Goal: Task Accomplishment & Management: Manage account settings

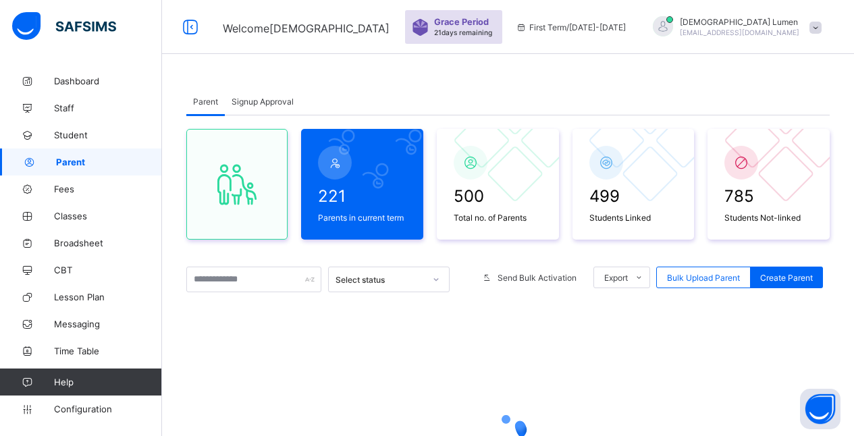
scroll to position [104, 0]
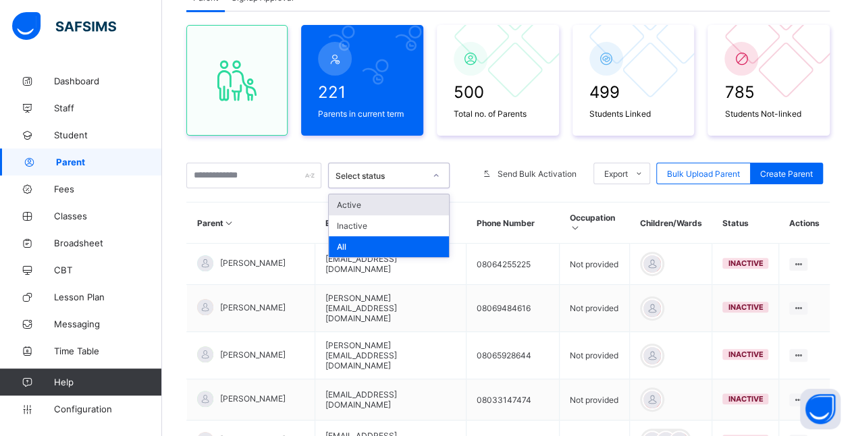
click at [425, 202] on div "Active" at bounding box center [389, 204] width 120 height 21
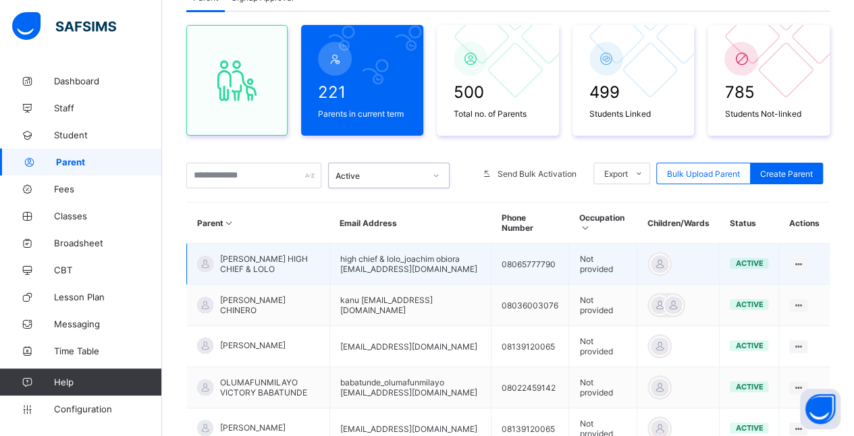
click at [431, 267] on td "high chief & lolo_joachim obiora [EMAIL_ADDRESS][DOMAIN_NAME]" at bounding box center [410, 264] width 162 height 41
click at [285, 258] on span "[PERSON_NAME] HIGH CHIEF & LOLO" at bounding box center [269, 264] width 99 height 20
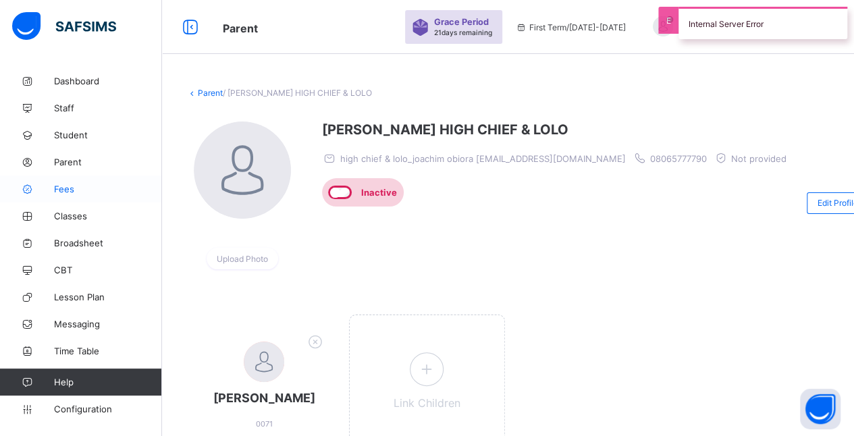
click at [100, 190] on span "Fees" at bounding box center [108, 189] width 108 height 11
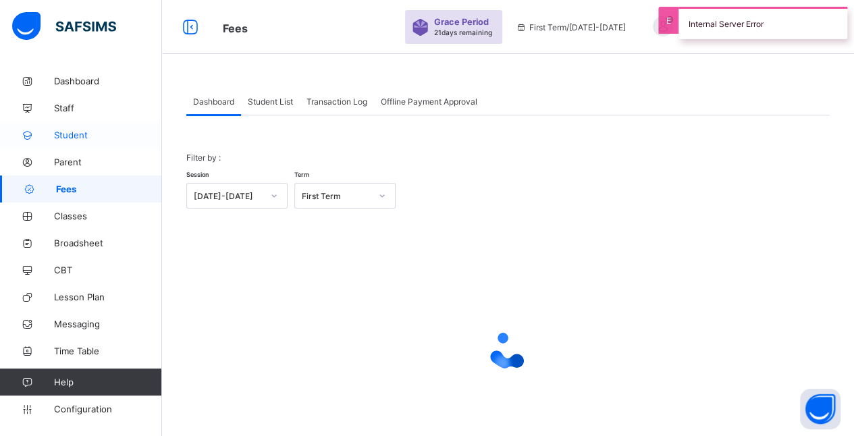
click at [111, 135] on span "Student" at bounding box center [108, 135] width 108 height 11
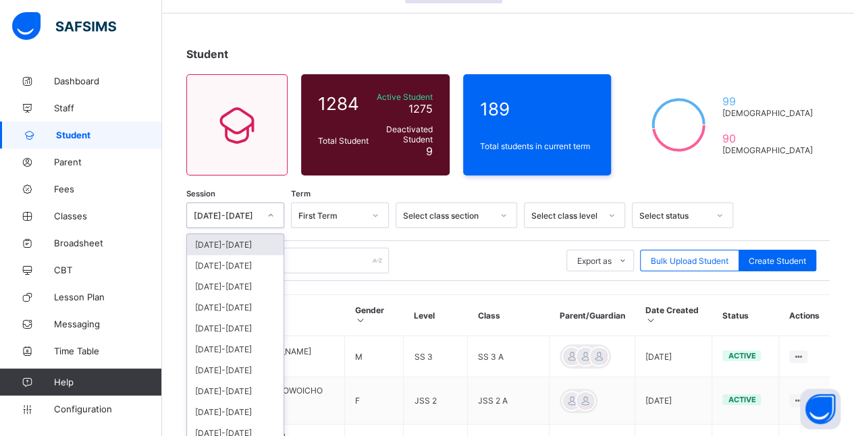
scroll to position [46, 0]
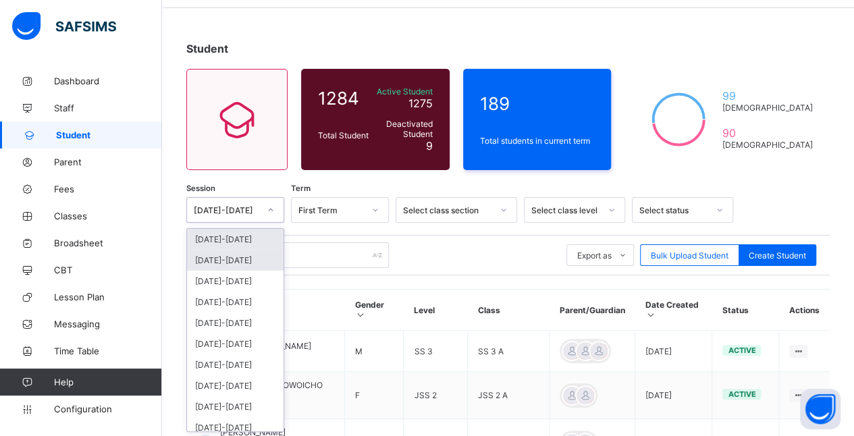
click at [252, 256] on div "[DATE]-[DATE]" at bounding box center [235, 260] width 97 height 21
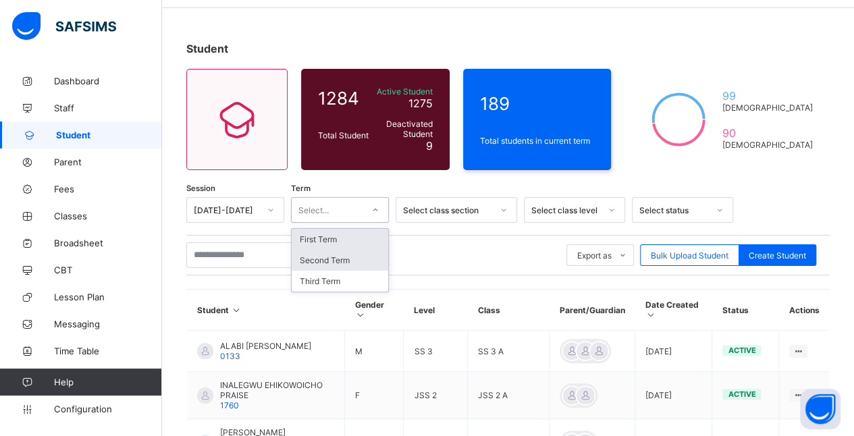
click at [361, 256] on div "Second Term" at bounding box center [340, 260] width 97 height 21
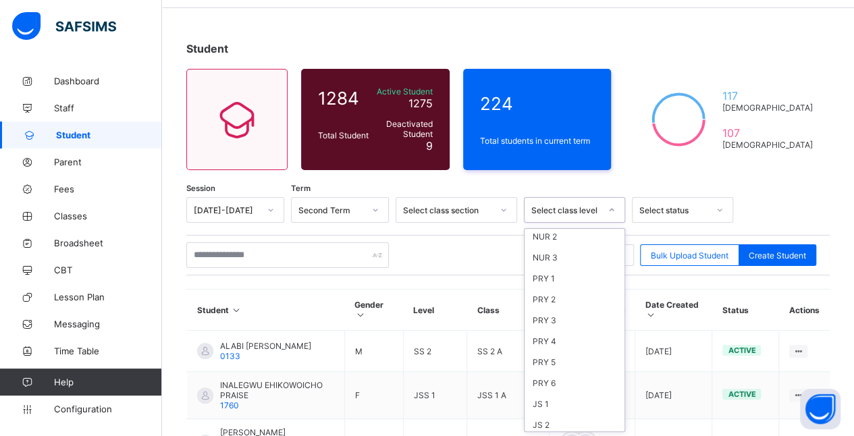
scroll to position [182, 0]
click at [575, 298] on div "JS 1" at bounding box center [574, 308] width 100 height 21
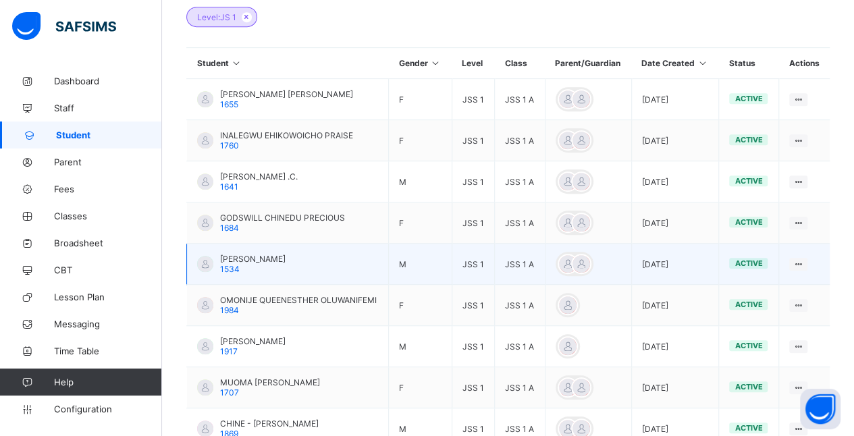
click at [265, 254] on span "[PERSON_NAME]" at bounding box center [252, 259] width 65 height 10
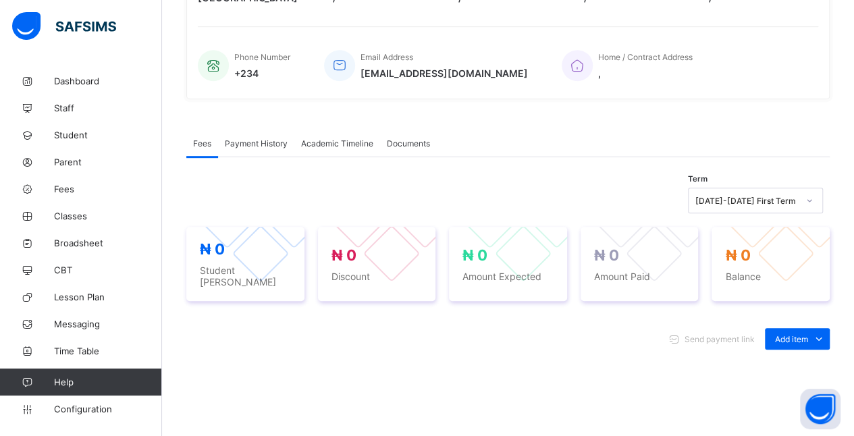
scroll to position [335, 0]
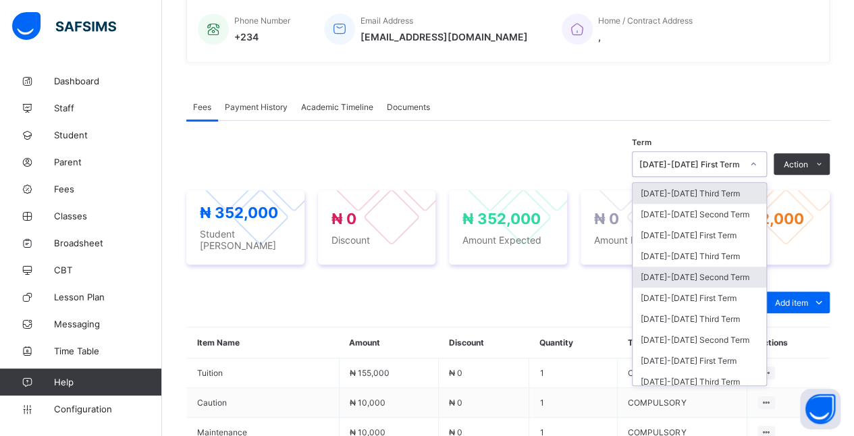
click at [732, 267] on div "[DATE]-[DATE] Second Term" at bounding box center [699, 277] width 134 height 21
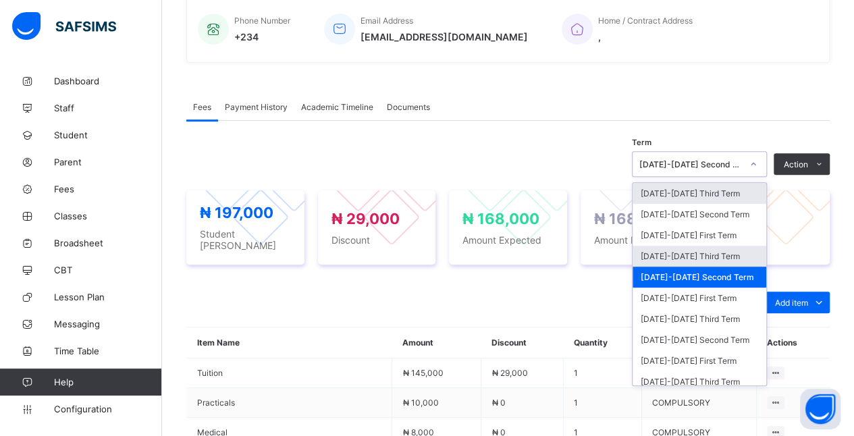
click at [737, 251] on div "[DATE]-[DATE] Third Term" at bounding box center [699, 256] width 134 height 21
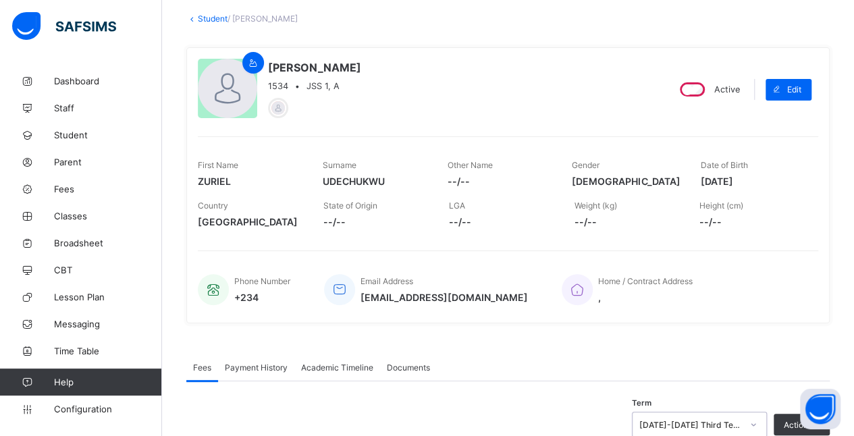
scroll to position [0, 0]
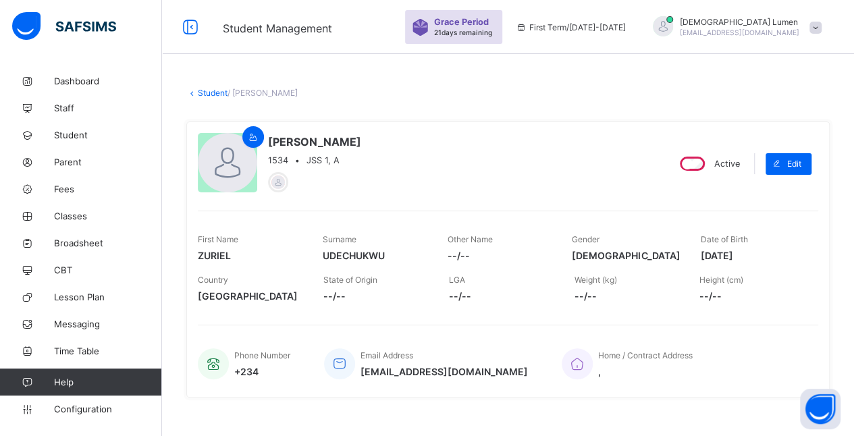
click at [207, 94] on link "Student" at bounding box center [213, 93] width 30 height 10
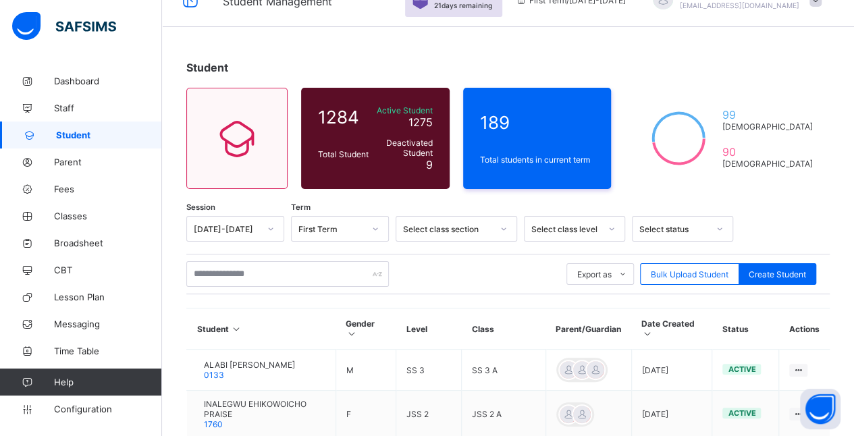
scroll to position [46, 0]
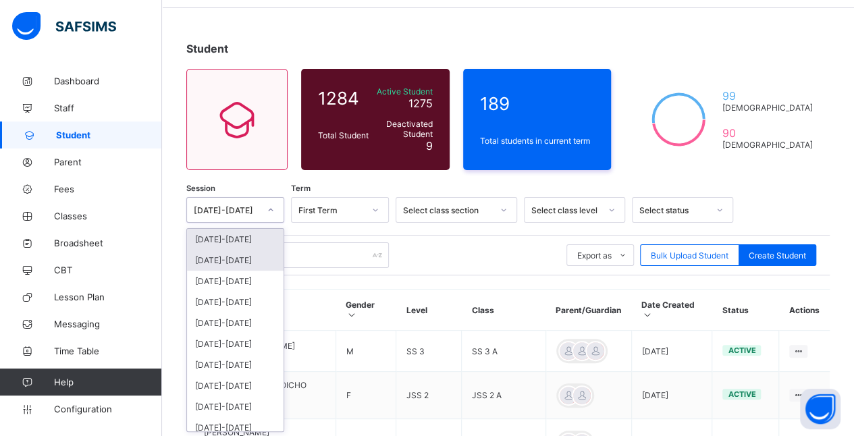
click at [262, 252] on div "[DATE]-[DATE]" at bounding box center [235, 260] width 97 height 21
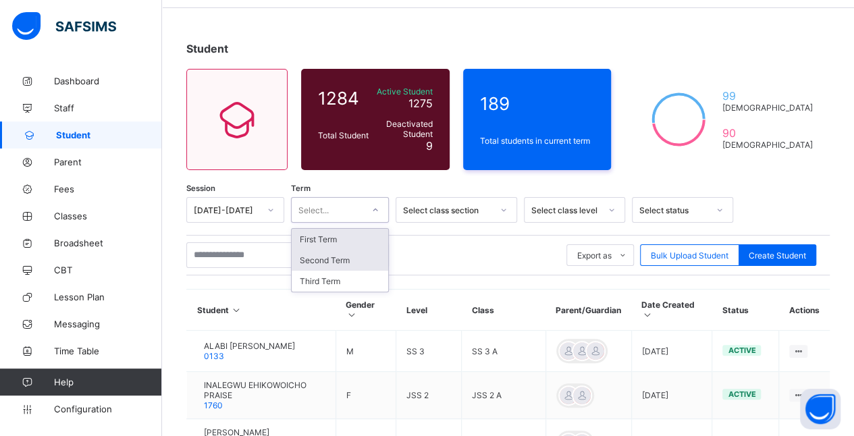
click at [365, 256] on div "Second Term" at bounding box center [340, 260] width 97 height 21
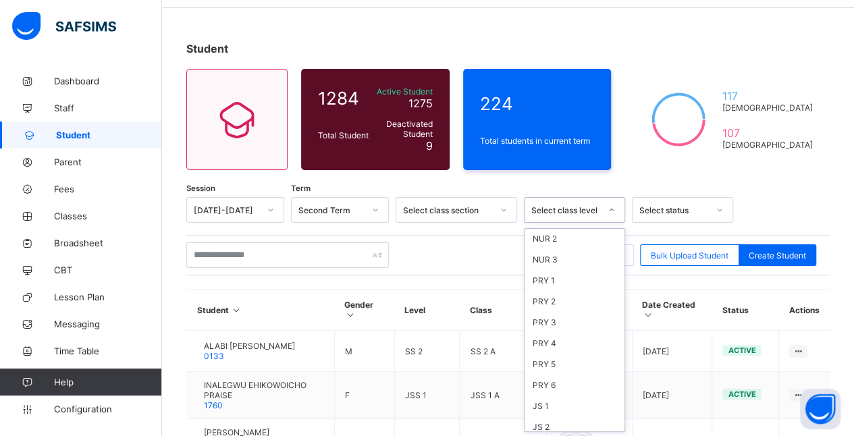
scroll to position [86, 0]
click at [565, 395] on div "JS 1" at bounding box center [574, 403] width 100 height 21
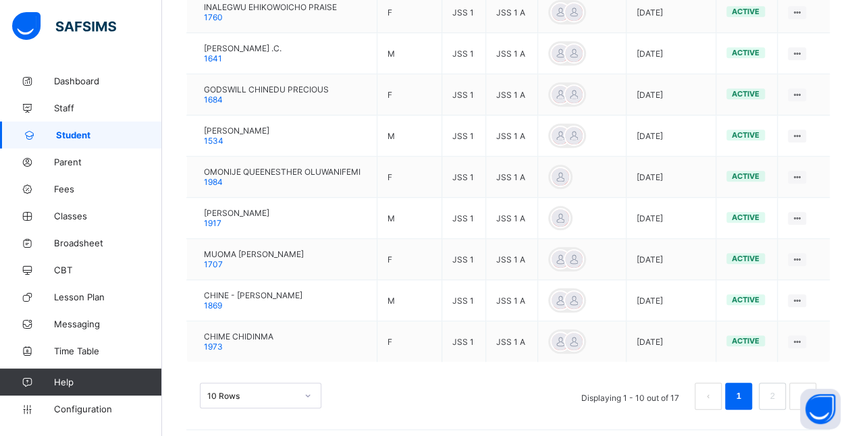
scroll to position [466, 0]
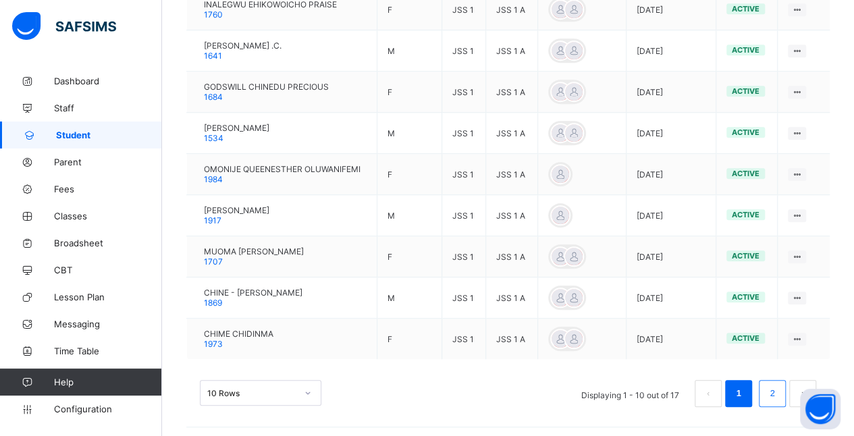
click at [778, 393] on link "2" at bounding box center [771, 394] width 13 height 18
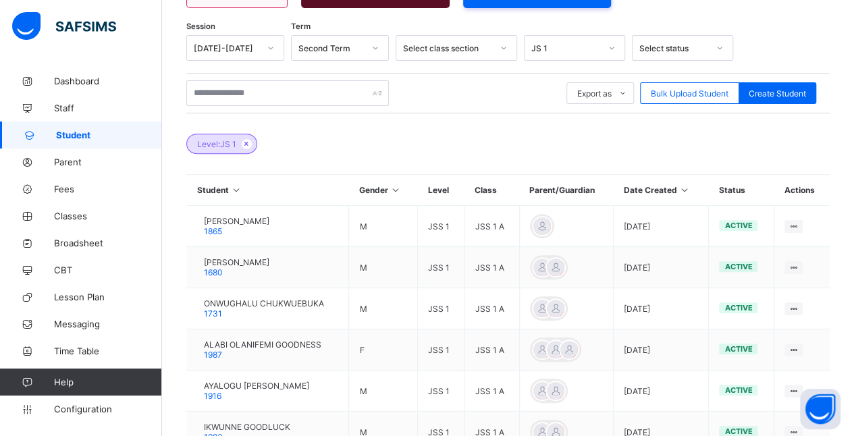
scroll to position [338, 0]
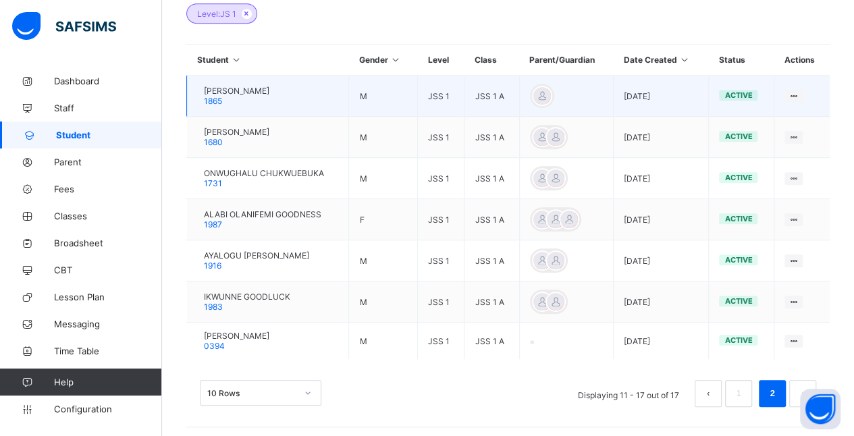
click at [269, 97] on div "[PERSON_NAME] 1865" at bounding box center [236, 96] width 65 height 20
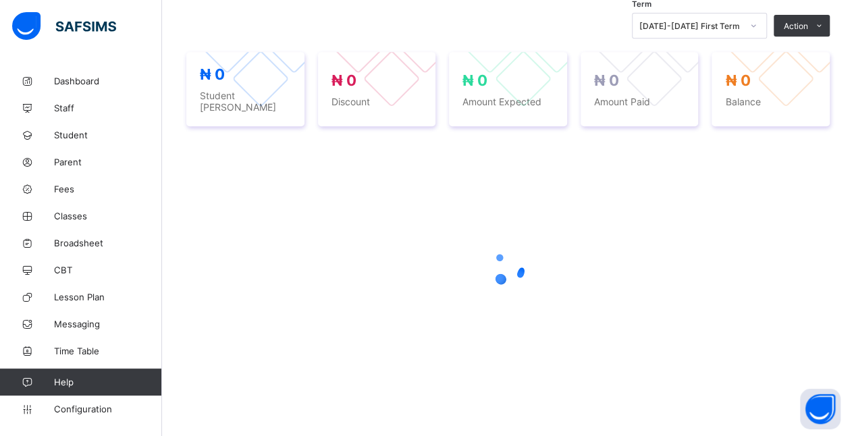
scroll to position [338, 0]
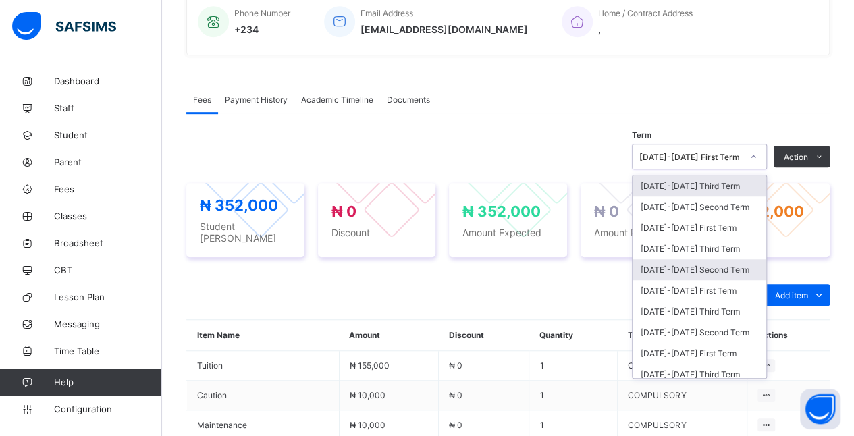
click at [734, 265] on div "[DATE]-[DATE] Second Term" at bounding box center [699, 269] width 134 height 21
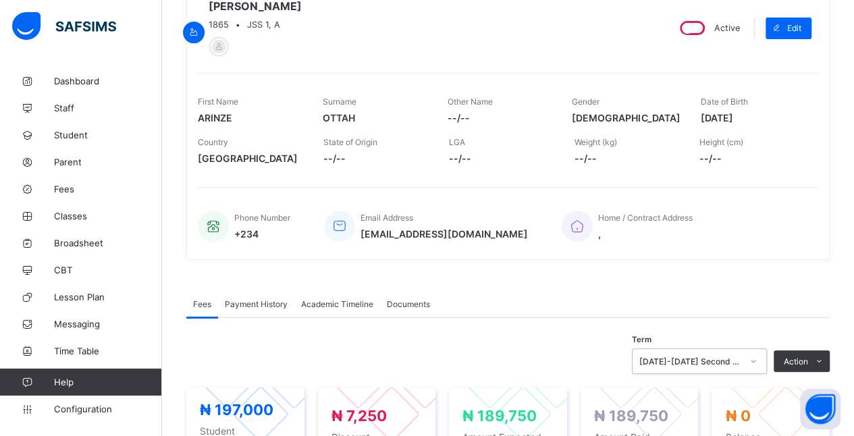
scroll to position [0, 0]
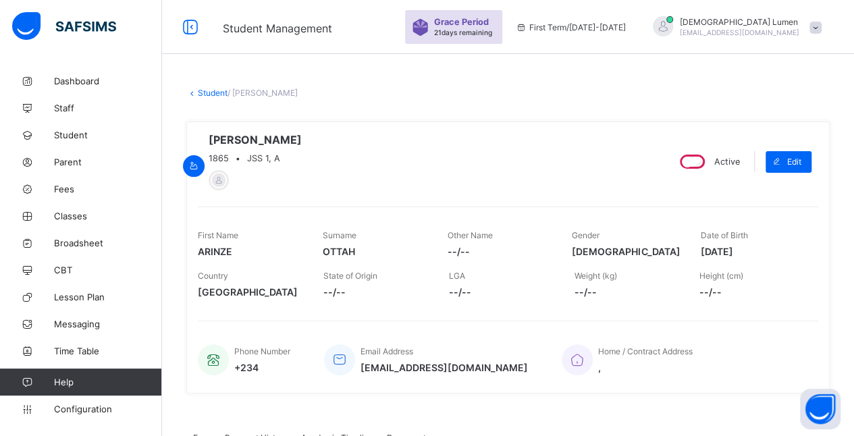
click at [205, 91] on link "Student" at bounding box center [213, 93] width 30 height 10
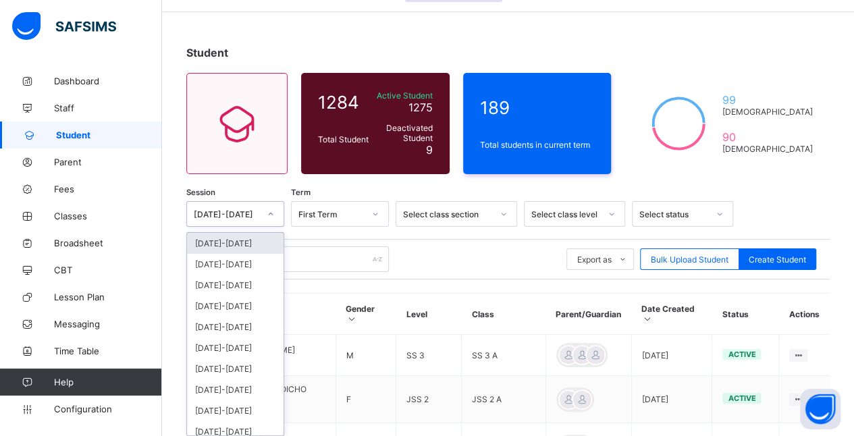
scroll to position [46, 0]
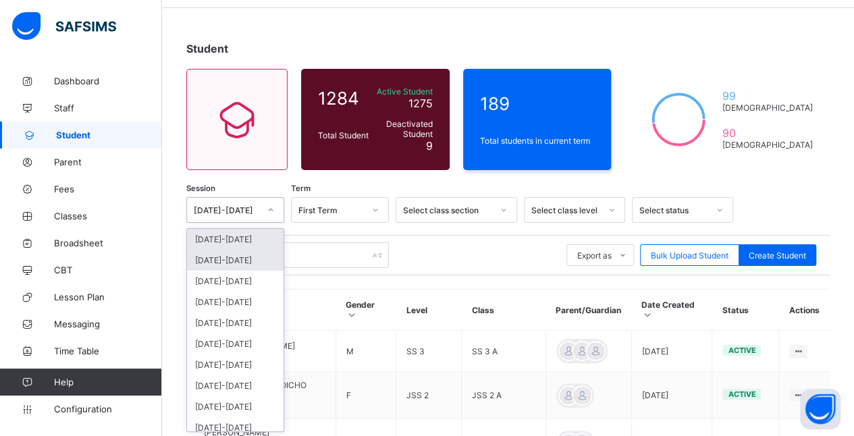
click at [259, 263] on div "[DATE]-[DATE]" at bounding box center [235, 260] width 97 height 21
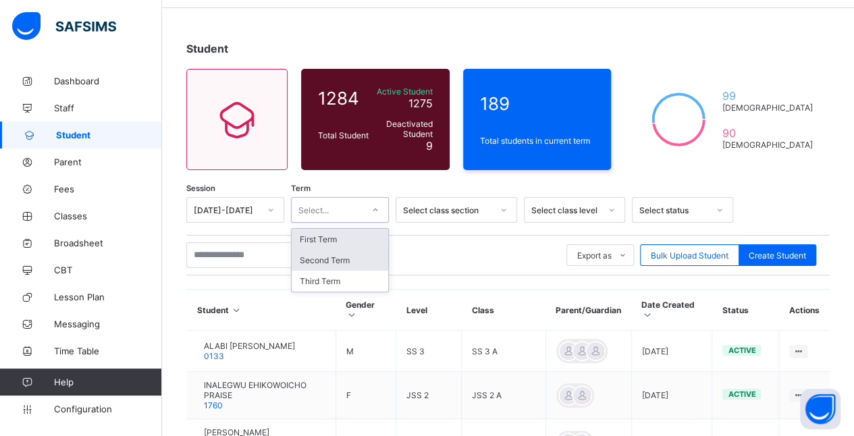
click at [353, 252] on div "Second Term" at bounding box center [340, 260] width 97 height 21
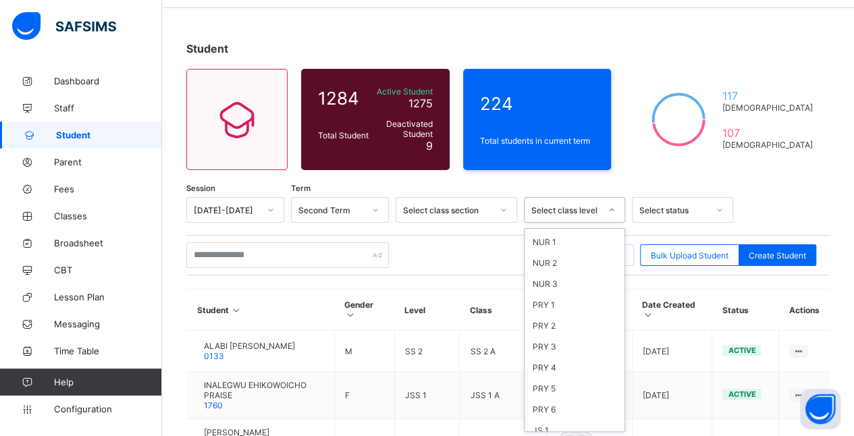
scroll to position [182, 0]
click at [572, 299] on div "JS 1" at bounding box center [574, 308] width 100 height 21
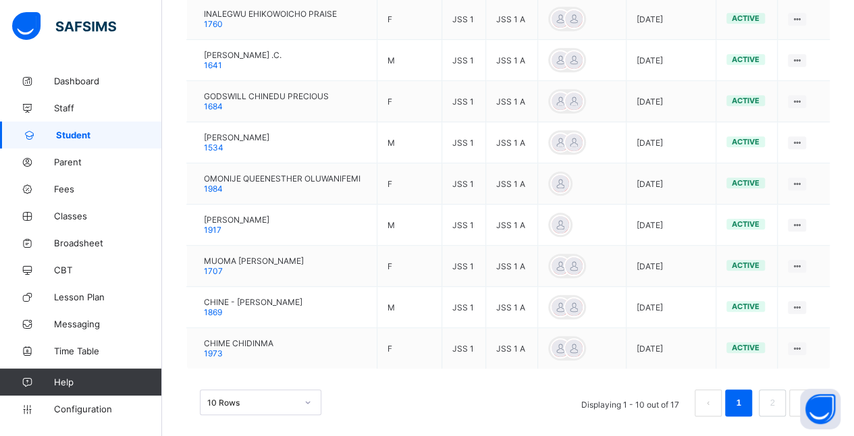
scroll to position [460, 0]
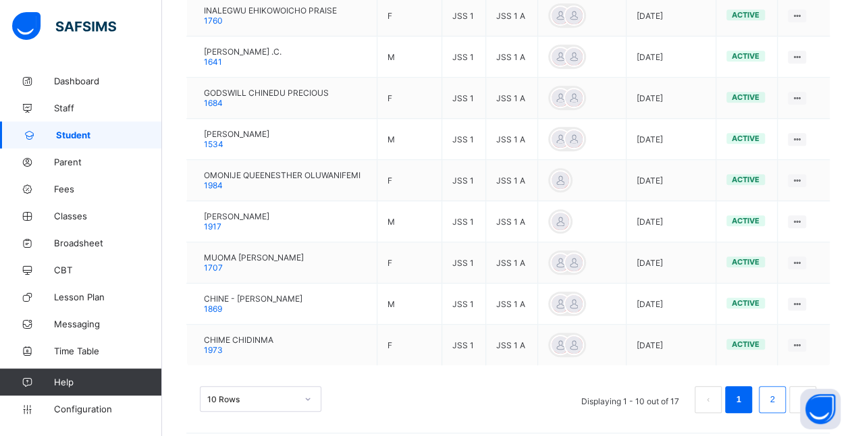
click at [778, 391] on link "2" at bounding box center [771, 400] width 13 height 18
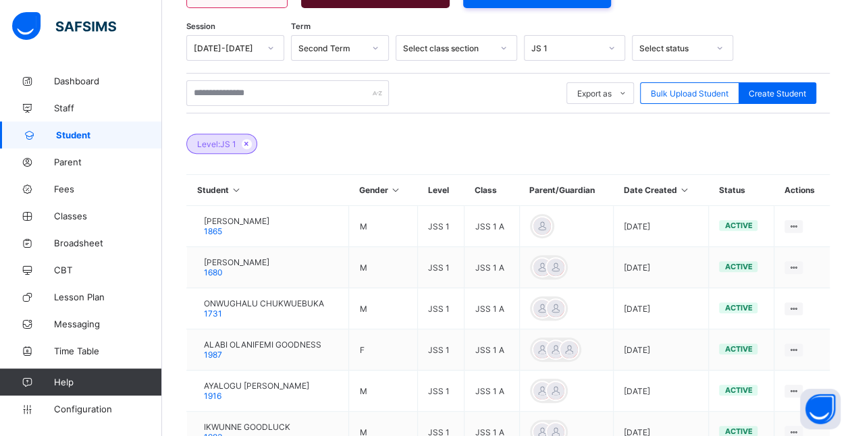
scroll to position [338, 0]
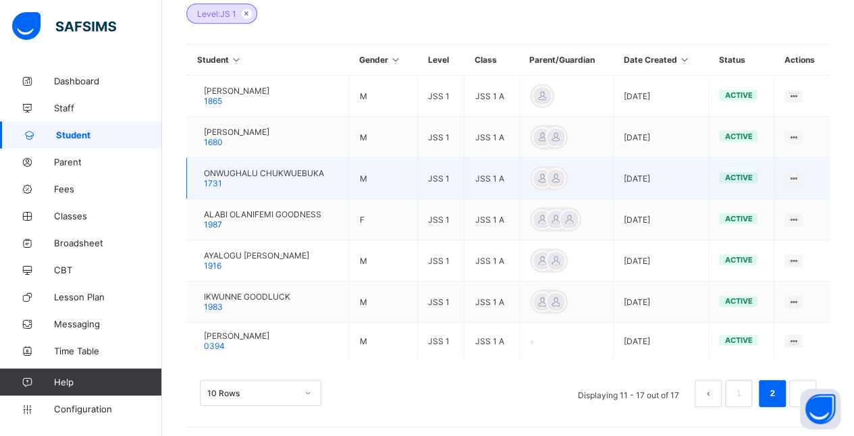
click at [255, 177] on div "ONWUGHALU CHUKWUEBUKA 1731" at bounding box center [264, 178] width 120 height 20
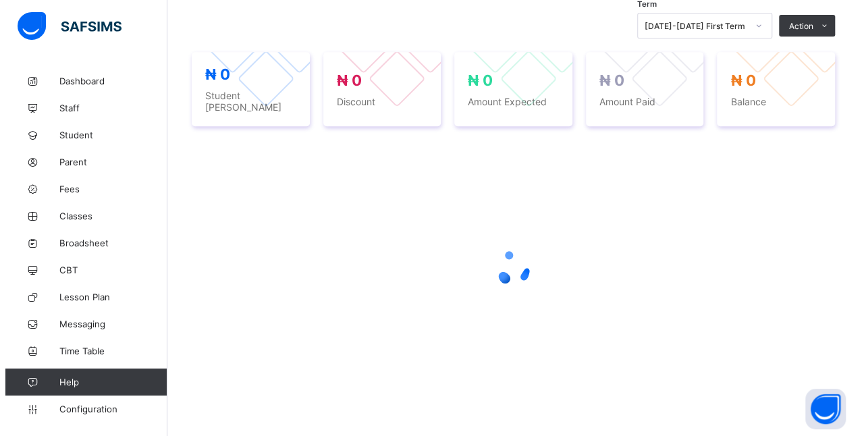
scroll to position [338, 0]
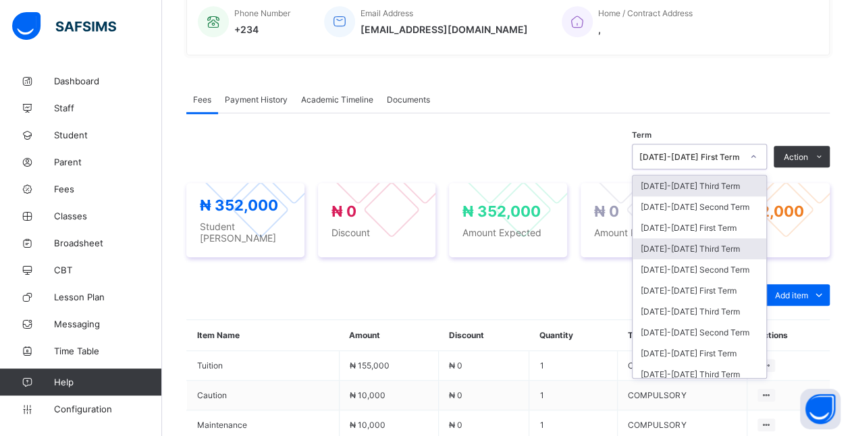
click at [742, 244] on div "[DATE]-[DATE] Third Term" at bounding box center [699, 248] width 134 height 21
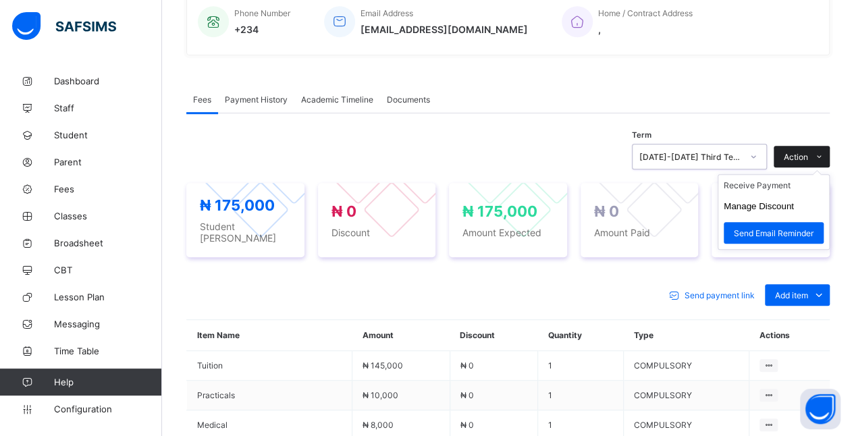
click at [824, 157] on icon at bounding box center [819, 157] width 10 height 9
click at [794, 204] on button "Manage Discount" at bounding box center [758, 206] width 70 height 10
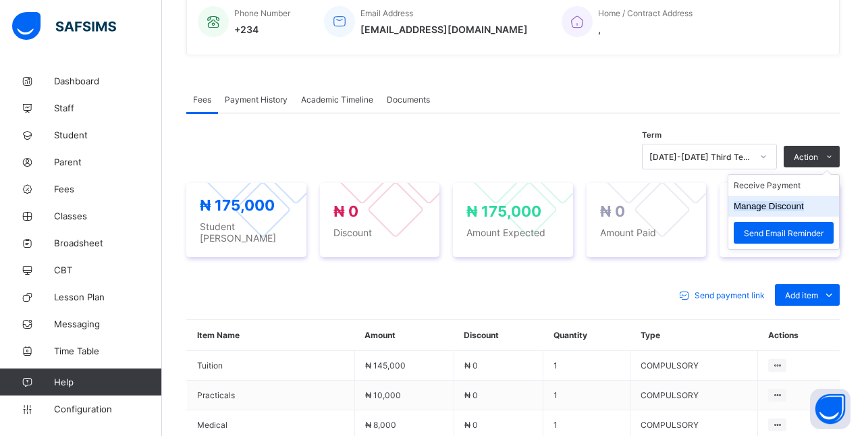
scroll to position [67, 0]
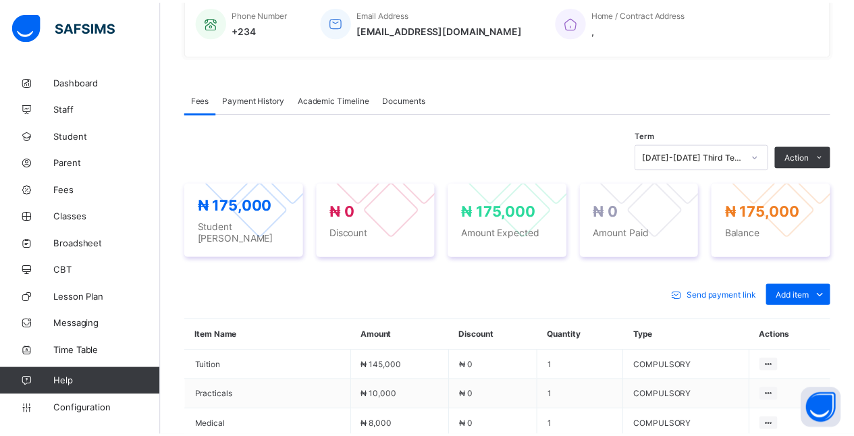
scroll to position [69, 0]
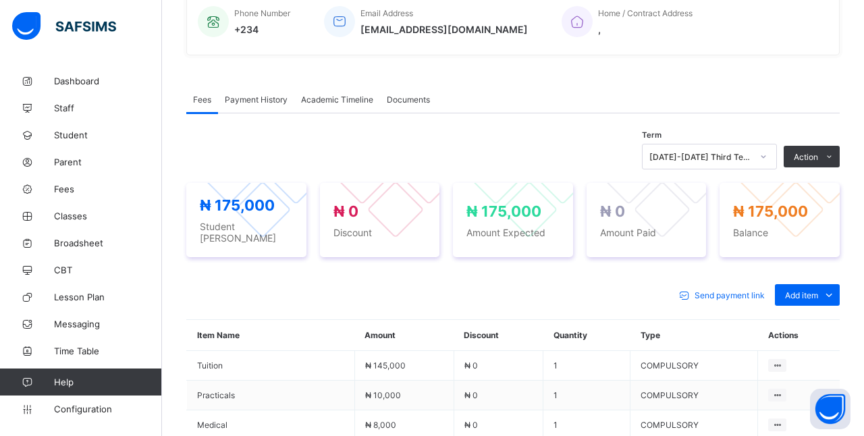
type input "***"
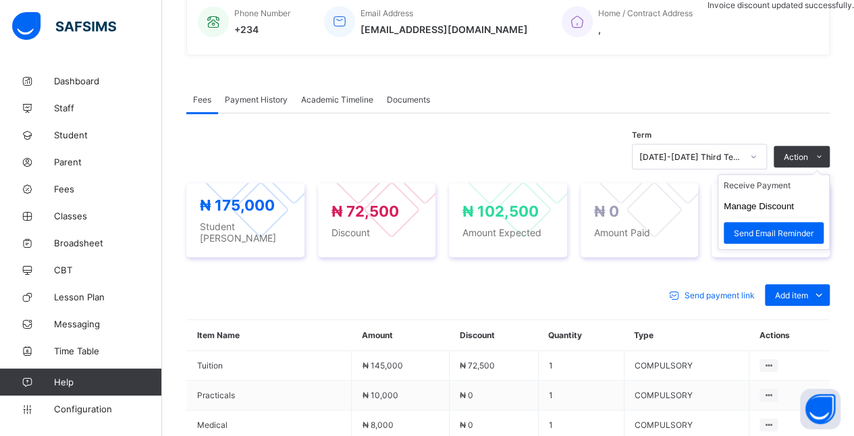
click at [818, 174] on ul "Receive Payment Manage Discount Send Email Reminder" at bounding box center [773, 212] width 112 height 76
click at [797, 184] on li "Receive Payment" at bounding box center [773, 185] width 111 height 21
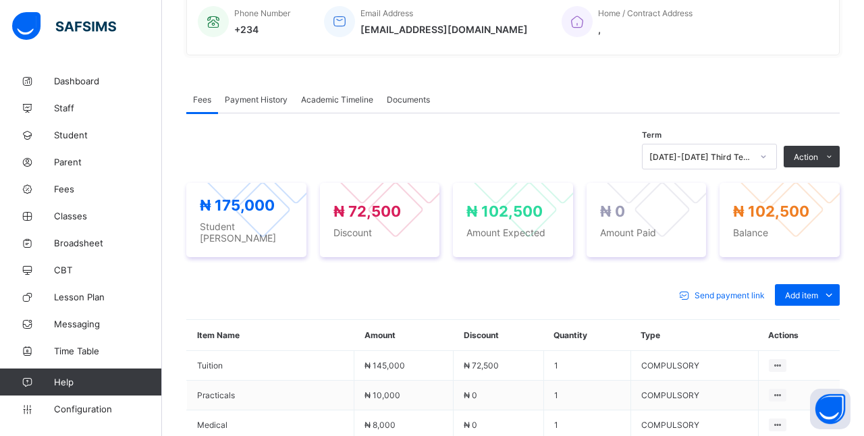
type input "*******"
type input "**********"
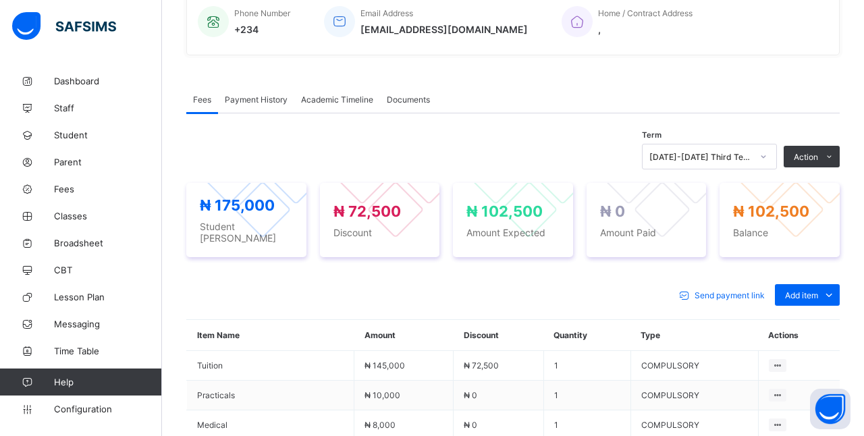
type input "*********"
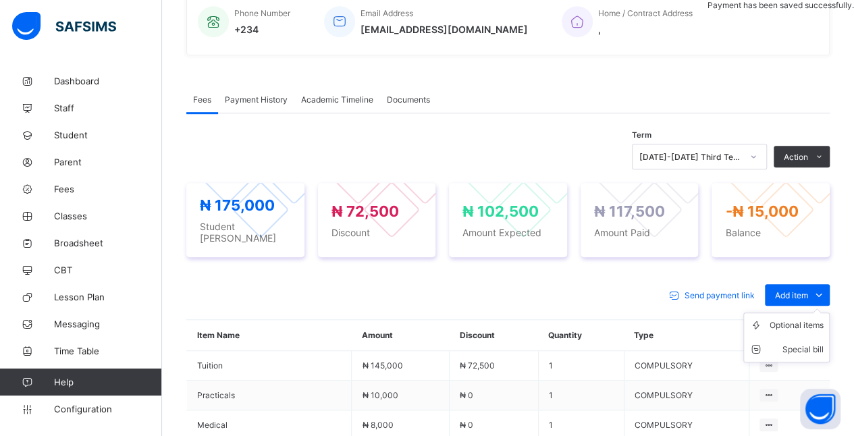
click at [808, 312] on ul "Optional items Special bill" at bounding box center [786, 337] width 86 height 50
click at [806, 322] on div "Optional items" at bounding box center [796, 325] width 54 height 13
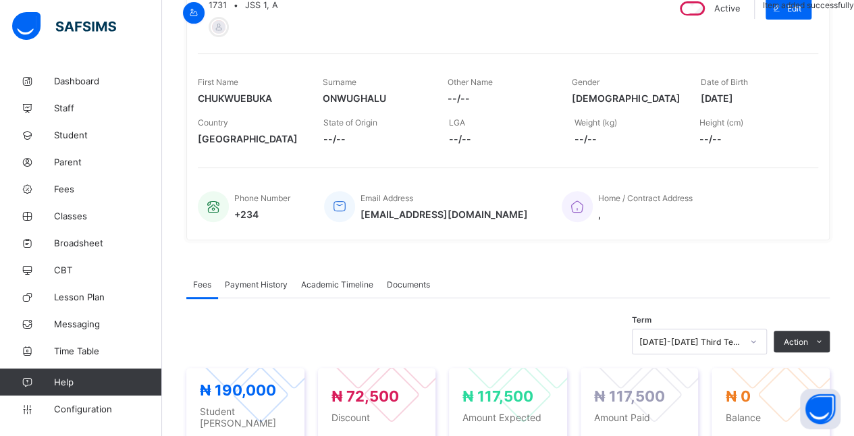
scroll to position [0, 0]
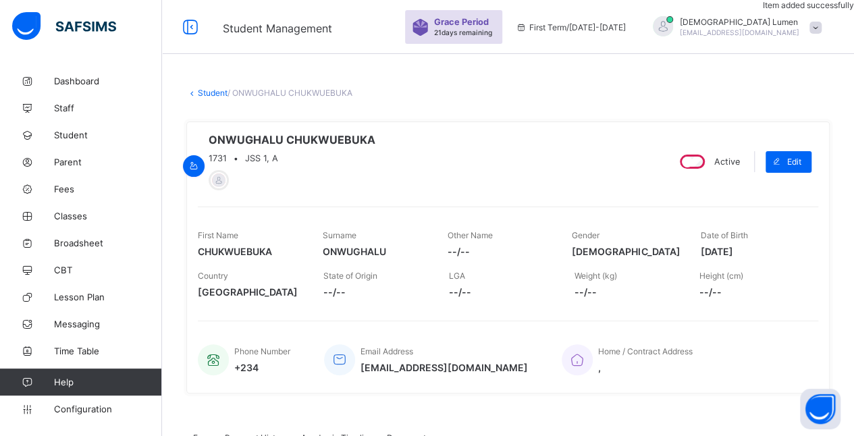
click at [208, 92] on link "Student" at bounding box center [213, 93] width 30 height 10
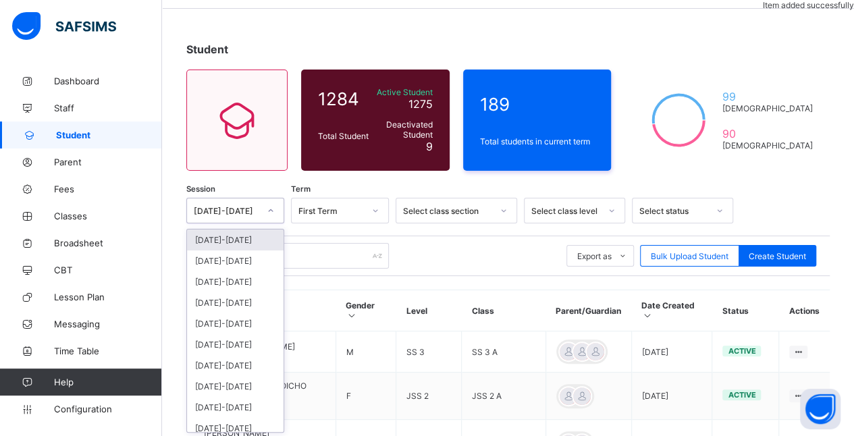
scroll to position [46, 0]
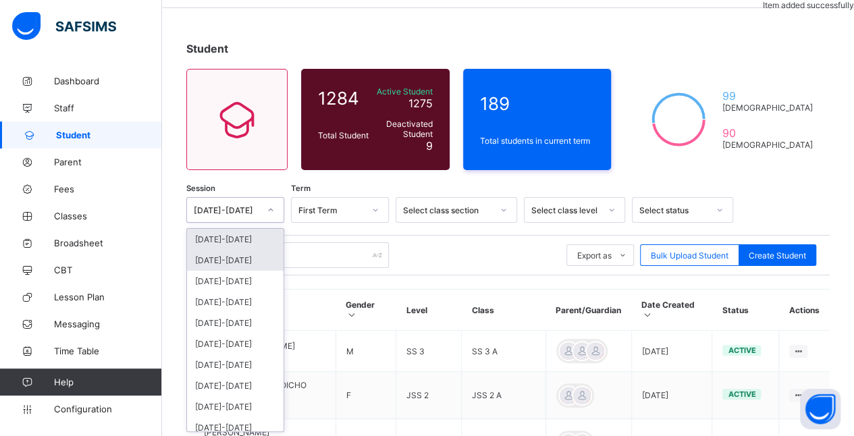
click at [260, 256] on div "[DATE]-[DATE]" at bounding box center [235, 260] width 97 height 21
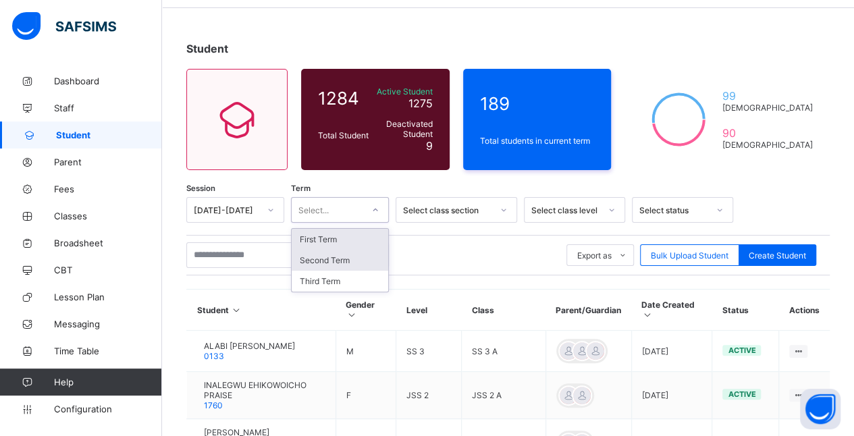
click at [363, 258] on div "Second Term" at bounding box center [340, 260] width 97 height 21
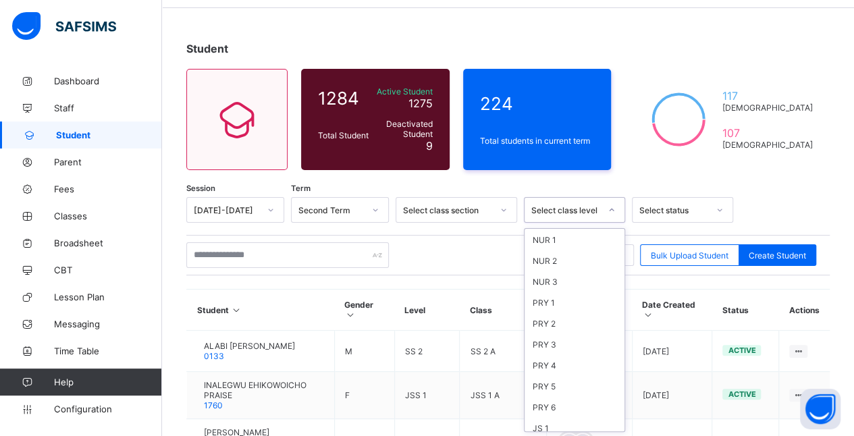
scroll to position [62, 0]
click at [566, 418] on div "JS 1" at bounding box center [574, 428] width 100 height 21
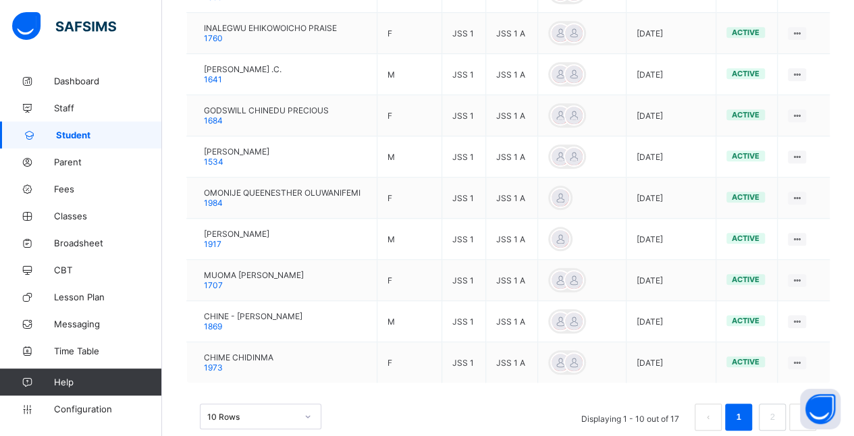
scroll to position [466, 0]
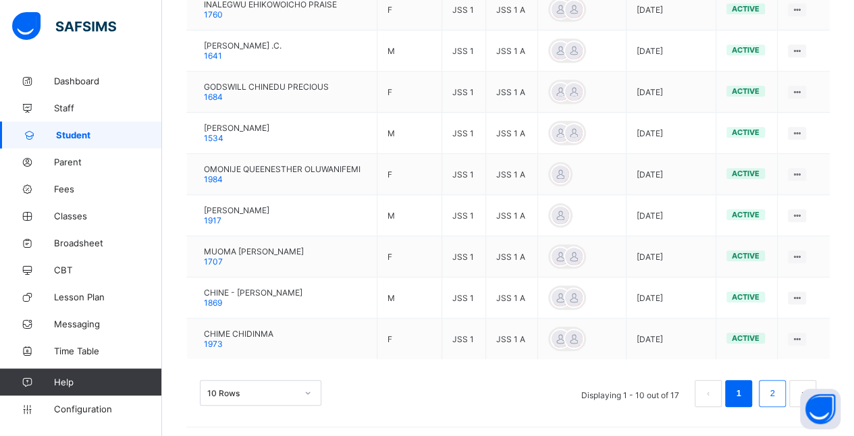
click at [778, 391] on link "2" at bounding box center [771, 394] width 13 height 18
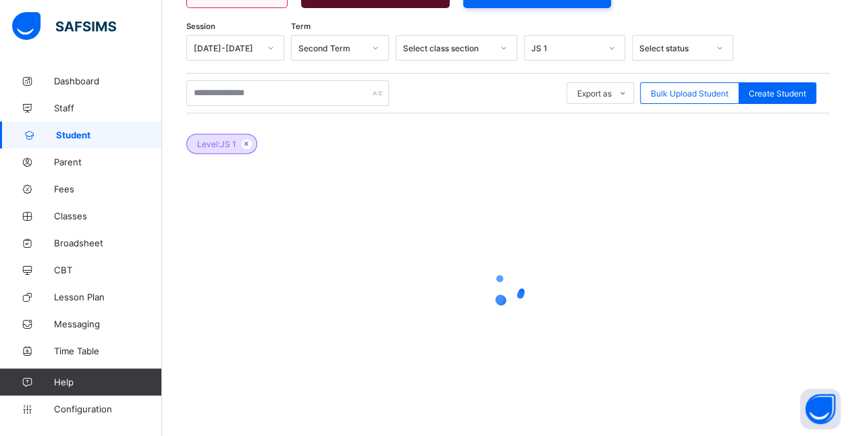
scroll to position [338, 0]
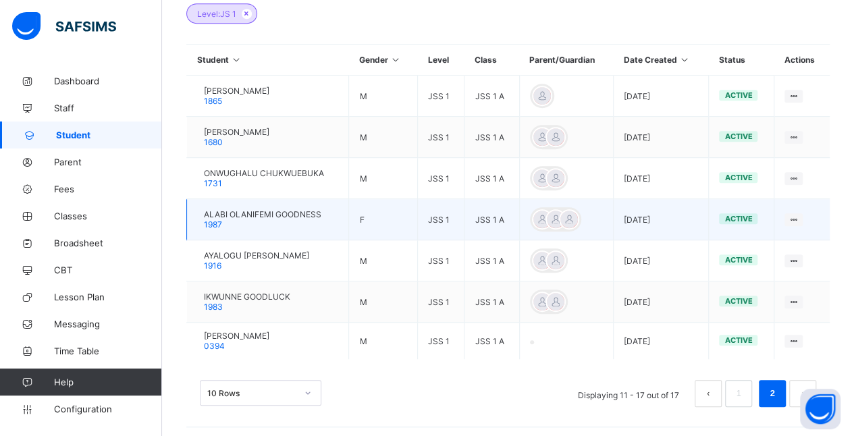
click at [299, 211] on span "ALABI OLANIFEMI GOODNESS" at bounding box center [262, 214] width 117 height 10
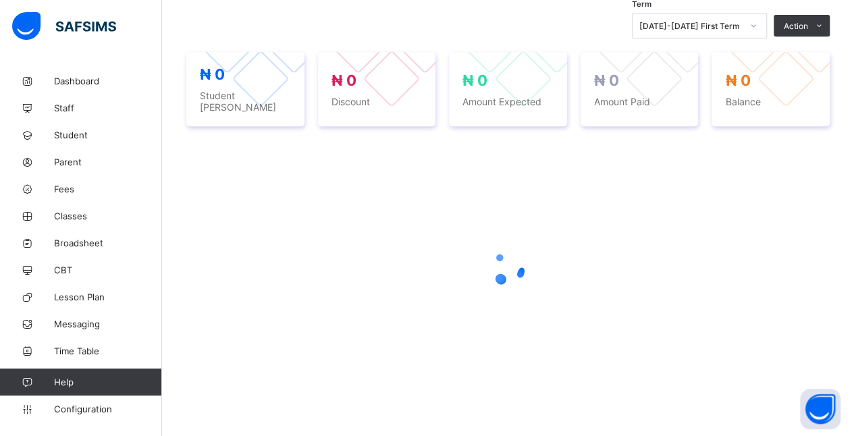
scroll to position [338, 0]
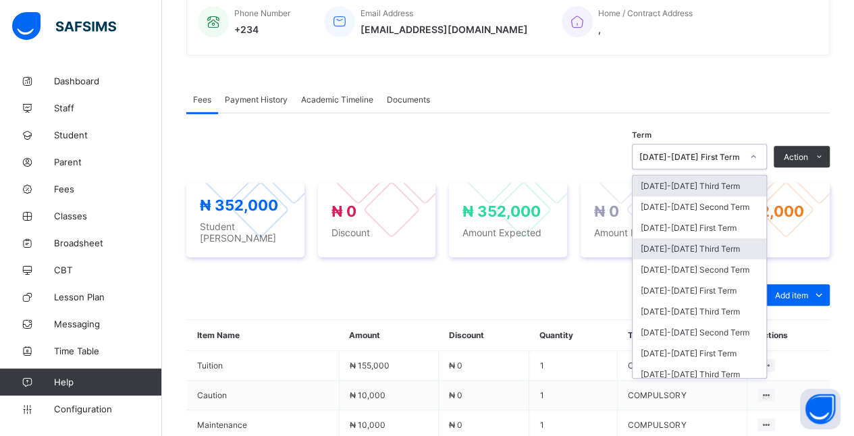
click at [742, 246] on div "[DATE]-[DATE] Third Term" at bounding box center [699, 248] width 134 height 21
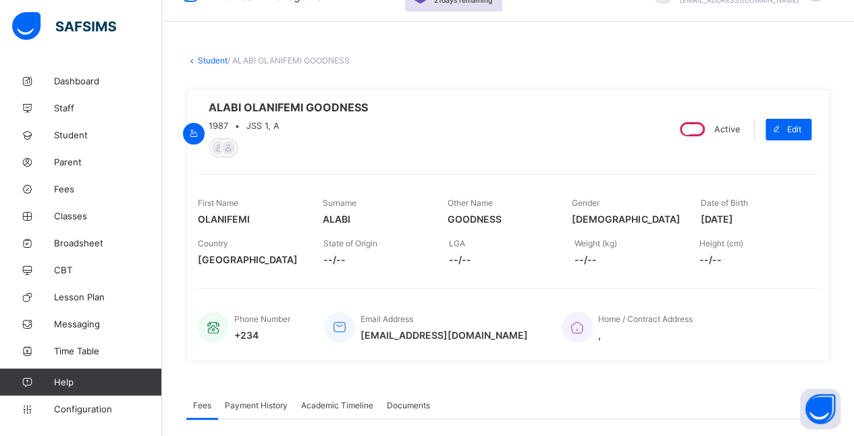
scroll to position [0, 0]
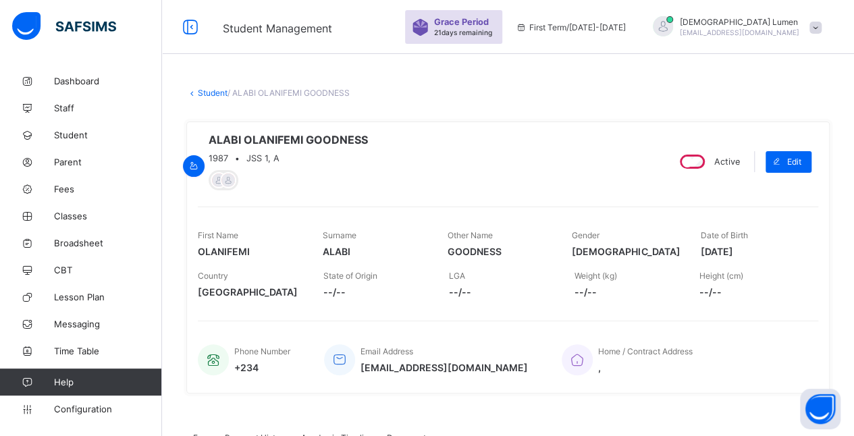
click at [215, 92] on link "Student" at bounding box center [213, 93] width 30 height 10
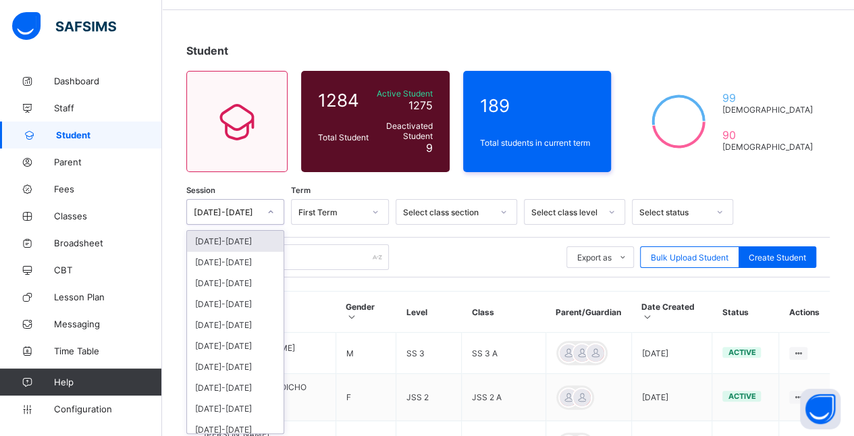
scroll to position [46, 0]
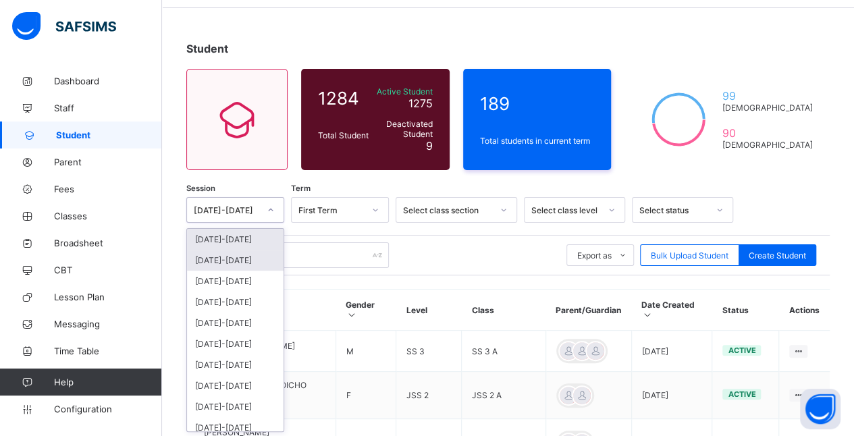
click at [261, 255] on div "[DATE]-[DATE]" at bounding box center [235, 260] width 97 height 21
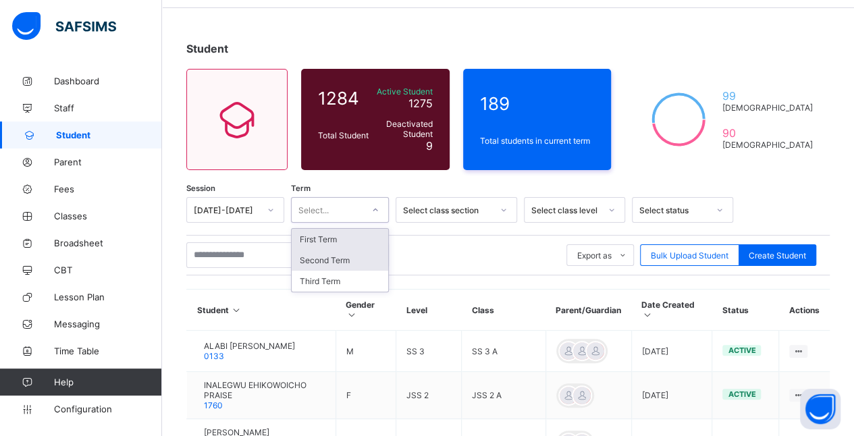
click at [373, 260] on div "Second Term" at bounding box center [340, 260] width 97 height 21
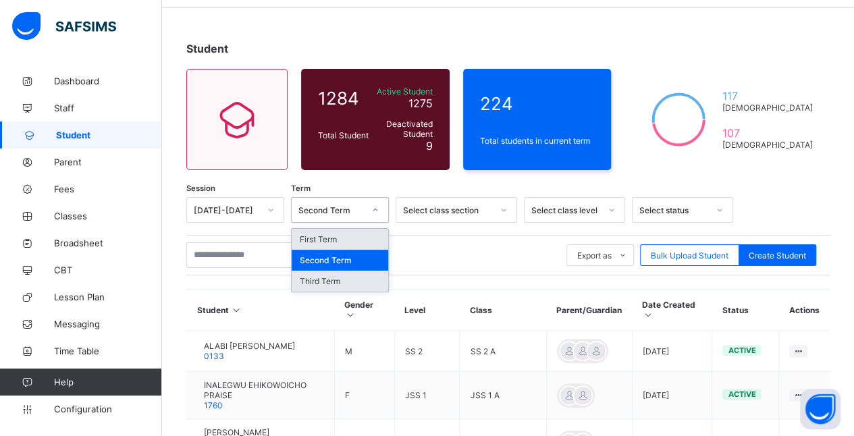
click at [373, 277] on div "Third Term" at bounding box center [340, 281] width 97 height 21
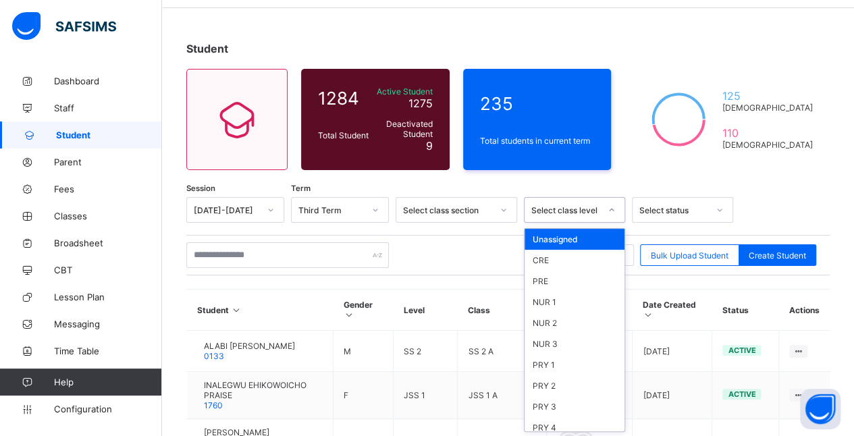
scroll to position [61, 0]
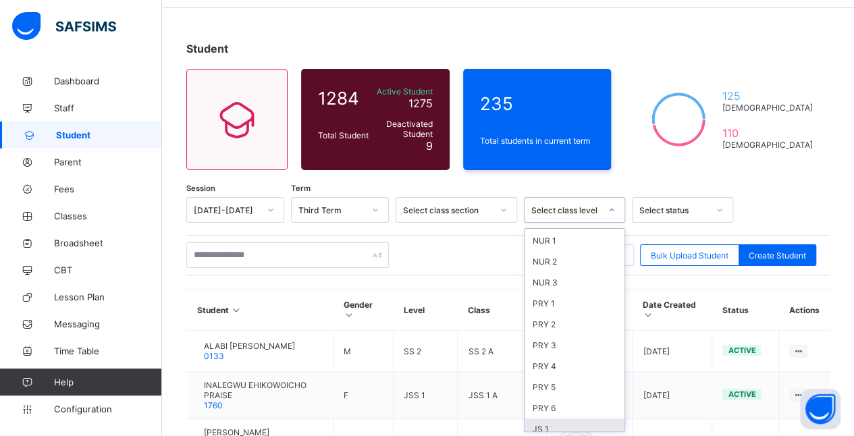
click at [566, 422] on div "JS 1" at bounding box center [574, 428] width 100 height 21
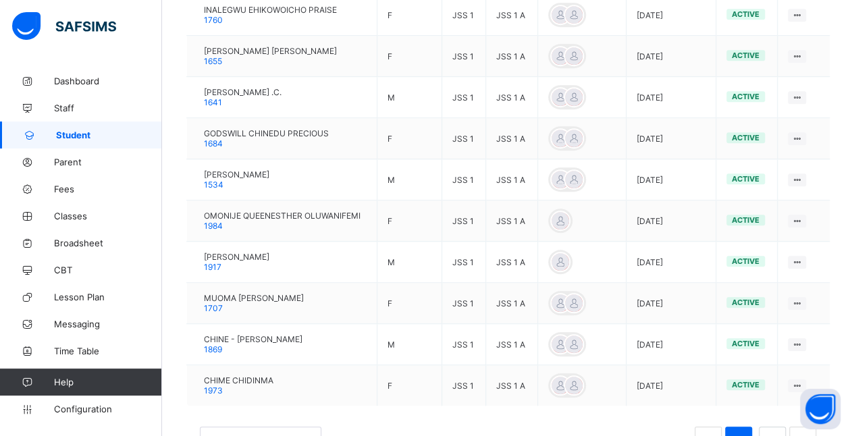
scroll to position [466, 0]
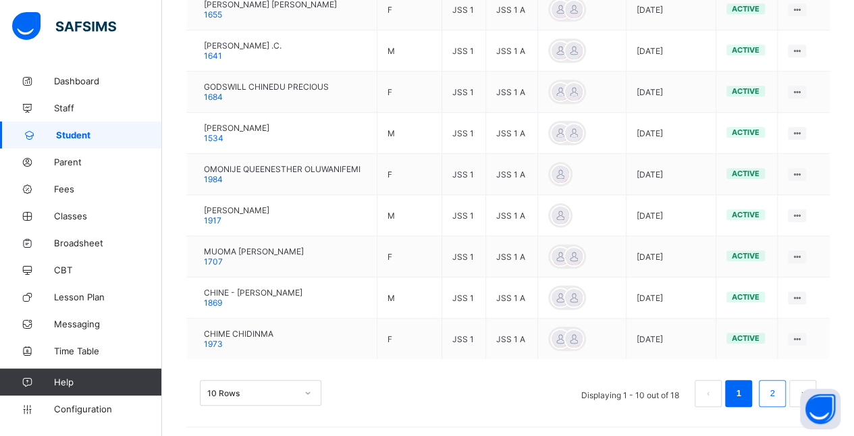
click at [778, 393] on link "2" at bounding box center [771, 394] width 13 height 18
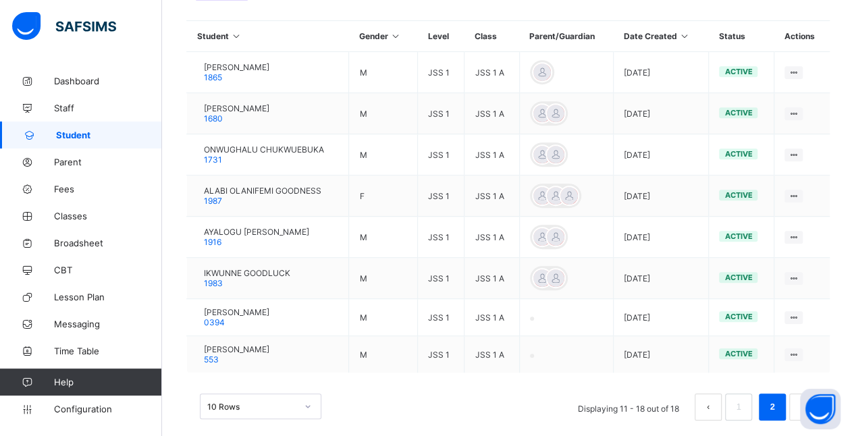
scroll to position [362, 0]
click at [744, 400] on link "1" at bounding box center [738, 406] width 13 height 18
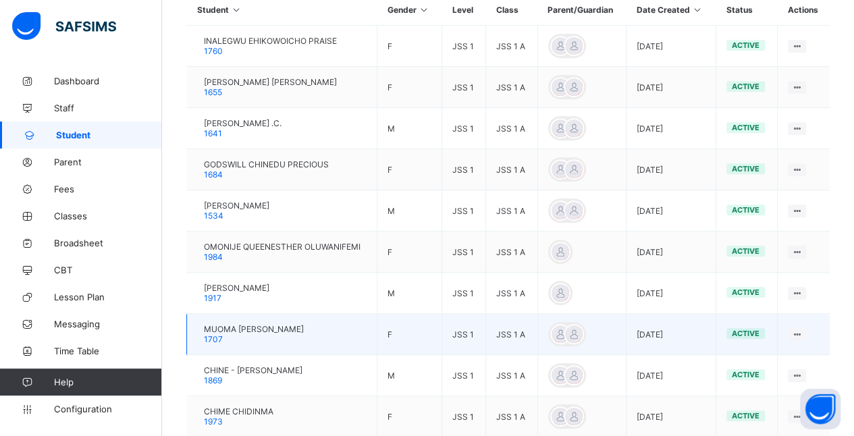
click at [301, 336] on div "MUOMA [PERSON_NAME] 1707" at bounding box center [254, 334] width 100 height 20
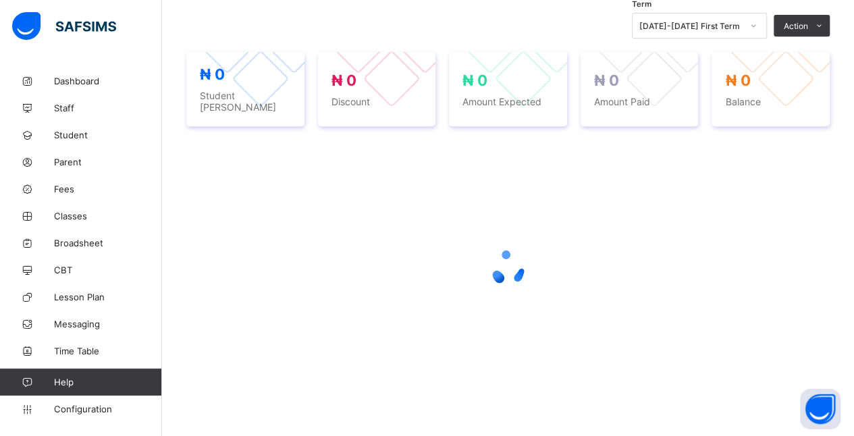
scroll to position [388, 0]
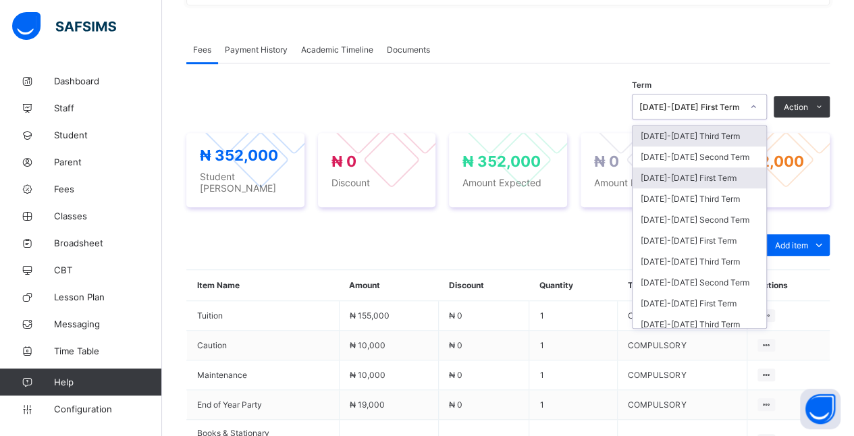
click at [733, 175] on div "[DATE]-[DATE] First Term" at bounding box center [699, 177] width 134 height 21
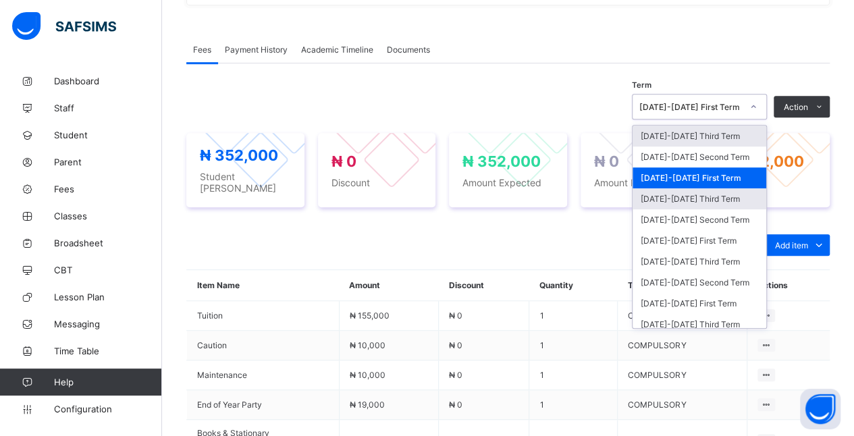
click at [738, 189] on div "[DATE]-[DATE] Third Term" at bounding box center [699, 198] width 134 height 21
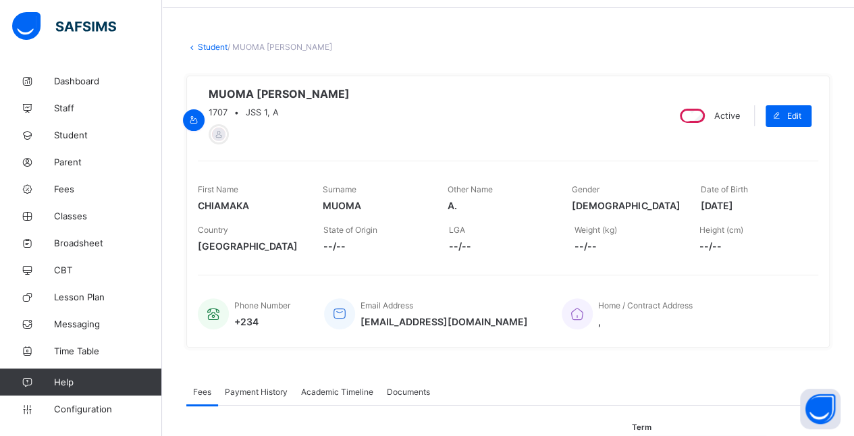
scroll to position [0, 0]
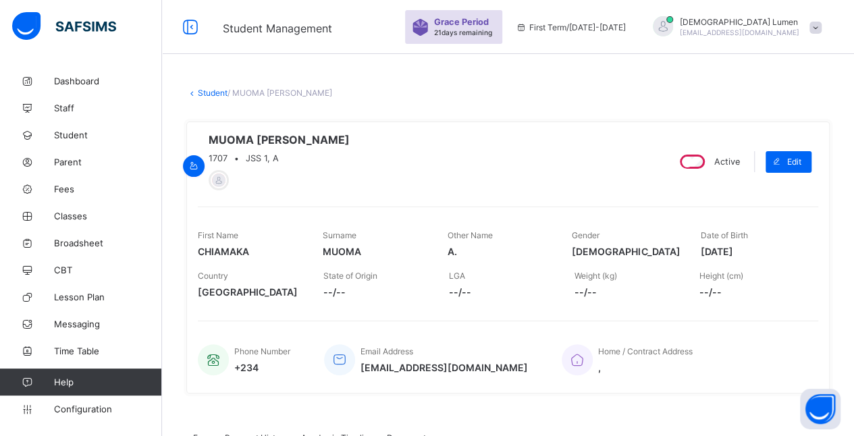
click at [213, 90] on link "Student" at bounding box center [213, 93] width 30 height 10
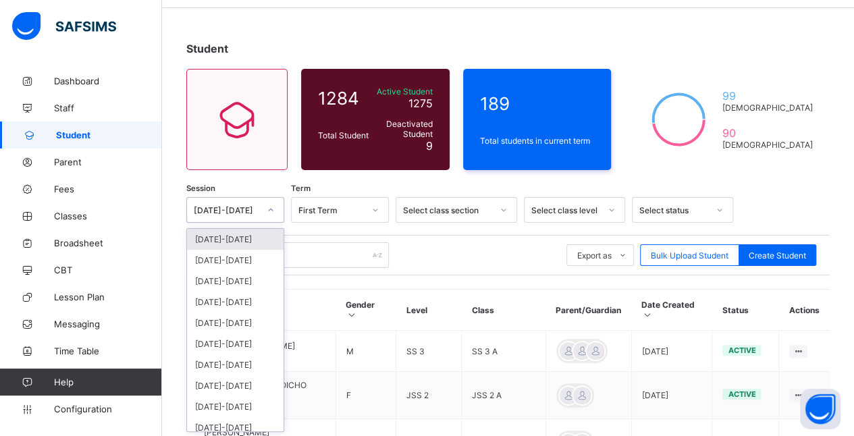
scroll to position [46, 0]
click at [260, 260] on div "[DATE]-[DATE]" at bounding box center [235, 260] width 97 height 21
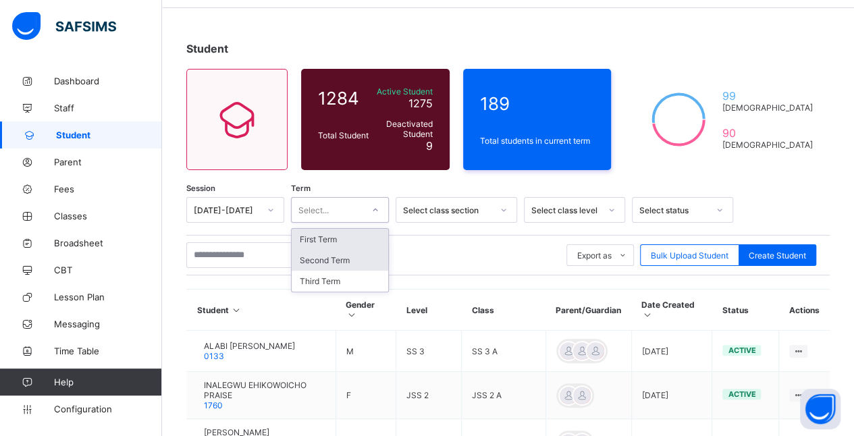
click at [371, 252] on div "Second Term" at bounding box center [340, 260] width 97 height 21
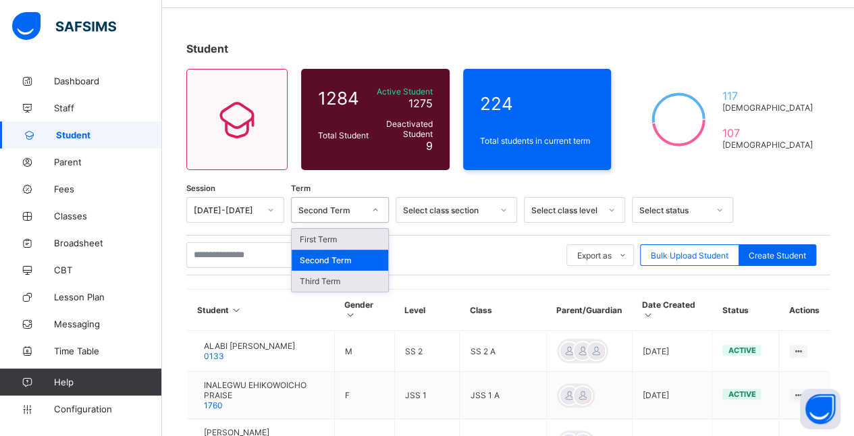
click at [373, 281] on div "Third Term" at bounding box center [340, 281] width 97 height 21
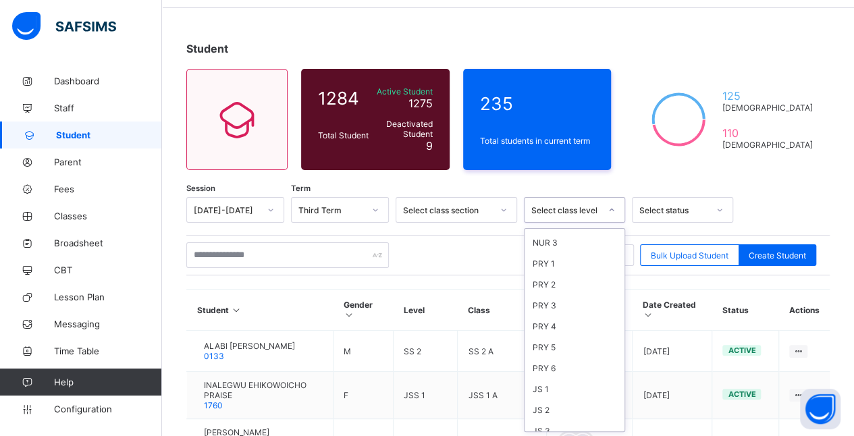
scroll to position [182, 0]
click at [570, 298] on div "JS 1" at bounding box center [574, 308] width 100 height 21
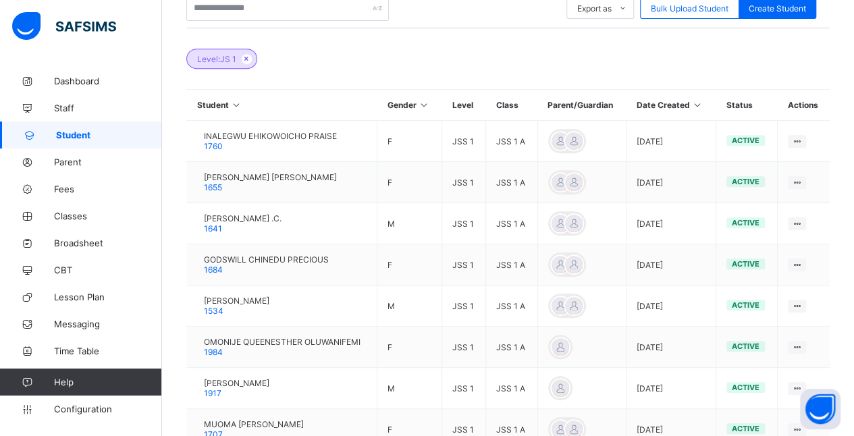
scroll to position [466, 0]
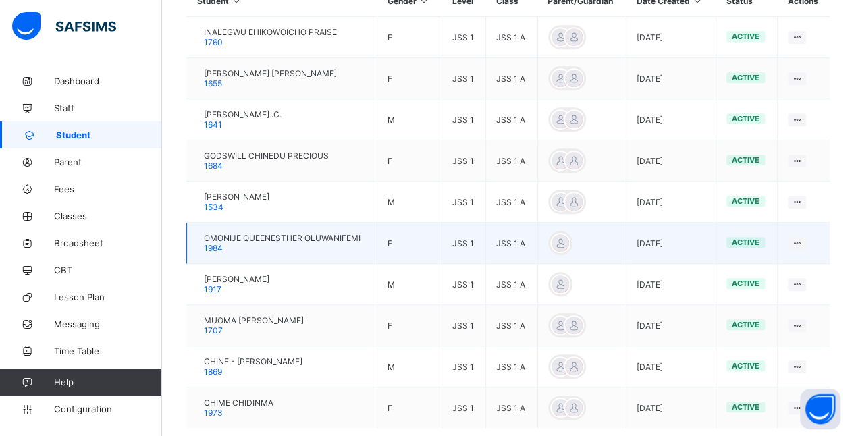
click at [333, 238] on span "OMONIJE QUEENESTHER OLUWANIFEMI" at bounding box center [282, 238] width 157 height 10
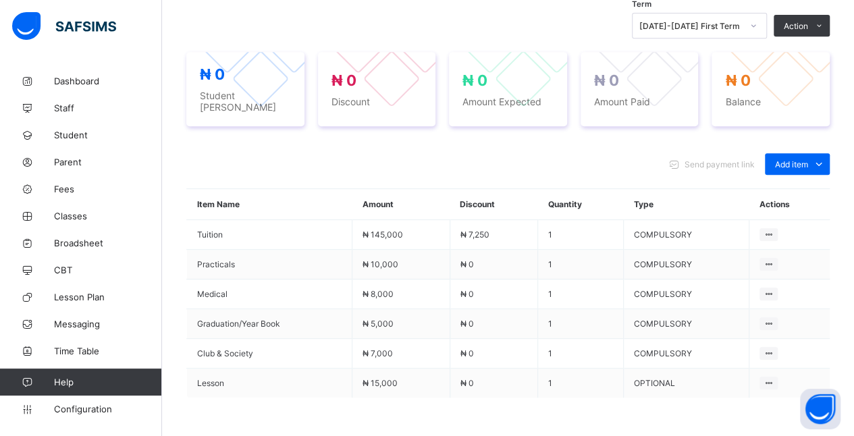
scroll to position [397, 0]
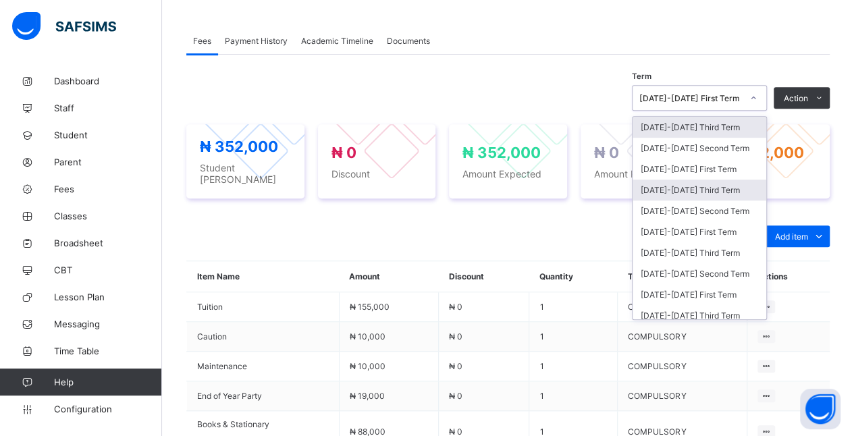
click at [738, 190] on div "[DATE]-[DATE] Third Term" at bounding box center [699, 190] width 134 height 21
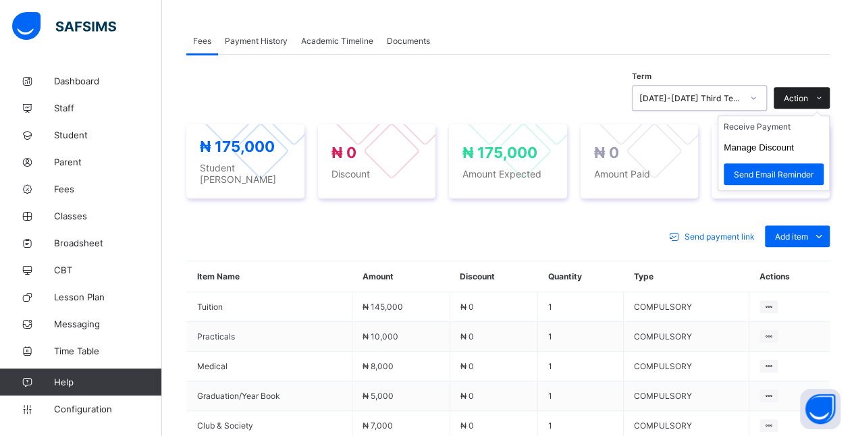
click at [808, 99] on span "Action" at bounding box center [796, 98] width 24 height 10
click at [815, 127] on li "Receive Payment" at bounding box center [773, 126] width 111 height 21
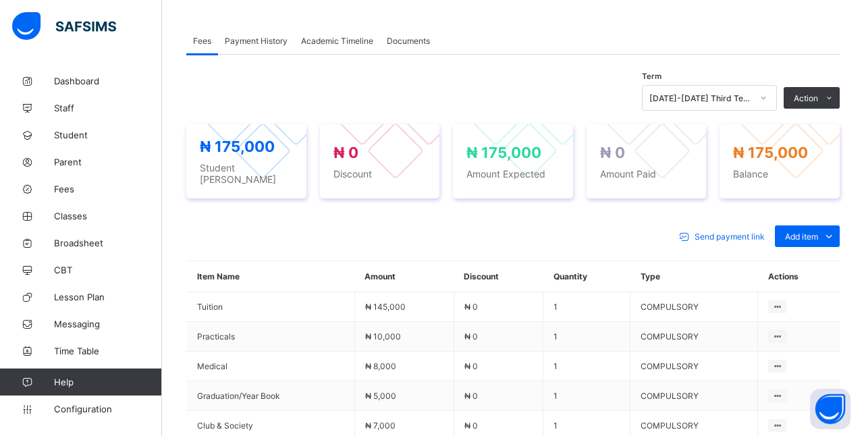
type input "********"
type input "**********"
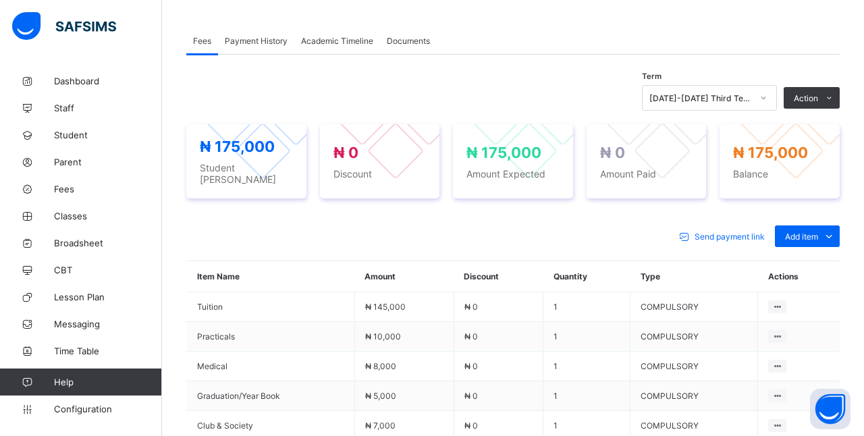
type input "*********"
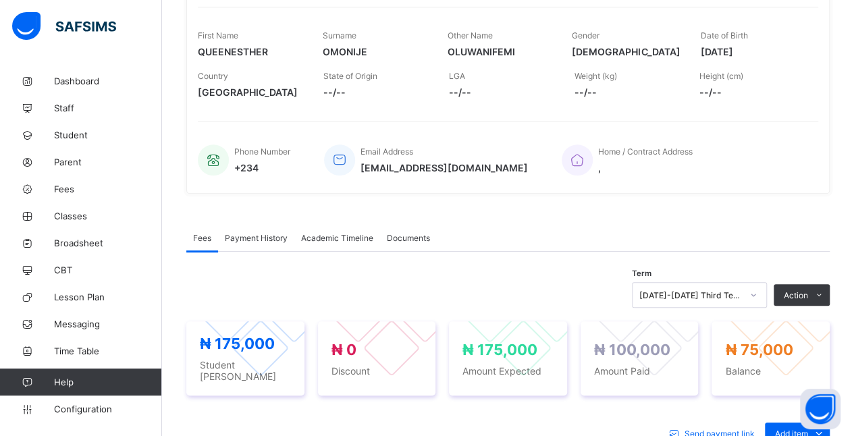
scroll to position [196, 0]
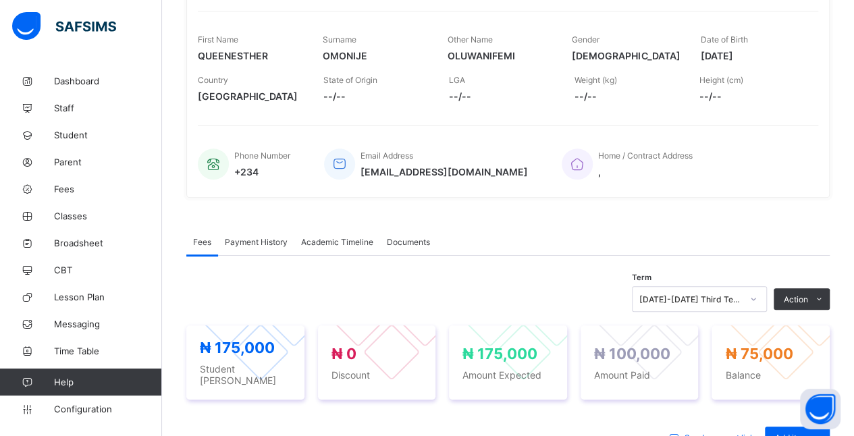
click at [262, 240] on span "Payment History" at bounding box center [256, 242] width 63 height 10
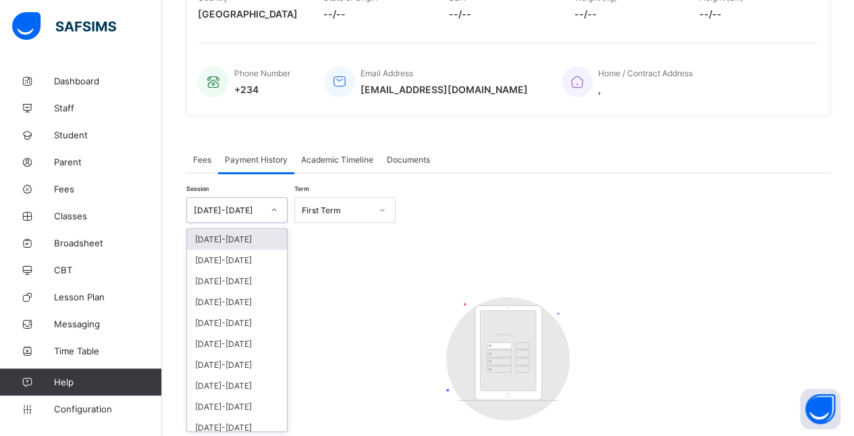
scroll to position [279, 0]
click at [252, 257] on div "[DATE]-[DATE]" at bounding box center [237, 258] width 100 height 21
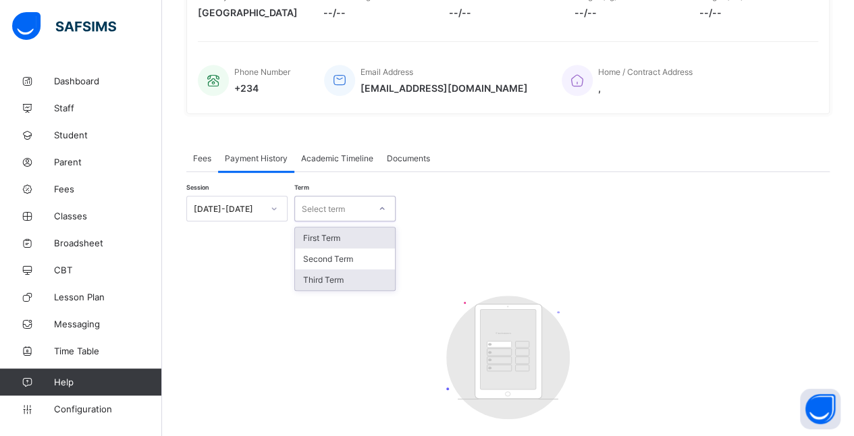
click at [347, 285] on div "Third Term" at bounding box center [345, 279] width 100 height 21
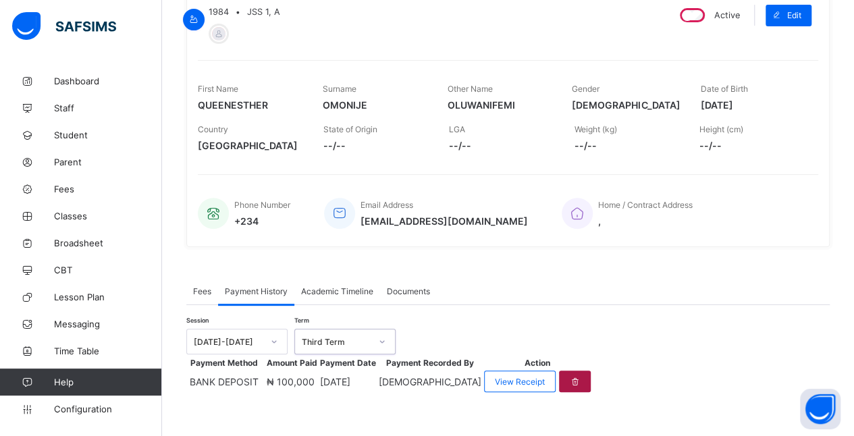
click at [580, 377] on icon at bounding box center [574, 382] width 11 height 10
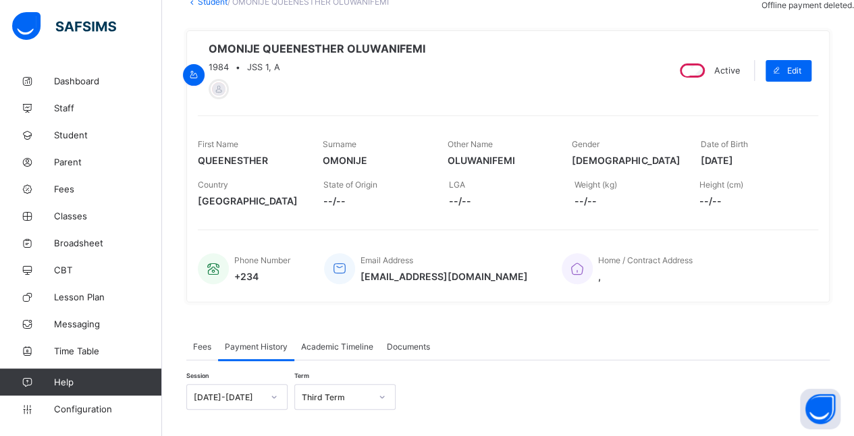
scroll to position [147, 0]
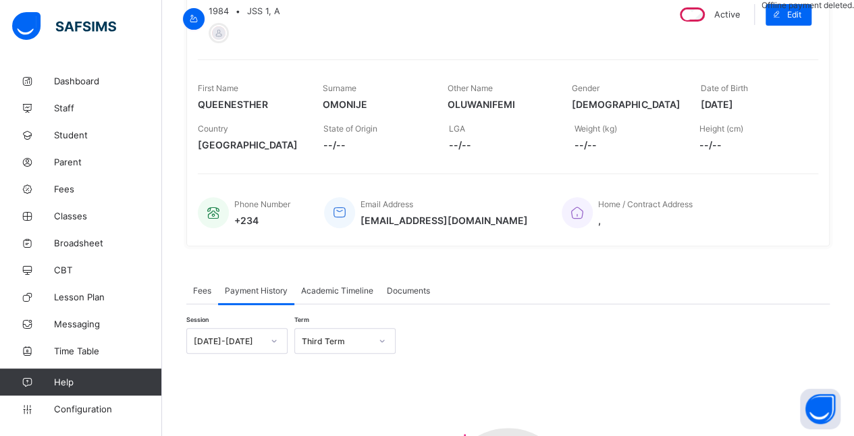
click at [201, 286] on span "Fees" at bounding box center [202, 290] width 18 height 10
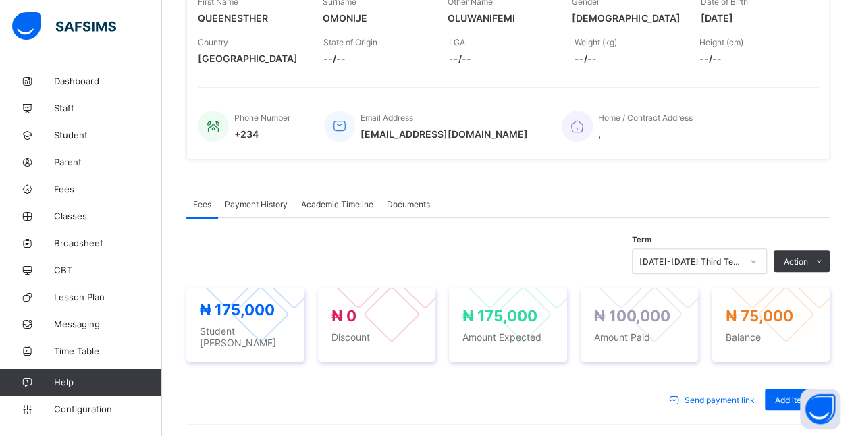
scroll to position [234, 0]
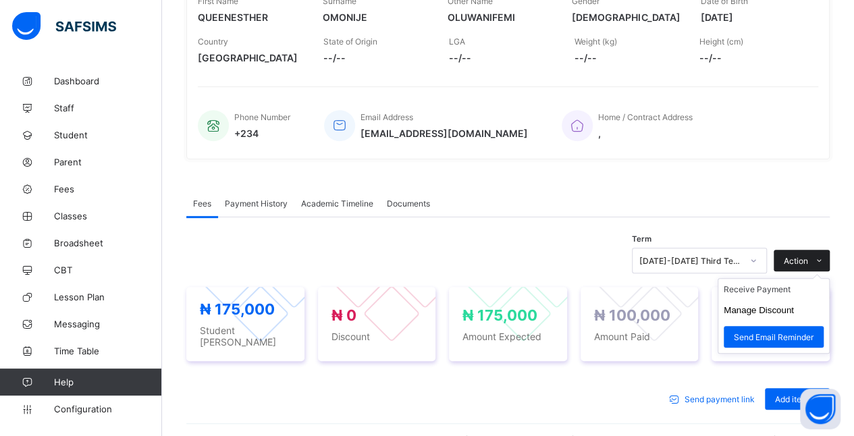
click at [824, 260] on icon at bounding box center [819, 260] width 10 height 9
click at [807, 284] on ul "Receive Payment Manage Discount Send Email Reminder" at bounding box center [773, 316] width 112 height 76
click at [798, 292] on li "Receive Payment" at bounding box center [773, 289] width 111 height 21
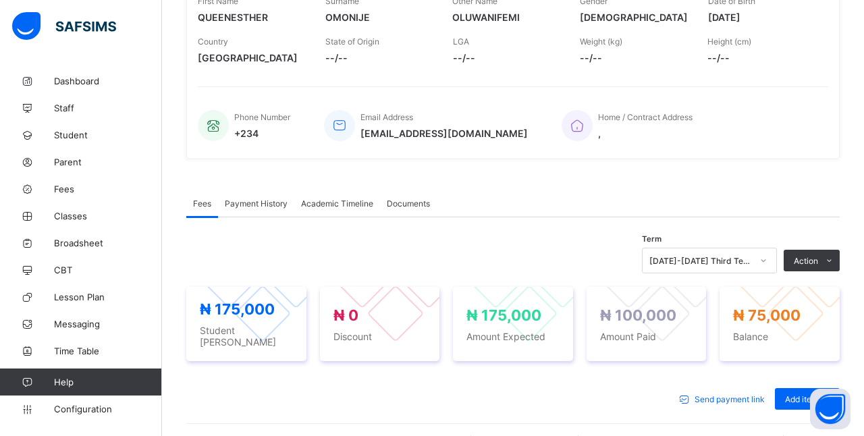
type input "****"
type input "**********"
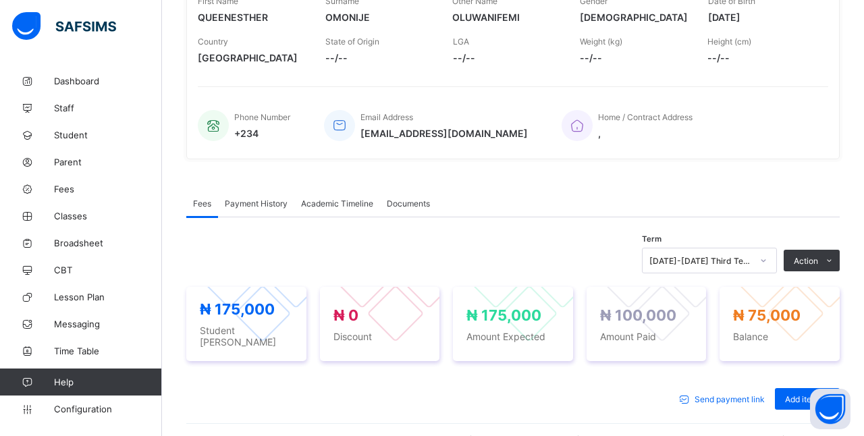
type input "*********"
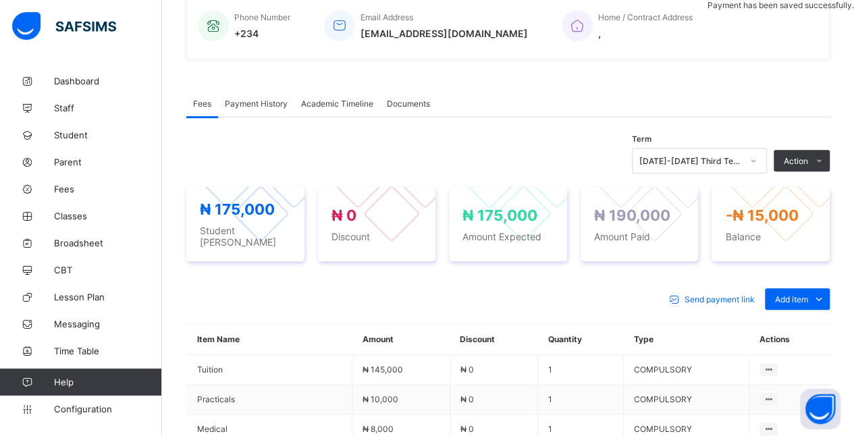
scroll to position [343, 0]
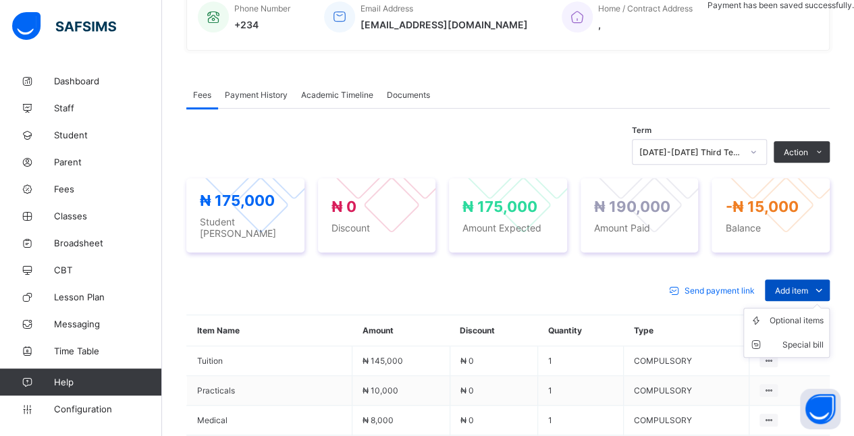
click at [808, 285] on span "Add item" at bounding box center [791, 290] width 33 height 10
click at [811, 308] on ul "Optional items Special bill" at bounding box center [786, 333] width 86 height 50
click at [820, 316] on div "Optional items" at bounding box center [796, 320] width 54 height 13
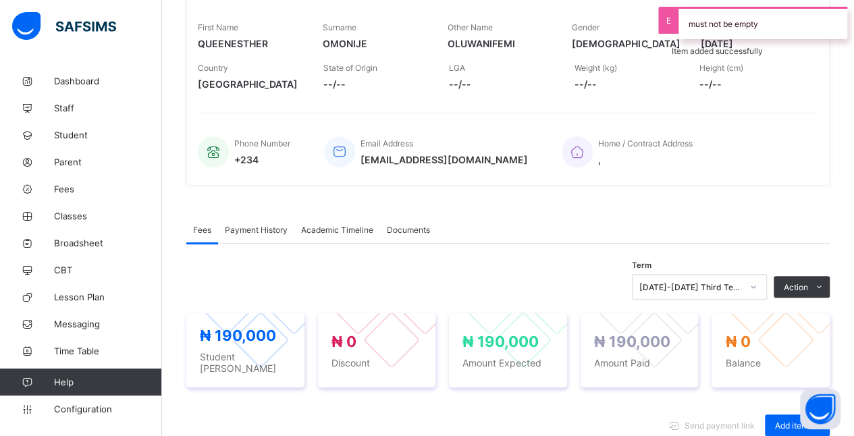
scroll to position [0, 0]
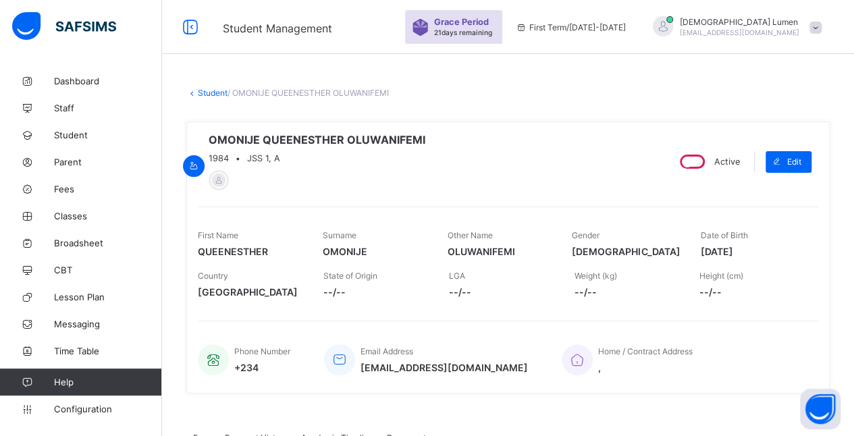
click at [211, 92] on link "Student" at bounding box center [213, 93] width 30 height 10
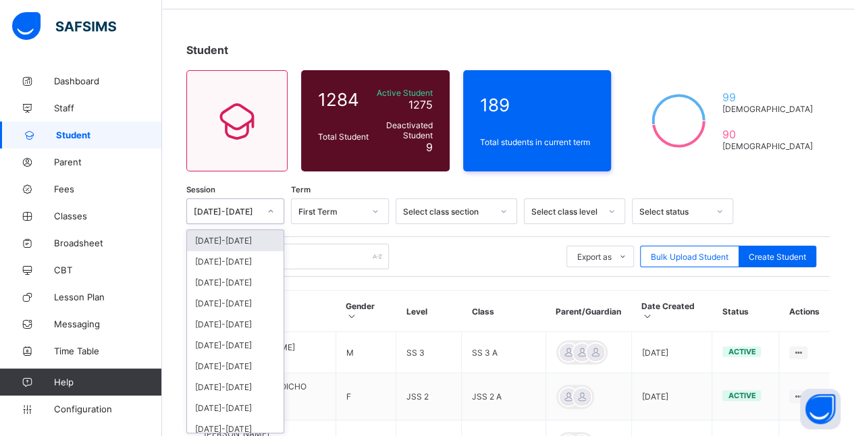
scroll to position [46, 0]
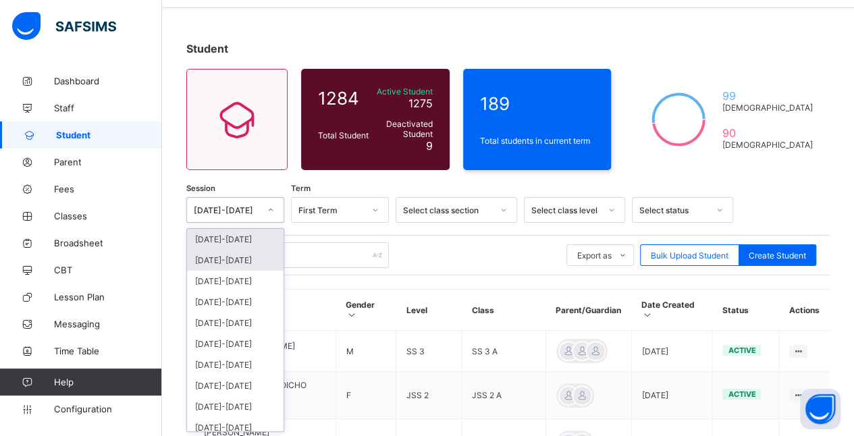
click at [259, 255] on div "[DATE]-[DATE]" at bounding box center [235, 260] width 97 height 21
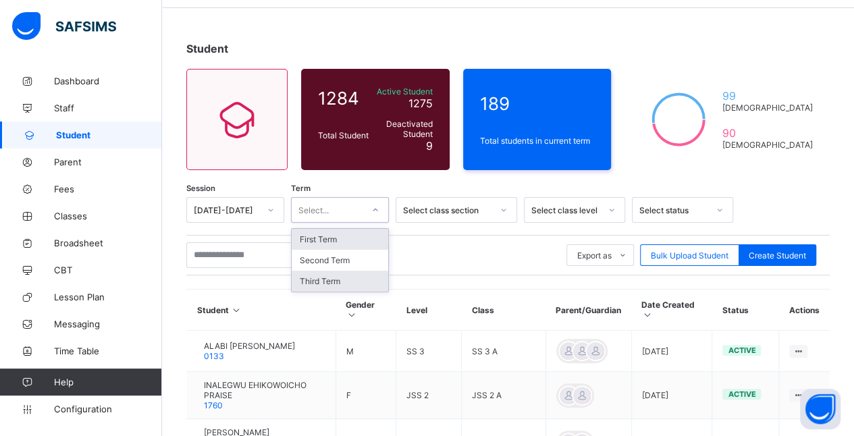
click at [353, 282] on div "Third Term" at bounding box center [340, 281] width 97 height 21
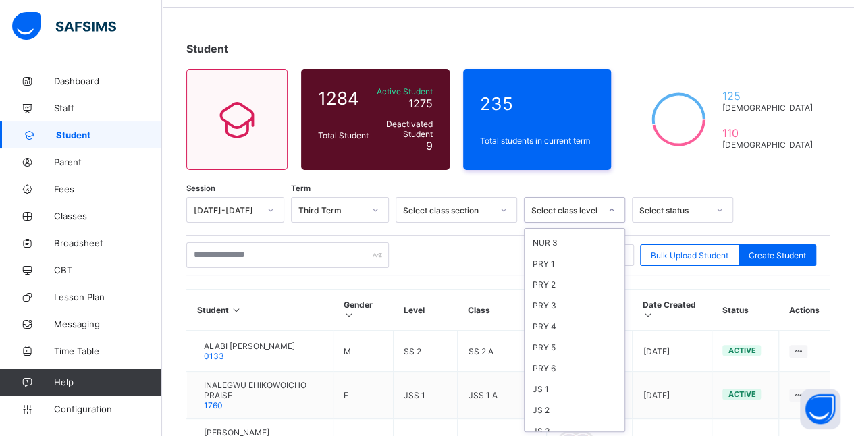
scroll to position [182, 0]
click at [566, 298] on div "JS 1" at bounding box center [574, 308] width 100 height 21
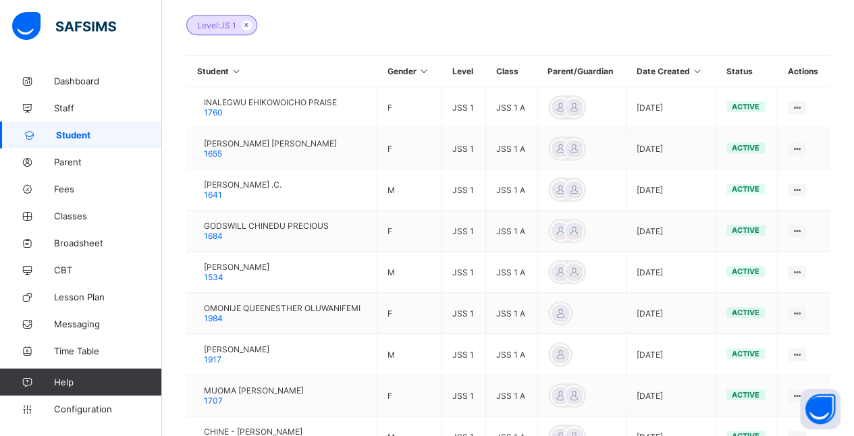
scroll to position [327, 0]
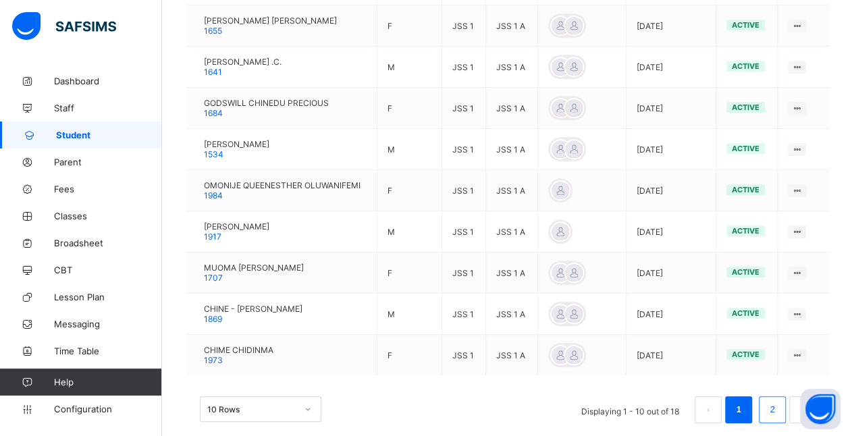
click at [778, 408] on link "2" at bounding box center [771, 410] width 13 height 18
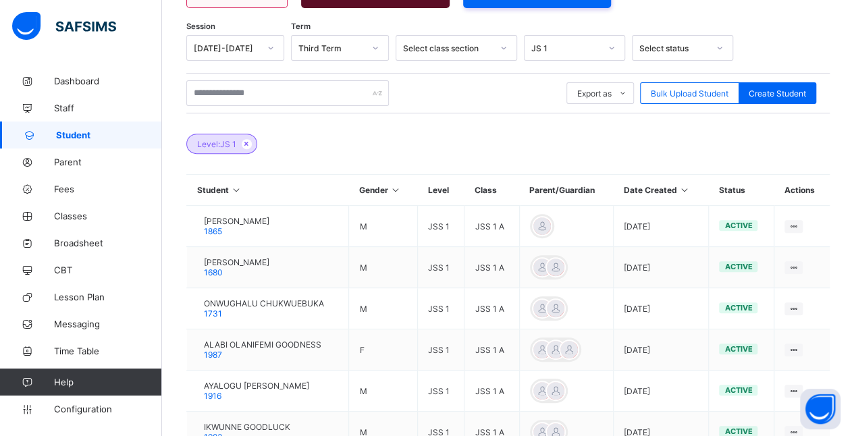
scroll to position [374, 0]
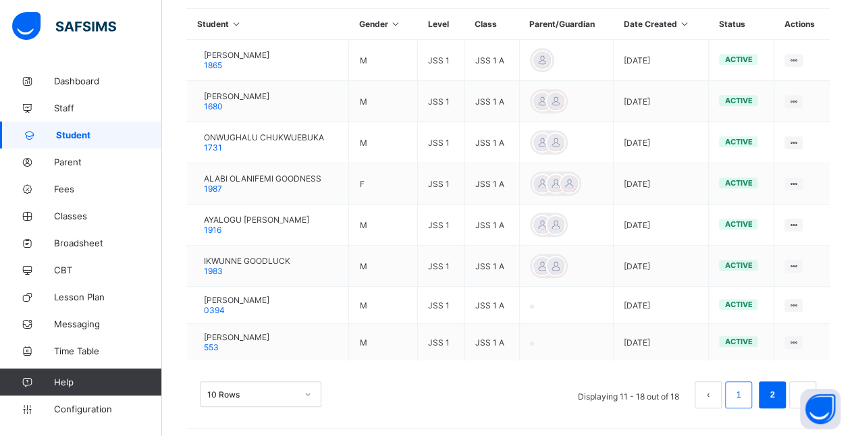
click at [744, 392] on link "1" at bounding box center [738, 395] width 13 height 18
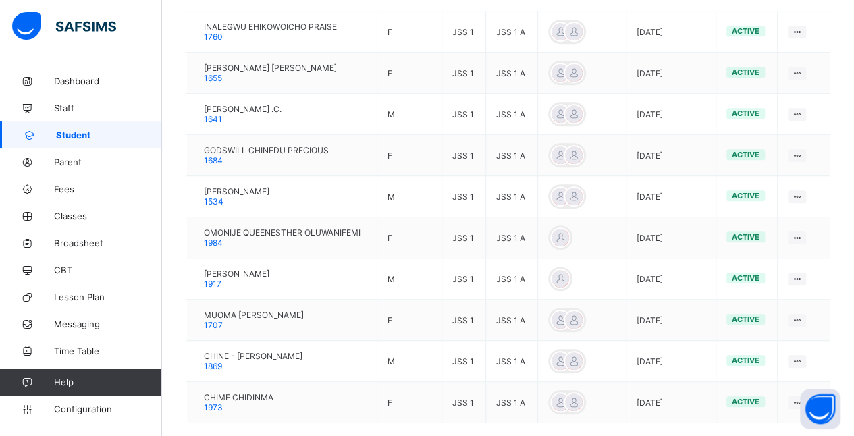
scroll to position [406, 0]
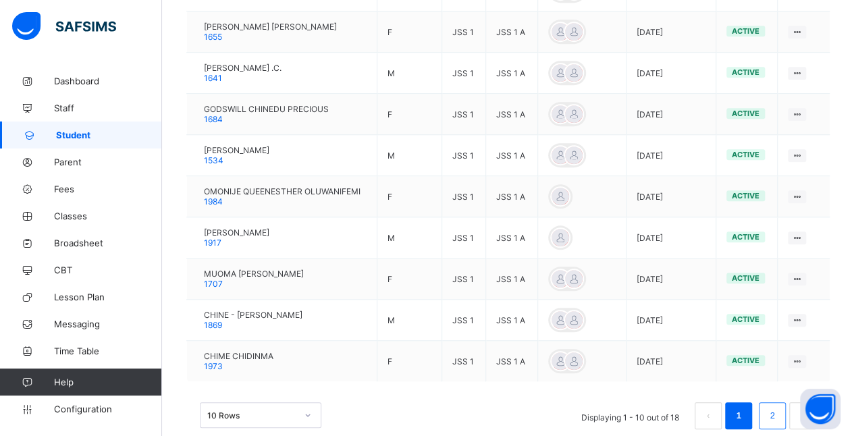
click at [778, 410] on link "2" at bounding box center [771, 416] width 13 height 18
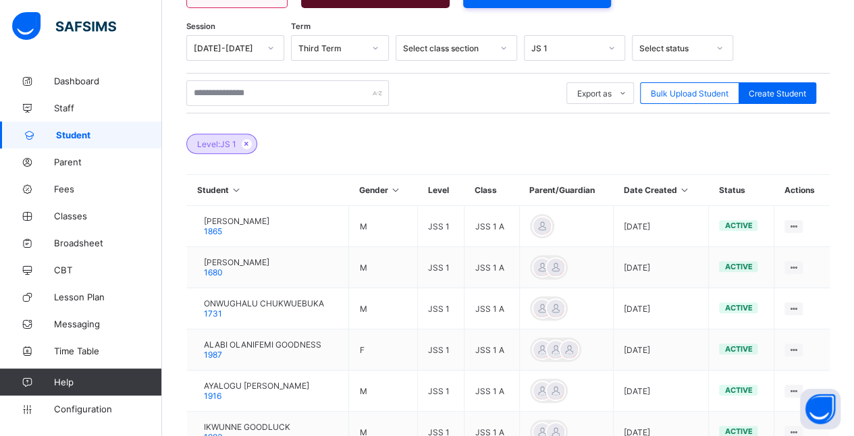
scroll to position [374, 0]
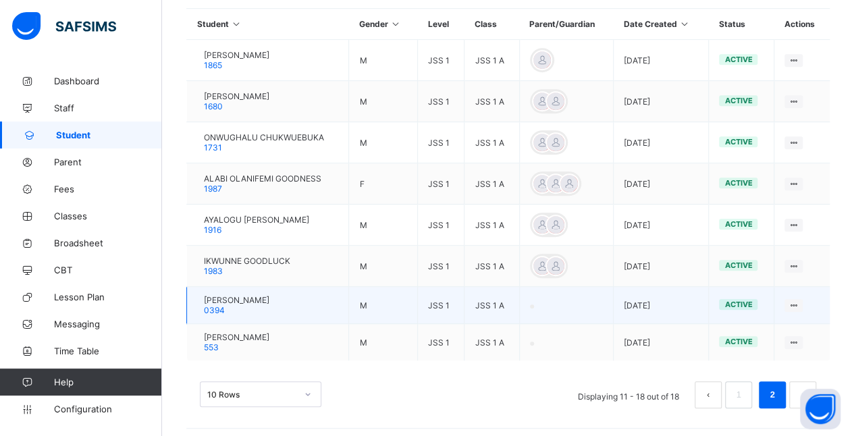
click at [269, 298] on span "[PERSON_NAME]" at bounding box center [236, 300] width 65 height 10
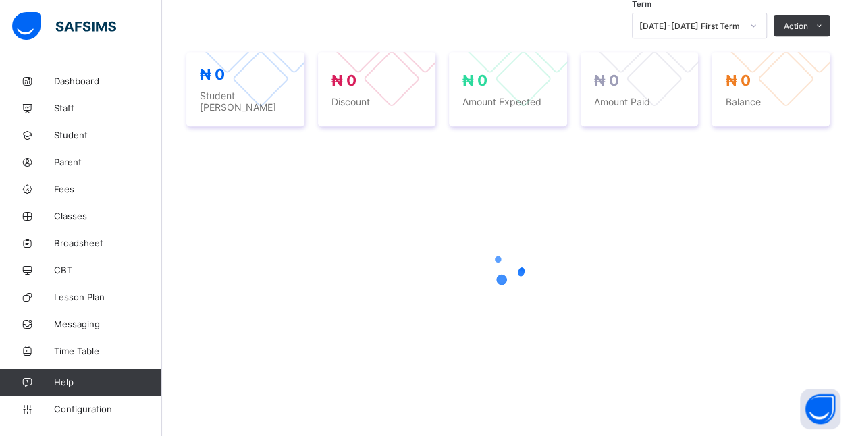
scroll to position [374, 0]
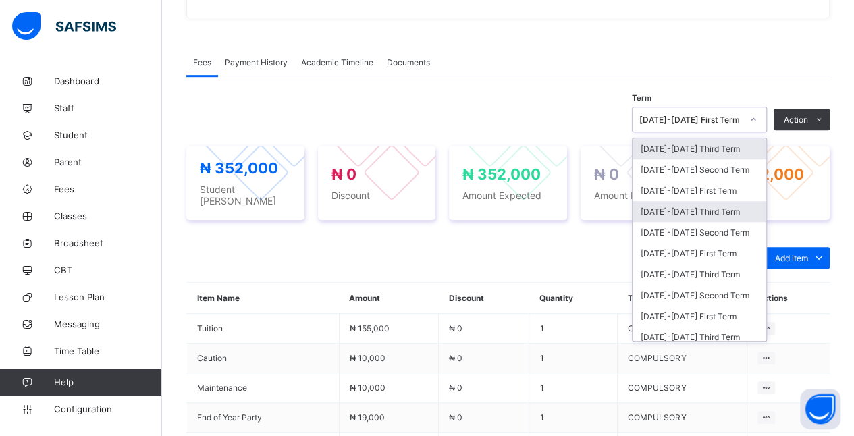
click at [738, 219] on div "[DATE]-[DATE] Third Term" at bounding box center [699, 211] width 134 height 21
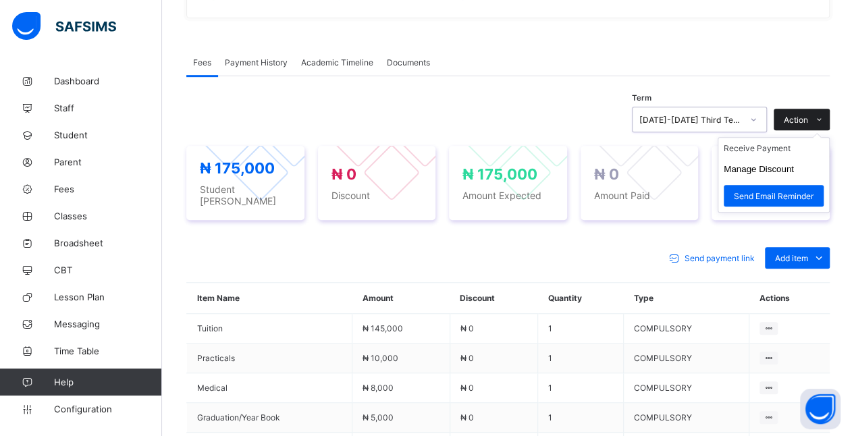
click at [824, 120] on icon at bounding box center [819, 119] width 10 height 9
click at [803, 141] on ul "Receive Payment Manage Discount Send Email Reminder" at bounding box center [773, 175] width 112 height 76
click at [812, 157] on li "Receive Payment" at bounding box center [773, 148] width 111 height 21
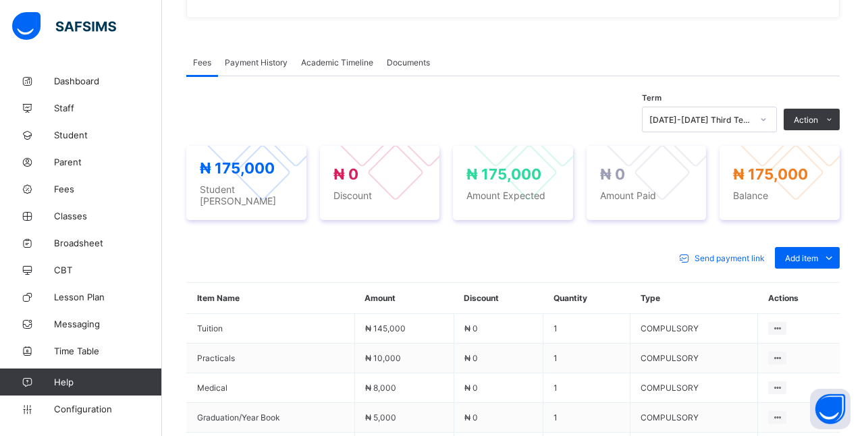
type input "****"
type input "**********"
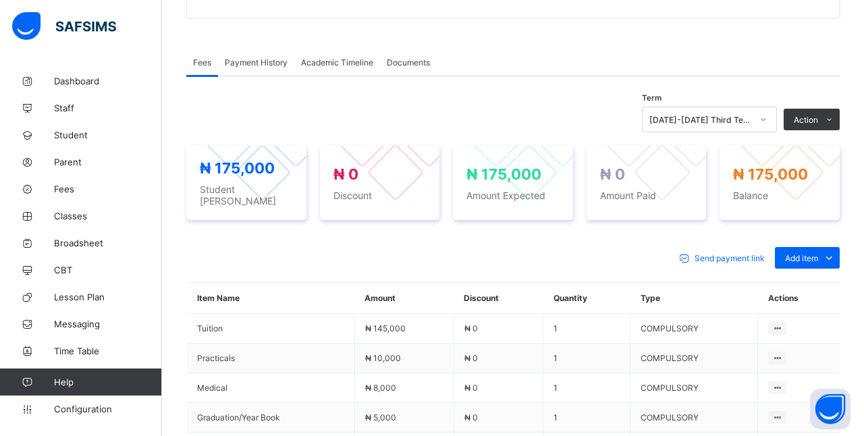
type input "*********"
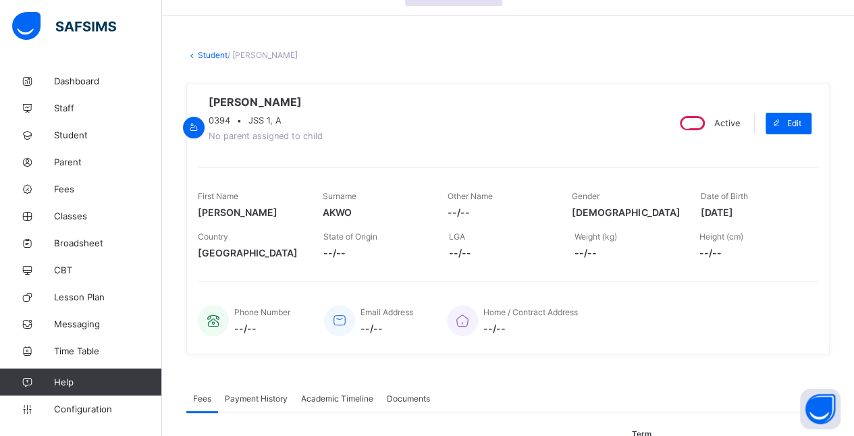
scroll to position [0, 0]
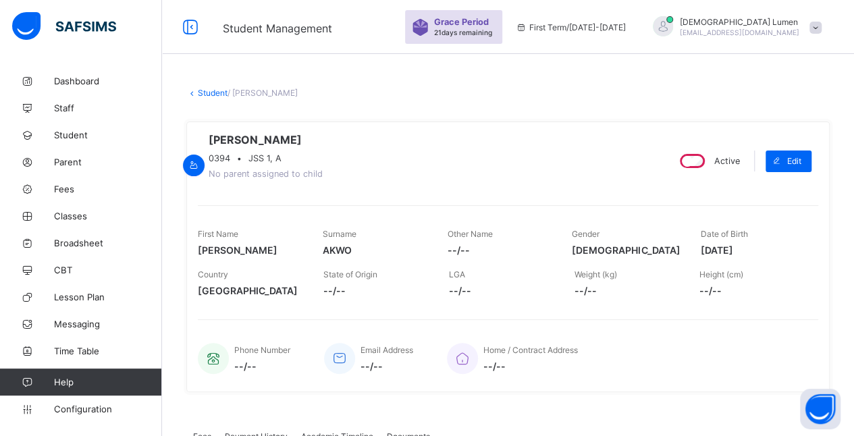
click at [470, 251] on span "--/--" at bounding box center [499, 249] width 105 height 11
click at [217, 92] on link "Student" at bounding box center [213, 93] width 30 height 10
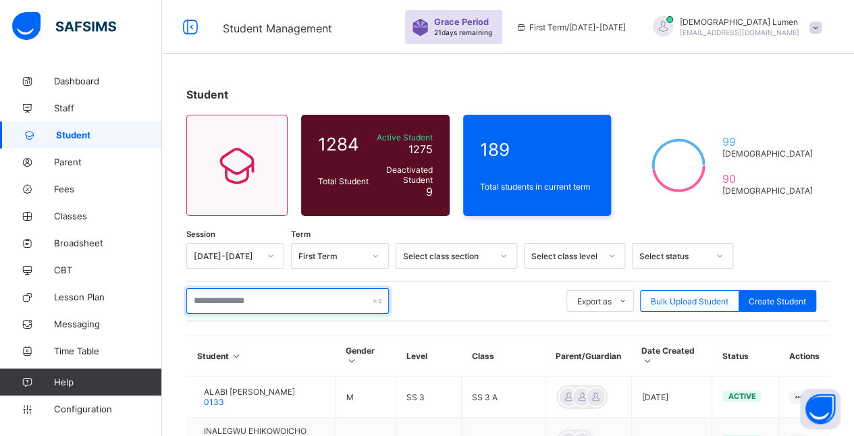
click at [285, 298] on input "text" at bounding box center [287, 301] width 202 height 26
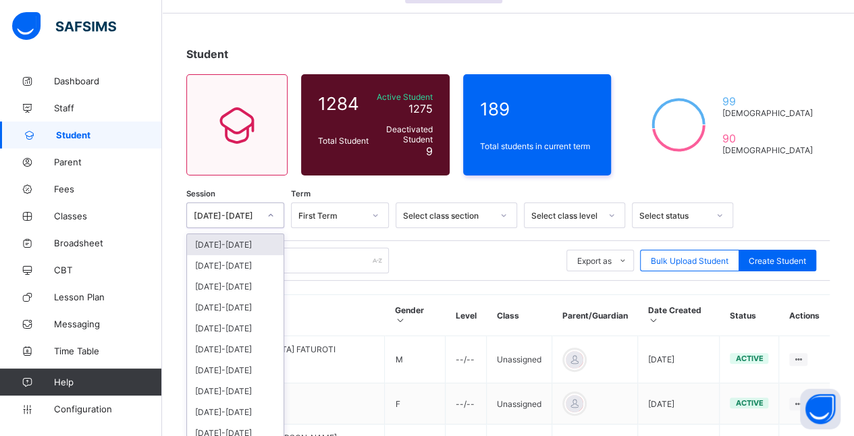
scroll to position [46, 0]
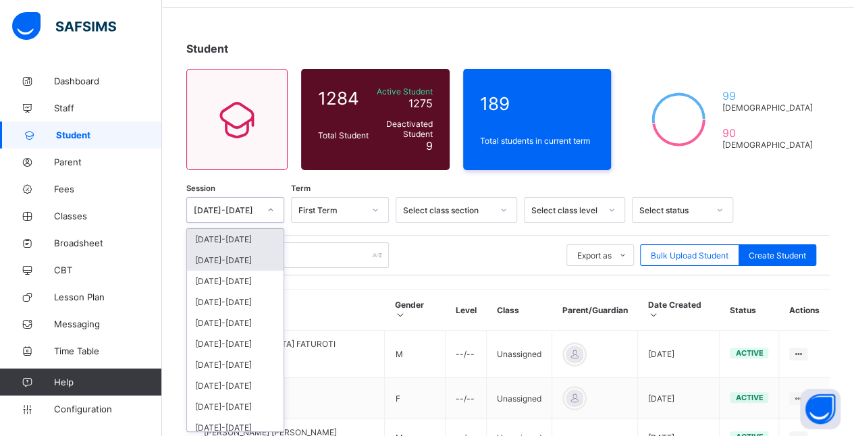
click at [259, 258] on div "[DATE]-[DATE]" at bounding box center [235, 260] width 97 height 21
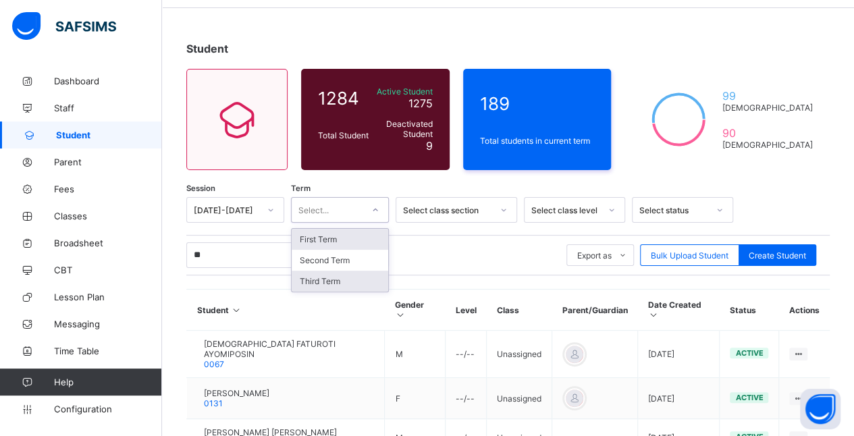
click at [355, 280] on div "Third Term" at bounding box center [340, 281] width 97 height 21
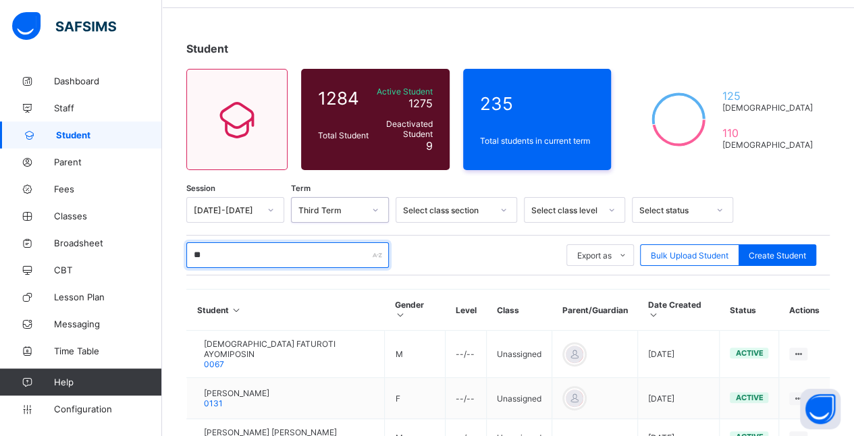
click at [278, 256] on input "**" at bounding box center [287, 255] width 202 height 26
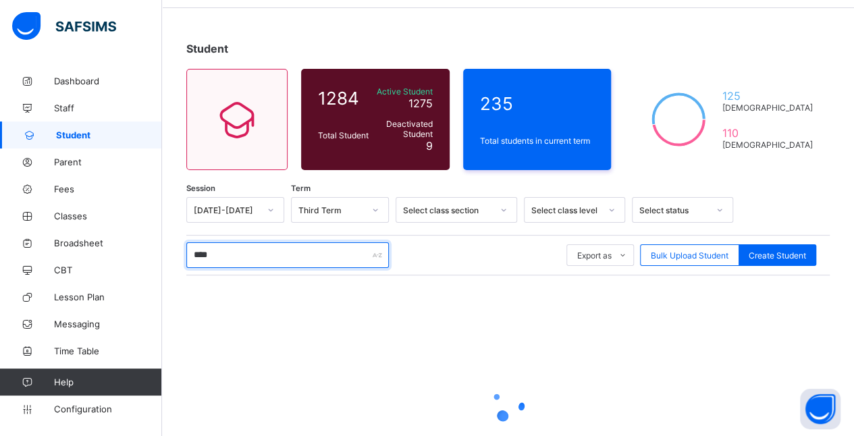
type input "*****"
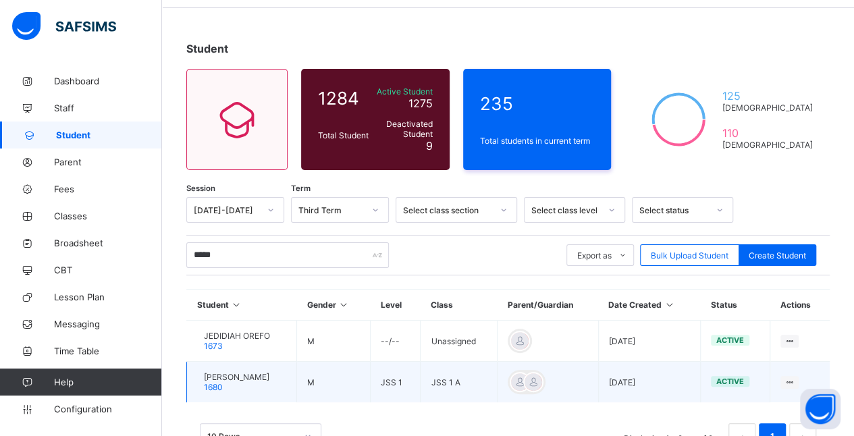
click at [269, 373] on span "[PERSON_NAME]" at bounding box center [236, 377] width 65 height 10
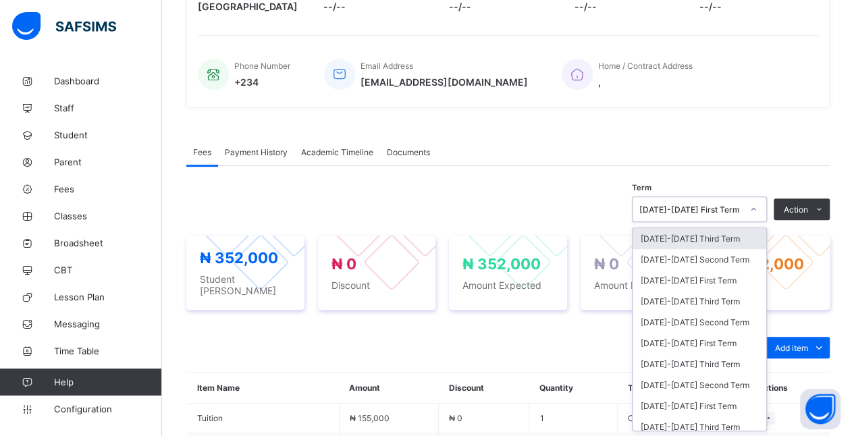
scroll to position [286, 0]
click at [738, 300] on div "[DATE]-[DATE] Third Term" at bounding box center [699, 300] width 134 height 21
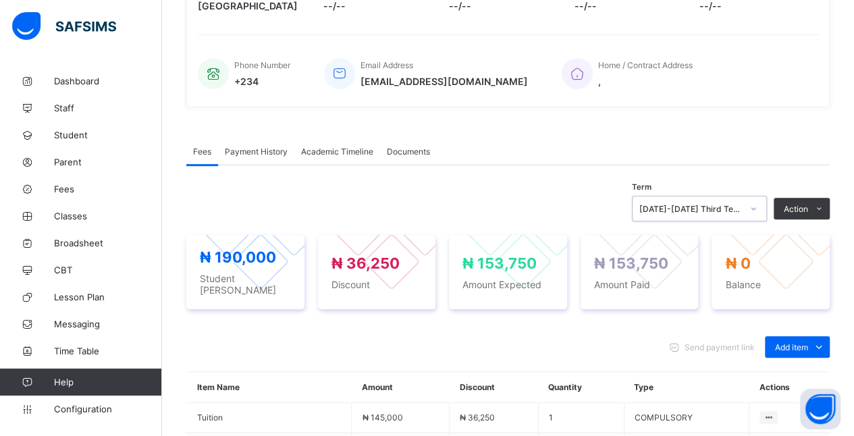
scroll to position [0, 0]
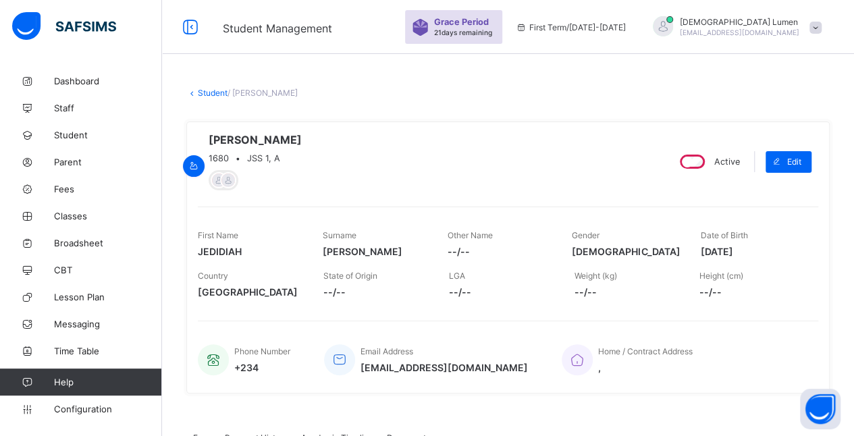
click at [207, 92] on link "Student" at bounding box center [213, 93] width 30 height 10
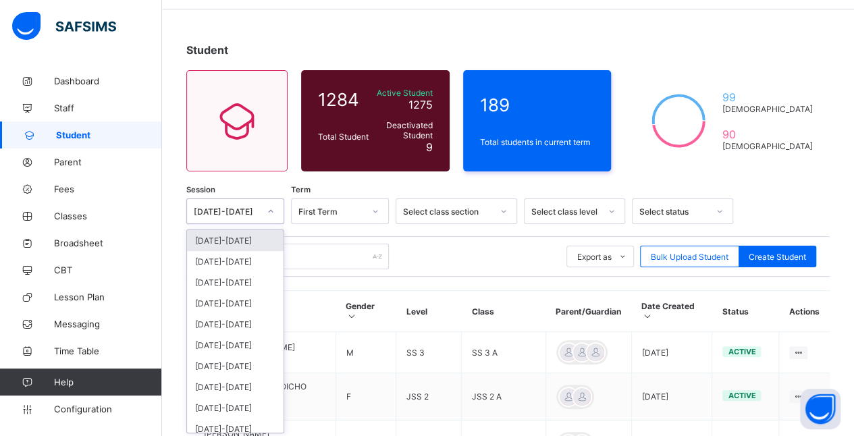
scroll to position [46, 0]
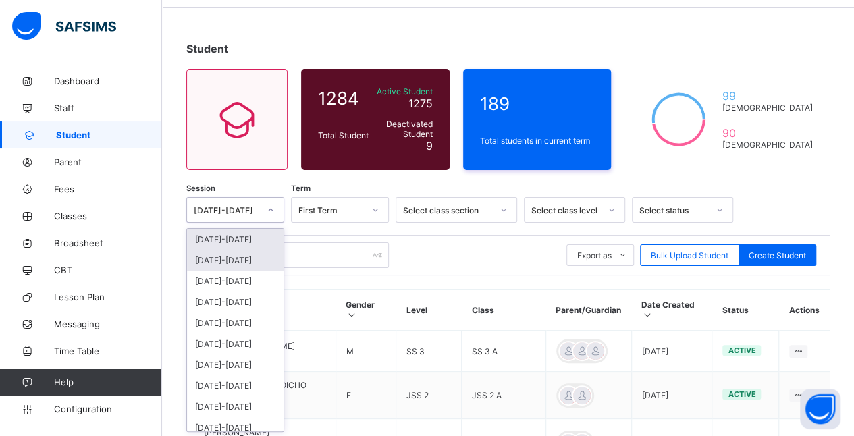
click at [258, 254] on div "[DATE]-[DATE]" at bounding box center [235, 260] width 97 height 21
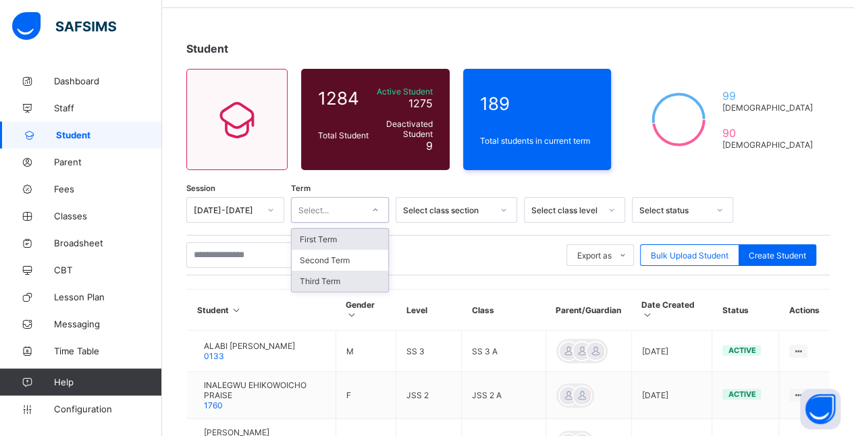
click at [347, 277] on div "Third Term" at bounding box center [340, 281] width 97 height 21
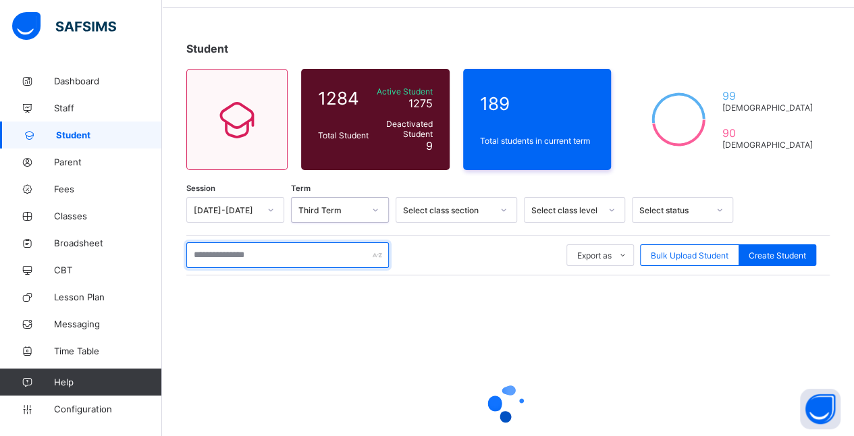
click at [309, 252] on input "text" at bounding box center [287, 255] width 202 height 26
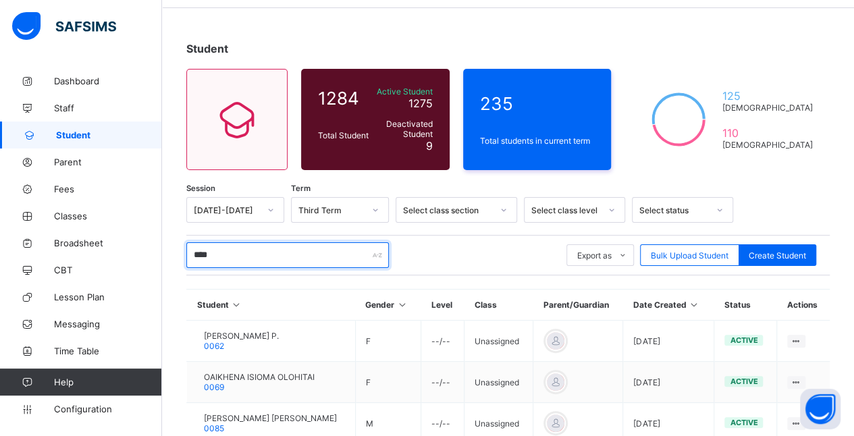
type input "*****"
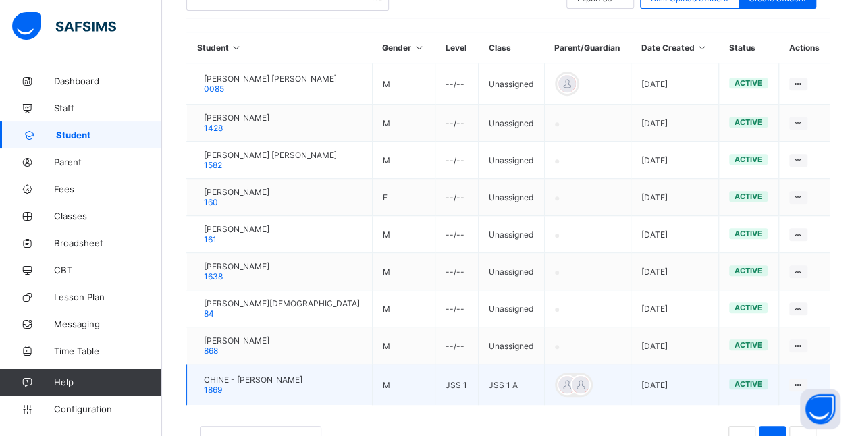
click at [302, 377] on div "CHINE - [PERSON_NAME] 1869" at bounding box center [253, 385] width 99 height 20
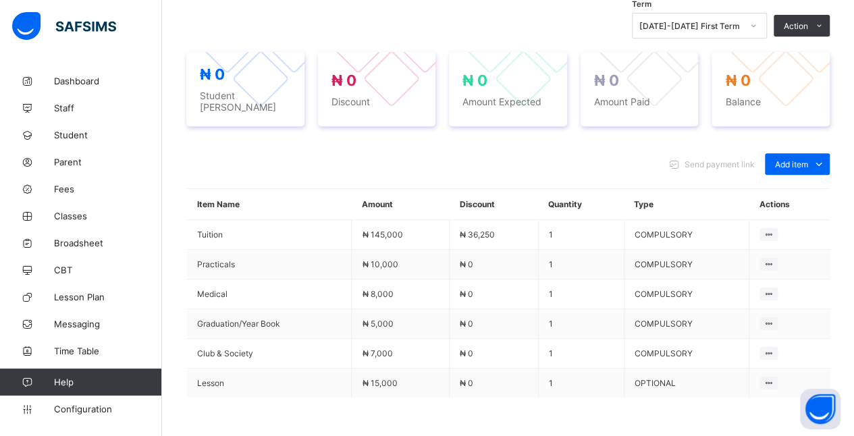
scroll to position [303, 0]
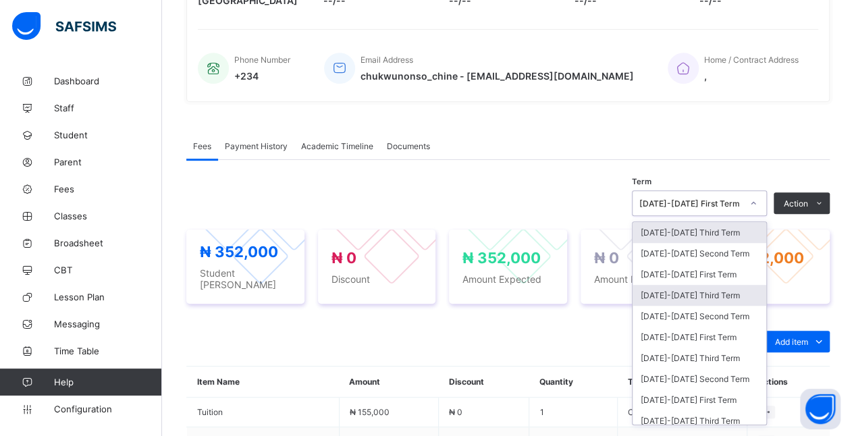
click at [732, 285] on div "[DATE]-[DATE] Third Term" at bounding box center [699, 295] width 134 height 21
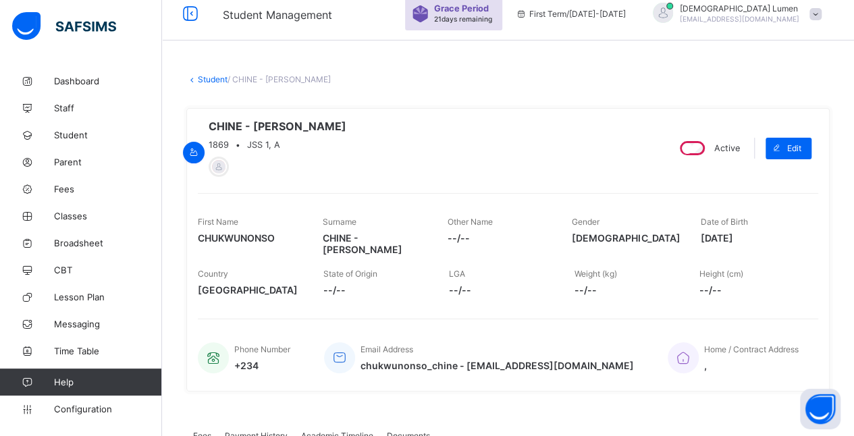
scroll to position [0, 0]
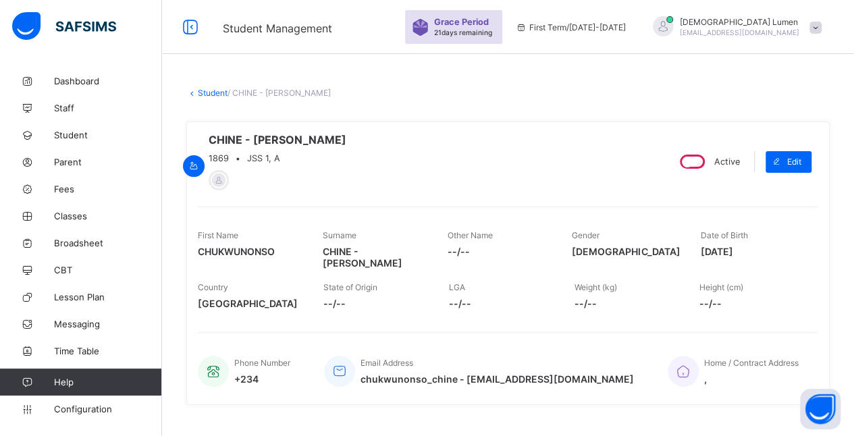
click at [216, 94] on link "Student" at bounding box center [213, 93] width 30 height 10
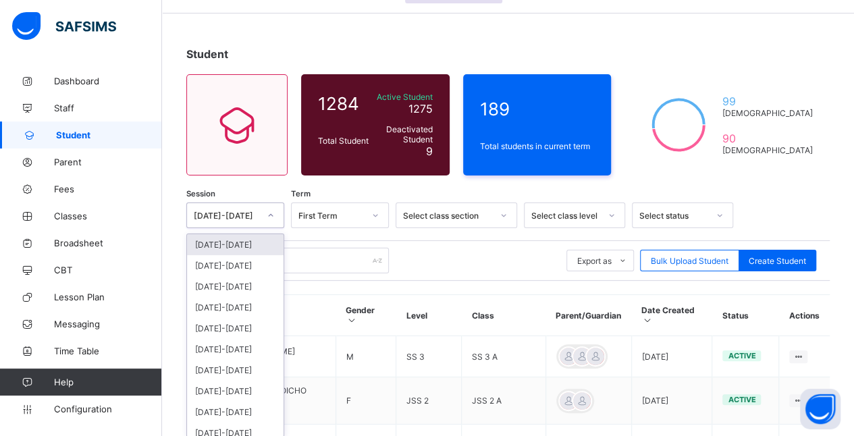
scroll to position [46, 0]
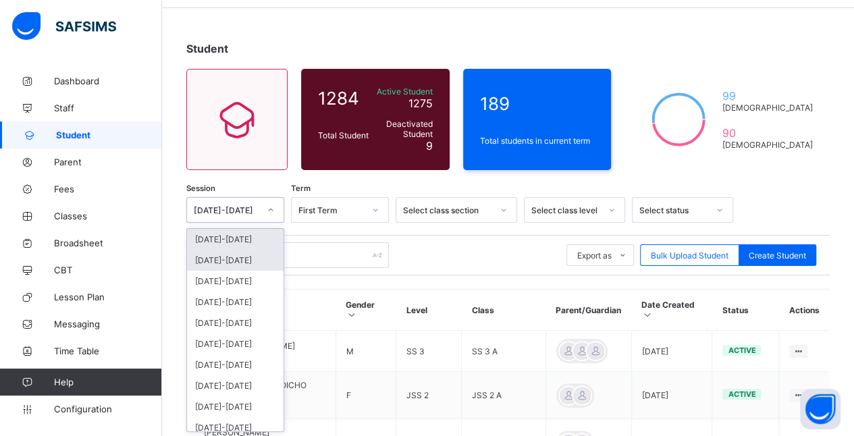
click at [254, 263] on div "[DATE]-[DATE]" at bounding box center [235, 260] width 97 height 21
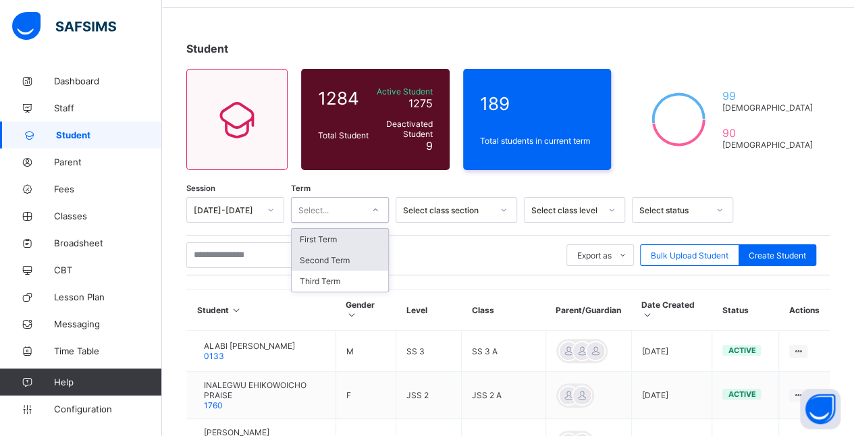
click at [348, 262] on div "Second Term" at bounding box center [340, 260] width 97 height 21
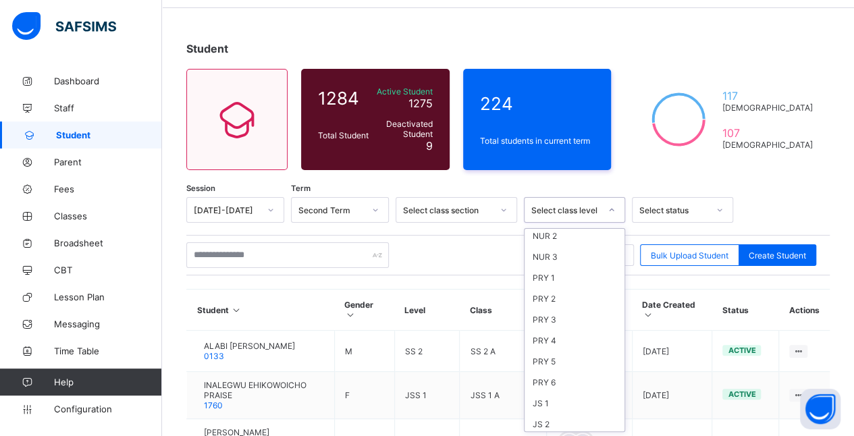
scroll to position [182, 0]
click at [579, 319] on div "JS 2" at bounding box center [574, 329] width 100 height 21
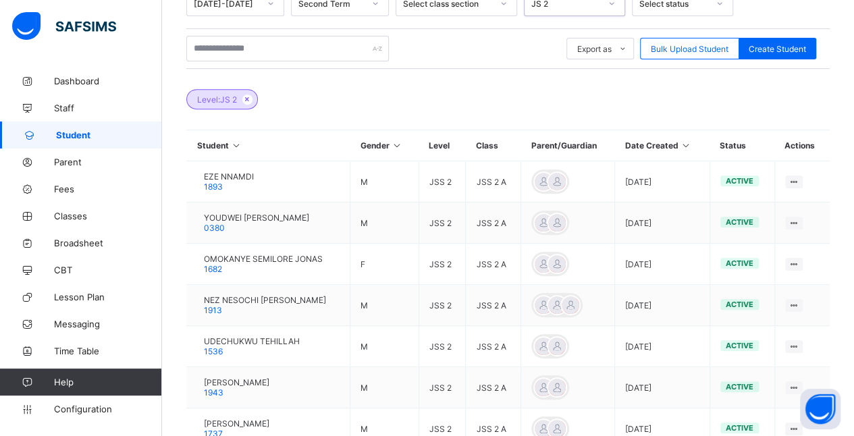
scroll to position [278, 0]
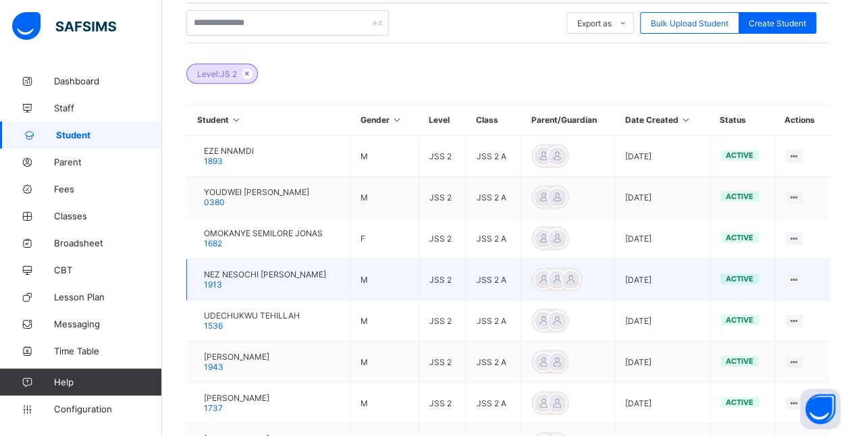
click at [287, 277] on div "NEZ NESOCHI [PERSON_NAME] 1913" at bounding box center [265, 279] width 122 height 20
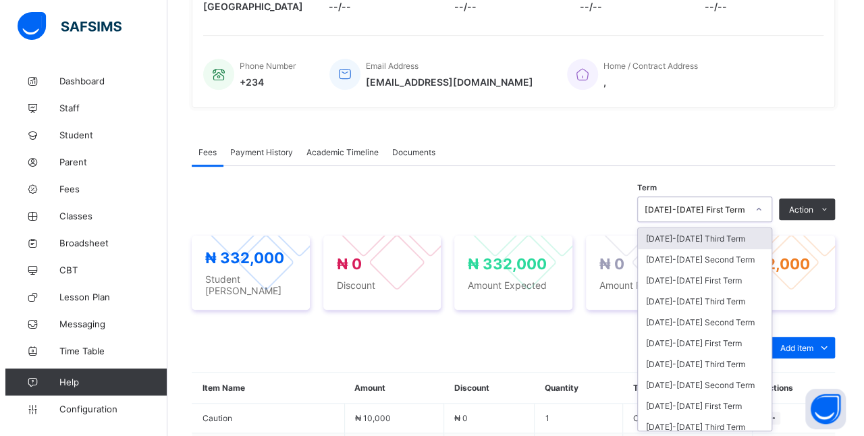
scroll to position [286, 0]
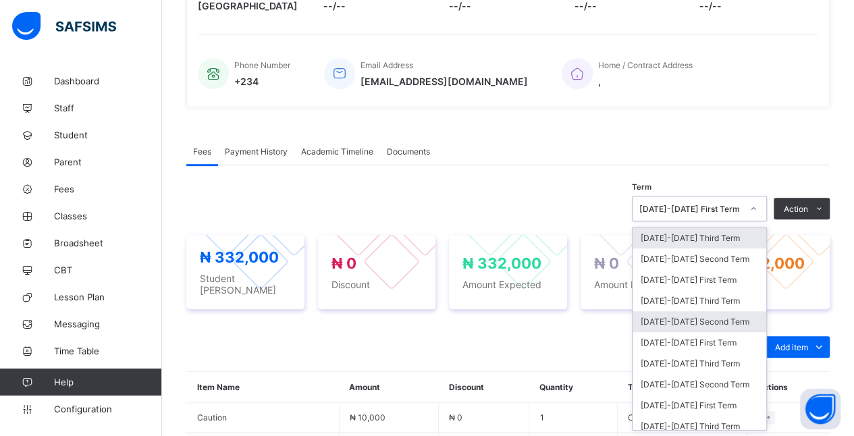
click at [744, 317] on div "[DATE]-[DATE] Second Term" at bounding box center [699, 321] width 134 height 21
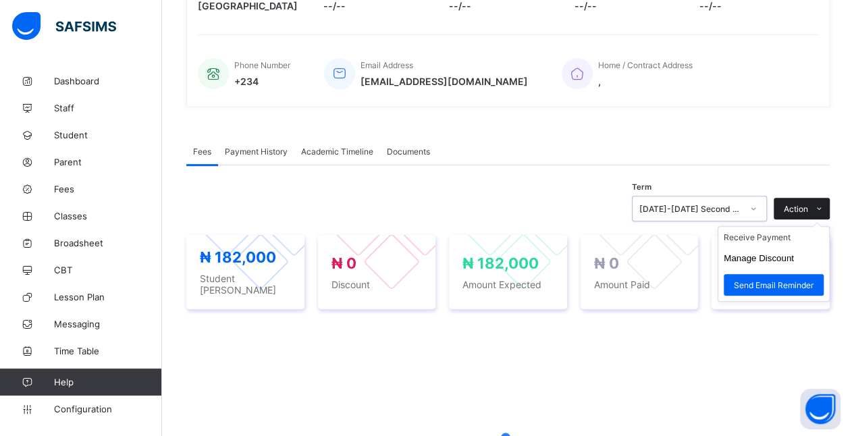
click at [820, 211] on span at bounding box center [819, 209] width 22 height 22
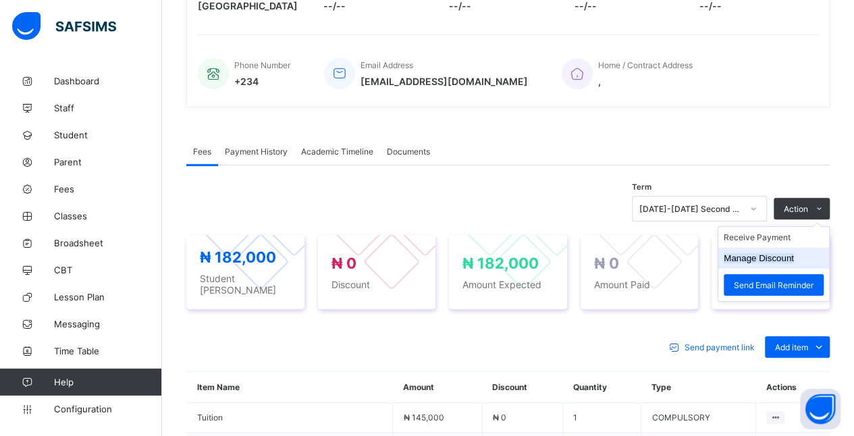
click at [794, 254] on button "Manage Discount" at bounding box center [758, 258] width 70 height 10
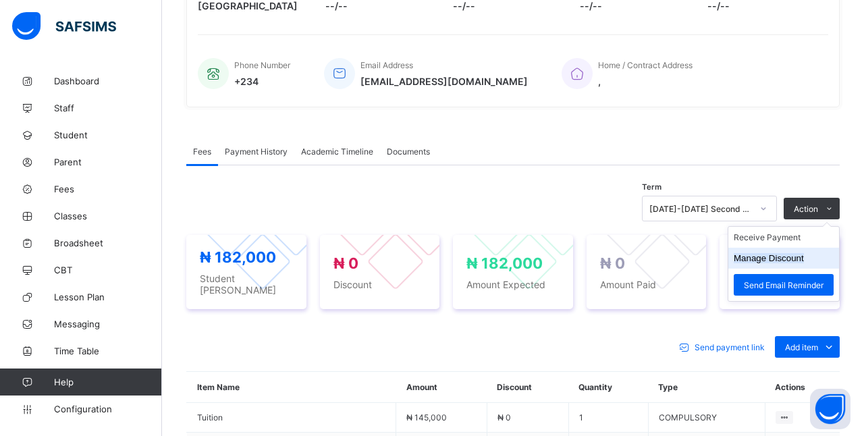
scroll to position [67, 0]
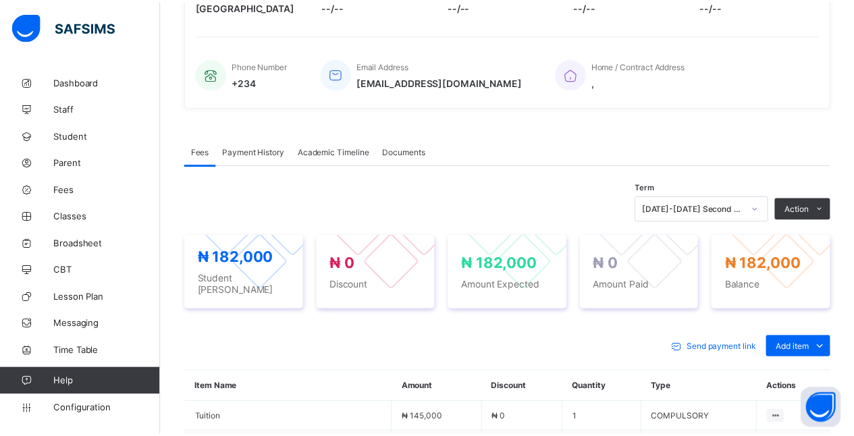
scroll to position [69, 0]
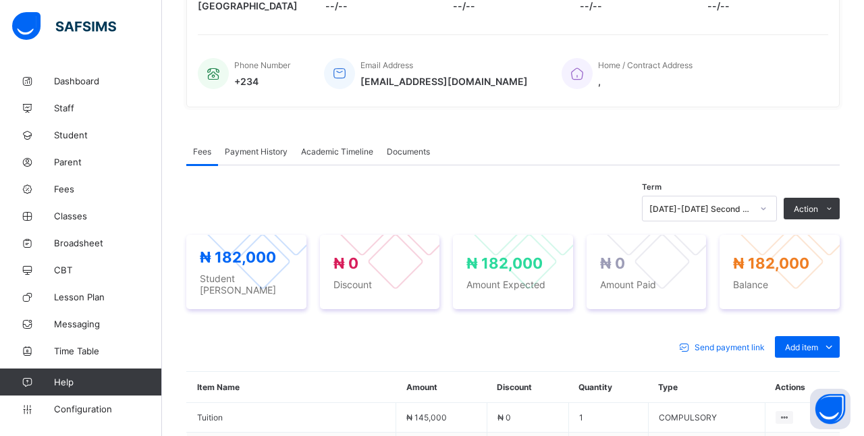
type input "***"
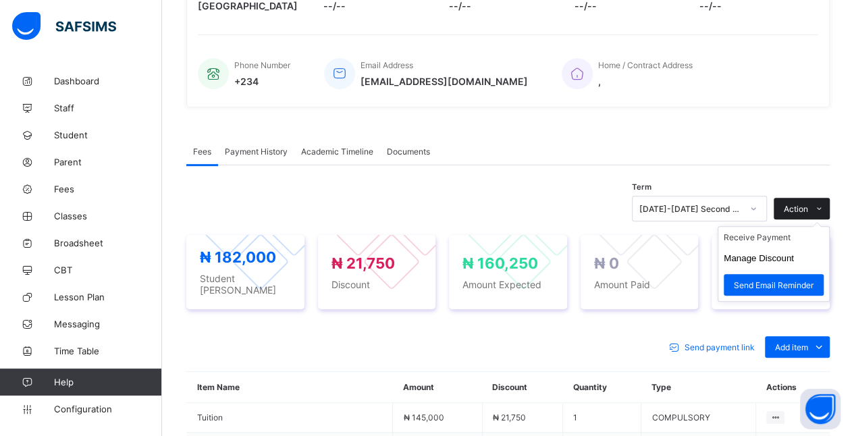
click at [824, 211] on icon at bounding box center [819, 208] width 10 height 9
click at [788, 231] on ul "Receive Payment Manage Discount Send Email Reminder" at bounding box center [773, 264] width 112 height 76
click at [803, 238] on li "Receive Payment" at bounding box center [773, 237] width 111 height 21
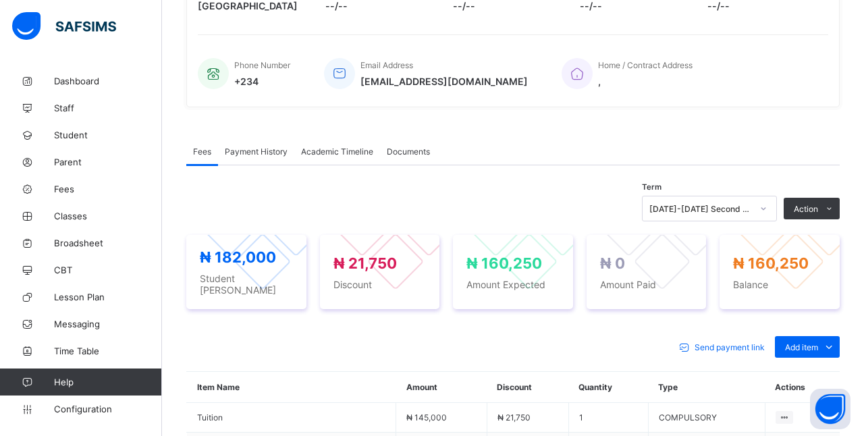
type input "*****"
type input "**********"
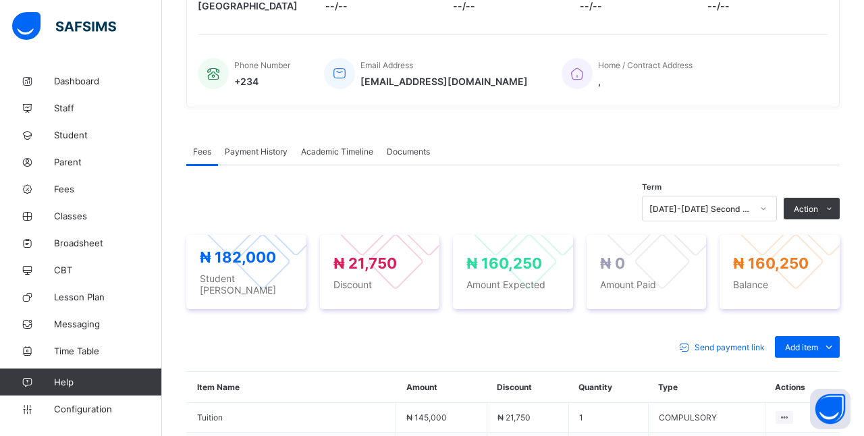
type input "*********"
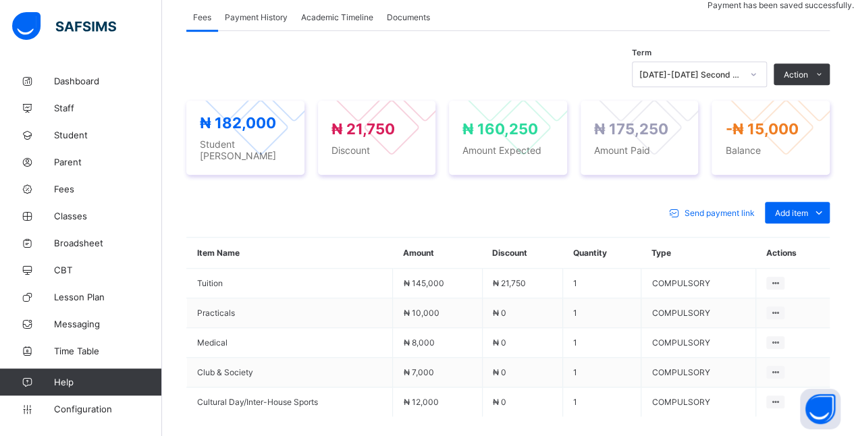
scroll to position [420, 0]
click at [813, 231] on ul "Optional items Special bill" at bounding box center [786, 256] width 86 height 50
click at [818, 237] on div "Optional items" at bounding box center [796, 243] width 54 height 13
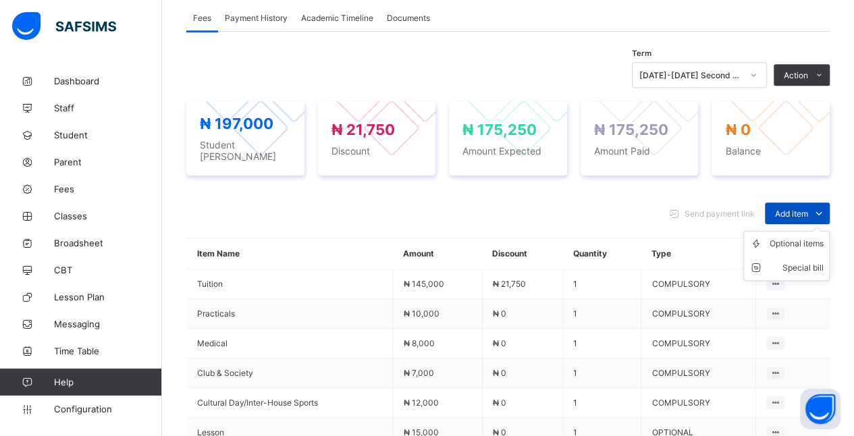
click at [821, 202] on span at bounding box center [819, 213] width 22 height 22
click at [823, 207] on icon at bounding box center [818, 213] width 15 height 13
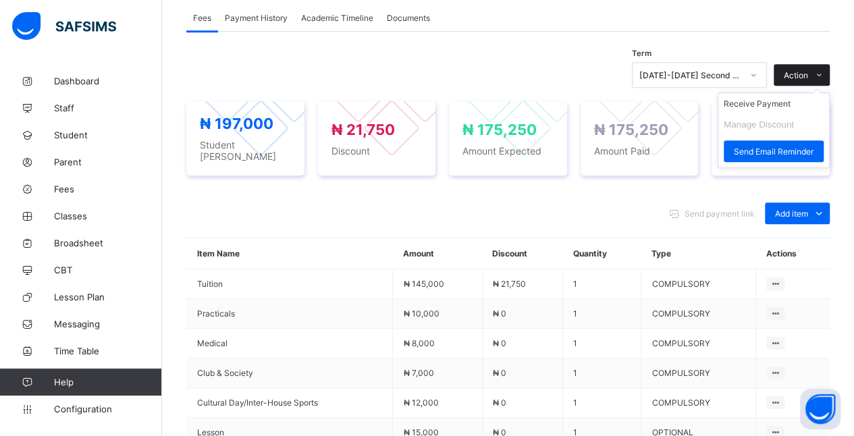
click at [826, 67] on span at bounding box center [819, 75] width 22 height 22
click at [824, 73] on icon at bounding box center [819, 75] width 10 height 9
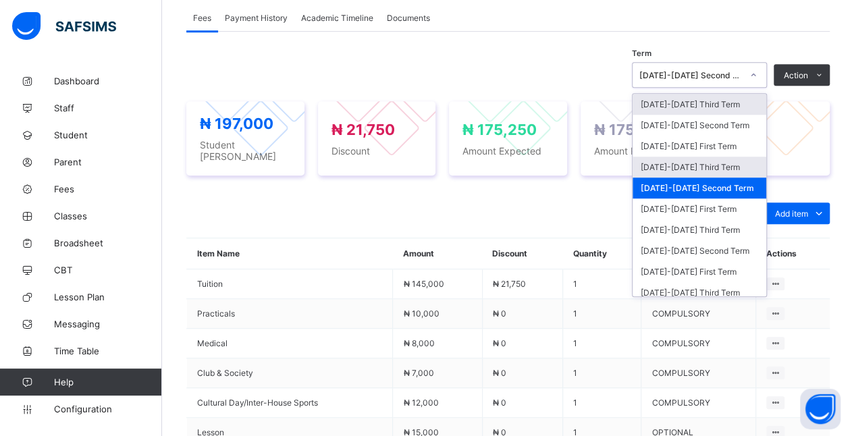
click at [713, 161] on div "[DATE]-[DATE] Third Term" at bounding box center [699, 167] width 134 height 21
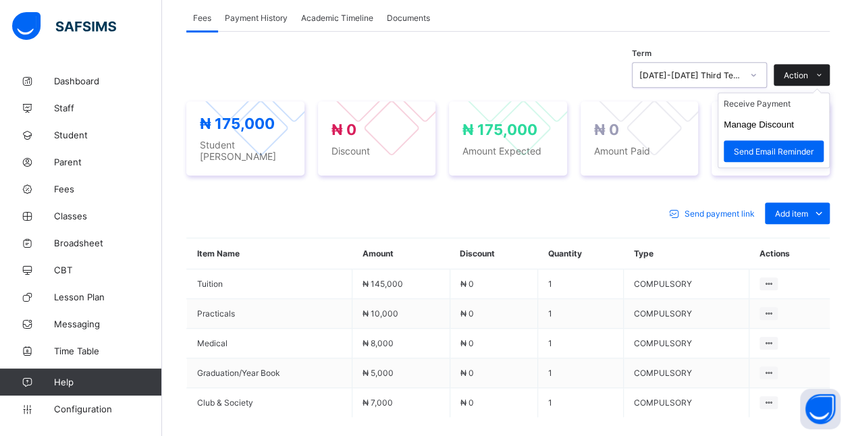
click at [824, 71] on icon at bounding box center [819, 75] width 10 height 9
click at [794, 121] on button "Manage Discount" at bounding box center [758, 124] width 70 height 10
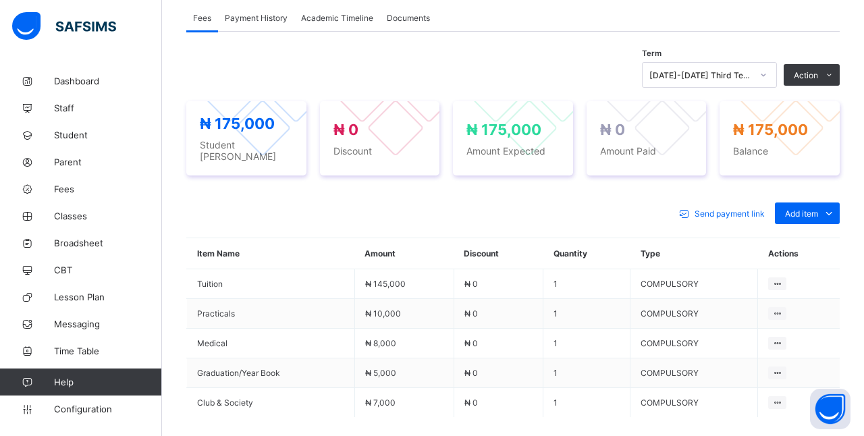
type input "***"
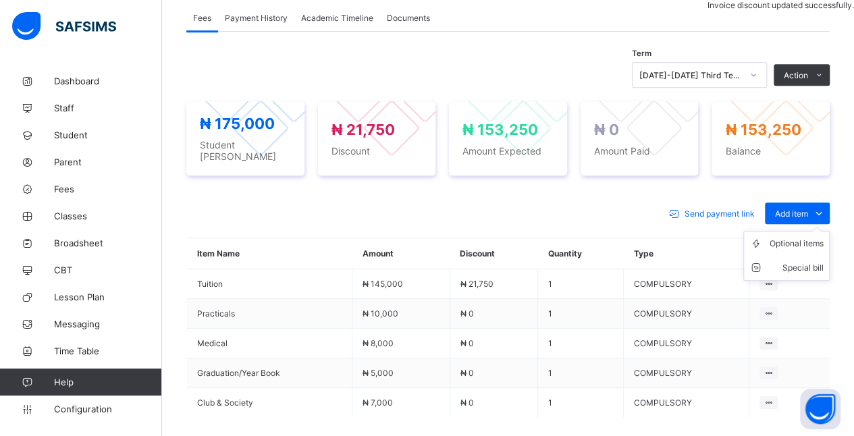
click at [816, 231] on ul "Optional items Special bill" at bounding box center [786, 256] width 86 height 50
click at [811, 231] on ul "Optional items Special bill" at bounding box center [786, 256] width 86 height 50
click at [814, 240] on div "Optional items" at bounding box center [796, 243] width 54 height 13
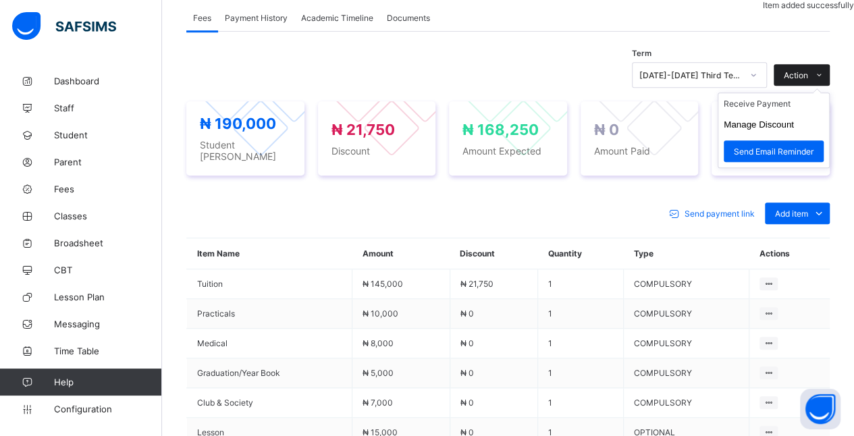
click at [824, 71] on icon at bounding box center [819, 75] width 10 height 9
click at [807, 109] on li "Receive Payment" at bounding box center [773, 103] width 111 height 21
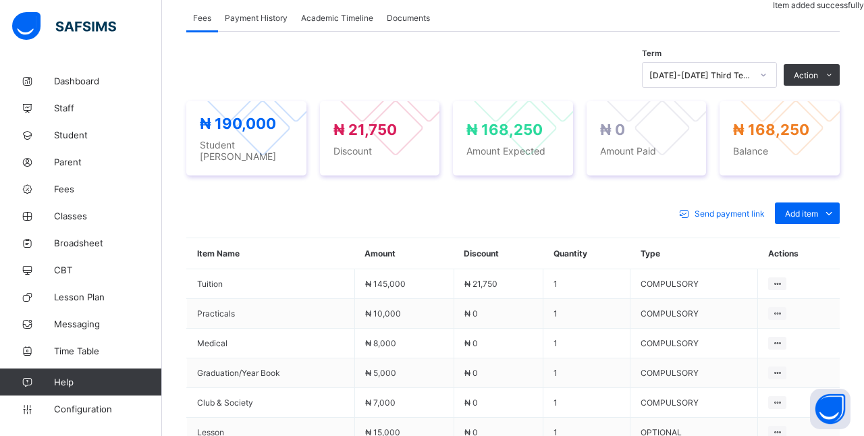
type input "*****"
type input "*********"
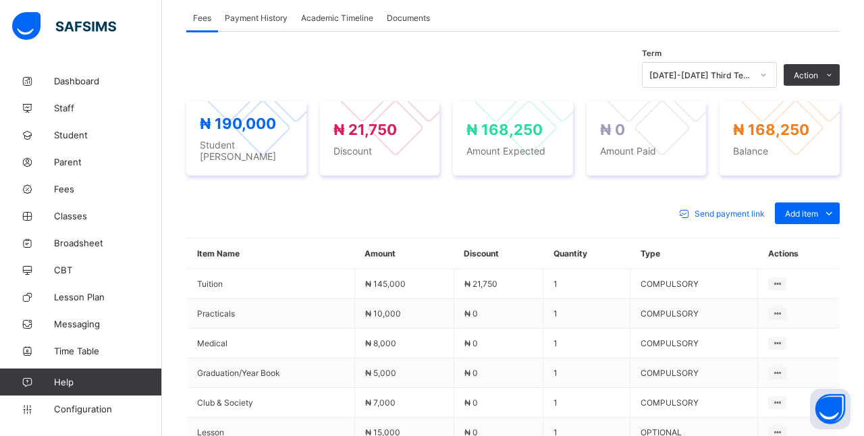
type input "**********"
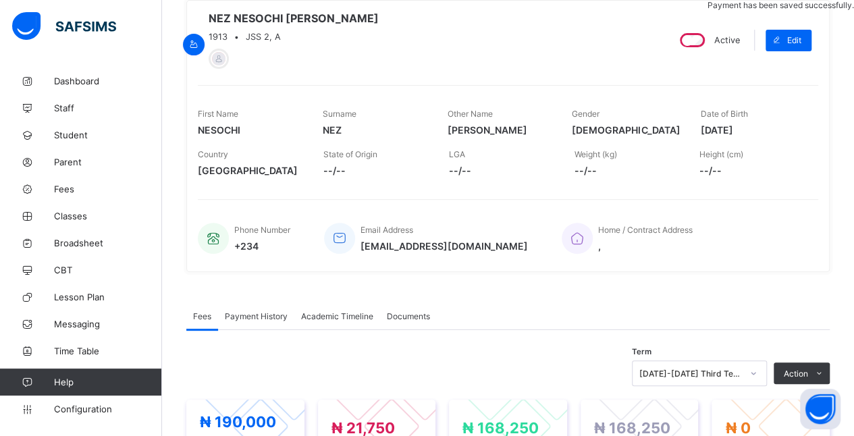
scroll to position [0, 0]
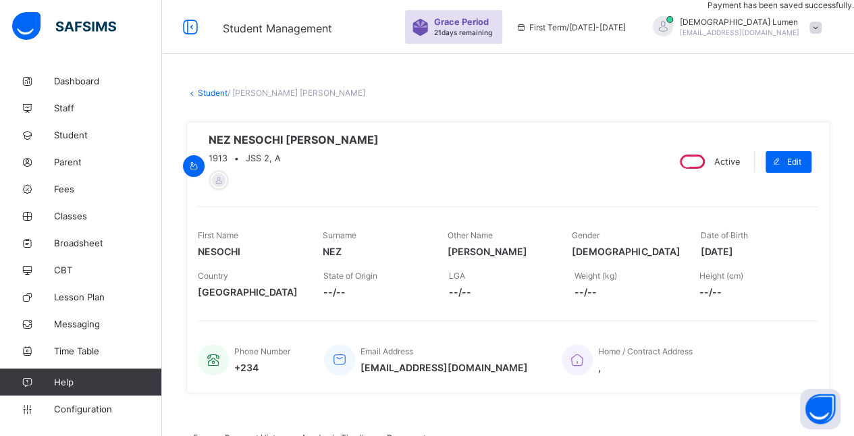
click at [218, 93] on link "Student" at bounding box center [213, 93] width 30 height 10
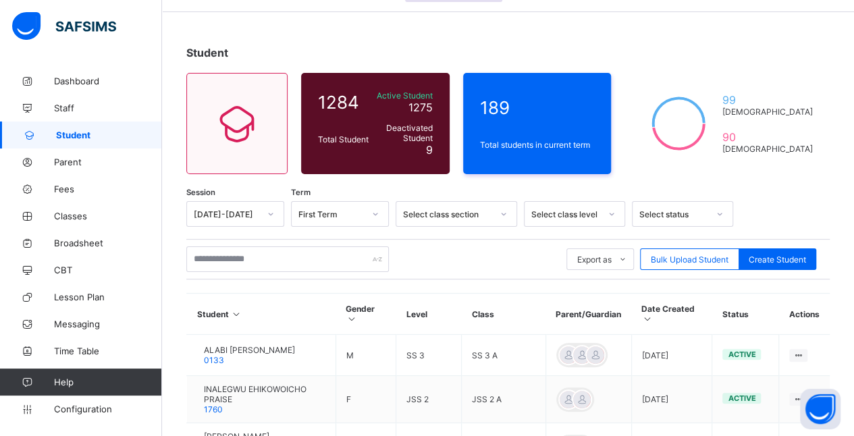
scroll to position [46, 0]
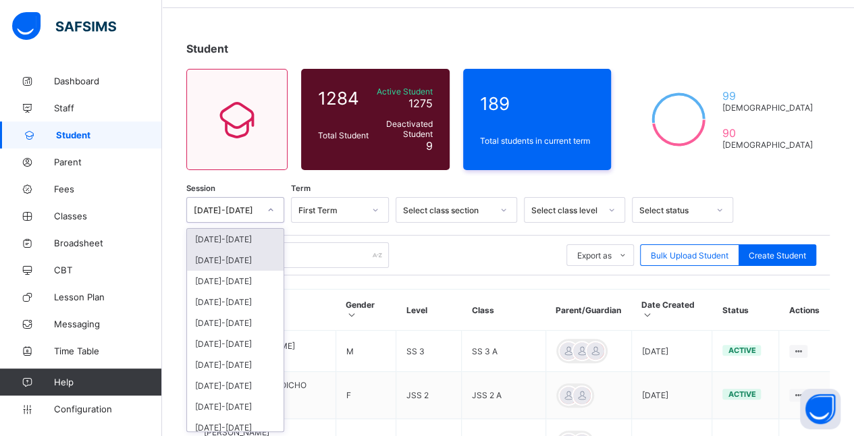
click at [257, 266] on div "[DATE]-[DATE]" at bounding box center [235, 260] width 97 height 21
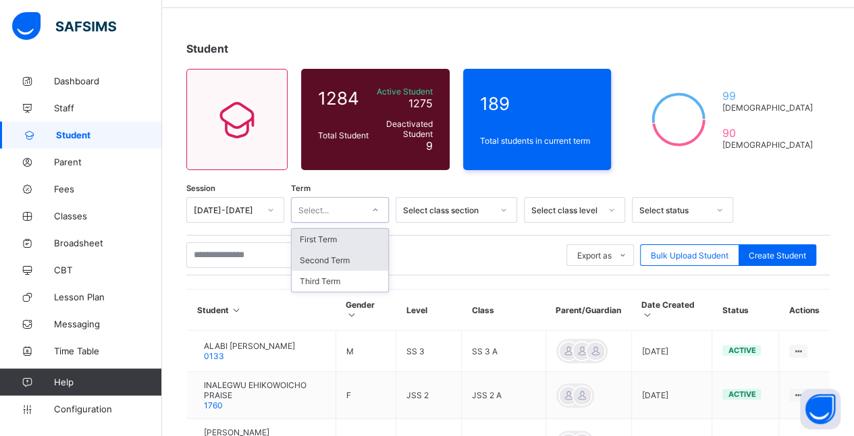
click at [360, 254] on div "Second Term" at bounding box center [340, 260] width 97 height 21
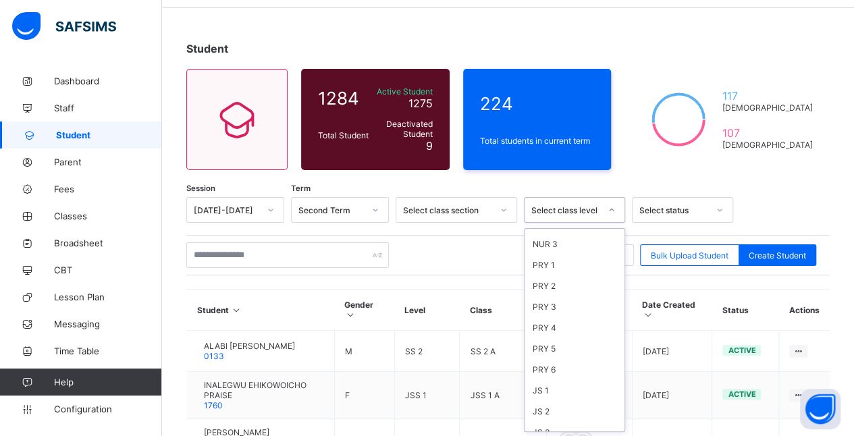
scroll to position [182, 0]
click at [576, 319] on div "JS 2" at bounding box center [574, 329] width 100 height 21
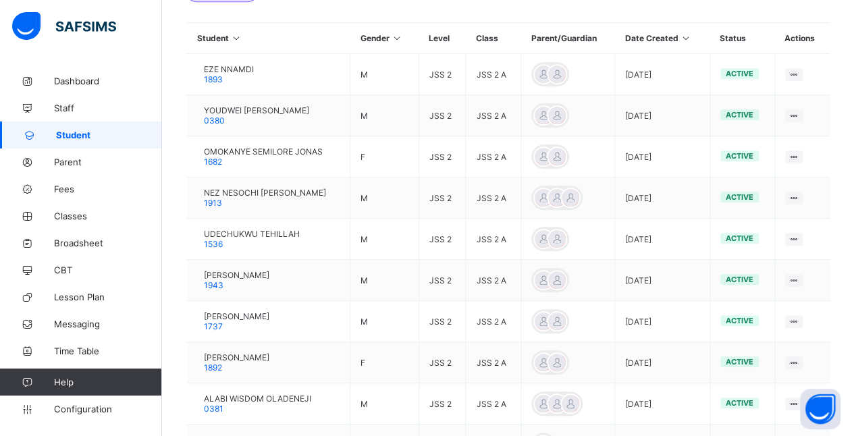
scroll to position [367, 0]
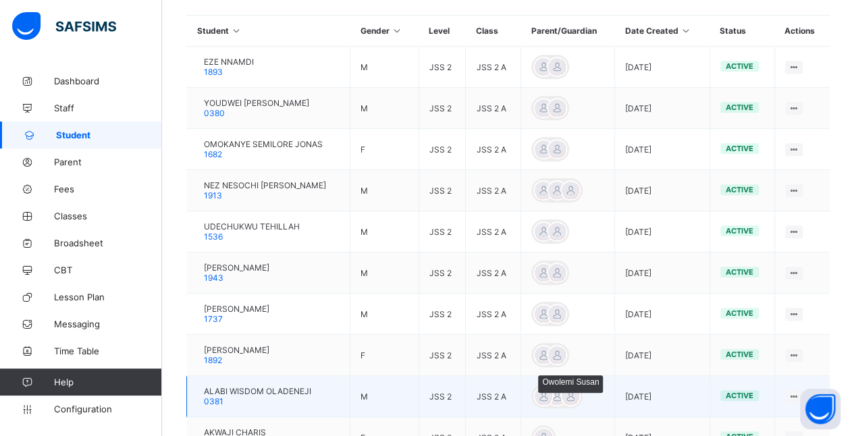
click at [553, 386] on div at bounding box center [543, 396] width 20 height 20
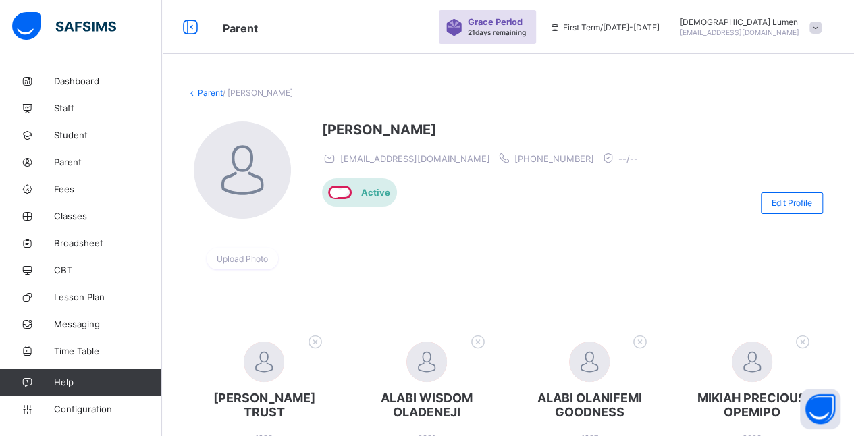
click at [198, 95] on link "Parent" at bounding box center [210, 93] width 25 height 10
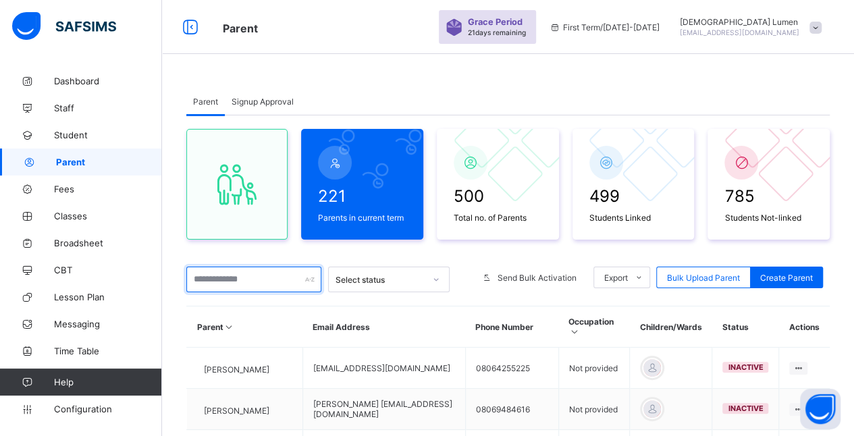
click at [302, 279] on input "text" at bounding box center [253, 280] width 135 height 26
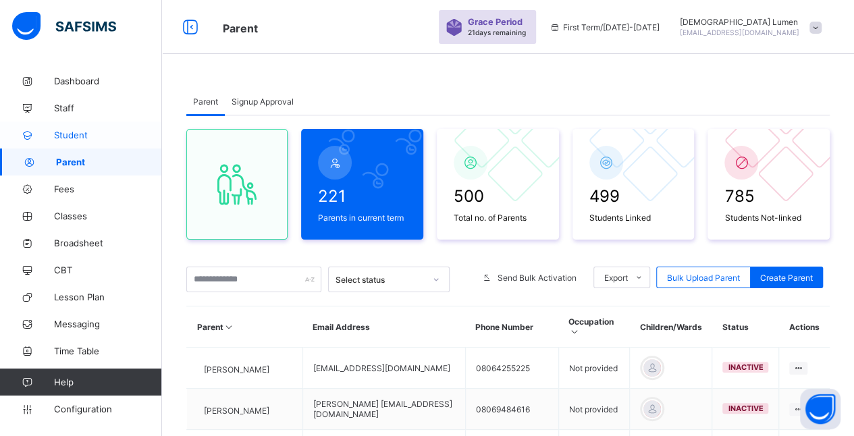
click at [121, 136] on span "Student" at bounding box center [108, 135] width 108 height 11
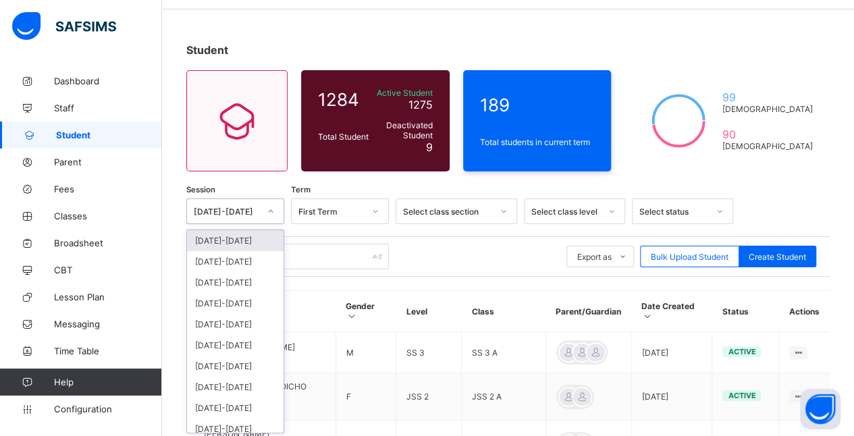
scroll to position [46, 0]
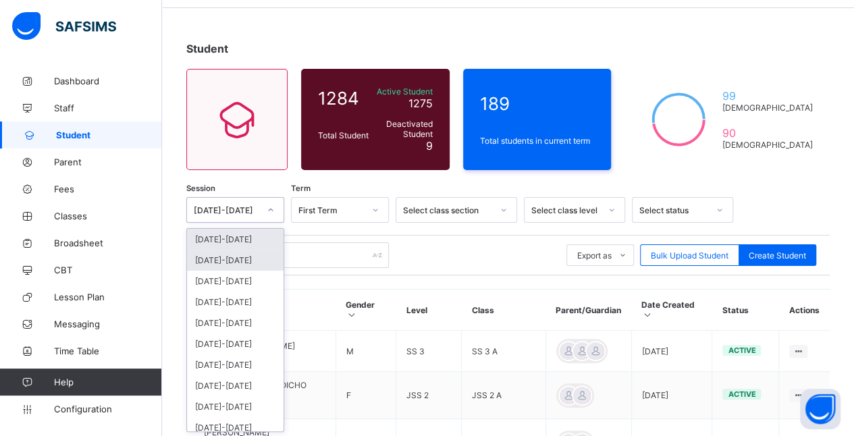
click at [264, 256] on div "[DATE]-[DATE]" at bounding box center [235, 260] width 97 height 21
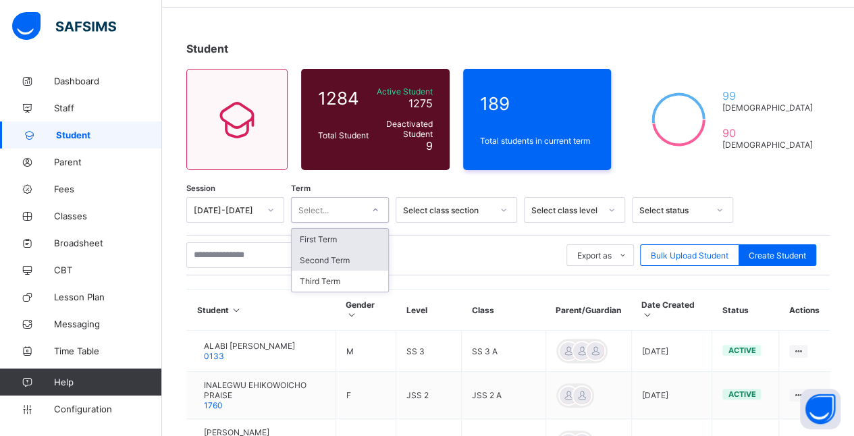
click at [374, 258] on div "Second Term" at bounding box center [340, 260] width 97 height 21
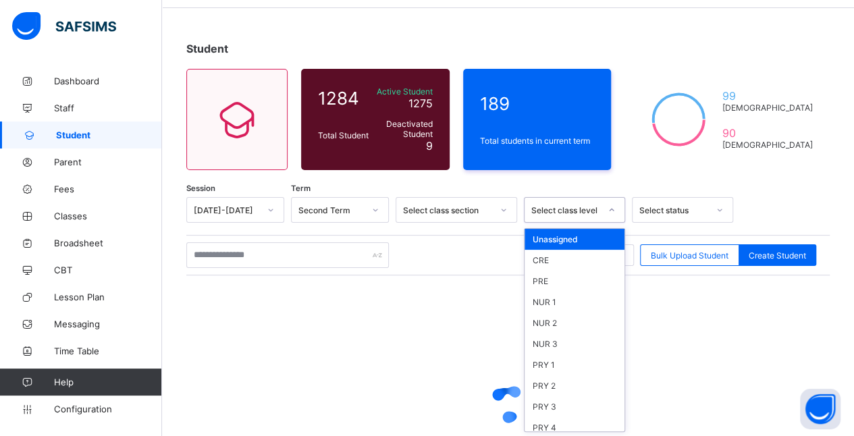
scroll to position [182, 0]
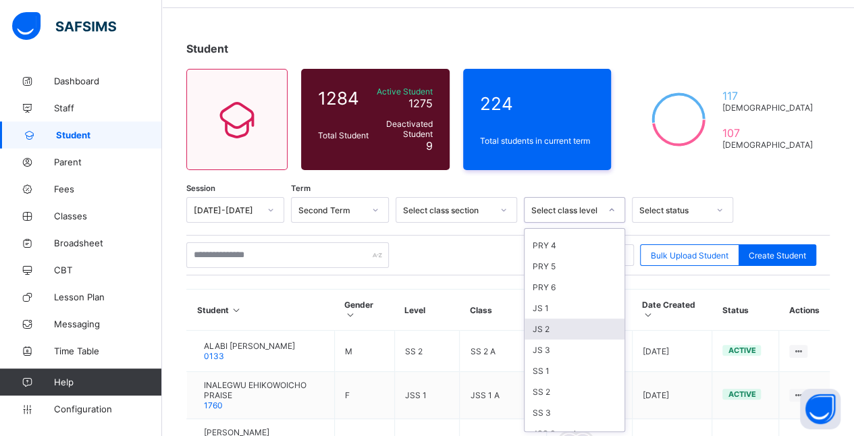
click at [579, 319] on div "JS 2" at bounding box center [574, 329] width 100 height 21
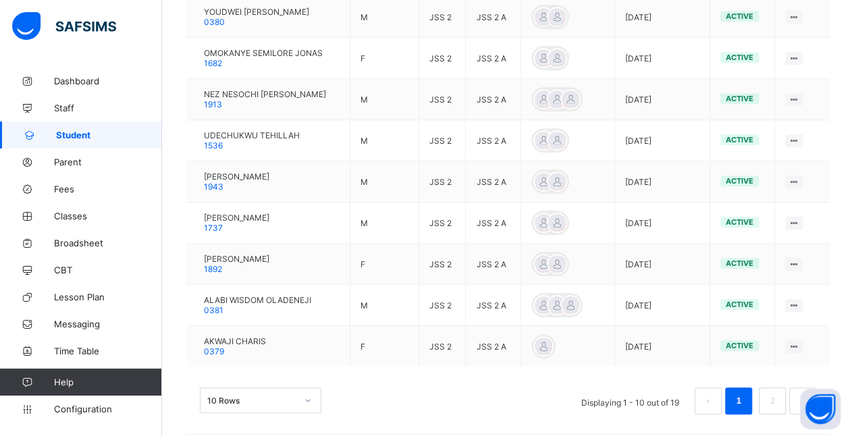
scroll to position [466, 0]
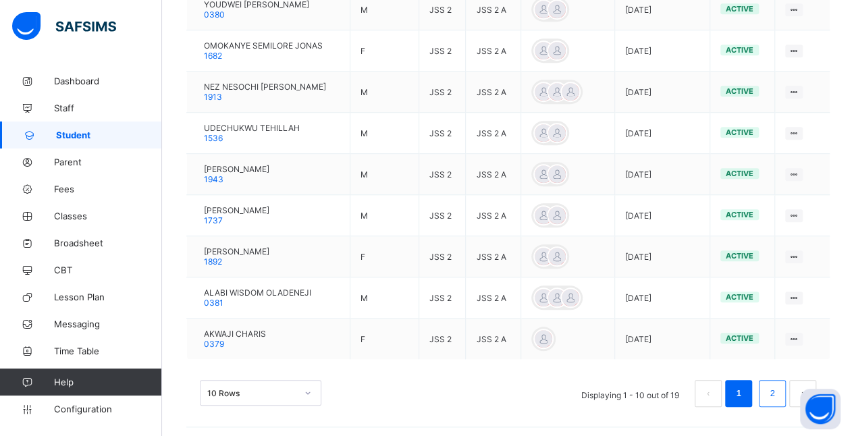
click at [778, 385] on link "2" at bounding box center [771, 394] width 13 height 18
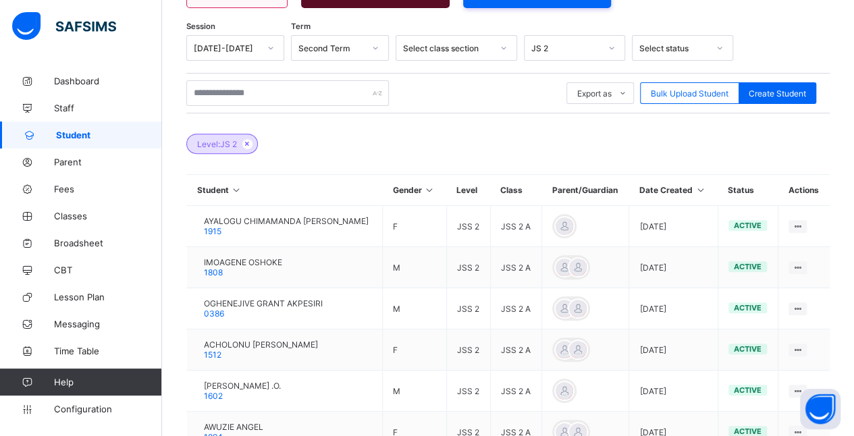
scroll to position [425, 0]
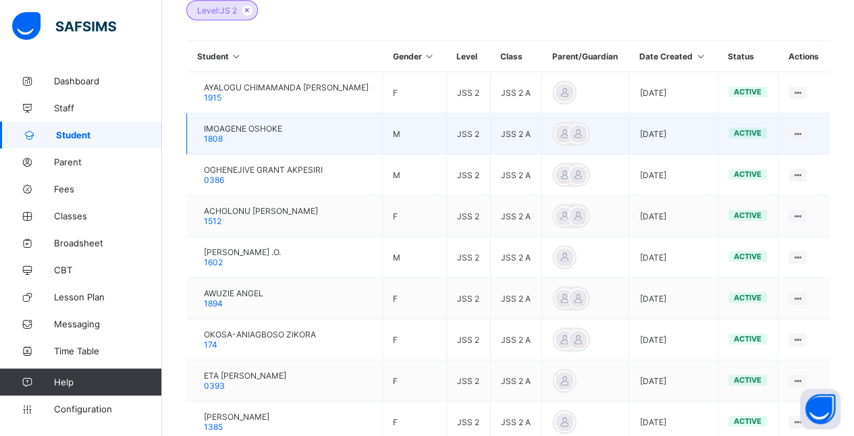
click at [277, 126] on span "IMOAGENE OSHOKE" at bounding box center [243, 128] width 78 height 10
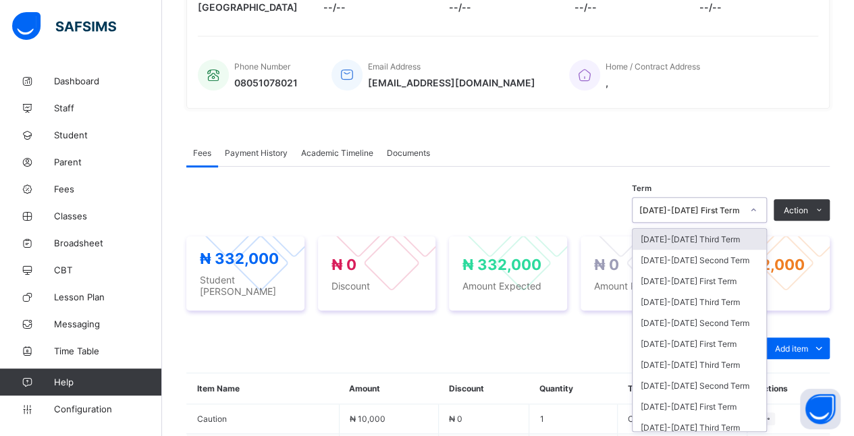
scroll to position [286, 0]
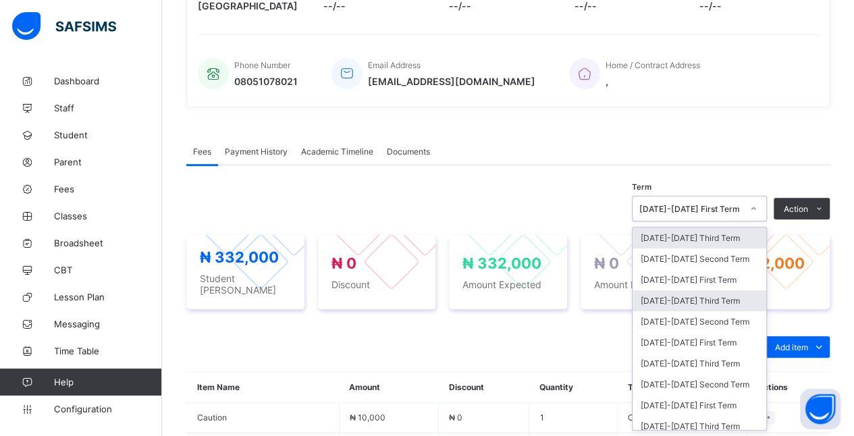
click at [748, 295] on div "[DATE]-[DATE] Third Term" at bounding box center [699, 300] width 134 height 21
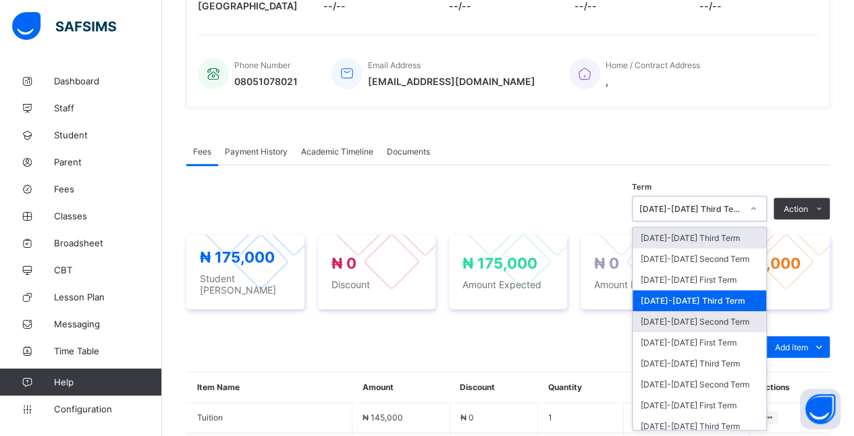
click at [737, 316] on div "[DATE]-[DATE] Second Term" at bounding box center [699, 321] width 134 height 21
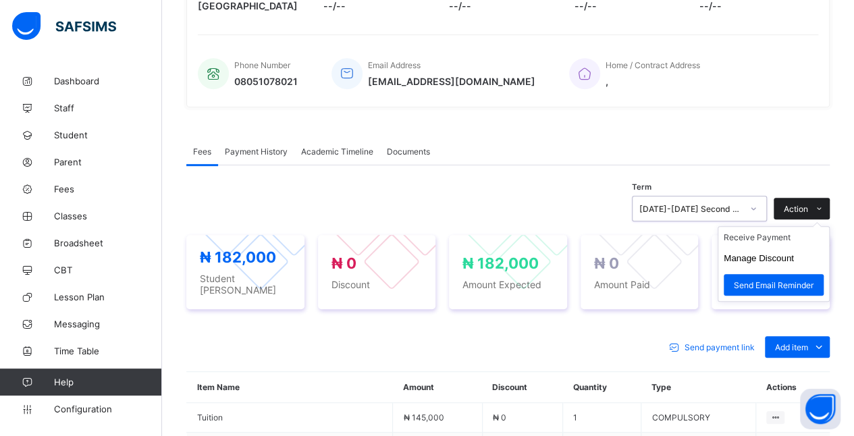
click at [824, 209] on icon at bounding box center [819, 208] width 10 height 9
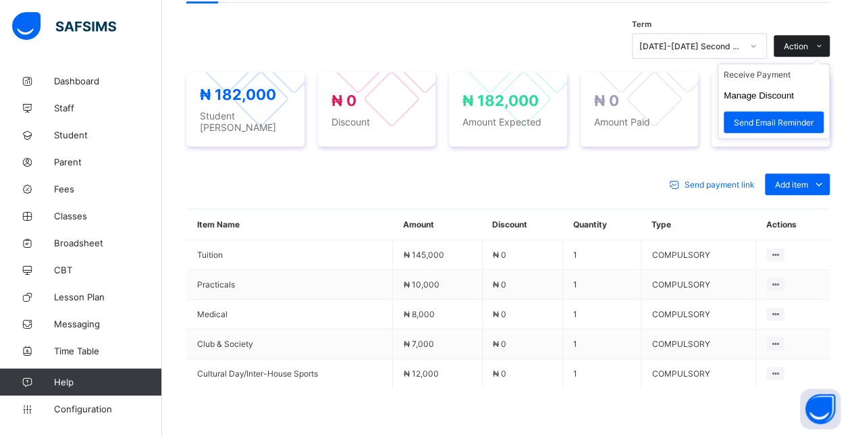
scroll to position [449, 0]
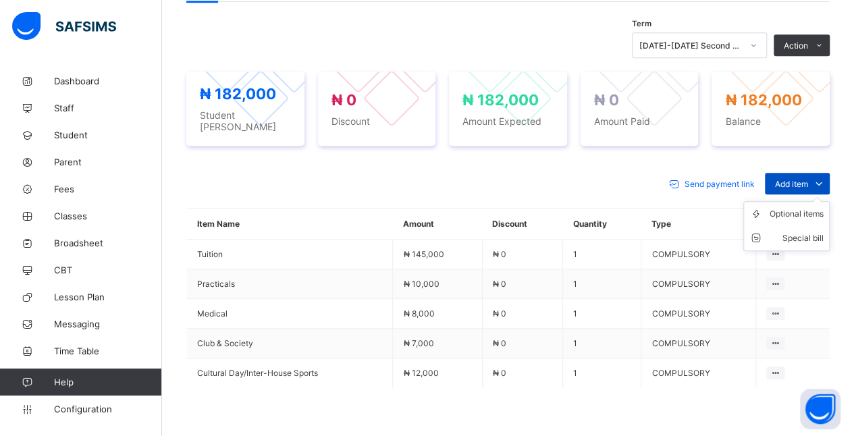
click at [807, 179] on span "Add item" at bounding box center [791, 184] width 33 height 10
click at [802, 210] on div "Optional items" at bounding box center [796, 213] width 54 height 13
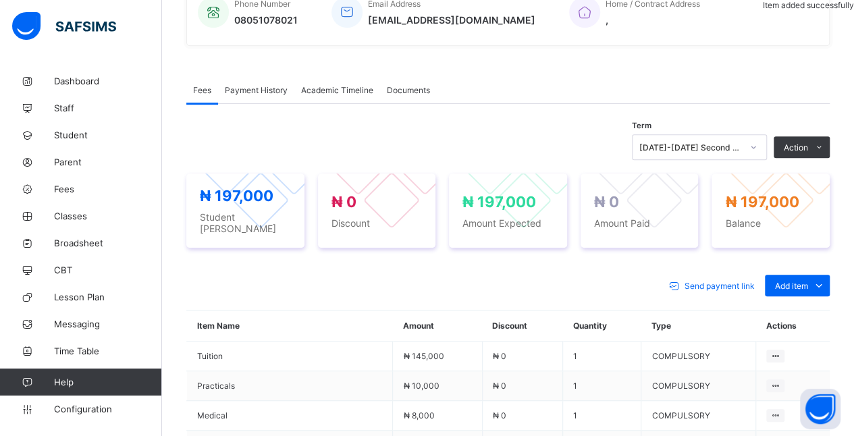
scroll to position [341, 0]
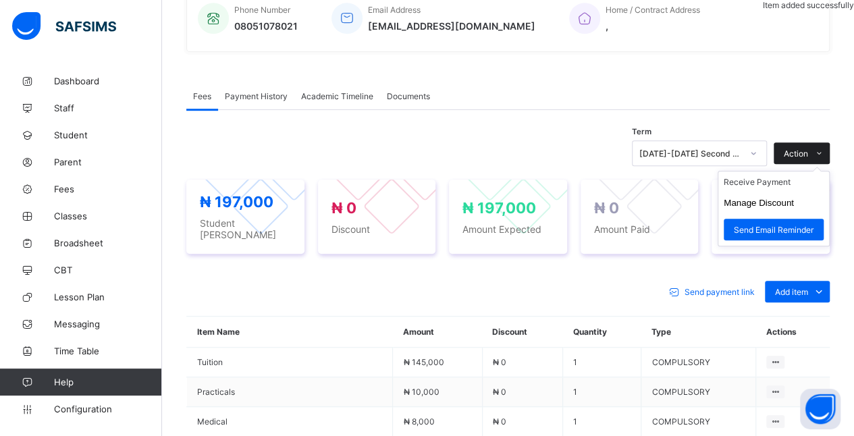
click at [824, 153] on icon at bounding box center [819, 153] width 10 height 9
click at [797, 182] on li "Receive Payment" at bounding box center [773, 181] width 111 height 21
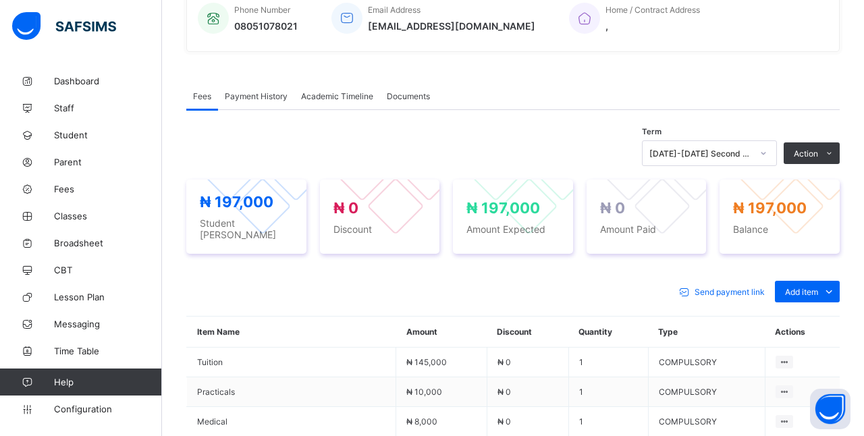
type input "****"
type input "**********"
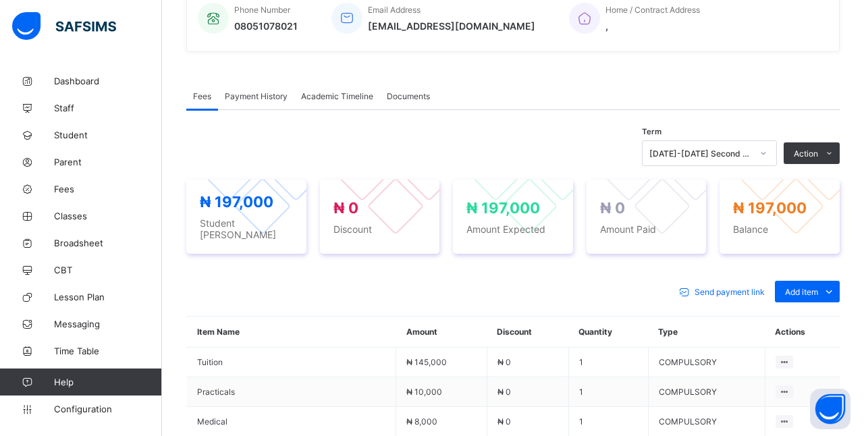
type input "*********"
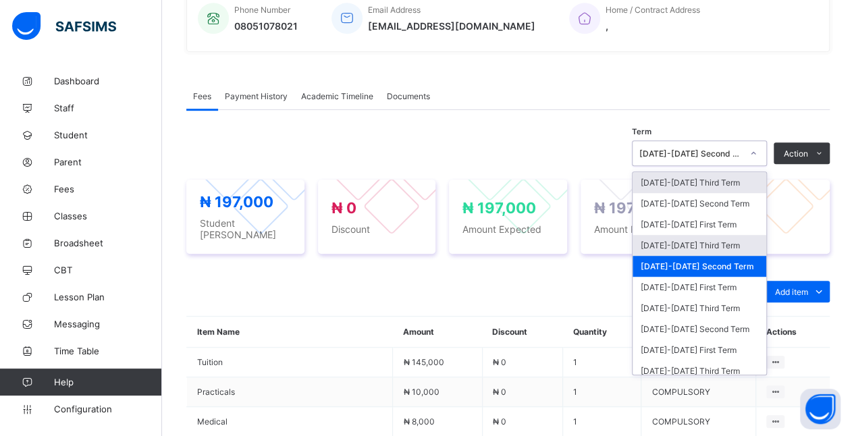
click at [746, 240] on div "[DATE]-[DATE] Third Term" at bounding box center [699, 245] width 134 height 21
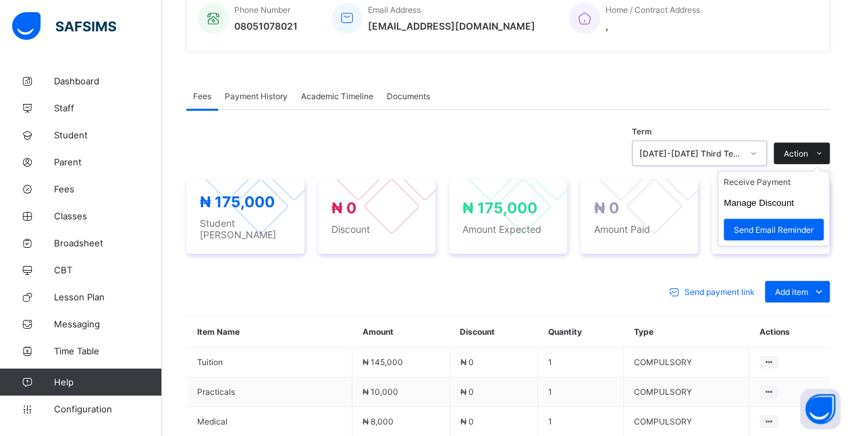
click at [824, 153] on icon at bounding box center [819, 153] width 10 height 9
click at [810, 181] on li "Receive Payment" at bounding box center [773, 181] width 111 height 21
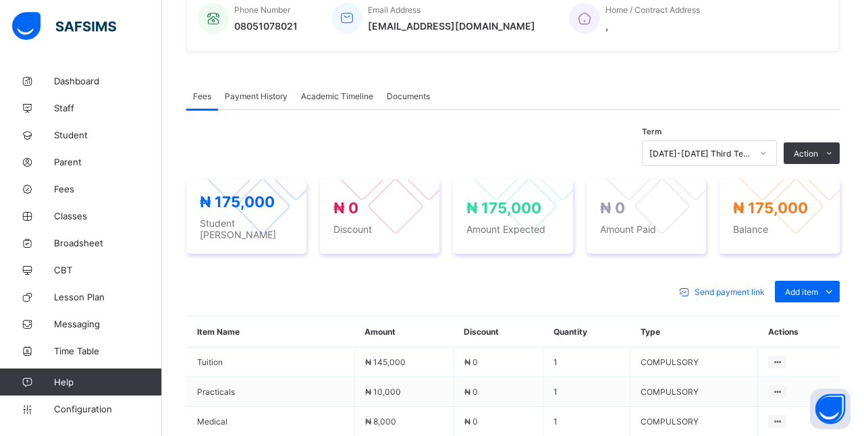
type input "*****"
type input "**********"
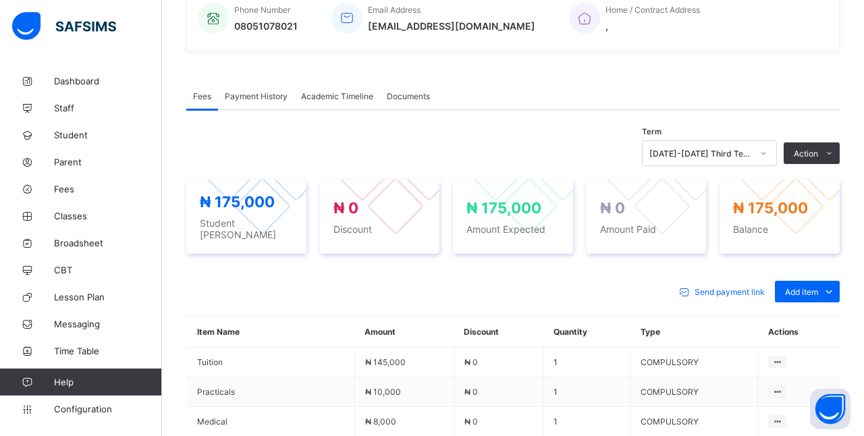
type input "*********"
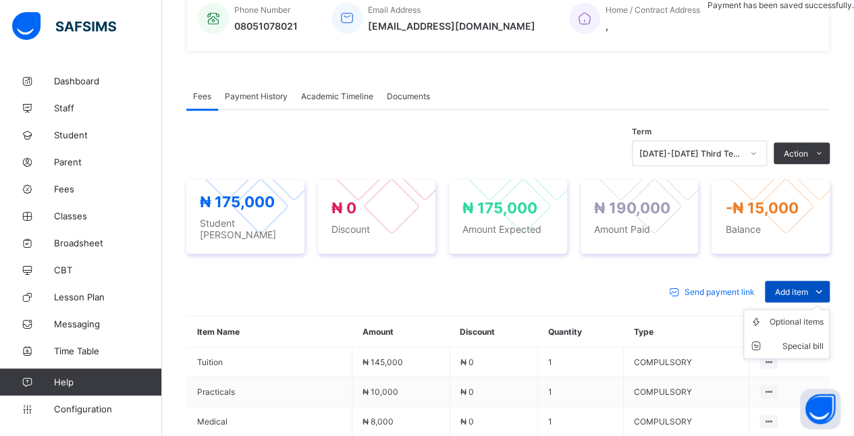
click at [808, 288] on span "Add item" at bounding box center [791, 292] width 33 height 10
click at [796, 334] on li "Special bill" at bounding box center [786, 346] width 85 height 24
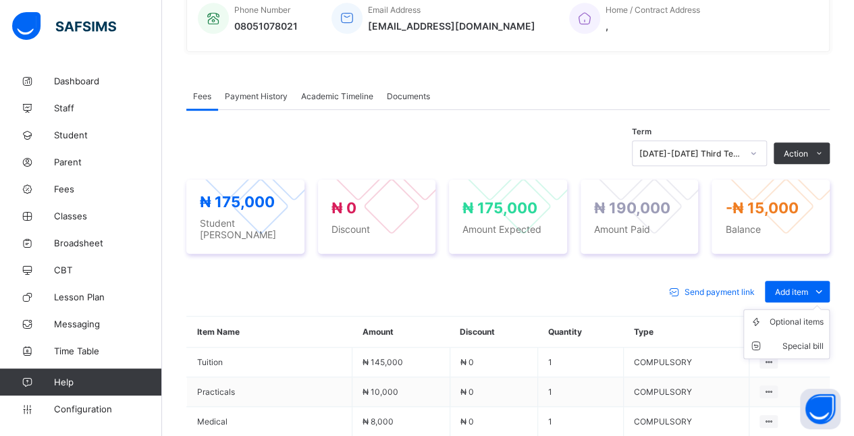
click at [815, 309] on ul "Optional items Special bill" at bounding box center [786, 334] width 86 height 50
click at [780, 317] on div "Optional items" at bounding box center [796, 321] width 54 height 13
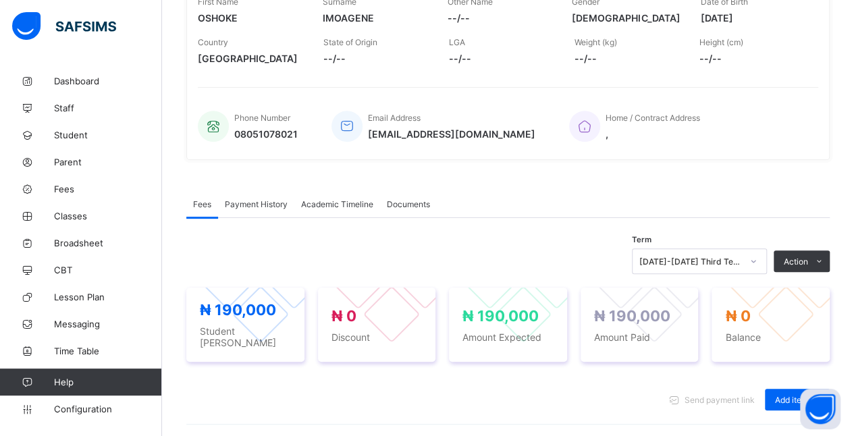
scroll to position [0, 0]
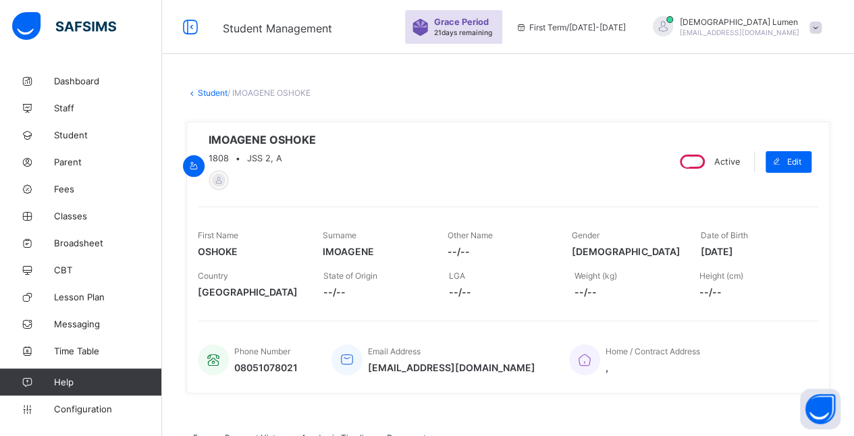
click at [208, 92] on link "Student" at bounding box center [213, 93] width 30 height 10
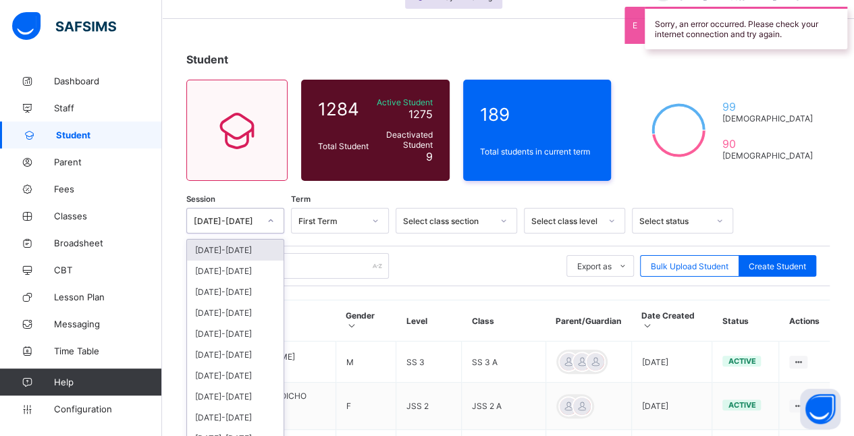
scroll to position [46, 0]
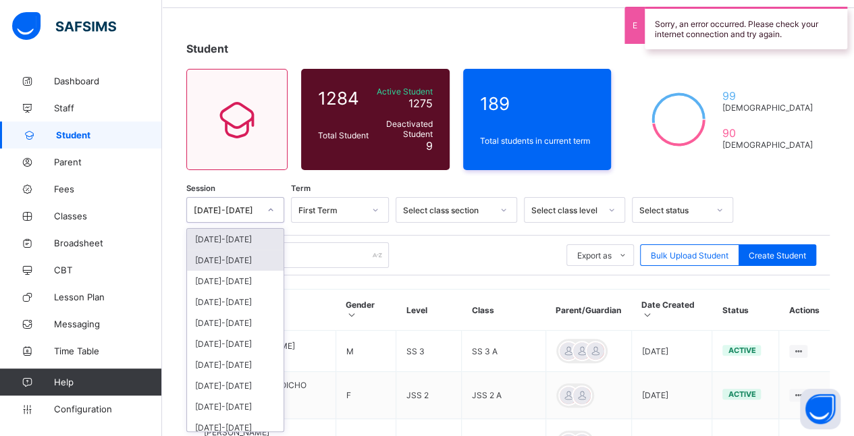
click at [250, 252] on div "[DATE]-[DATE]" at bounding box center [235, 260] width 97 height 21
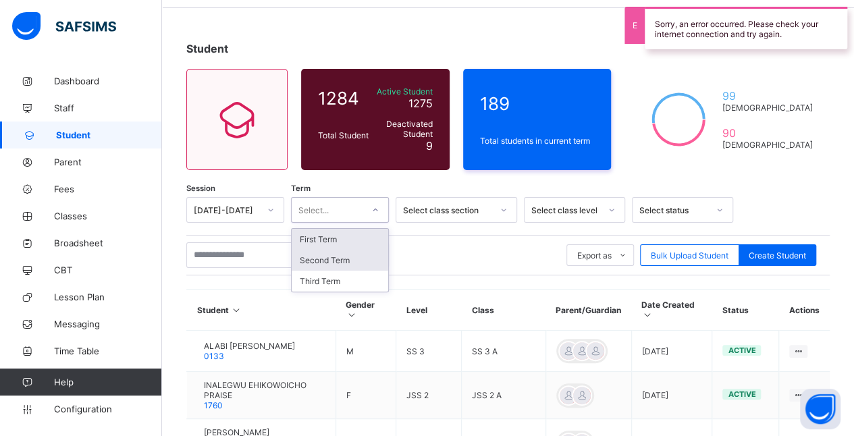
click at [360, 261] on div "Second Term" at bounding box center [340, 260] width 97 height 21
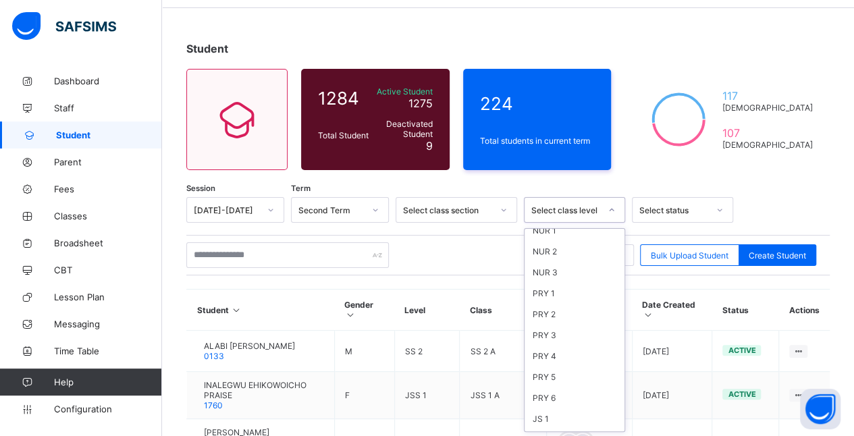
scroll to position [182, 0]
click at [569, 319] on div "JS 2" at bounding box center [574, 329] width 100 height 21
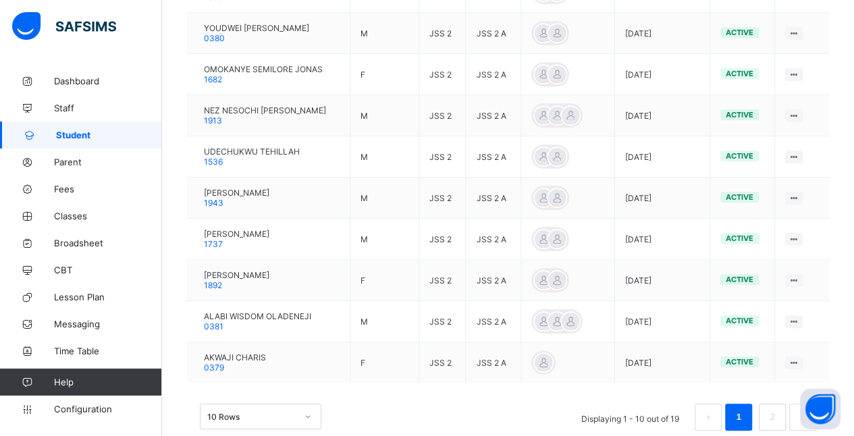
scroll to position [449, 0]
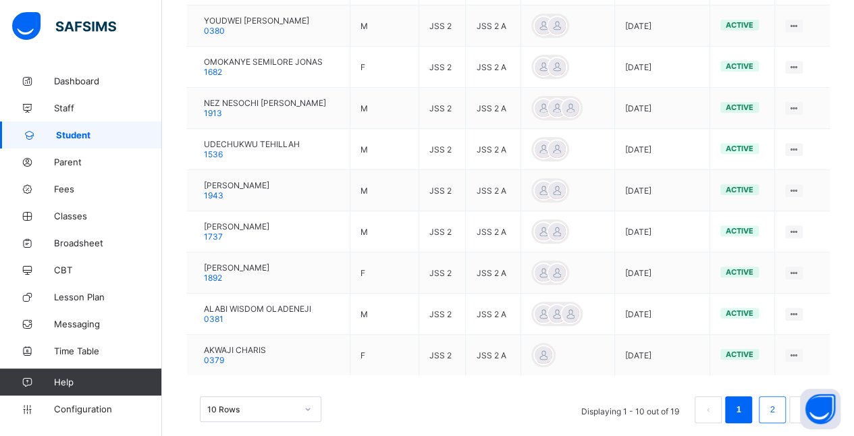
click at [778, 405] on link "2" at bounding box center [771, 410] width 13 height 18
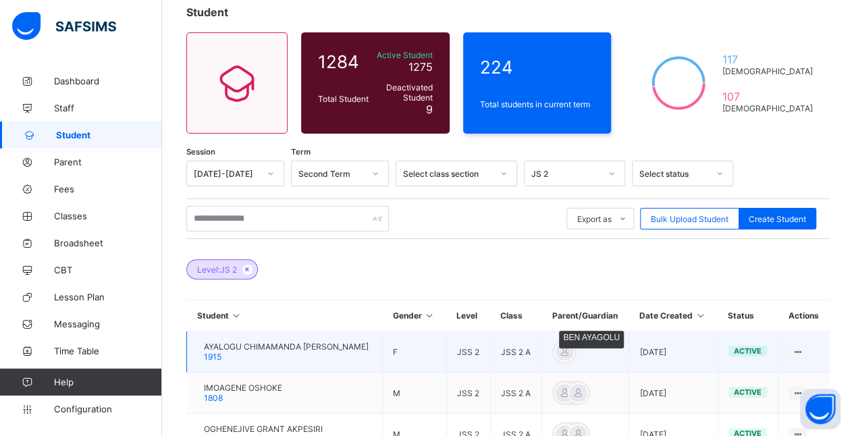
scroll to position [82, 0]
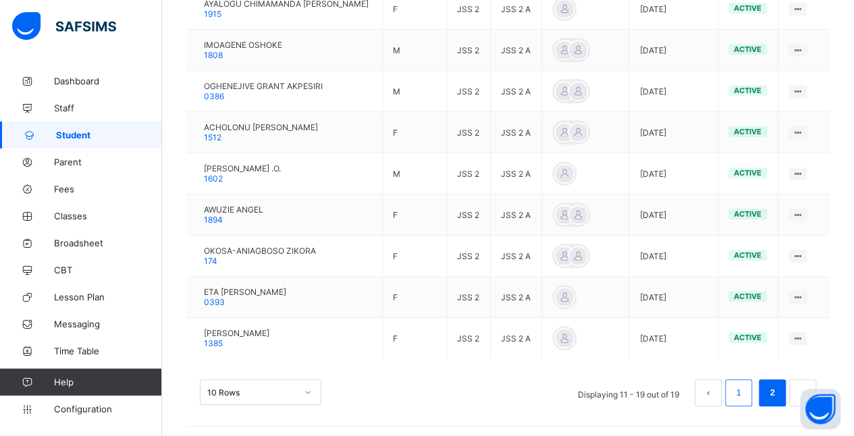
click at [744, 387] on link "1" at bounding box center [738, 393] width 13 height 18
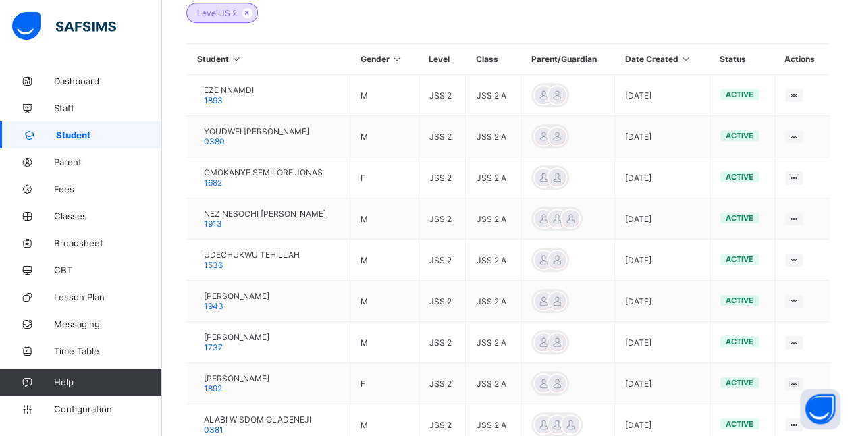
scroll to position [338, 0]
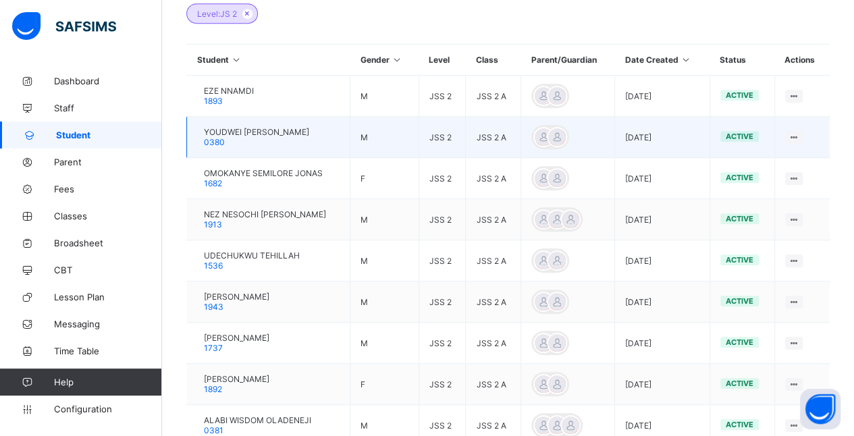
click at [269, 128] on span "YOUDWEI [PERSON_NAME]" at bounding box center [256, 132] width 105 height 10
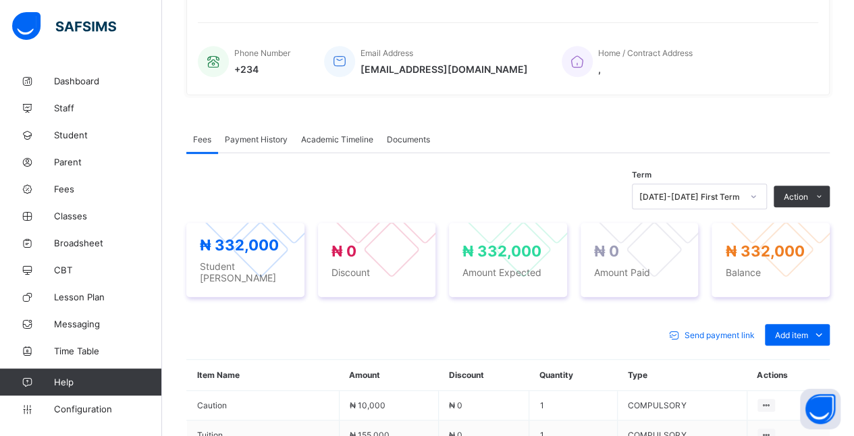
scroll to position [338, 0]
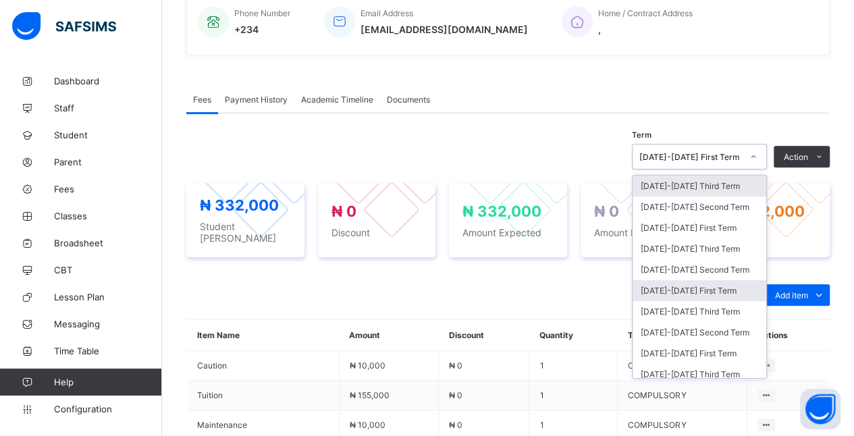
click at [727, 280] on div "[DATE]-[DATE] First Term" at bounding box center [699, 290] width 134 height 21
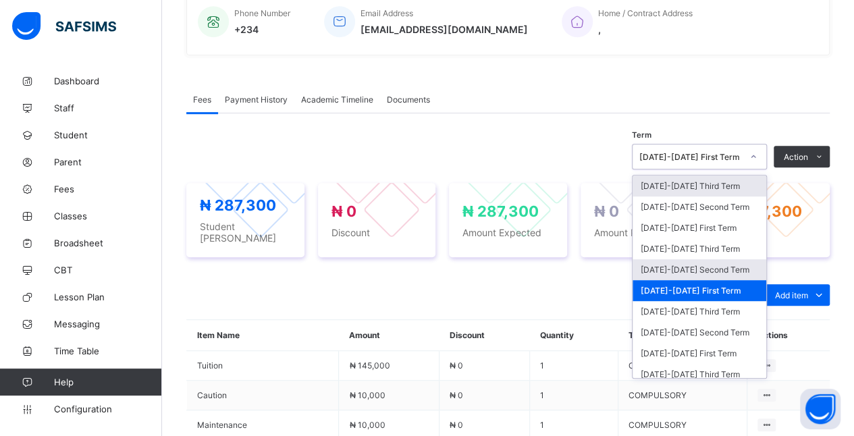
click at [734, 266] on div "[DATE]-[DATE] Second Term" at bounding box center [699, 269] width 134 height 21
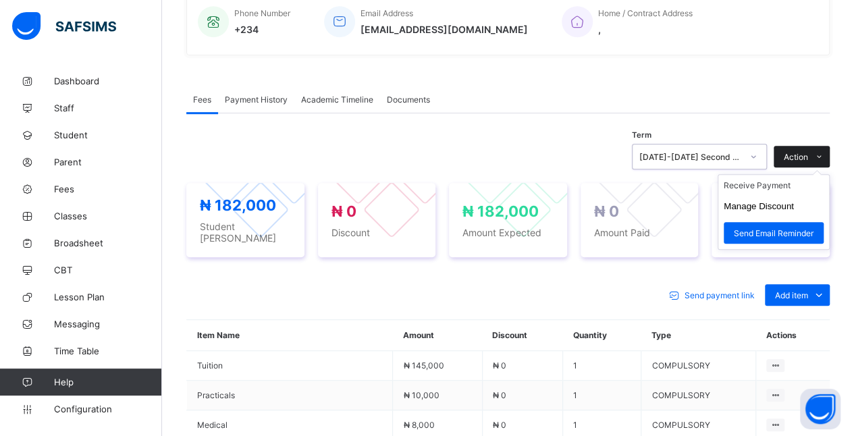
click at [824, 156] on icon at bounding box center [819, 157] width 10 height 9
click at [794, 186] on li "Receive Payment" at bounding box center [773, 185] width 111 height 21
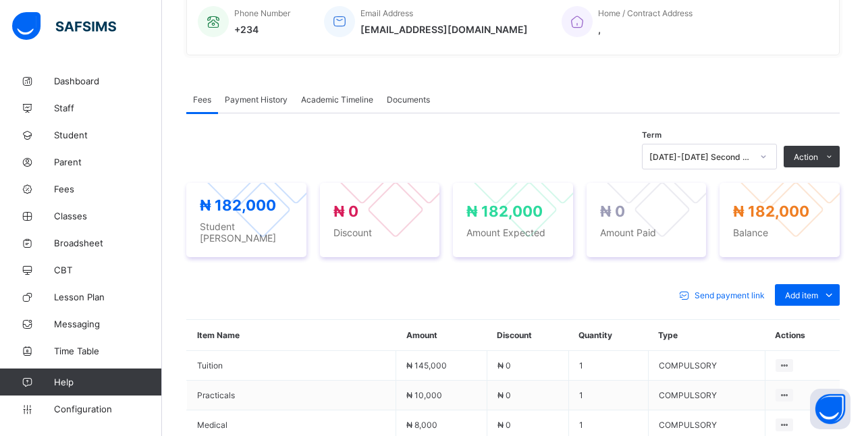
type input "*****"
type input "**********"
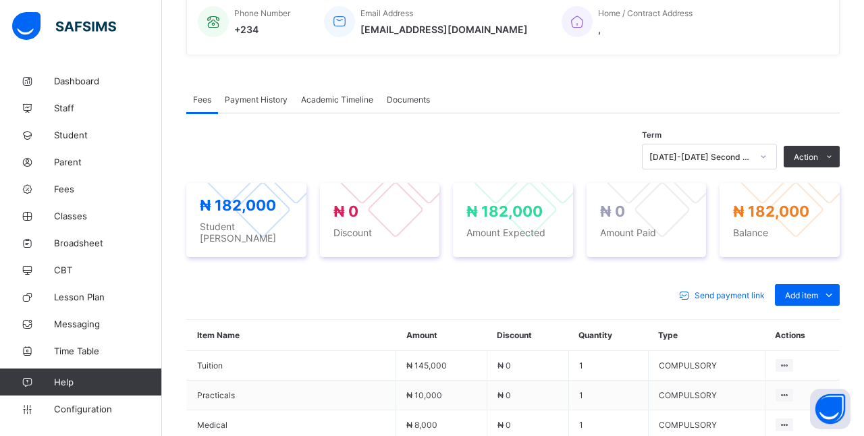
type input "*********"
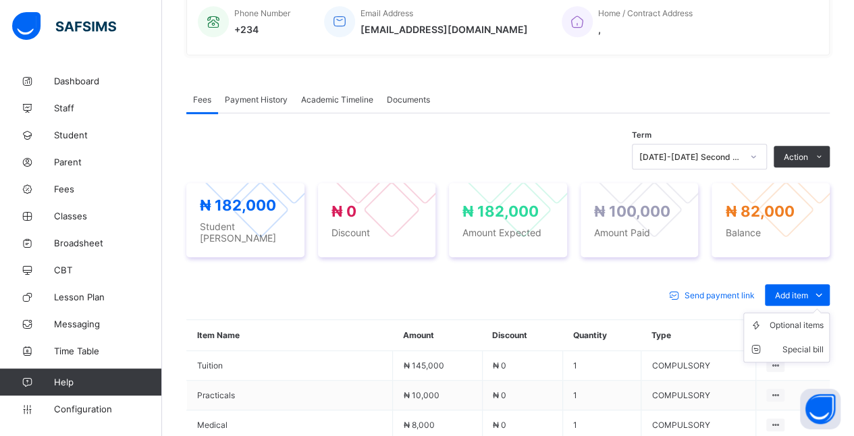
click at [821, 312] on ul "Optional items Special bill" at bounding box center [786, 337] width 86 height 50
click at [822, 319] on div "Optional items" at bounding box center [796, 325] width 54 height 13
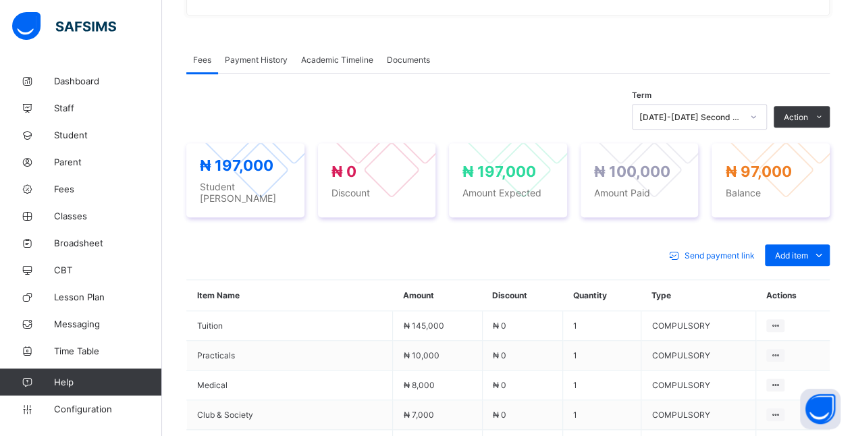
scroll to position [377, 0]
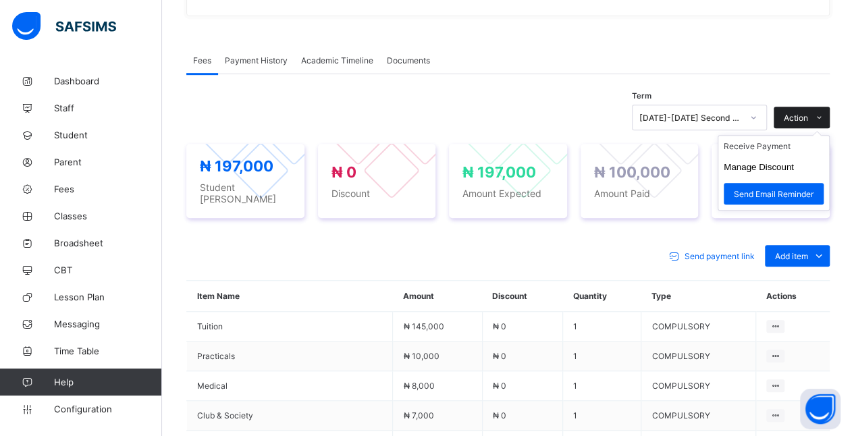
click at [818, 116] on span at bounding box center [819, 118] width 22 height 22
click at [801, 146] on li "Receive Payment" at bounding box center [773, 146] width 111 height 21
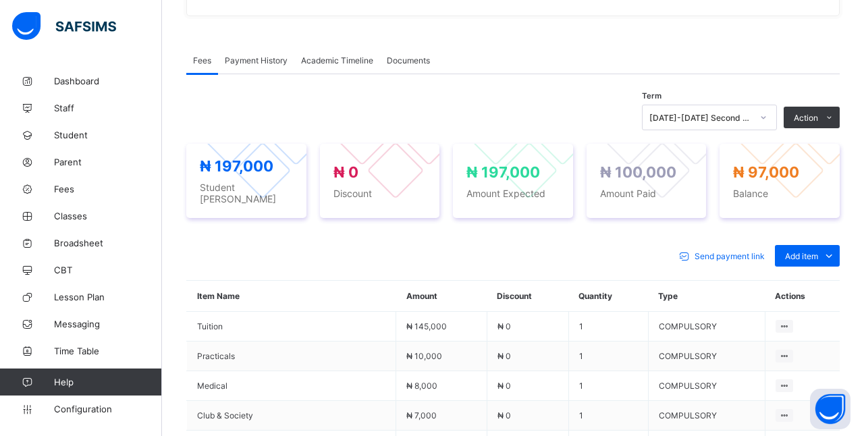
type input "******"
type input "**********"
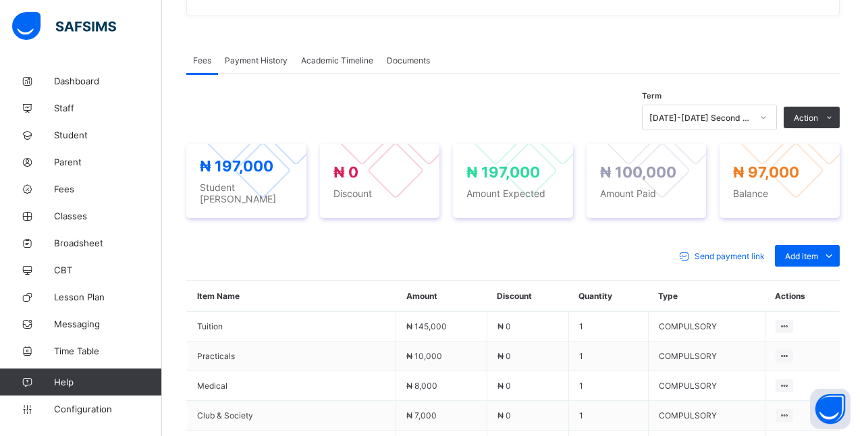
type input "********"
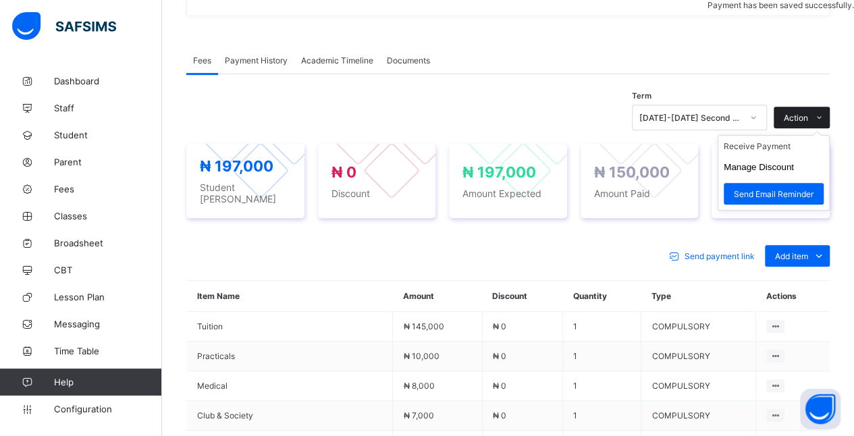
click at [806, 113] on span "Action" at bounding box center [796, 118] width 24 height 10
click at [794, 148] on li "Receive Payment" at bounding box center [773, 146] width 111 height 21
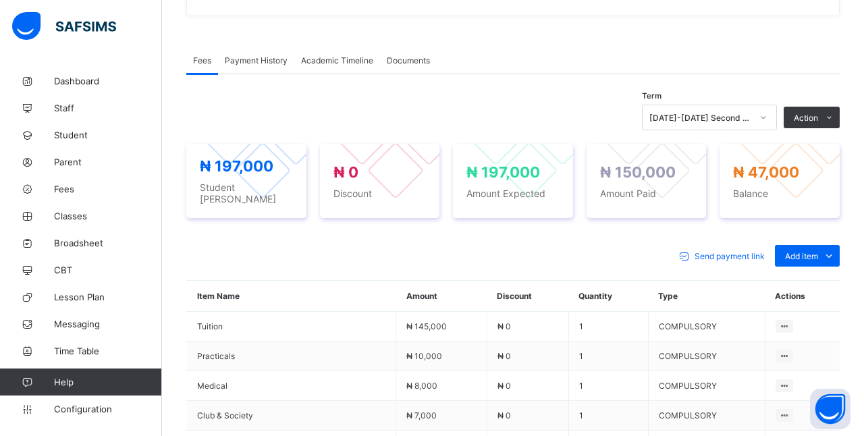
type input "********"
type input "**********"
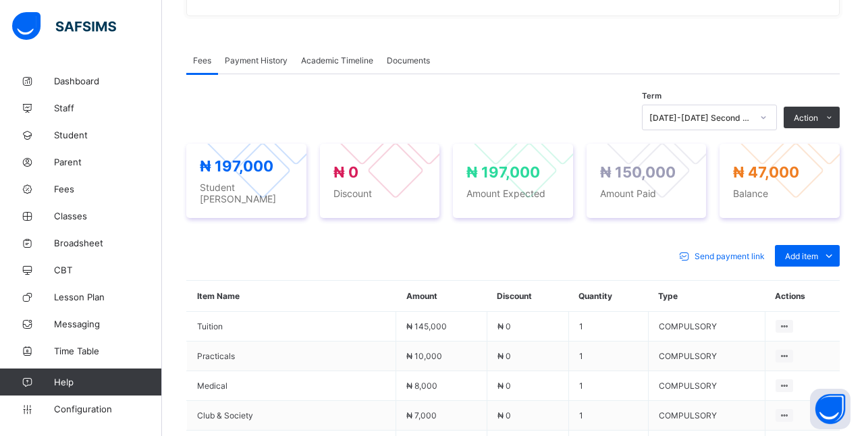
type input "********"
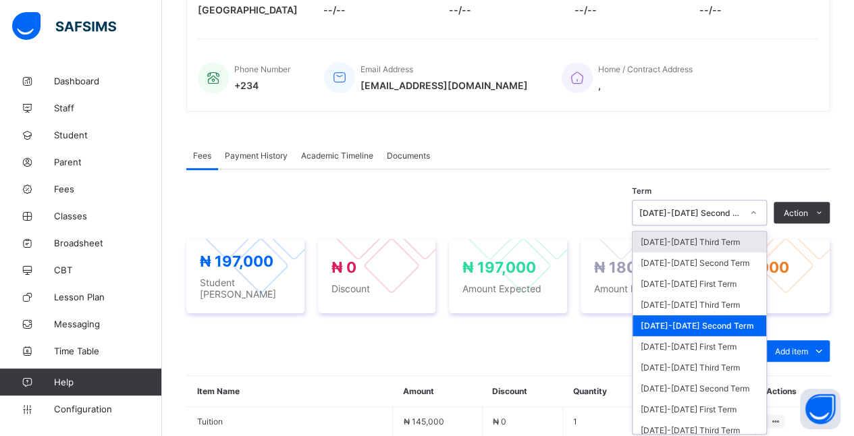
scroll to position [286, 0]
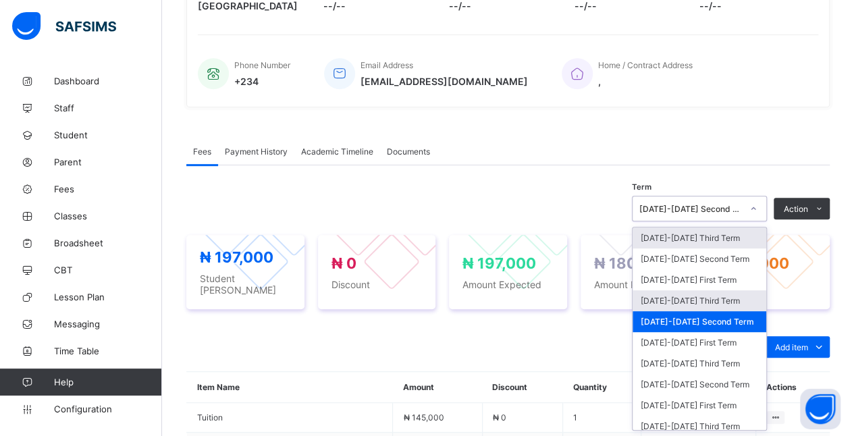
click at [744, 300] on div "[DATE]-[DATE] Third Term" at bounding box center [699, 300] width 134 height 21
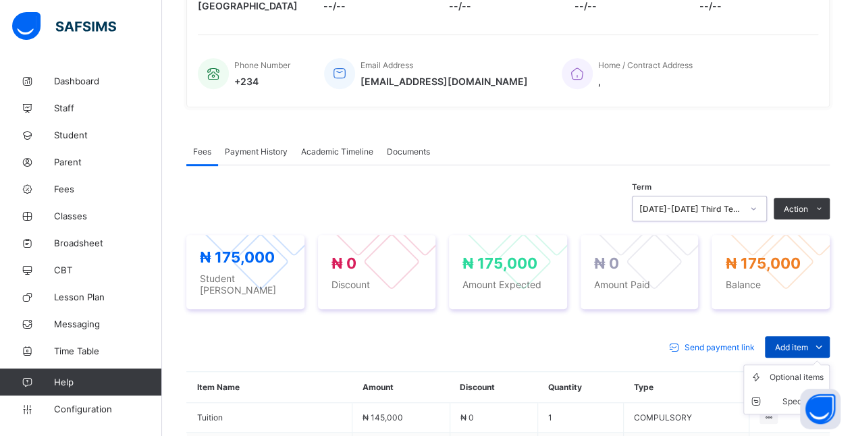
click at [810, 336] on div "Add item" at bounding box center [797, 347] width 65 height 22
click at [791, 370] on div "Optional items" at bounding box center [796, 376] width 54 height 13
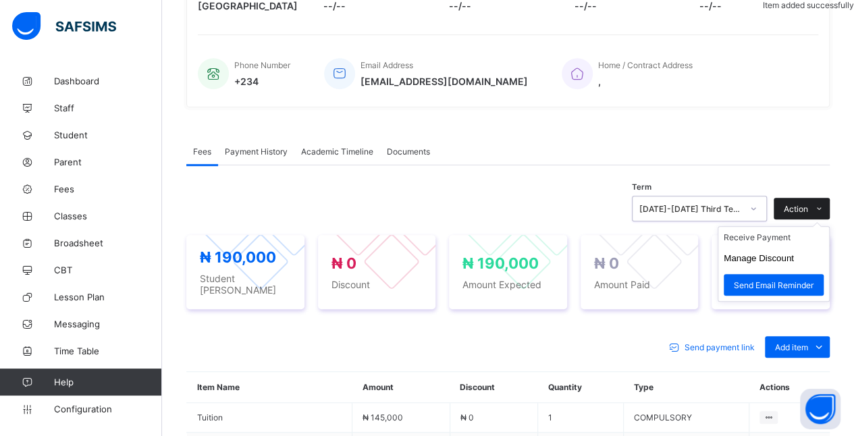
click at [824, 207] on icon at bounding box center [819, 208] width 10 height 9
click at [794, 261] on button "Manage Discount" at bounding box center [758, 258] width 70 height 10
type input "*"
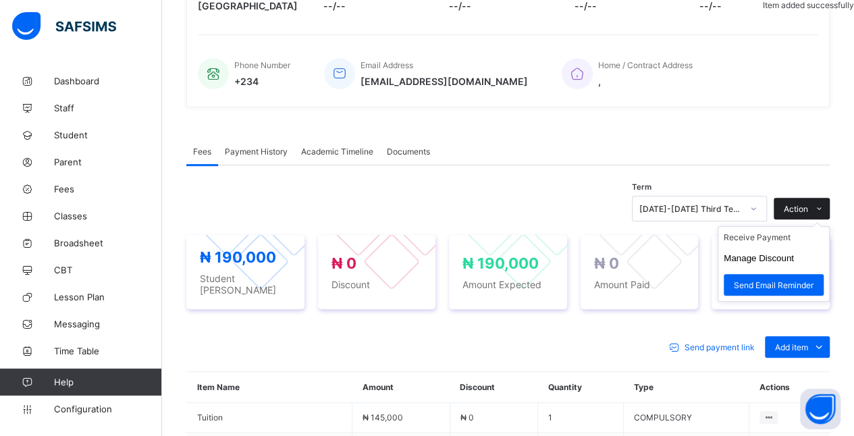
click at [822, 208] on span at bounding box center [819, 209] width 22 height 22
click at [802, 240] on li "Receive Payment" at bounding box center [773, 237] width 111 height 21
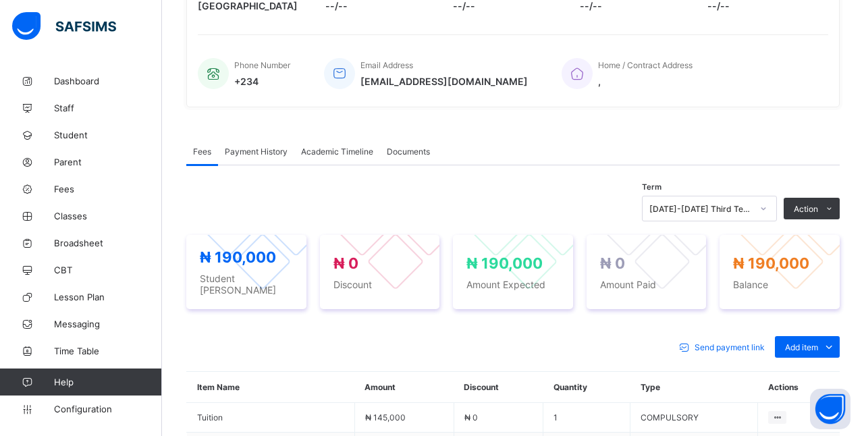
type input "*****"
type input "**********"
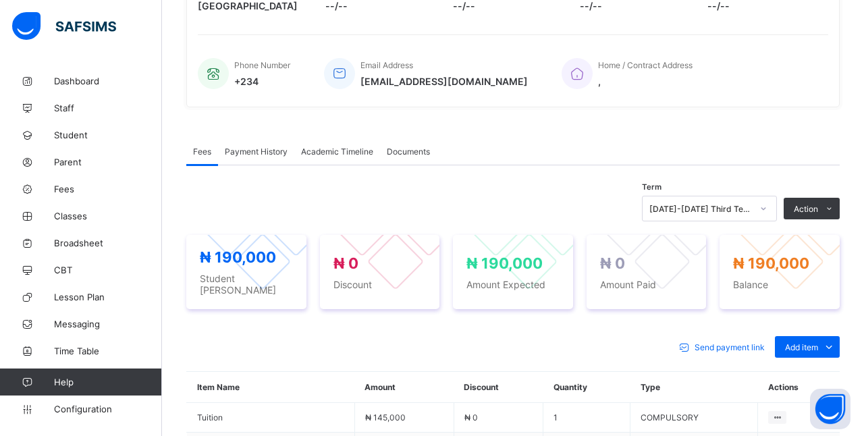
type input "*********"
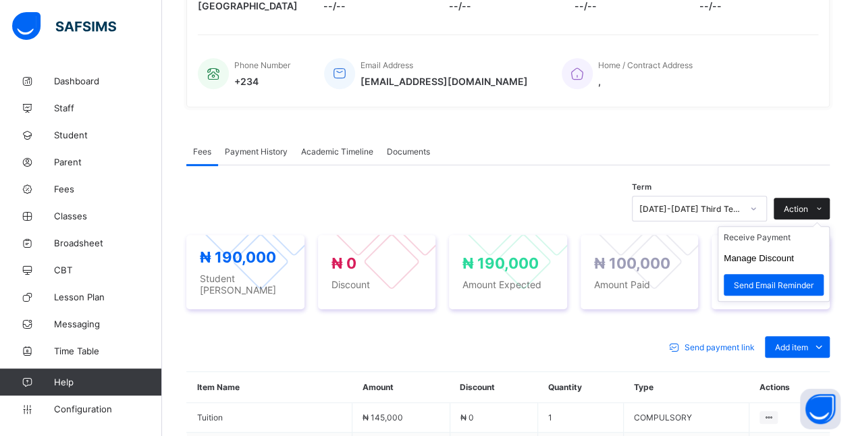
click at [824, 207] on icon at bounding box center [819, 208] width 10 height 9
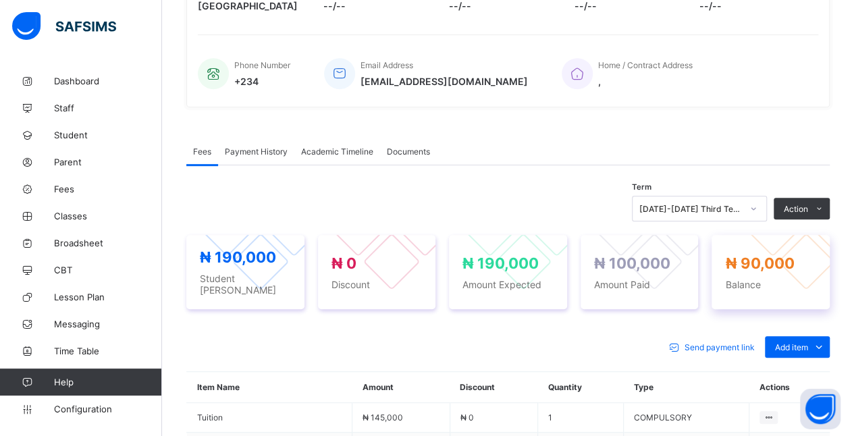
click at [799, 235] on div at bounding box center [805, 261] width 57 height 57
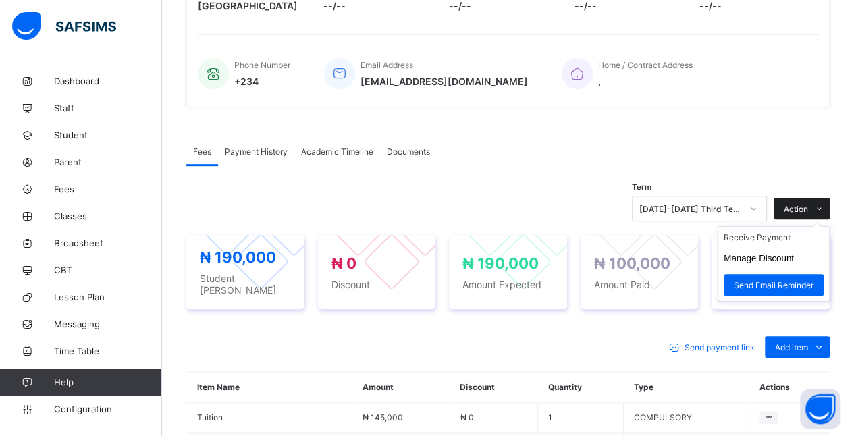
click at [824, 208] on icon at bounding box center [819, 208] width 10 height 9
click at [805, 235] on li "Receive Payment" at bounding box center [773, 237] width 111 height 21
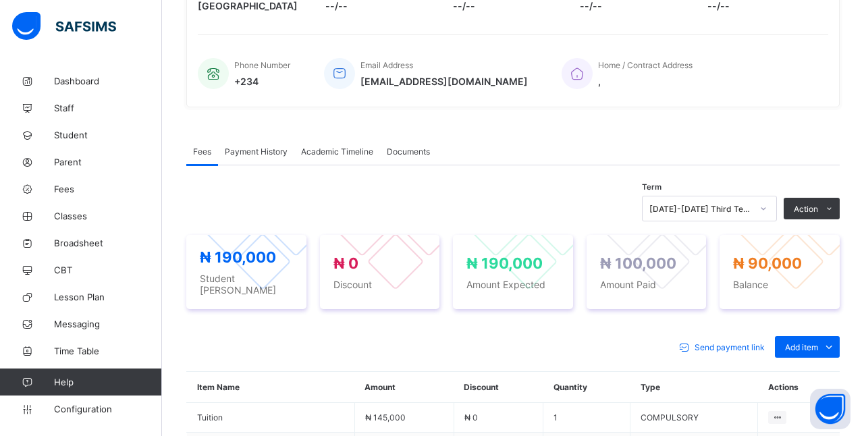
type input "*******"
type input "**********"
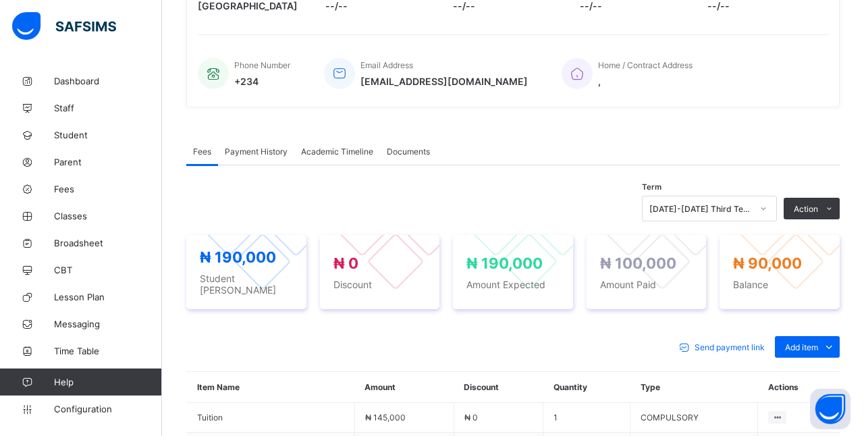
type input "********"
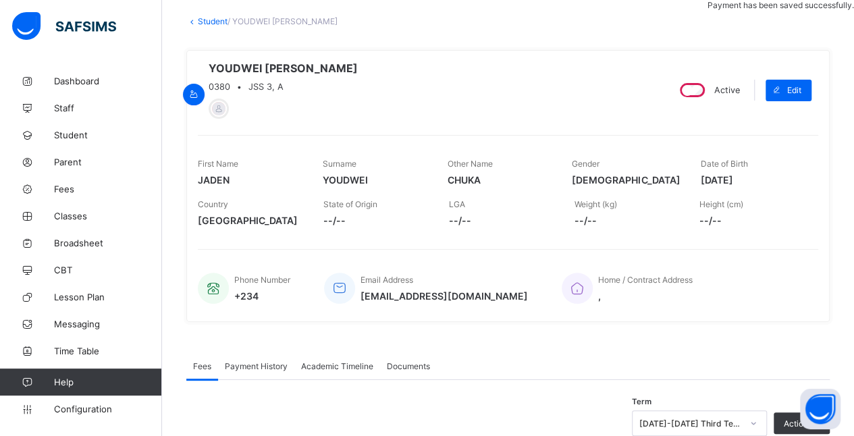
scroll to position [0, 0]
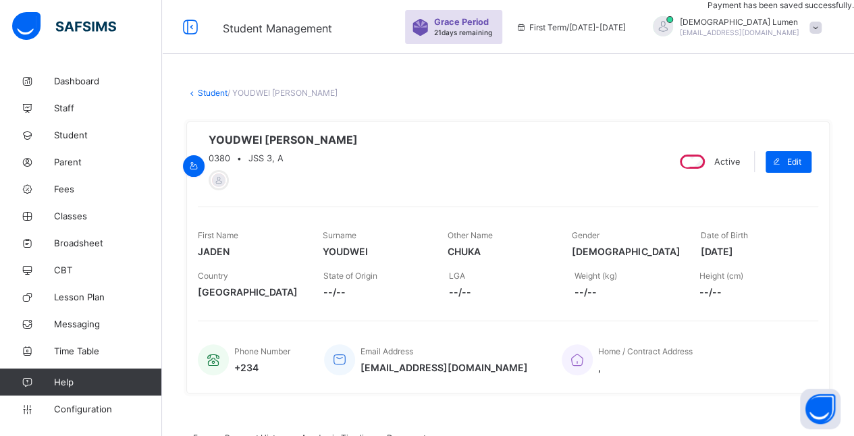
click at [215, 94] on link "Student" at bounding box center [213, 93] width 30 height 10
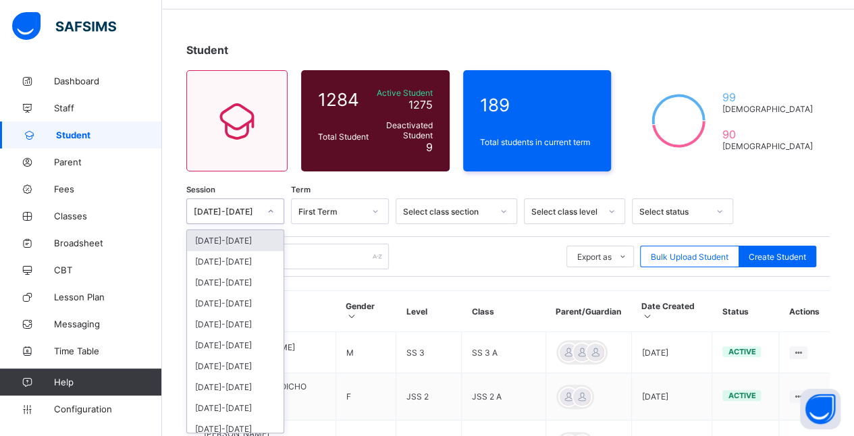
scroll to position [46, 0]
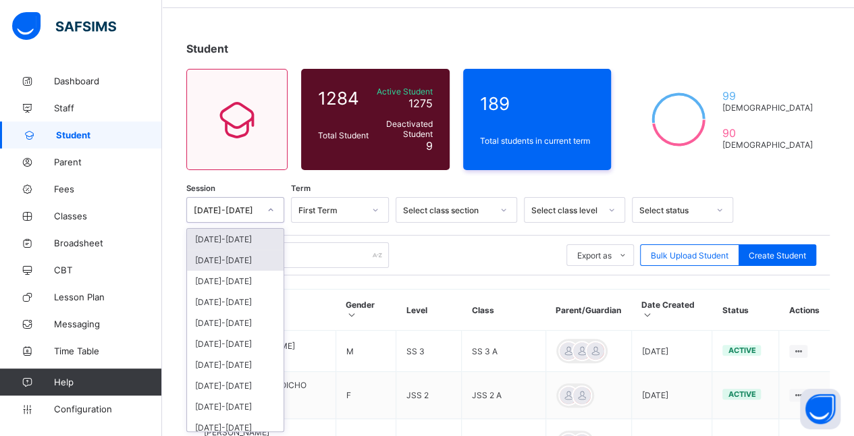
click at [247, 254] on div "[DATE]-[DATE]" at bounding box center [235, 260] width 97 height 21
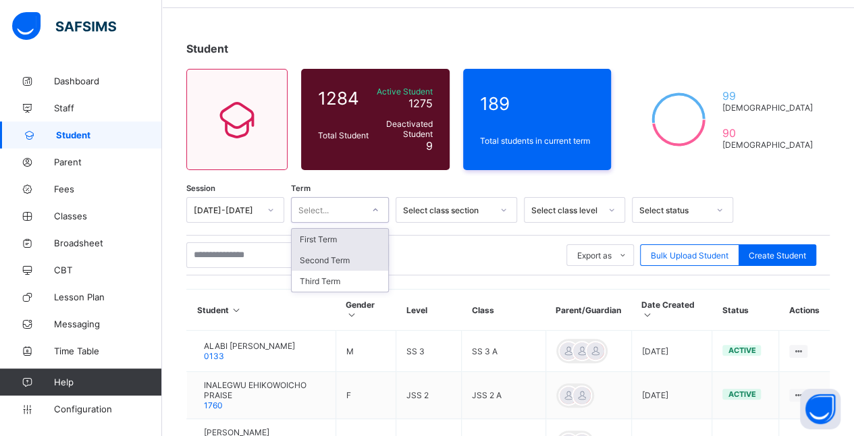
click at [355, 256] on div "Second Term" at bounding box center [340, 260] width 97 height 21
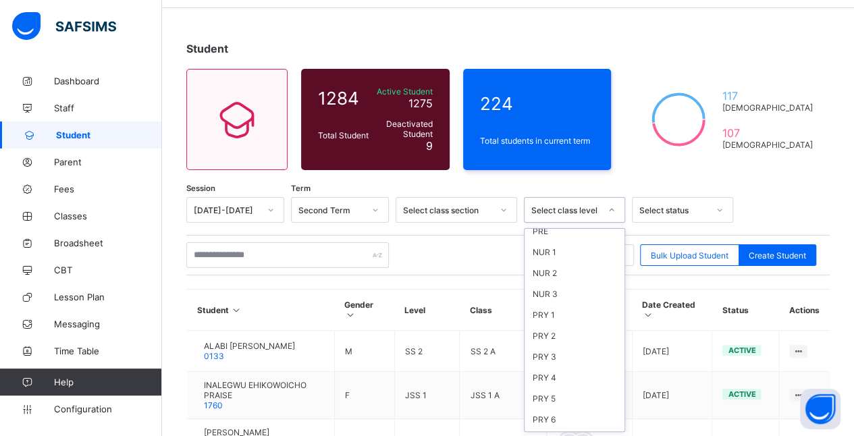
scroll to position [182, 0]
click at [579, 319] on div "JS 2" at bounding box center [574, 329] width 100 height 21
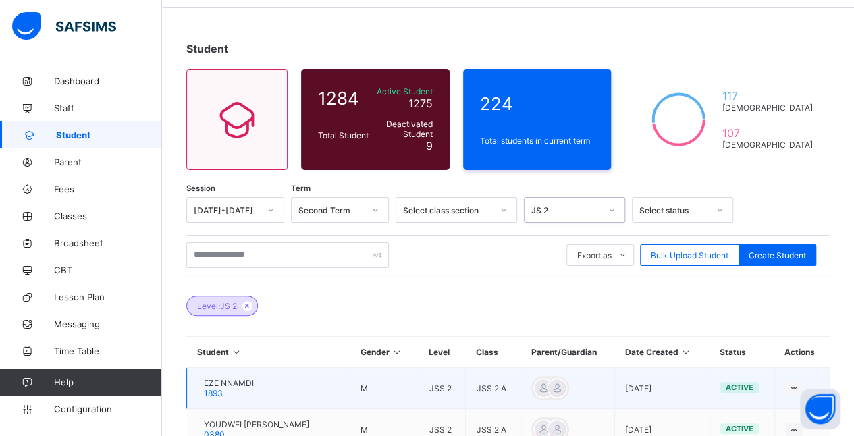
click at [254, 387] on div "EZE NNAMDI 1893" at bounding box center [229, 388] width 50 height 20
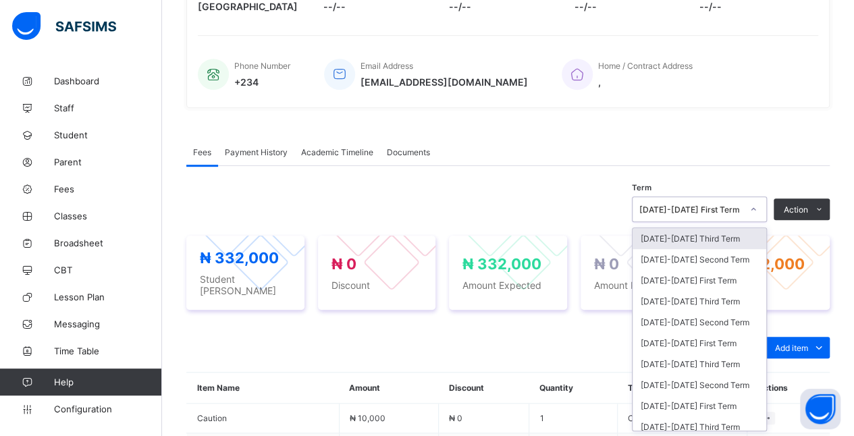
scroll to position [286, 0]
click at [748, 320] on div "[DATE]-[DATE] Second Term" at bounding box center [699, 321] width 134 height 21
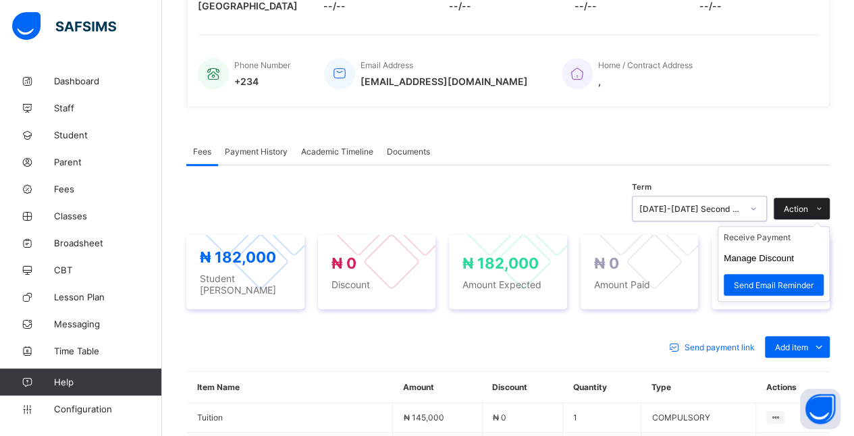
click at [821, 209] on span at bounding box center [819, 209] width 22 height 22
click at [773, 238] on li "Receive Payment" at bounding box center [773, 237] width 111 height 21
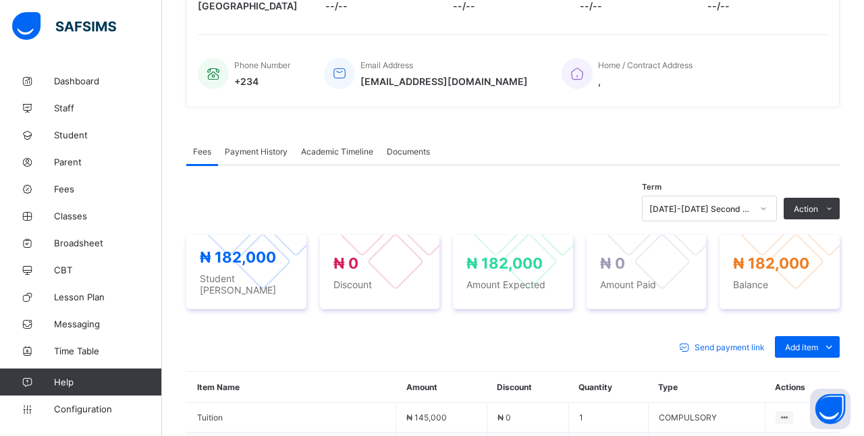
type input "*******"
type input "**********"
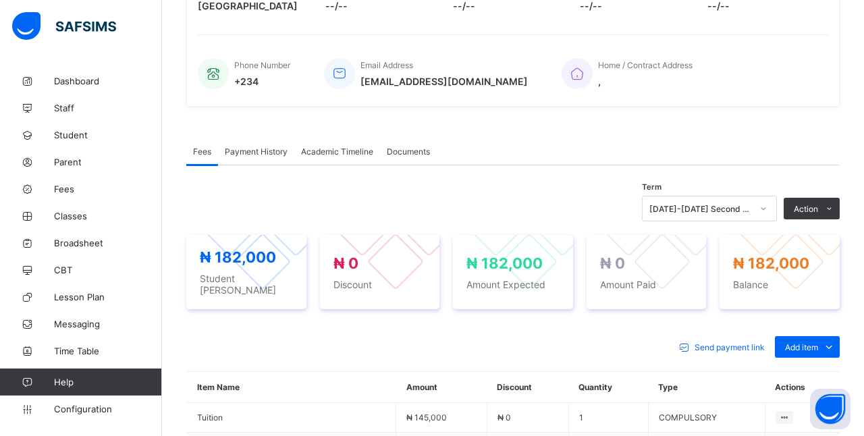
type input "*********"
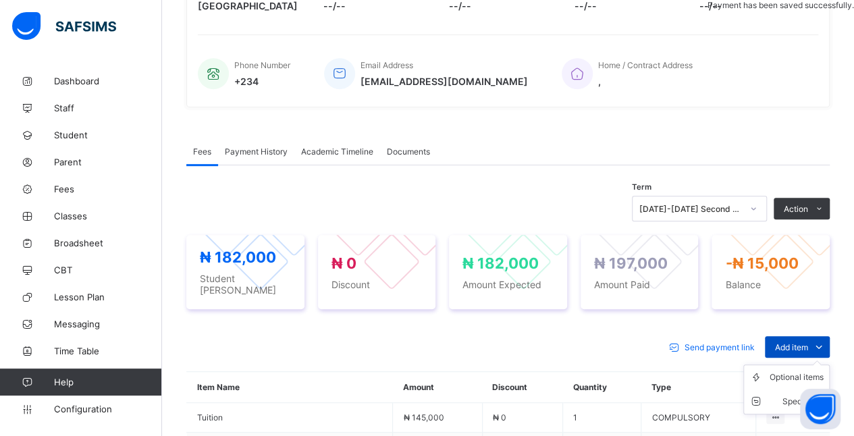
click at [808, 342] on span "Add item" at bounding box center [791, 347] width 33 height 10
click at [802, 371] on div "Optional items" at bounding box center [796, 376] width 54 height 13
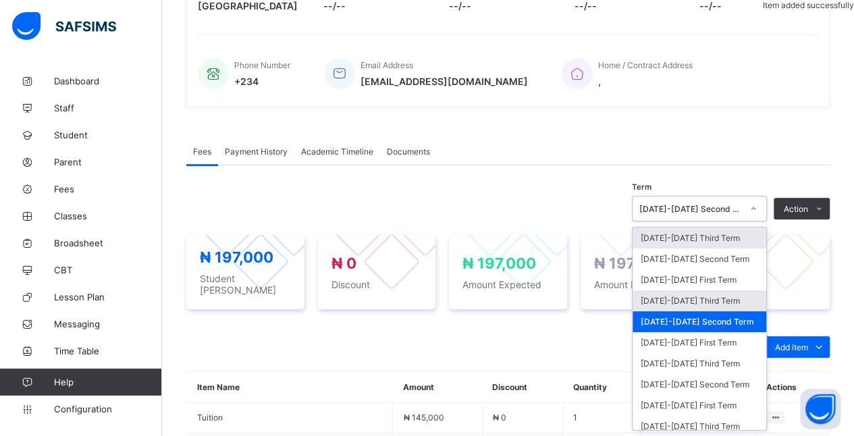
click at [727, 297] on div "[DATE]-[DATE] Third Term" at bounding box center [699, 300] width 134 height 21
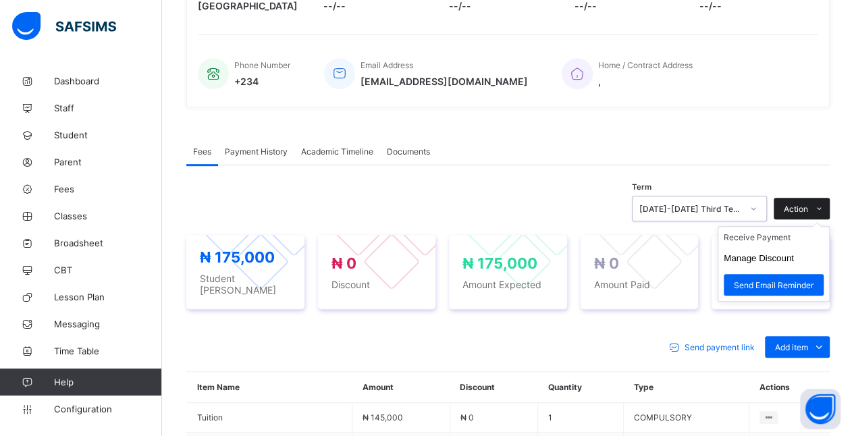
click at [824, 204] on icon at bounding box center [819, 208] width 10 height 9
click at [794, 238] on li "Receive Payment" at bounding box center [773, 237] width 111 height 21
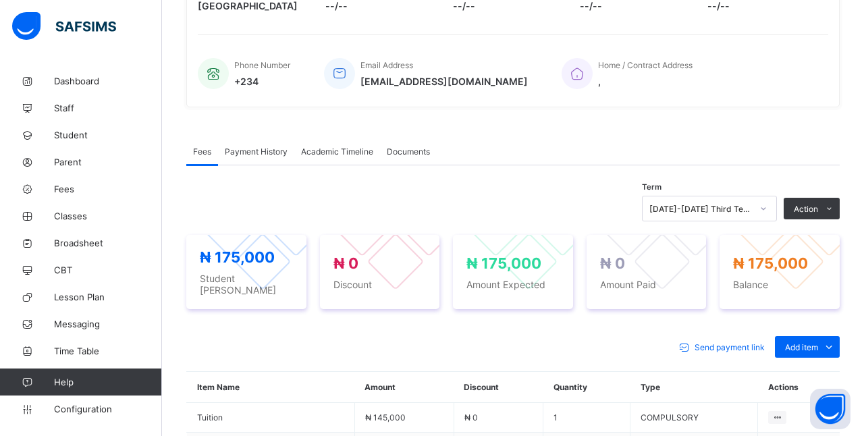
type input "****"
type input "**********"
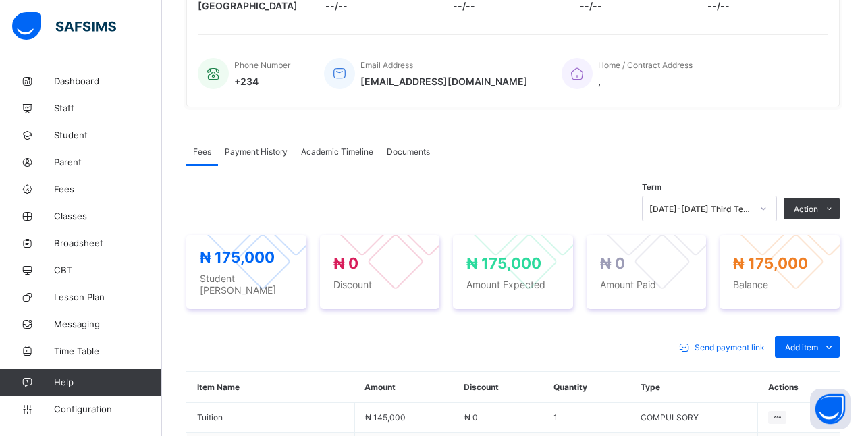
type input "*********"
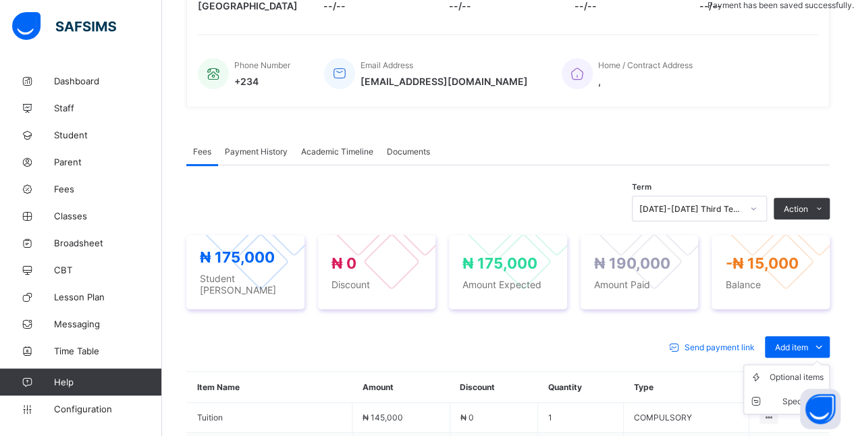
click at [823, 364] on ul "Optional items Special bill" at bounding box center [786, 389] width 86 height 50
click at [790, 370] on div "Optional items" at bounding box center [796, 376] width 54 height 13
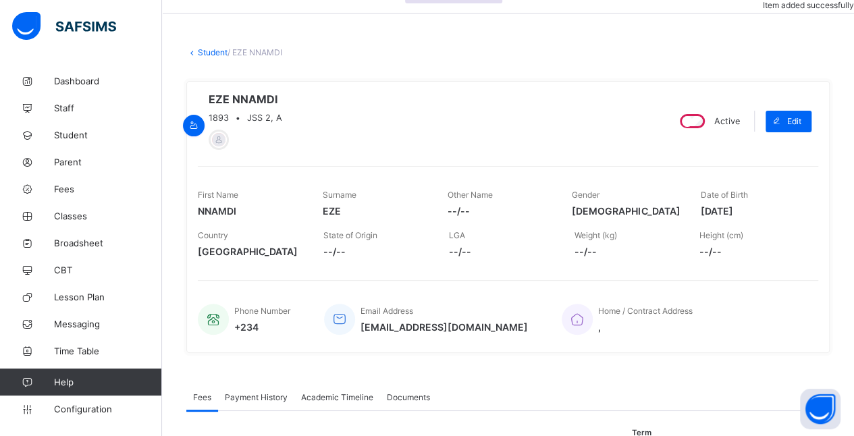
scroll to position [0, 0]
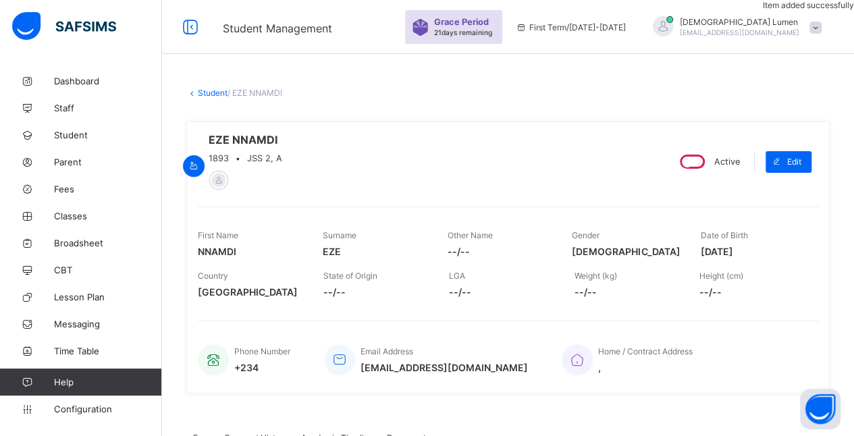
click at [206, 94] on link "Student" at bounding box center [213, 93] width 30 height 10
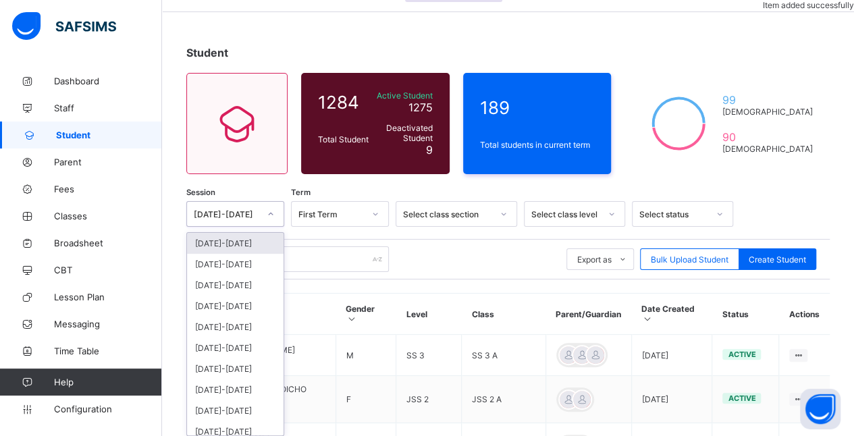
scroll to position [46, 0]
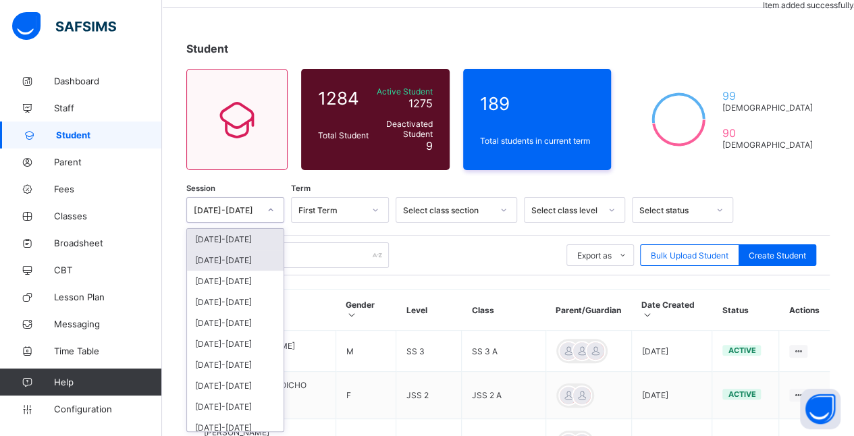
click at [246, 254] on div "[DATE]-[DATE]" at bounding box center [235, 260] width 97 height 21
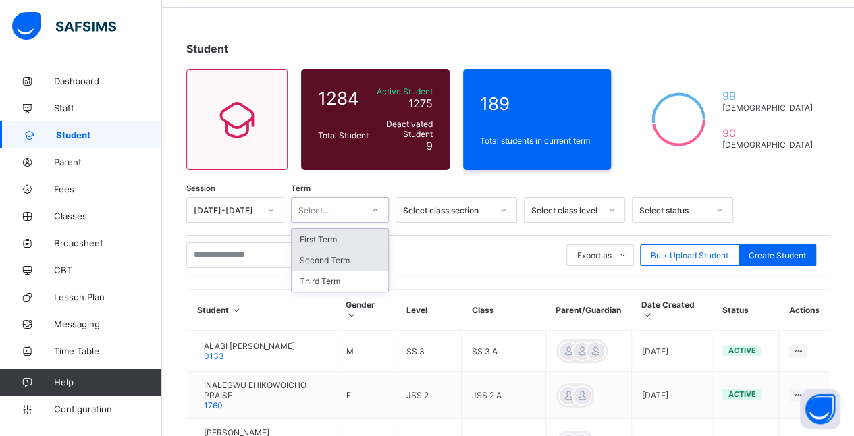
click at [366, 255] on div "Second Term" at bounding box center [340, 260] width 97 height 21
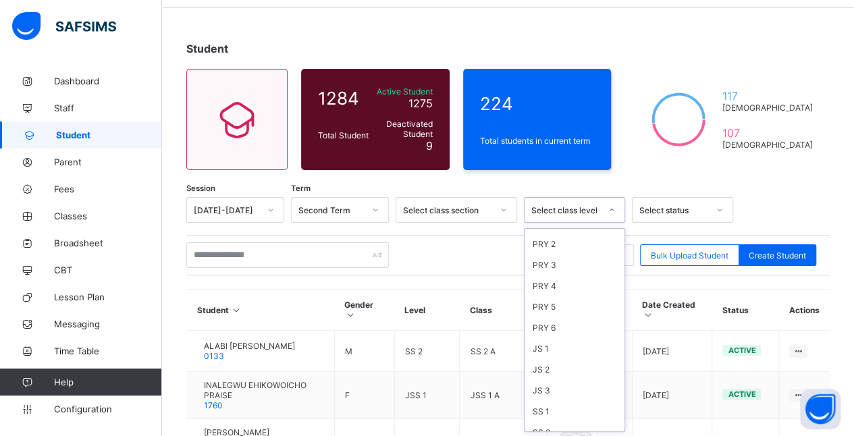
scroll to position [182, 0]
click at [574, 319] on div "JS 2" at bounding box center [574, 329] width 100 height 21
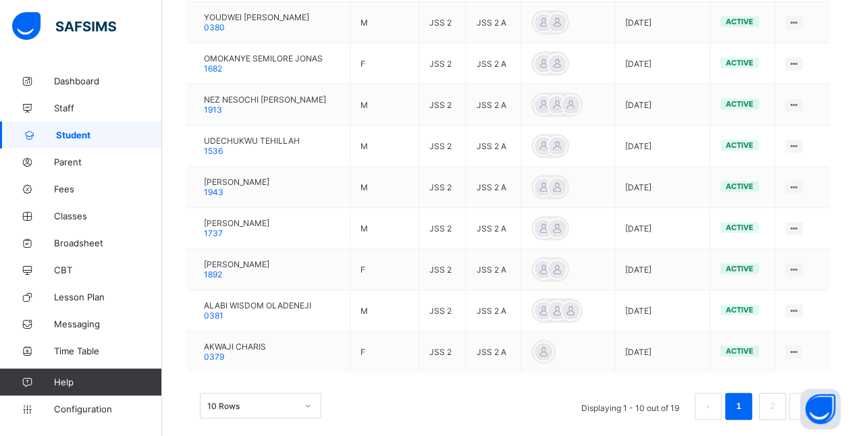
scroll to position [456, 0]
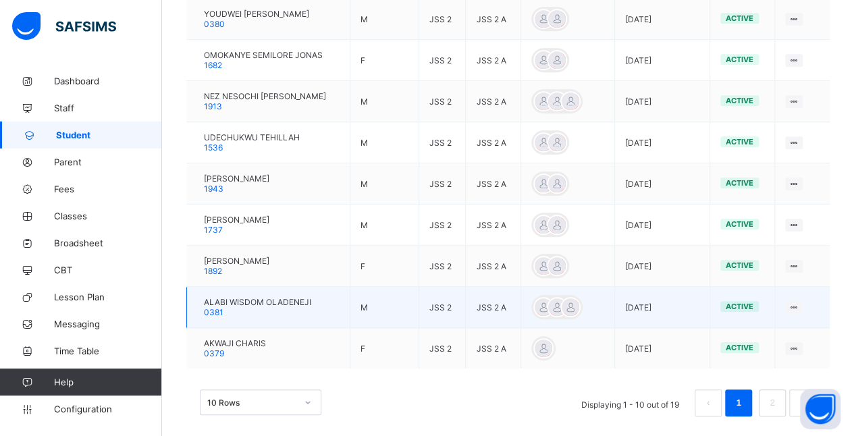
click at [302, 300] on span "ALABI WISDOM OLADENEJI" at bounding box center [257, 302] width 107 height 10
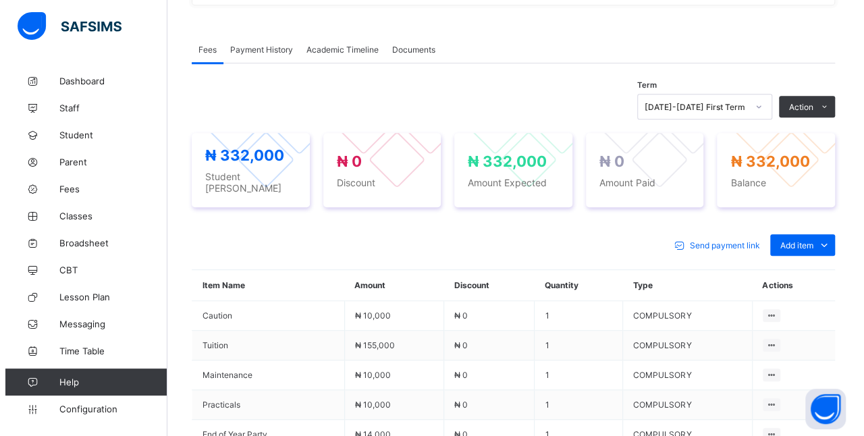
scroll to position [456, 0]
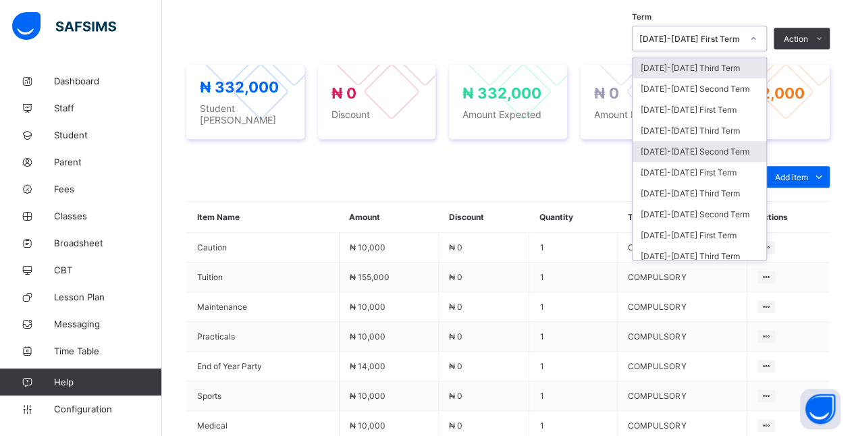
click at [734, 150] on div "[DATE]-[DATE] Second Term" at bounding box center [699, 151] width 134 height 21
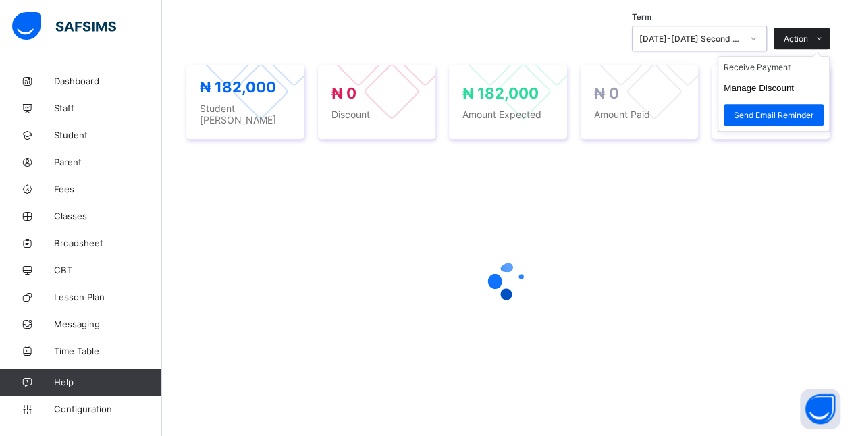
click at [824, 38] on icon at bounding box center [819, 38] width 10 height 9
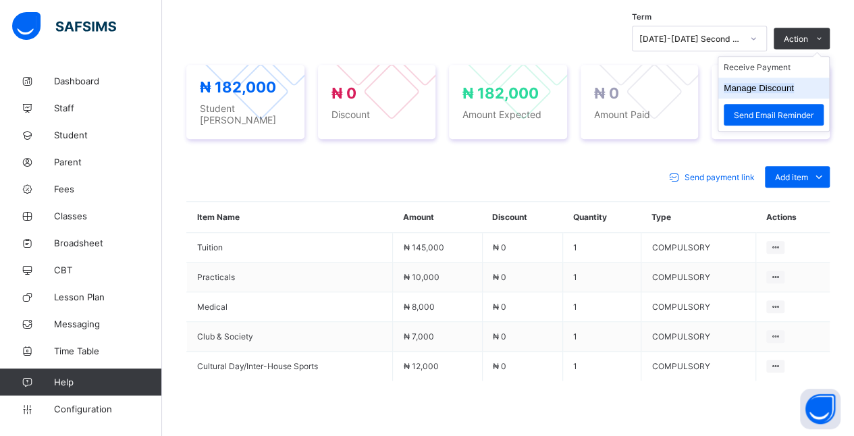
click at [794, 89] on button "Manage Discount" at bounding box center [758, 88] width 70 height 10
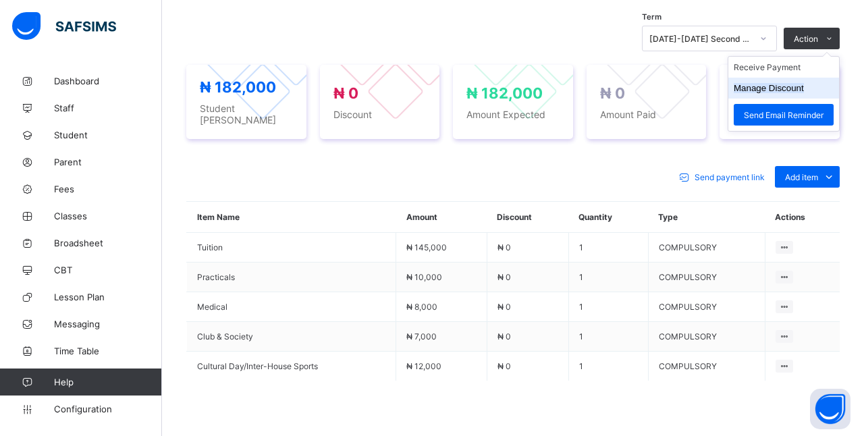
scroll to position [67, 0]
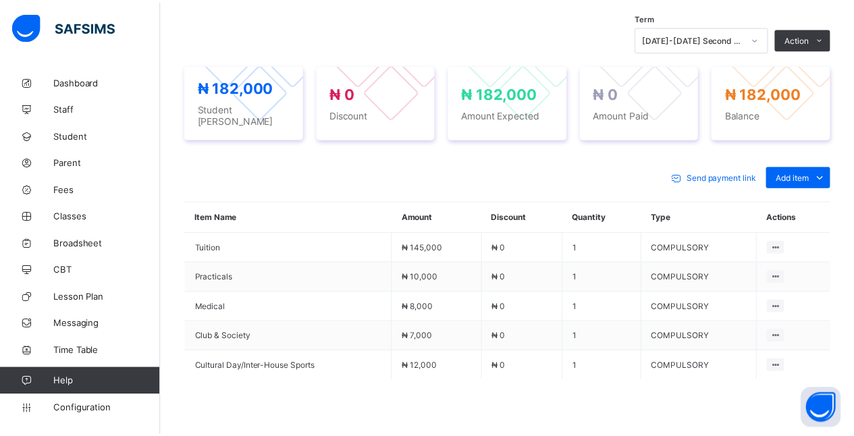
scroll to position [69, 0]
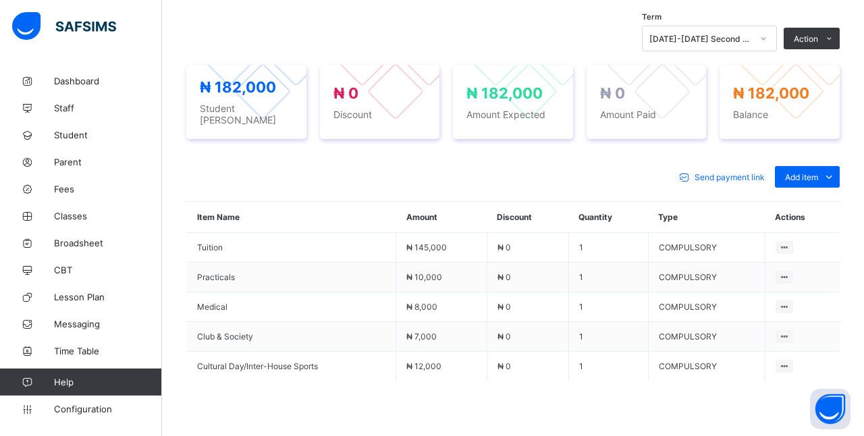
type input "***"
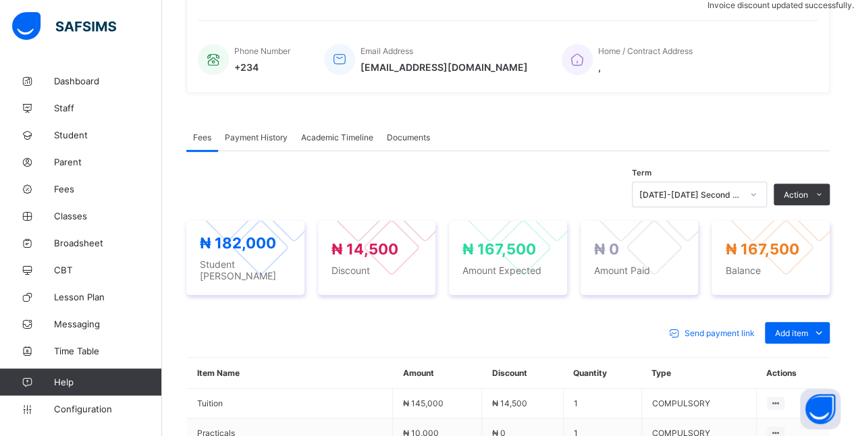
scroll to position [299, 0]
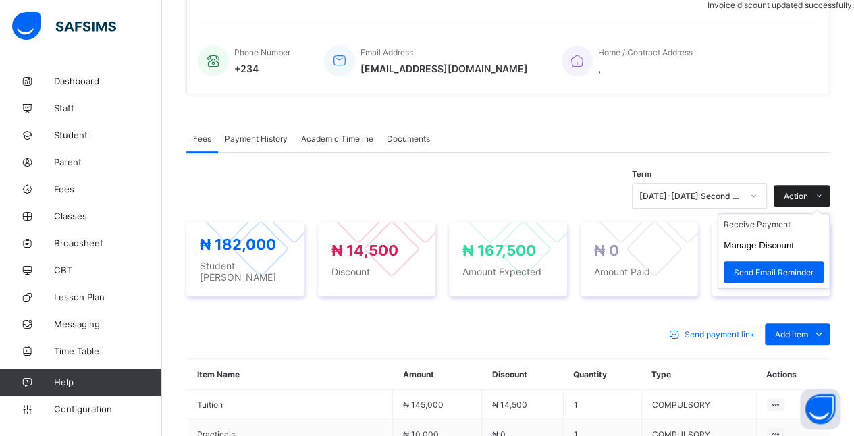
click at [820, 189] on span at bounding box center [819, 196] width 22 height 22
click at [793, 219] on ul "Receive Payment Manage Discount Send Email Reminder" at bounding box center [773, 251] width 112 height 76
click at [800, 221] on li "Receive Payment" at bounding box center [773, 224] width 111 height 21
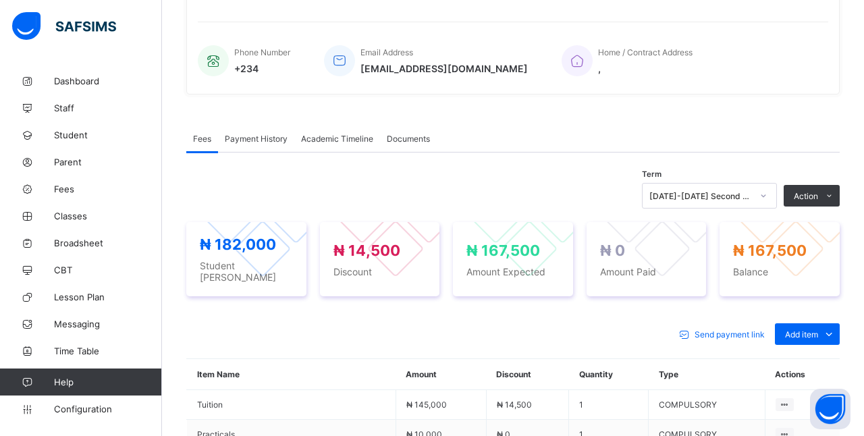
type input "****"
type input "**********"
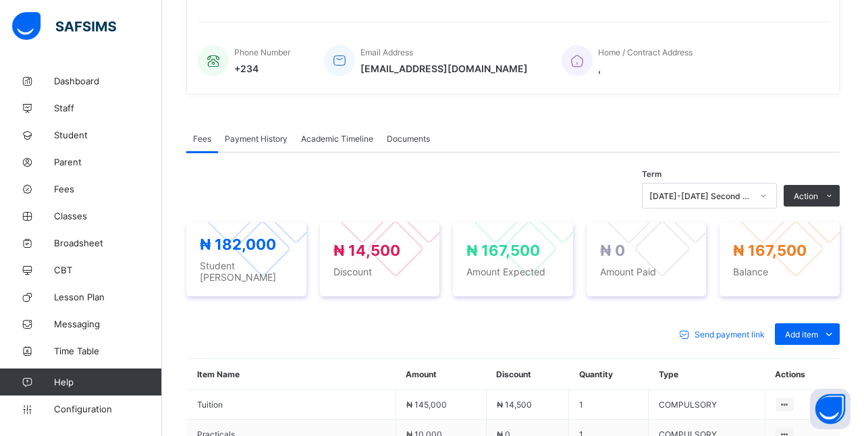
type input "*********"
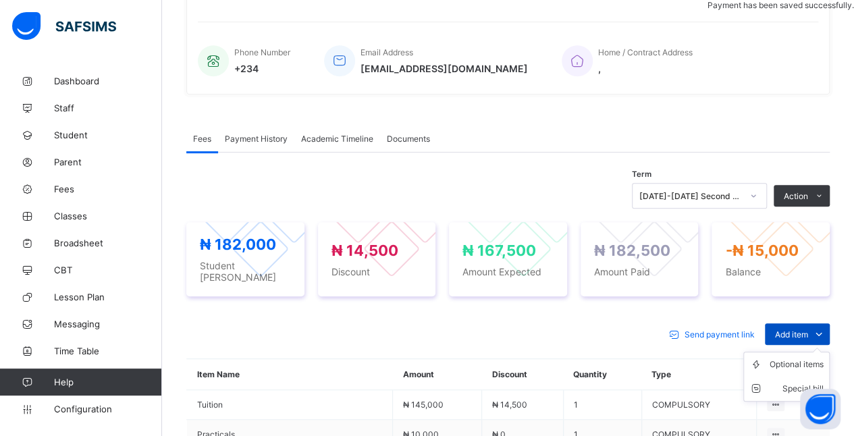
click at [826, 328] on icon at bounding box center [818, 333] width 15 height 13
click at [798, 358] on div "Optional items" at bounding box center [796, 364] width 54 height 13
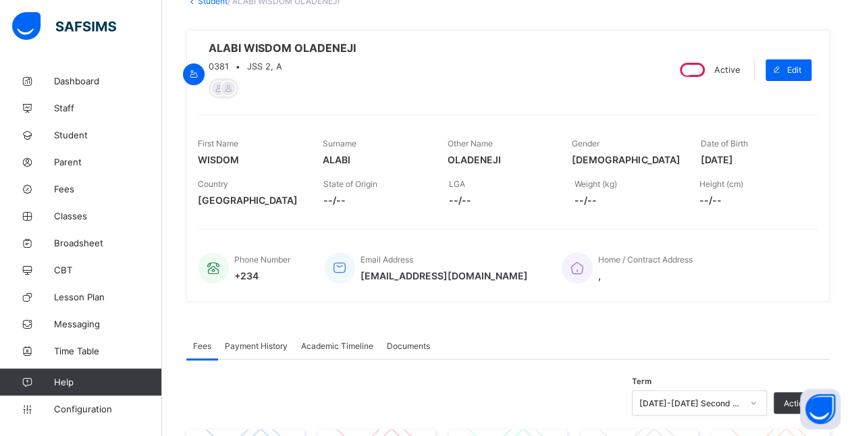
scroll to position [0, 0]
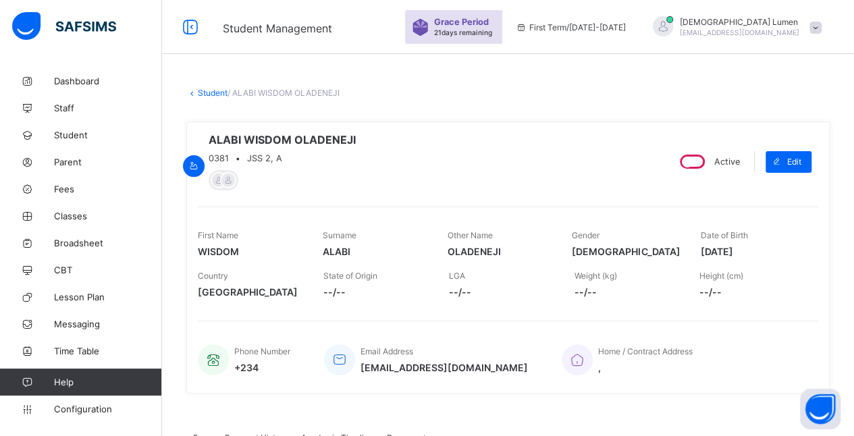
click at [205, 91] on link "Student" at bounding box center [213, 93] width 30 height 10
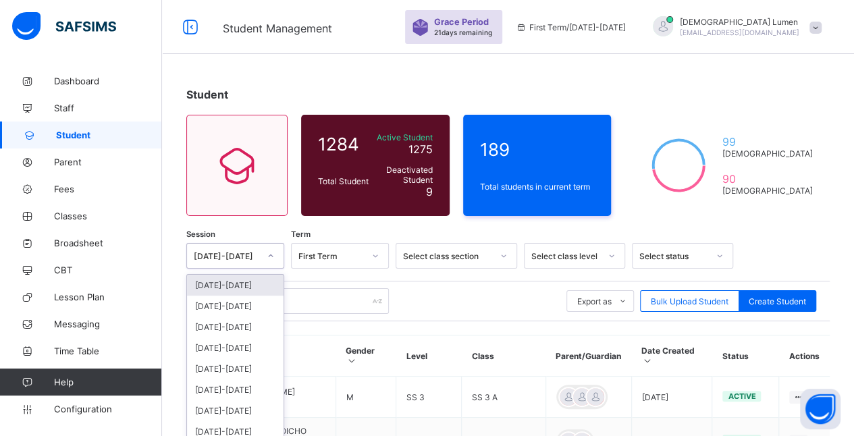
scroll to position [46, 0]
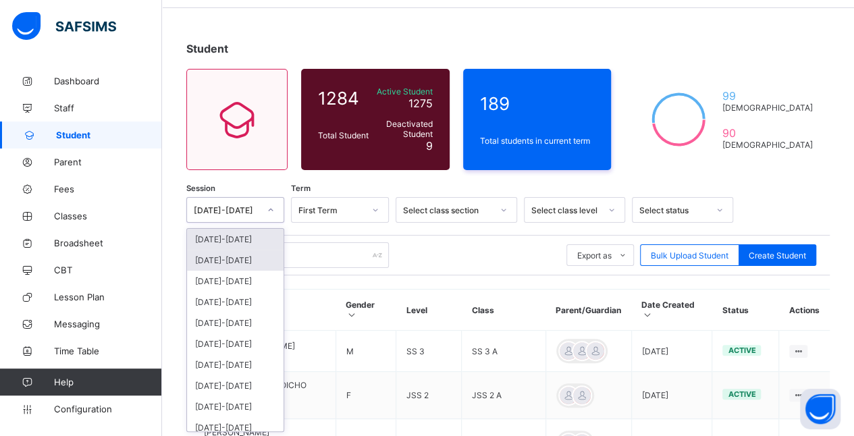
click at [248, 256] on div "[DATE]-[DATE]" at bounding box center [235, 260] width 97 height 21
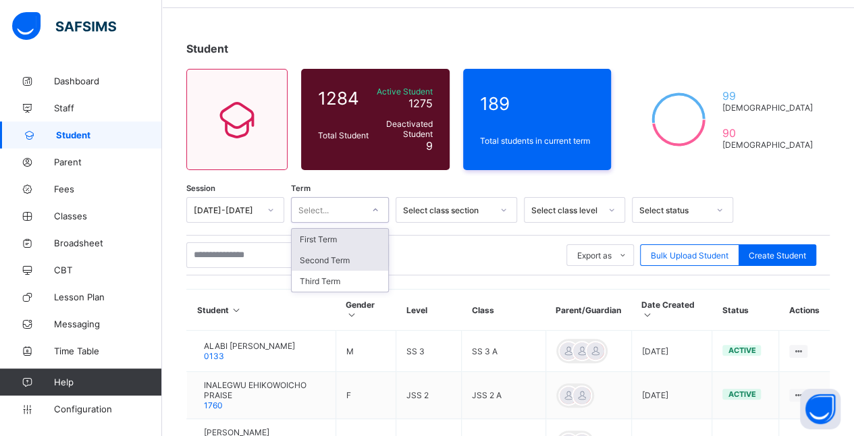
click at [358, 256] on div "Second Term" at bounding box center [340, 260] width 97 height 21
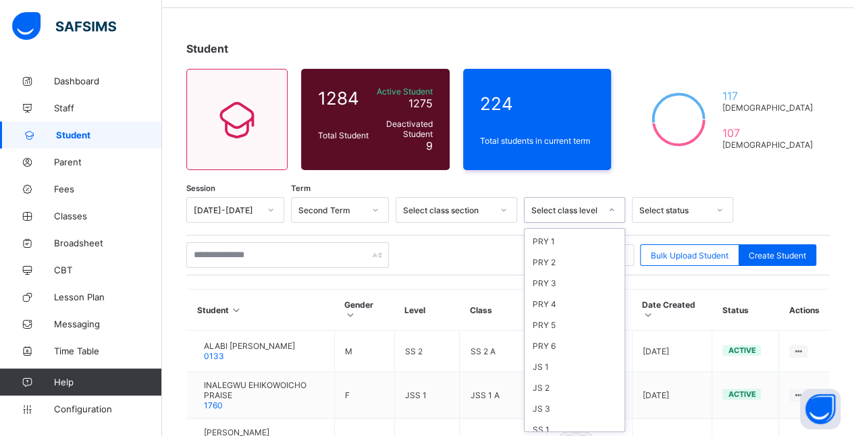
scroll to position [182, 0]
click at [564, 319] on div "JS 2" at bounding box center [574, 329] width 100 height 21
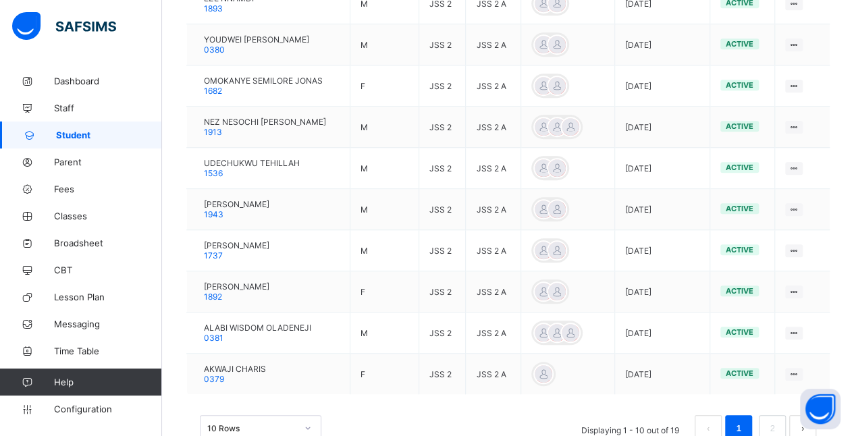
scroll to position [466, 0]
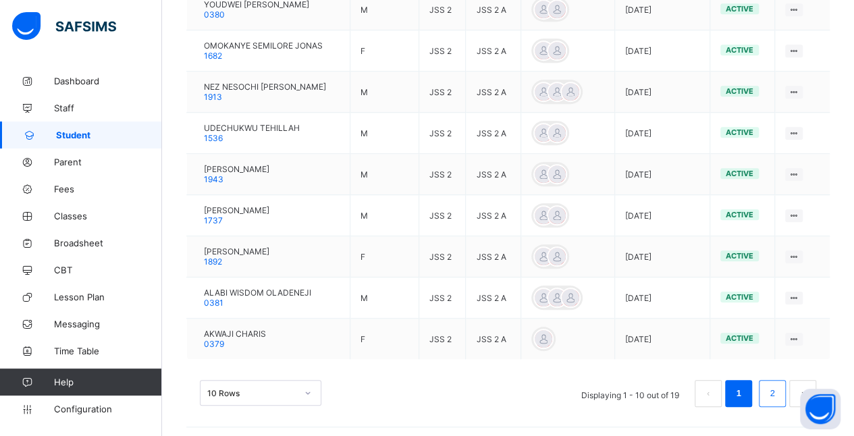
click at [778, 389] on link "2" at bounding box center [771, 394] width 13 height 18
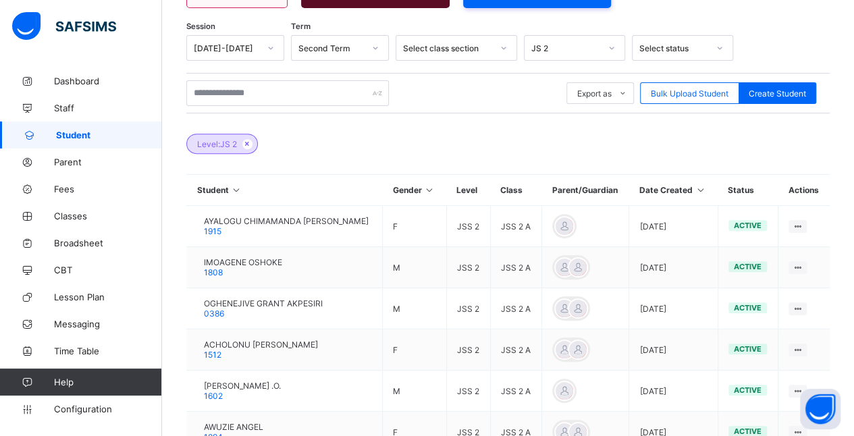
scroll to position [425, 0]
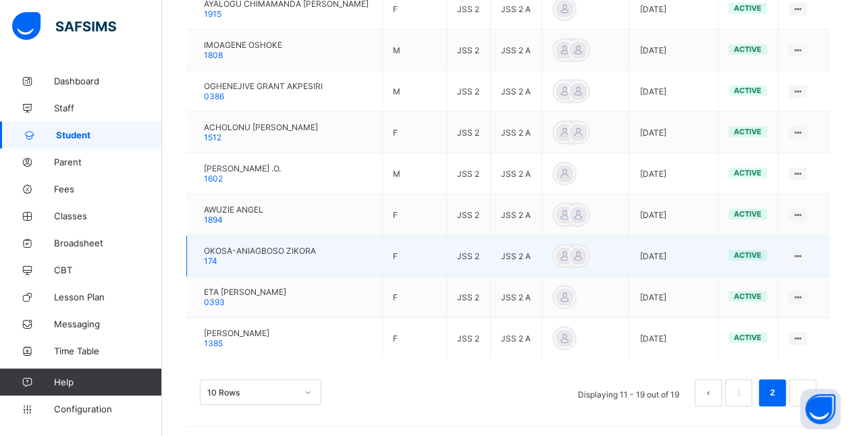
click at [305, 253] on div "OKOSA-ANIAGBOSO ZIKORA 174" at bounding box center [260, 256] width 112 height 20
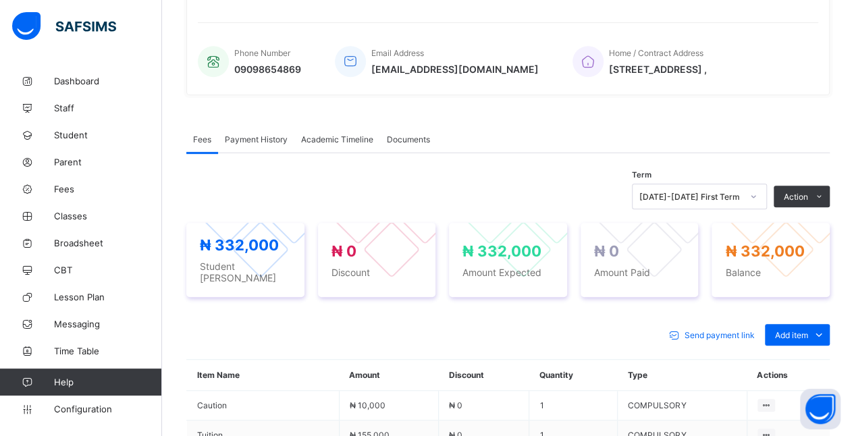
scroll to position [425, 0]
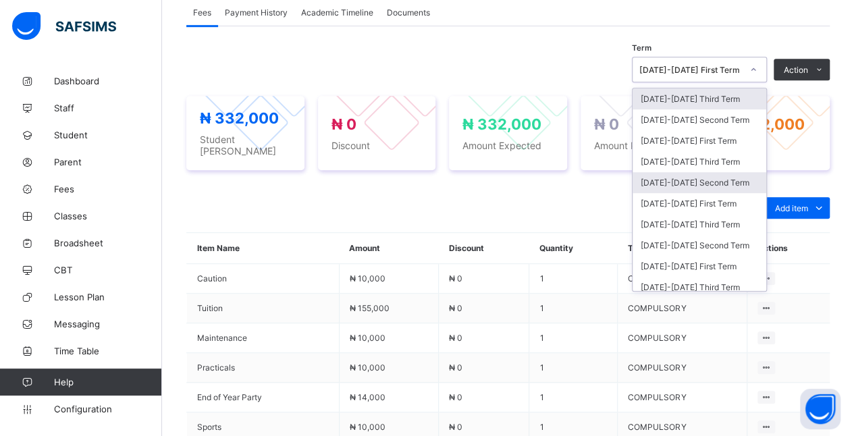
click at [749, 183] on div "[DATE]-[DATE] Second Term" at bounding box center [699, 182] width 134 height 21
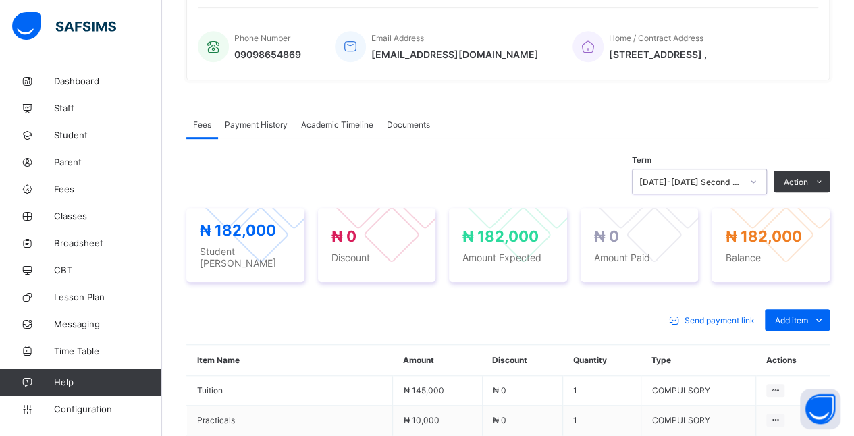
scroll to position [313, 0]
click at [796, 319] on span "Add item" at bounding box center [791, 320] width 33 height 10
click at [784, 349] on div "Optional items" at bounding box center [796, 350] width 54 height 13
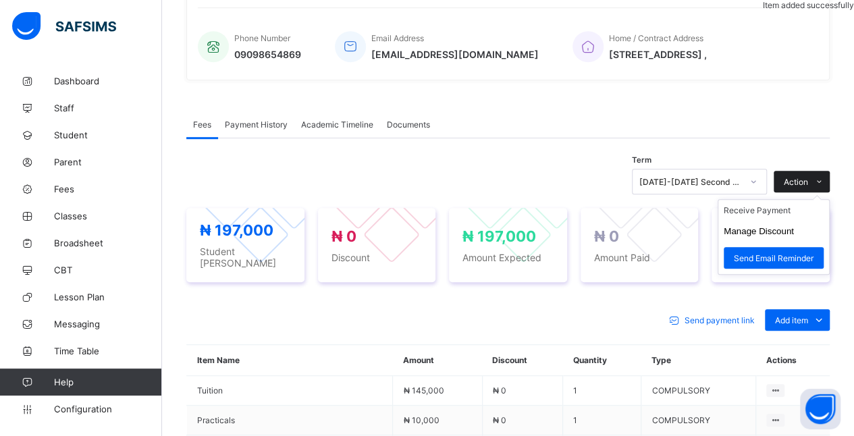
click at [818, 186] on span at bounding box center [819, 182] width 22 height 22
click at [794, 233] on button "Manage Discount" at bounding box center [758, 231] width 70 height 10
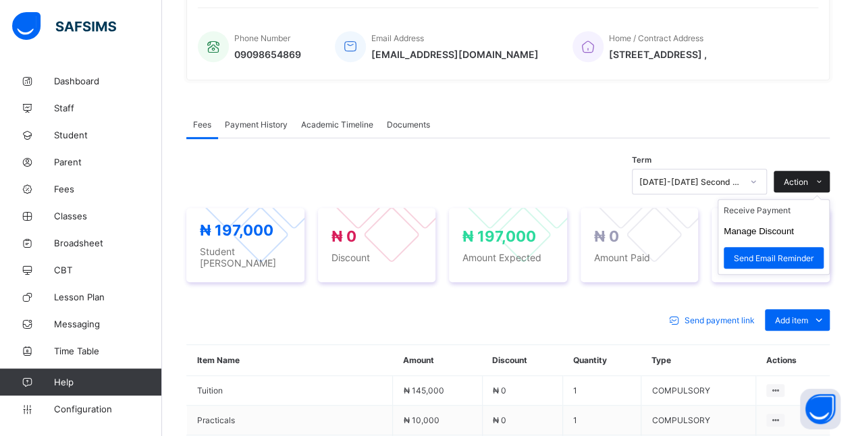
click at [824, 186] on icon at bounding box center [819, 181] width 10 height 9
click at [805, 211] on ul "Receive Payment Manage Discount Send Email Reminder" at bounding box center [773, 237] width 112 height 76
click at [777, 216] on li "Receive Payment" at bounding box center [773, 210] width 111 height 21
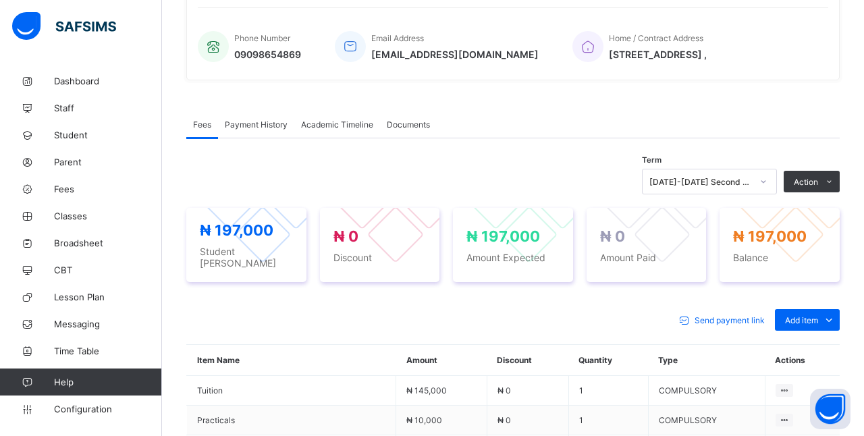
type input "*********"
type input "**********"
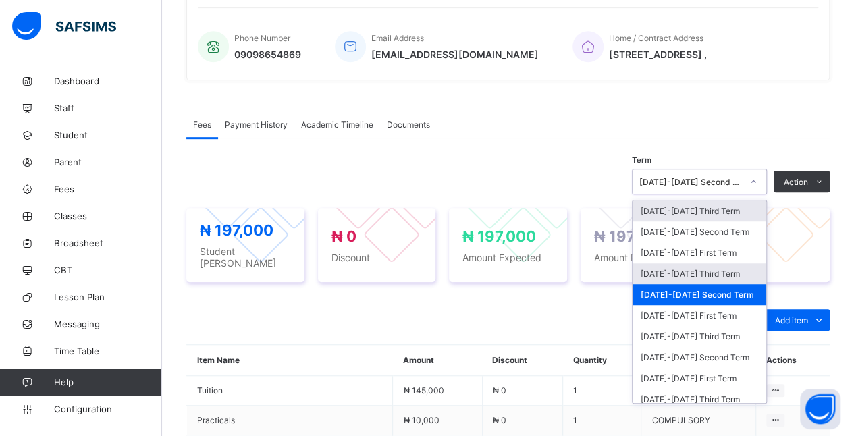
click at [740, 273] on div "[DATE]-[DATE] Third Term" at bounding box center [699, 273] width 134 height 21
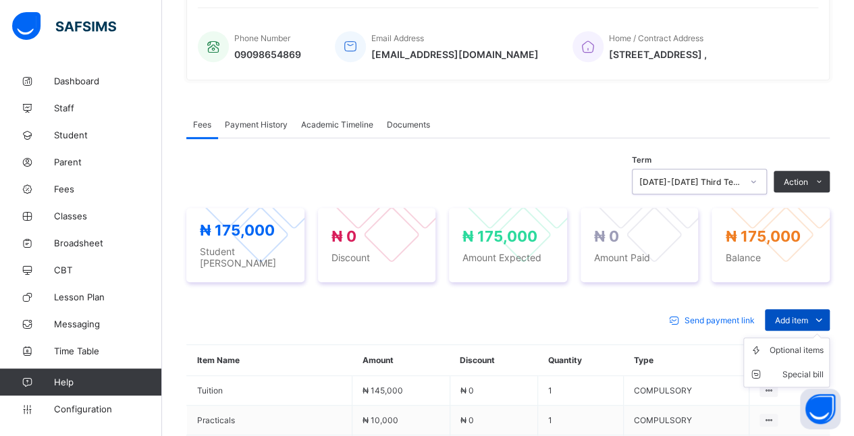
click at [804, 315] on span "Add item" at bounding box center [791, 320] width 33 height 10
click at [817, 346] on div "Optional items" at bounding box center [796, 350] width 54 height 13
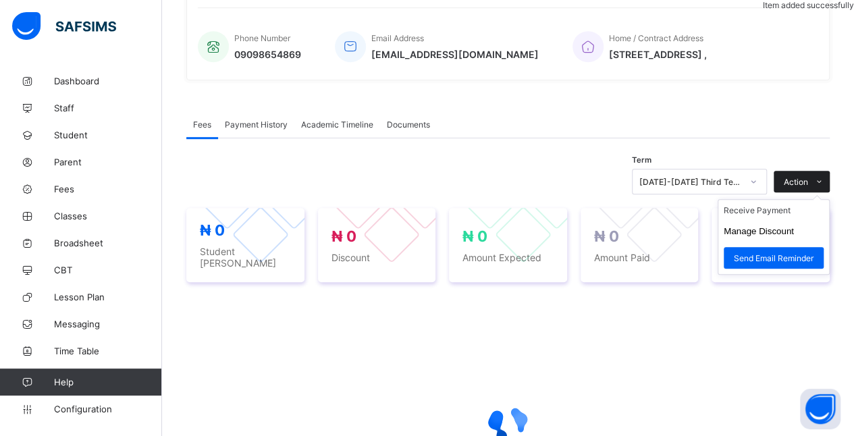
click at [824, 186] on icon at bounding box center [819, 181] width 10 height 9
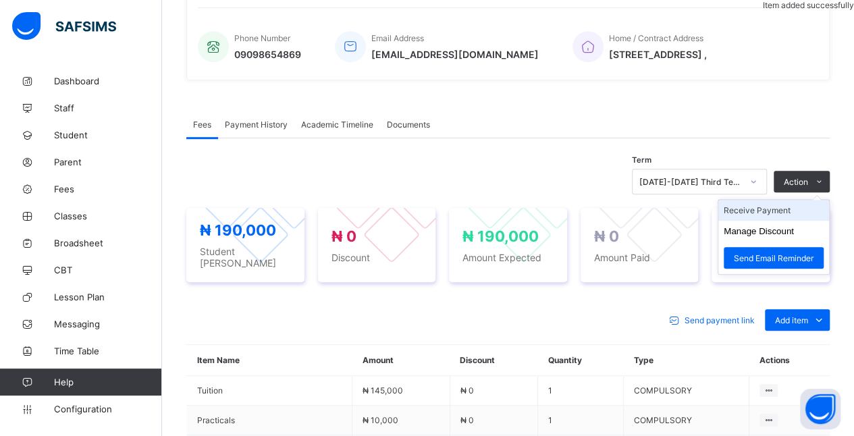
click at [796, 221] on li "Receive Payment" at bounding box center [773, 210] width 111 height 21
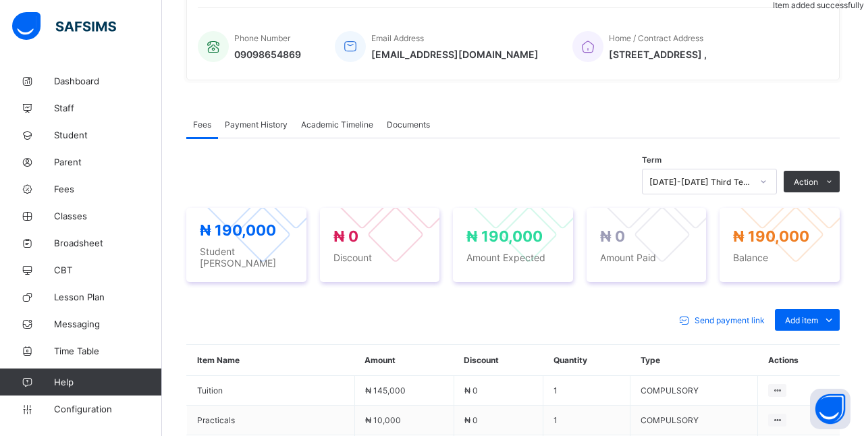
type input "****"
type input "**********"
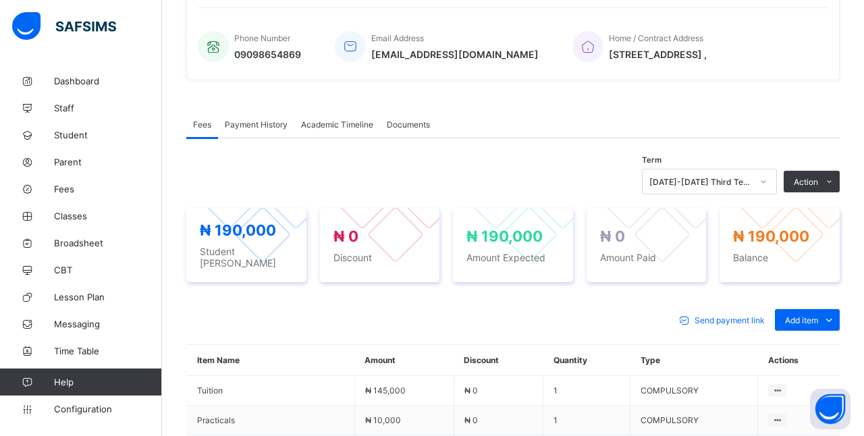
type input "*********"
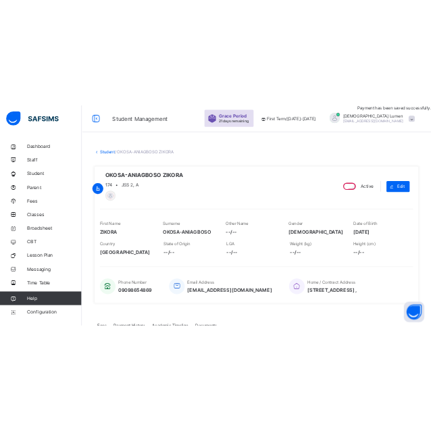
scroll to position [0, 0]
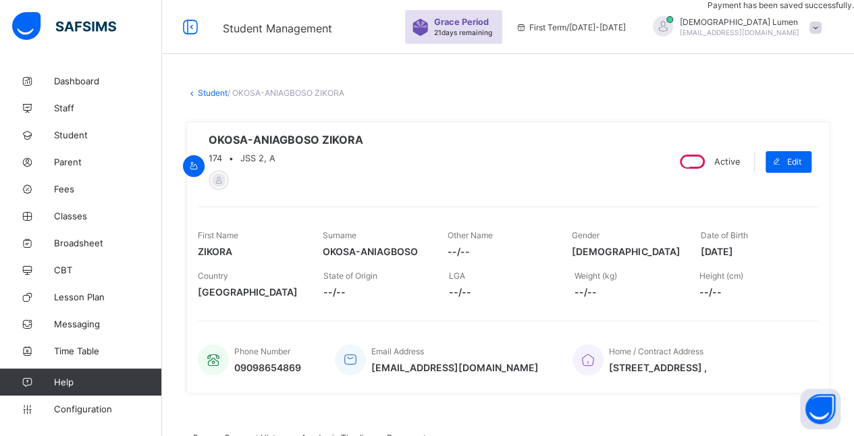
click at [216, 92] on link "Student" at bounding box center [213, 93] width 30 height 10
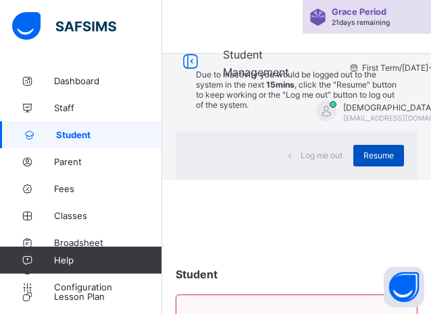
click at [374, 161] on span "Resume" at bounding box center [378, 155] width 30 height 10
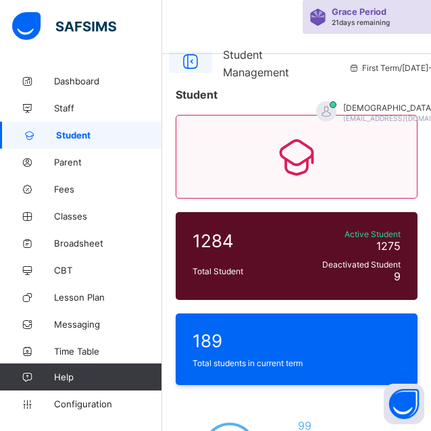
click at [190, 63] on icon at bounding box center [190, 62] width 23 height 20
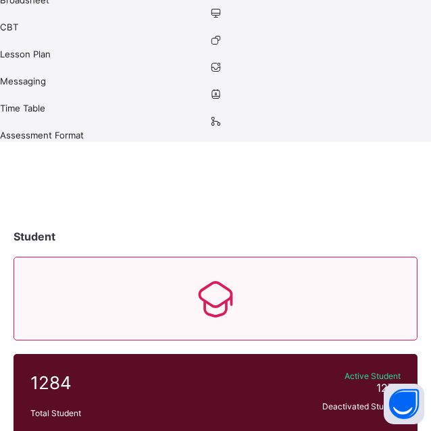
scroll to position [378, 0]
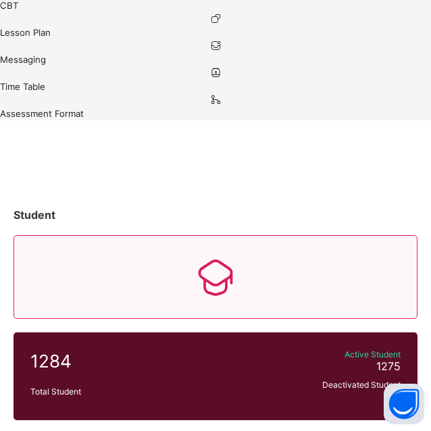
scroll to position [182, 0]
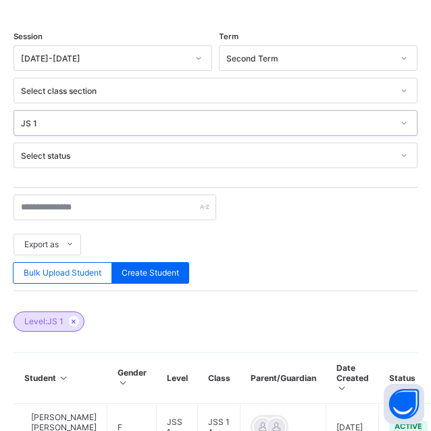
scroll to position [1043, 0]
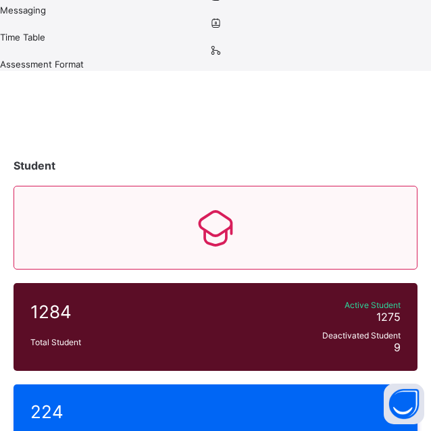
scroll to position [182, 0]
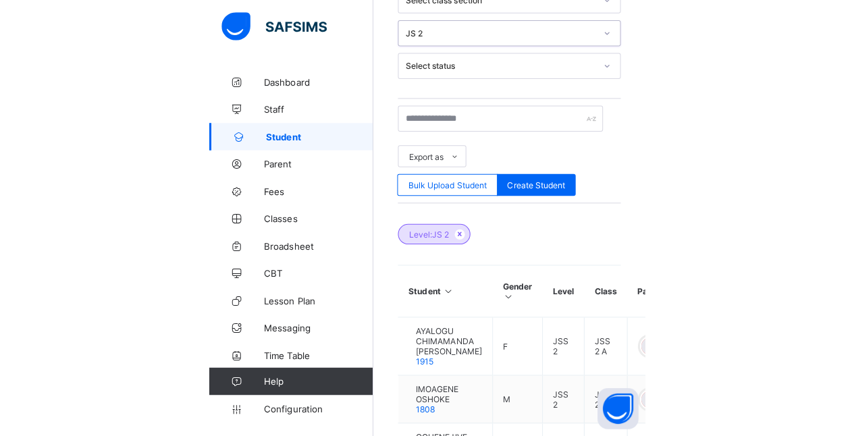
scroll to position [425, 0]
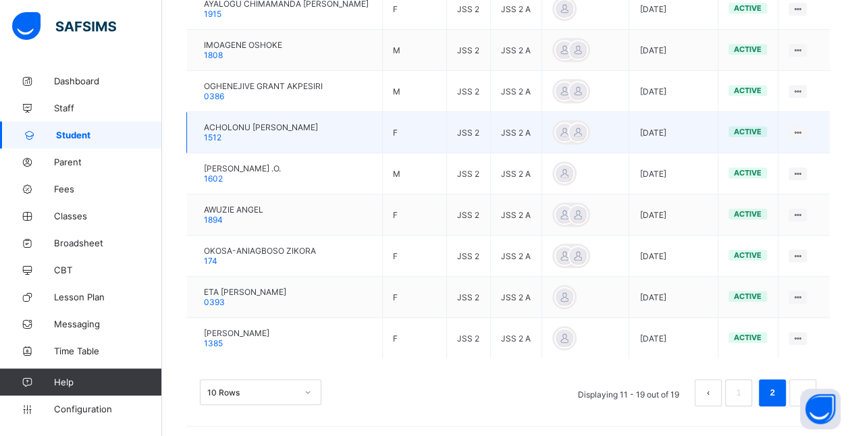
click at [446, 148] on td "JSS 2" at bounding box center [468, 132] width 44 height 41
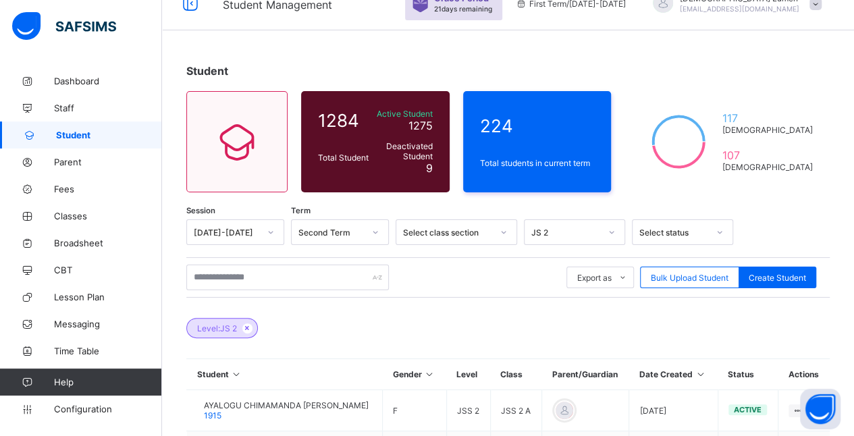
scroll to position [0, 0]
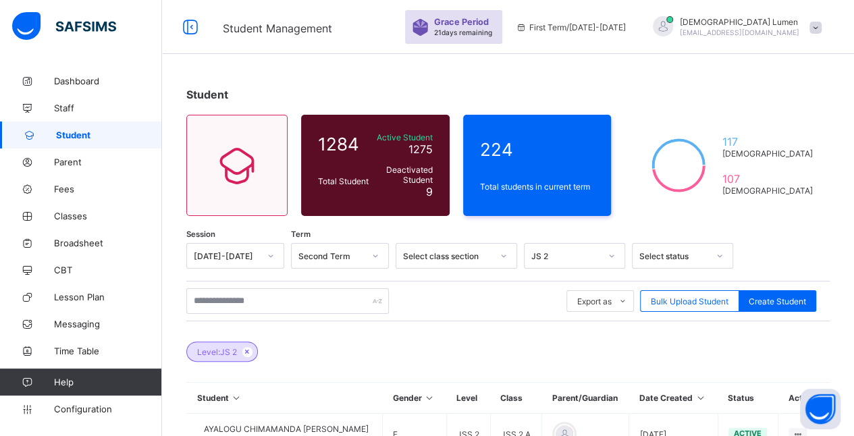
click at [586, 63] on div "Student 1284 Total Student Active Student 1275 Deactivated Student 9 224 Total …" at bounding box center [508, 432] width 692 height 865
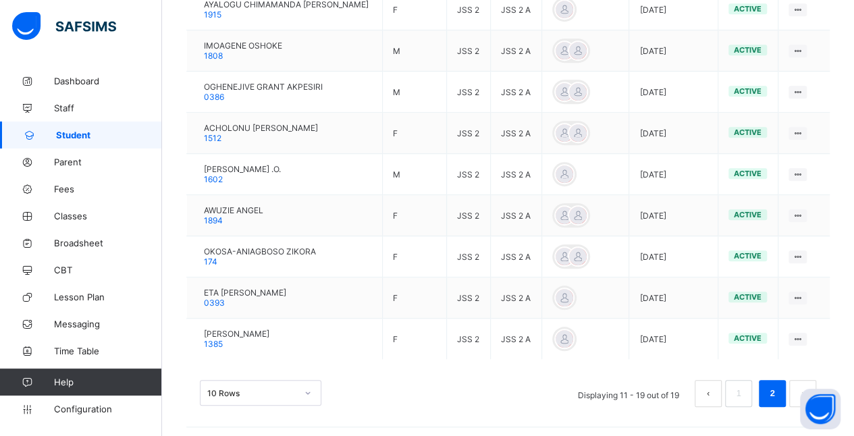
scroll to position [425, 0]
click at [744, 389] on link "1" at bounding box center [738, 393] width 13 height 18
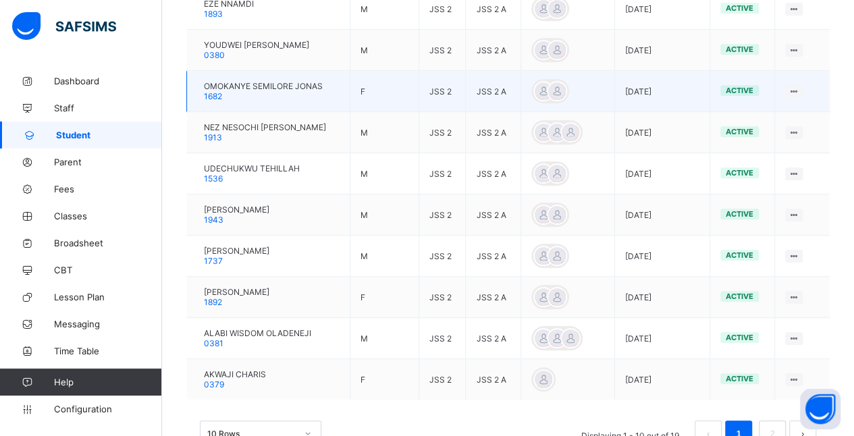
click at [323, 84] on span "OMOKANYE SEMILORE JONAS" at bounding box center [263, 86] width 119 height 10
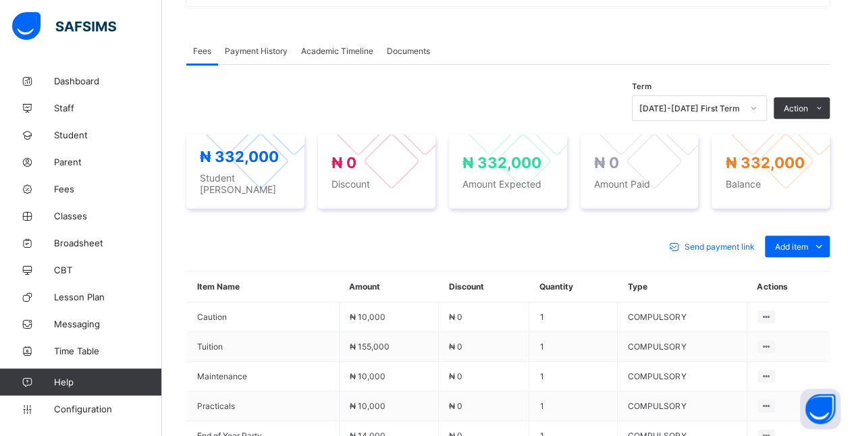
scroll to position [385, 0]
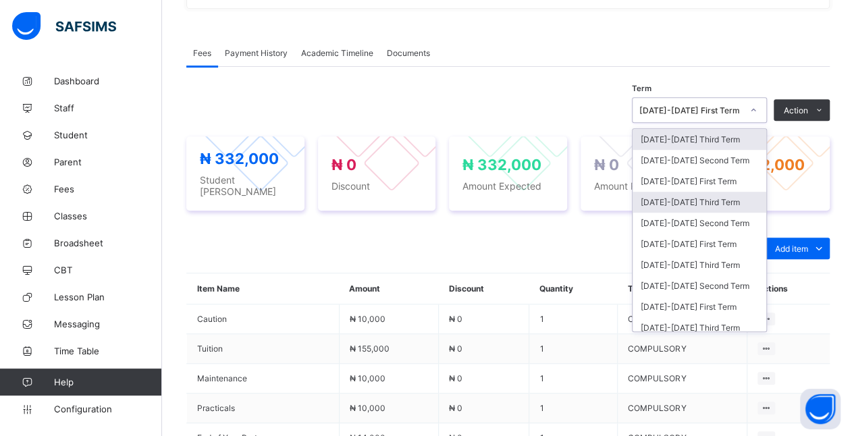
click at [744, 202] on div "[DATE]-[DATE] Third Term" at bounding box center [699, 202] width 134 height 21
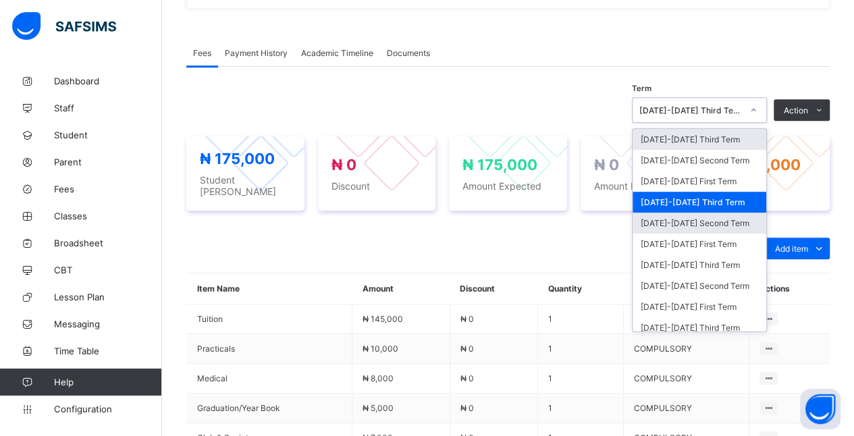
click at [742, 219] on div "[DATE]-[DATE] Second Term" at bounding box center [699, 223] width 134 height 21
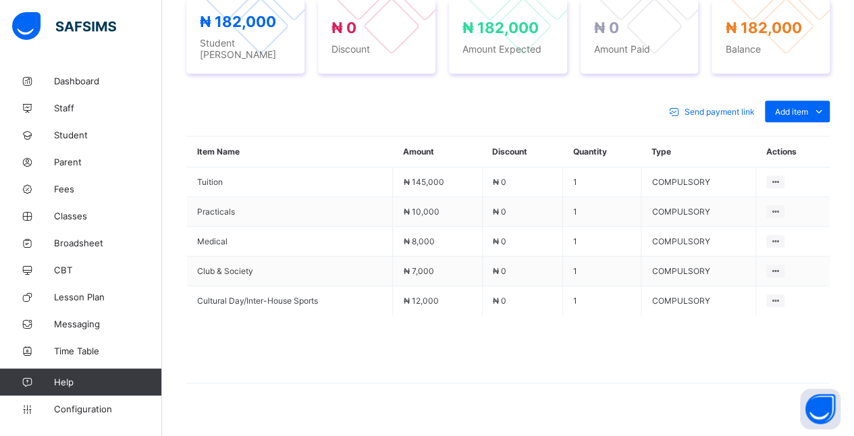
scroll to position [531, 0]
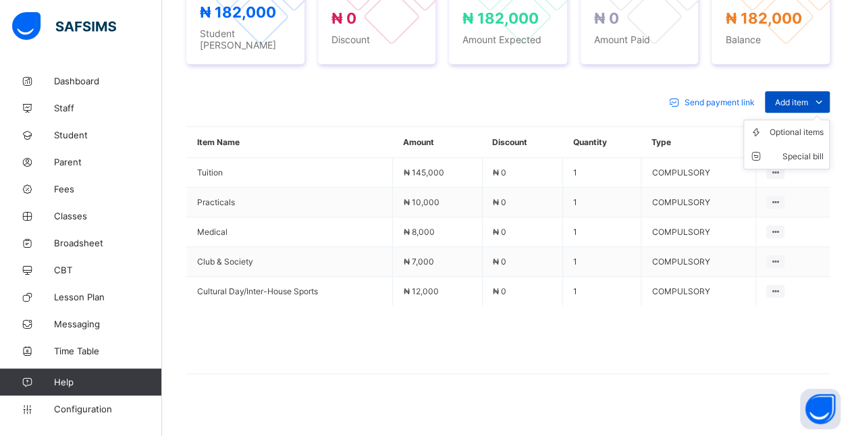
click at [826, 96] on icon at bounding box center [818, 101] width 15 height 13
click at [821, 126] on div "Optional items" at bounding box center [796, 132] width 54 height 13
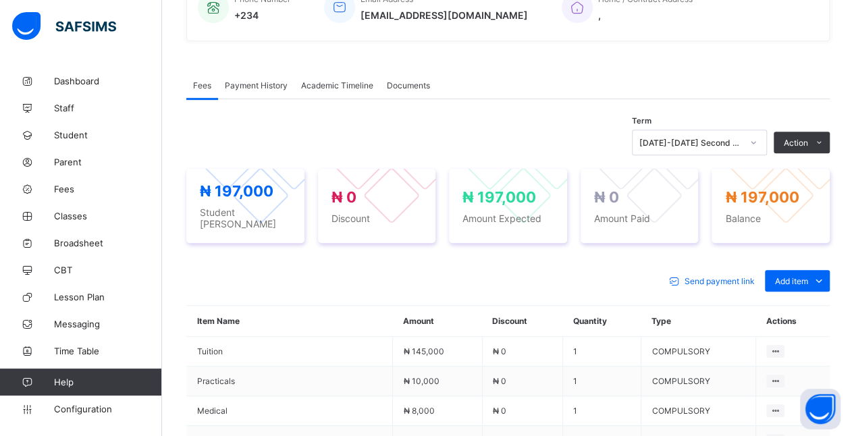
scroll to position [348, 0]
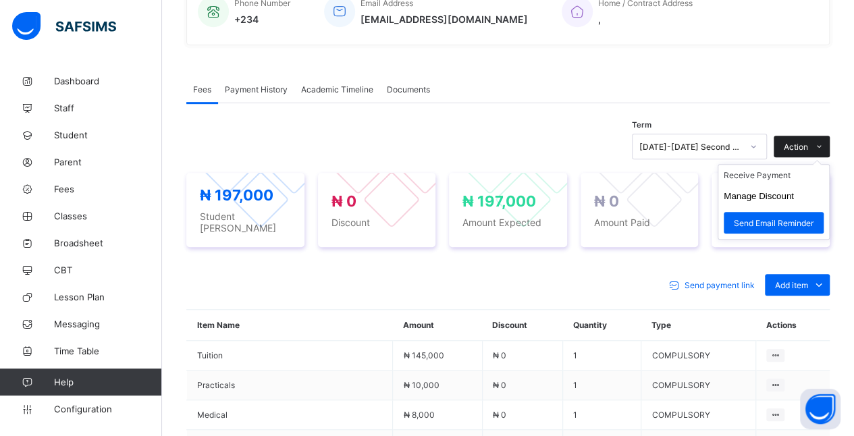
click at [824, 146] on icon at bounding box center [819, 146] width 10 height 9
click at [817, 166] on ul "Receive Payment Manage Discount Send Email Reminder" at bounding box center [773, 202] width 112 height 76
click at [808, 180] on li "Receive Payment" at bounding box center [773, 175] width 111 height 21
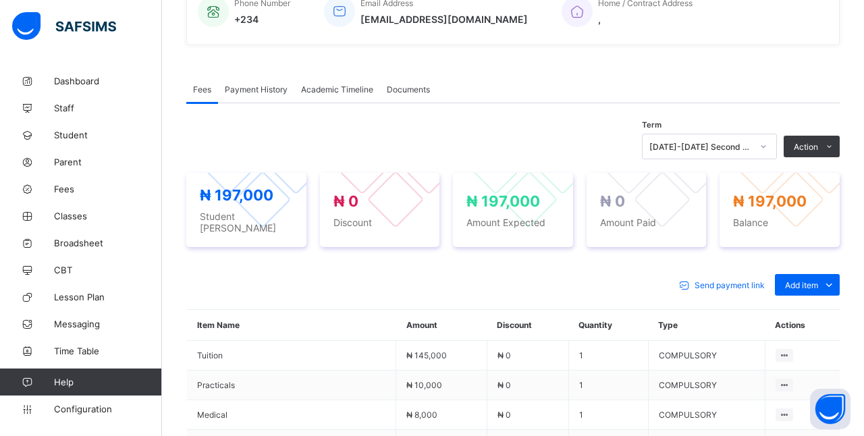
type input "*******"
type input "**********"
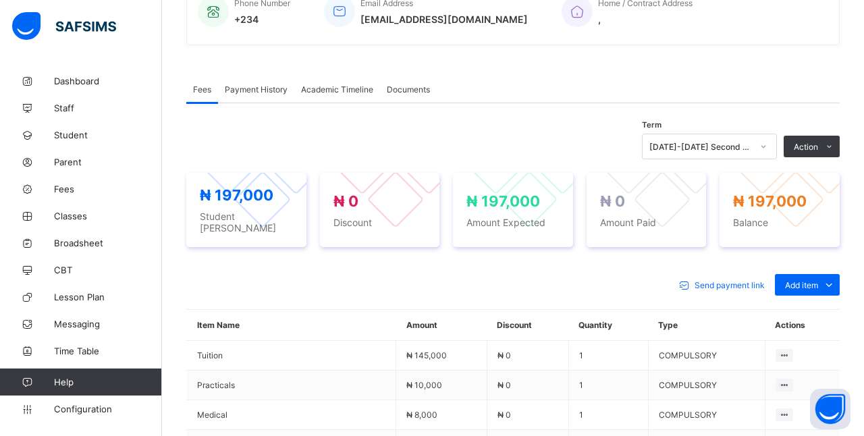
type input "*********"
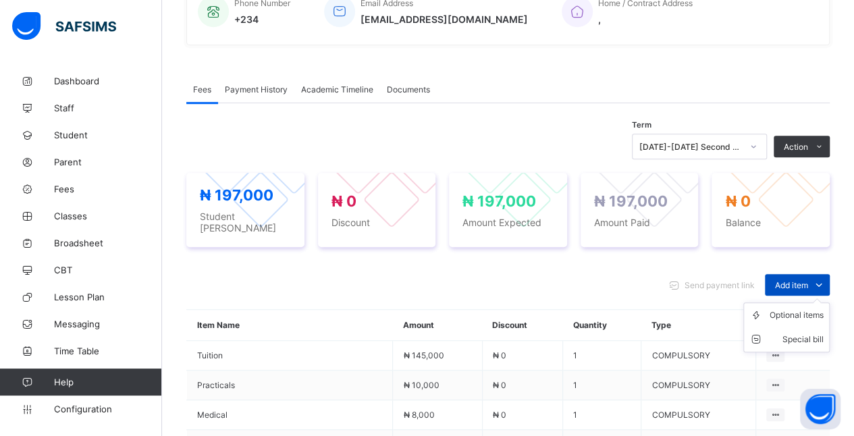
click at [821, 274] on span at bounding box center [819, 285] width 22 height 22
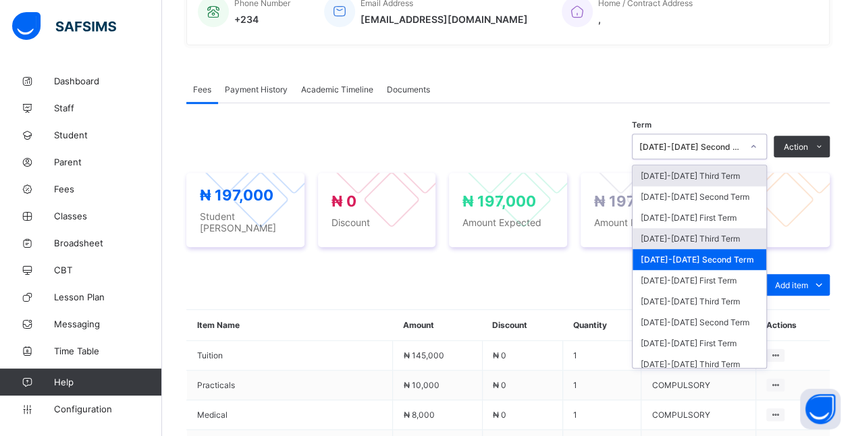
click at [737, 235] on div "[DATE]-[DATE] Third Term" at bounding box center [699, 238] width 134 height 21
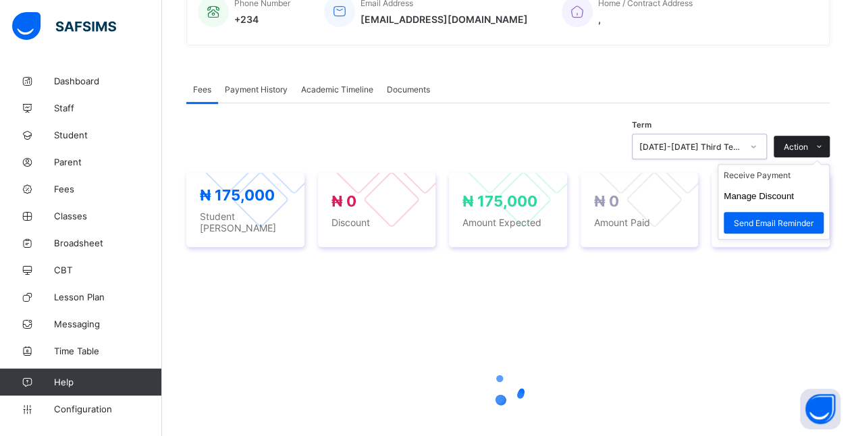
click at [824, 144] on icon at bounding box center [819, 146] width 10 height 9
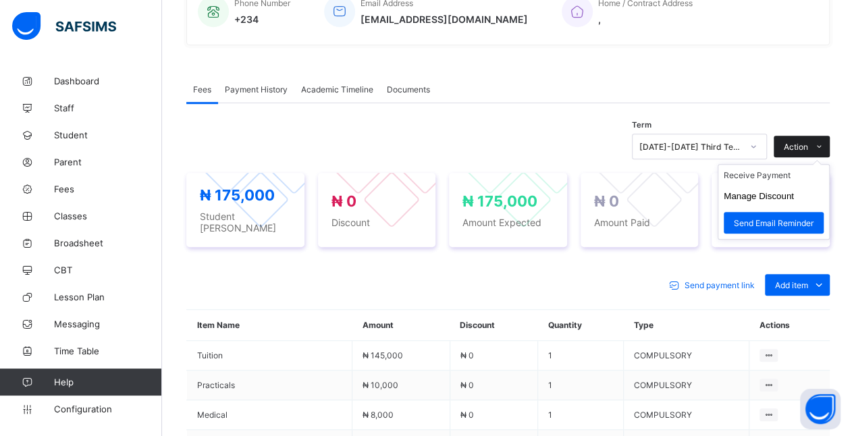
click at [824, 144] on icon at bounding box center [819, 146] width 10 height 9
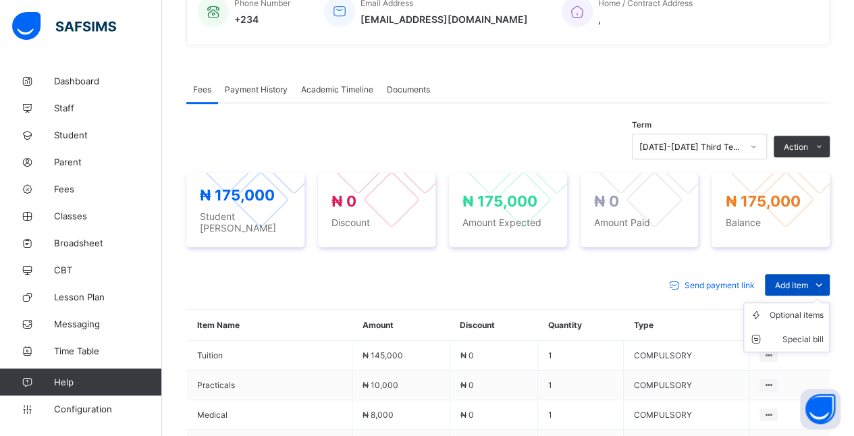
click at [808, 280] on span "Add item" at bounding box center [791, 285] width 33 height 10
click at [809, 308] on div "Optional items" at bounding box center [796, 314] width 54 height 13
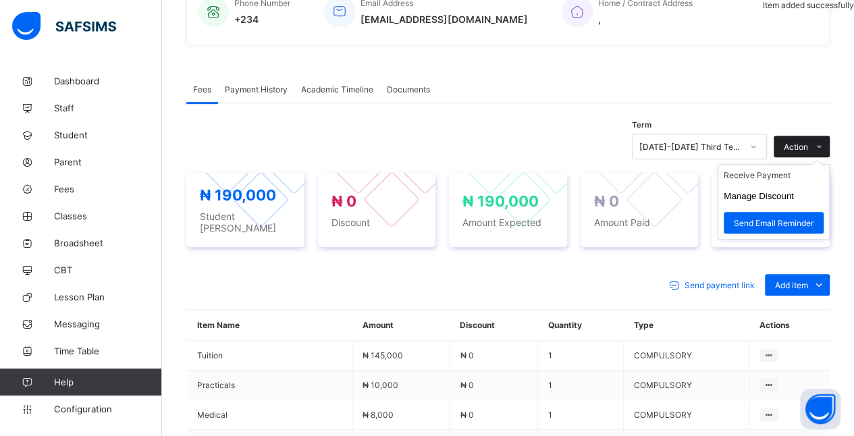
click at [824, 146] on icon at bounding box center [819, 146] width 10 height 9
click at [803, 167] on ul "Receive Payment Manage Discount Send Email Reminder" at bounding box center [773, 202] width 112 height 76
click at [796, 179] on li "Receive Payment" at bounding box center [773, 175] width 111 height 21
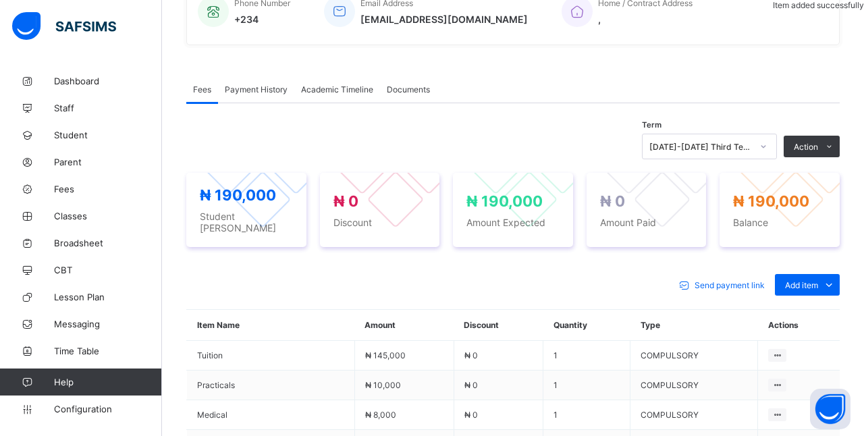
type input "*******"
type input "**********"
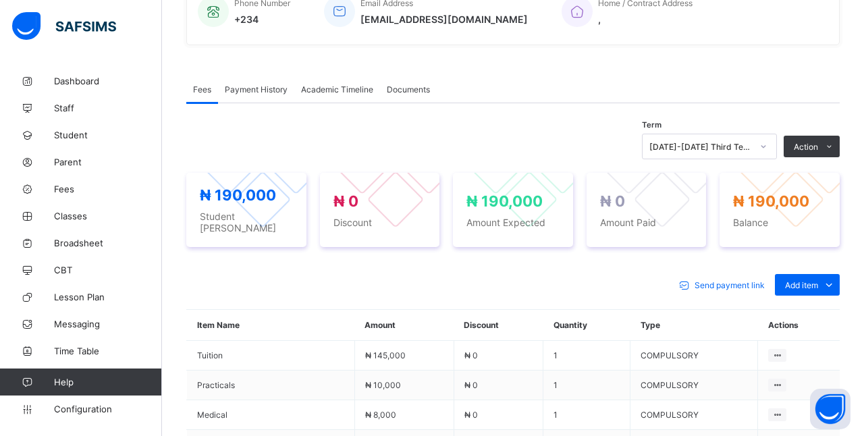
type input "*********"
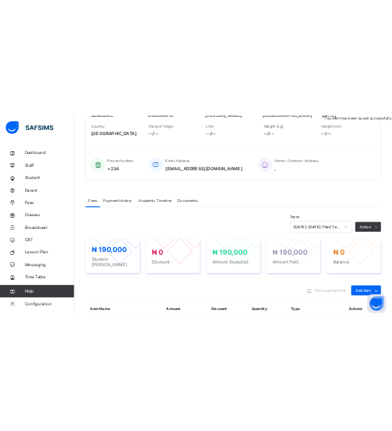
scroll to position [0, 0]
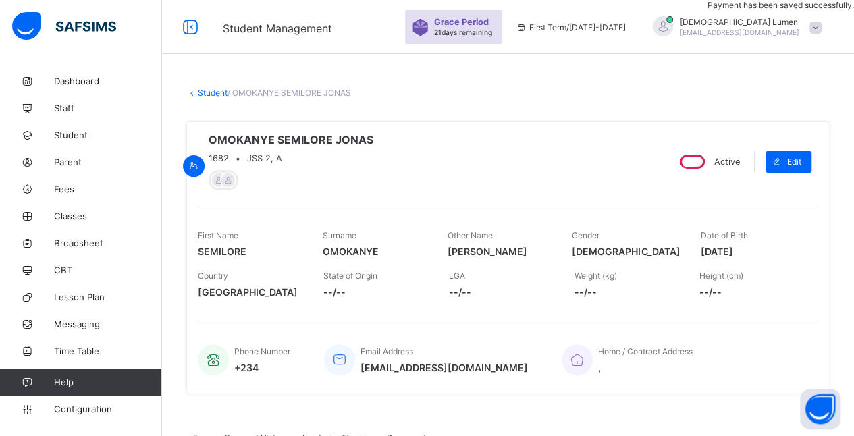
click at [215, 88] on link "Student" at bounding box center [213, 93] width 30 height 10
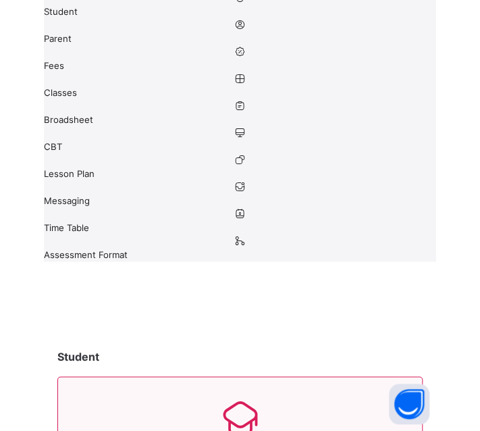
scroll to position [332, 0]
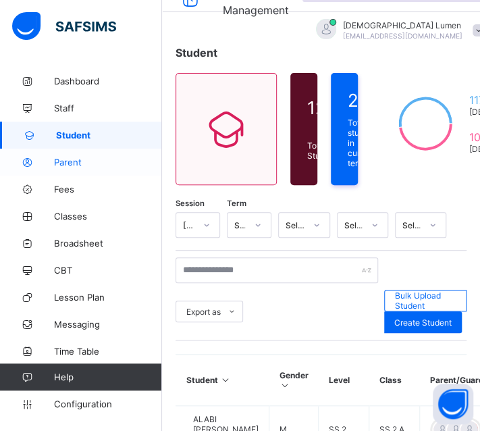
scroll to position [0, 0]
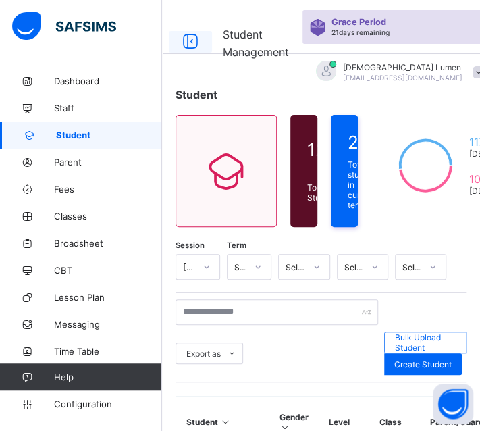
click at [192, 35] on icon at bounding box center [190, 42] width 23 height 20
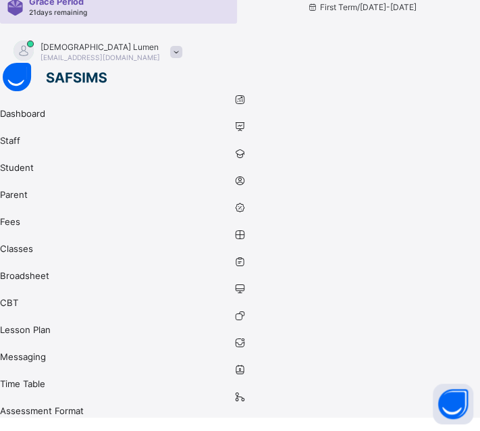
scroll to position [182, 0]
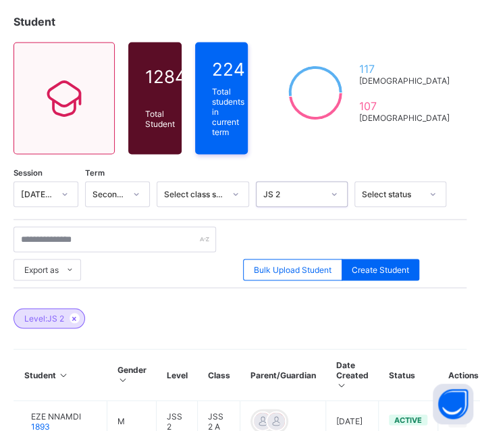
scroll to position [576, 0]
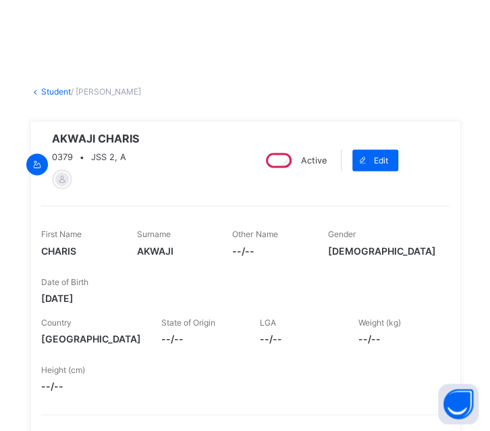
scroll to position [576, 0]
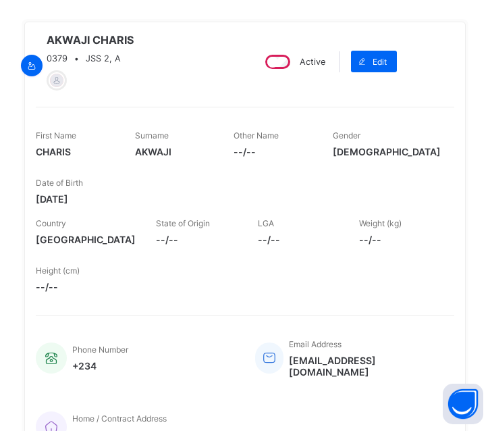
scroll to position [13, 0]
type input "****"
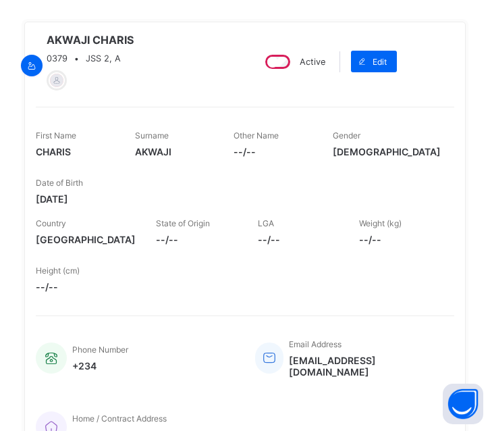
type input "**********"
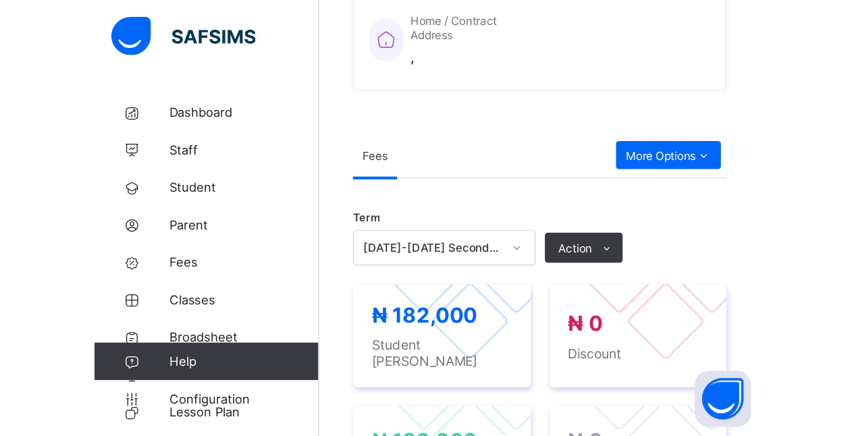
scroll to position [129, 0]
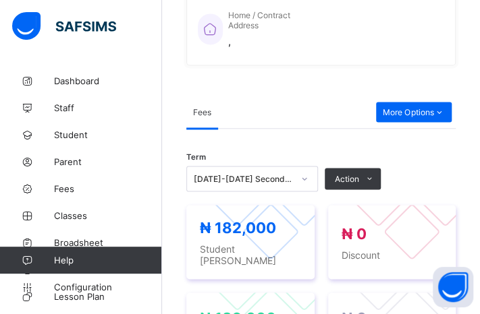
type input "*********"
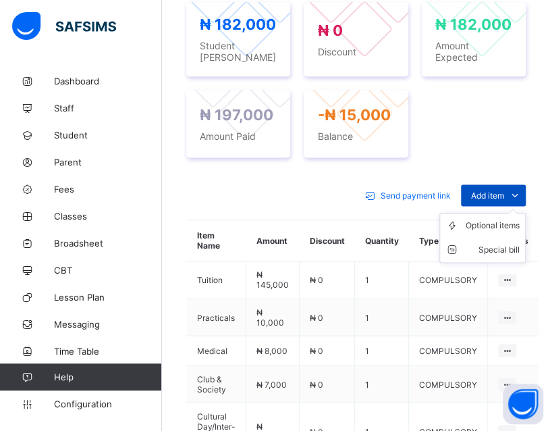
click at [521, 194] on icon at bounding box center [514, 194] width 15 height 13
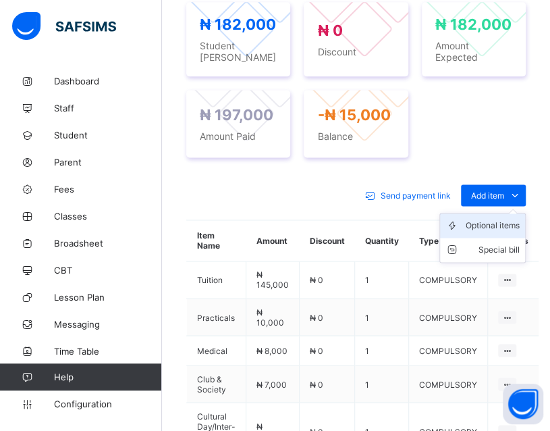
click at [517, 223] on div "Optional items" at bounding box center [493, 225] width 54 height 13
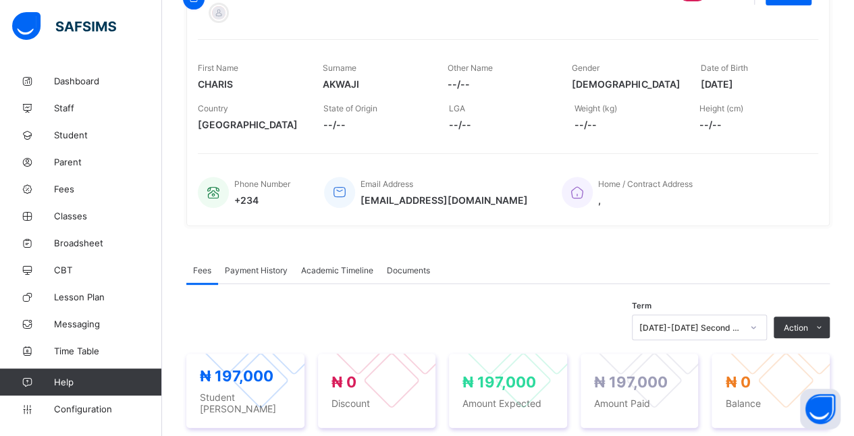
scroll to position [0, 0]
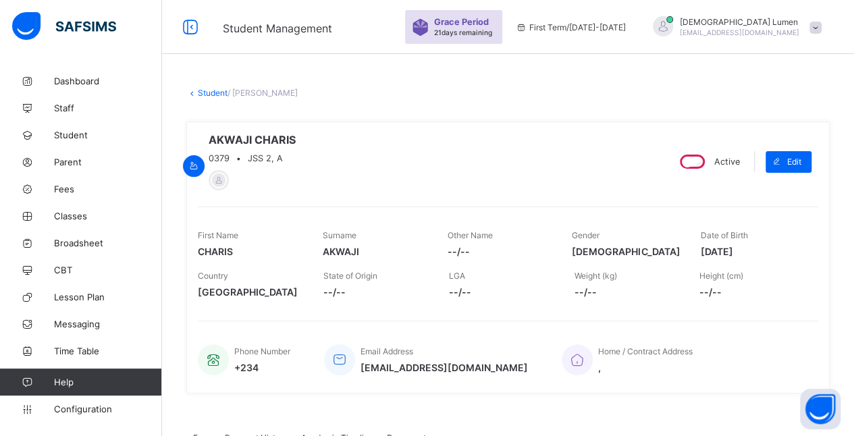
click at [201, 92] on link "Student" at bounding box center [213, 93] width 30 height 10
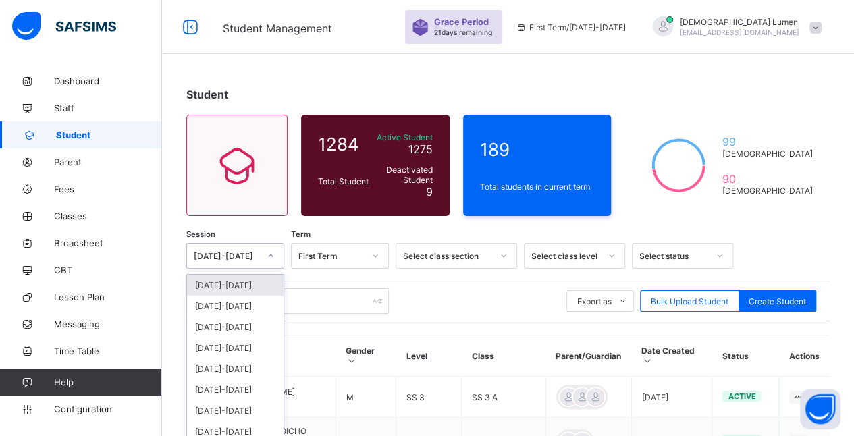
scroll to position [46, 0]
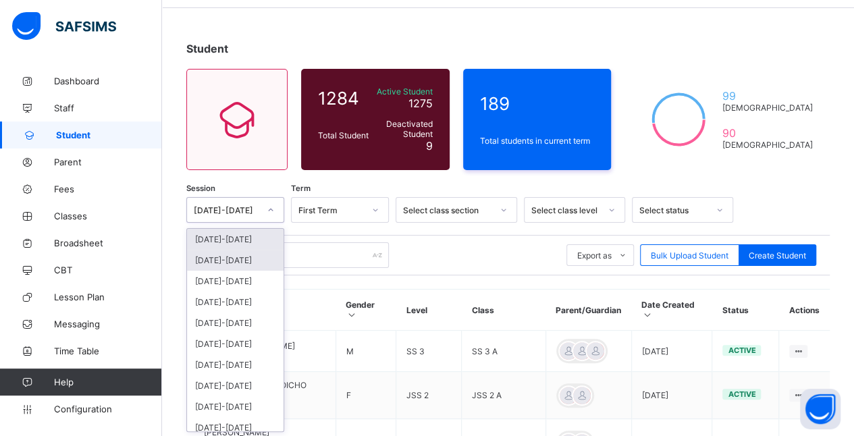
click at [257, 263] on div "[DATE]-[DATE]" at bounding box center [235, 260] width 97 height 21
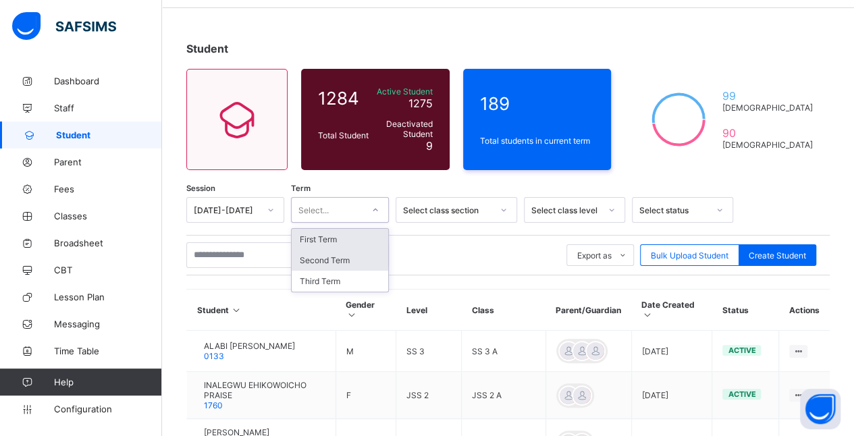
click at [359, 254] on div "Second Term" at bounding box center [340, 260] width 97 height 21
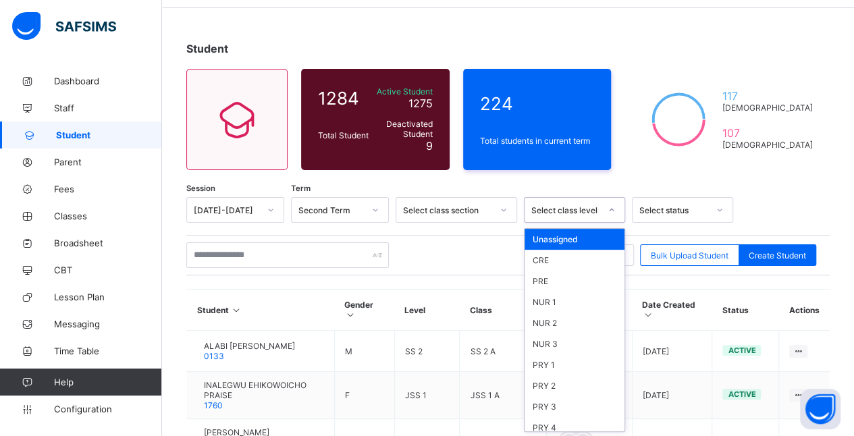
scroll to position [182, 0]
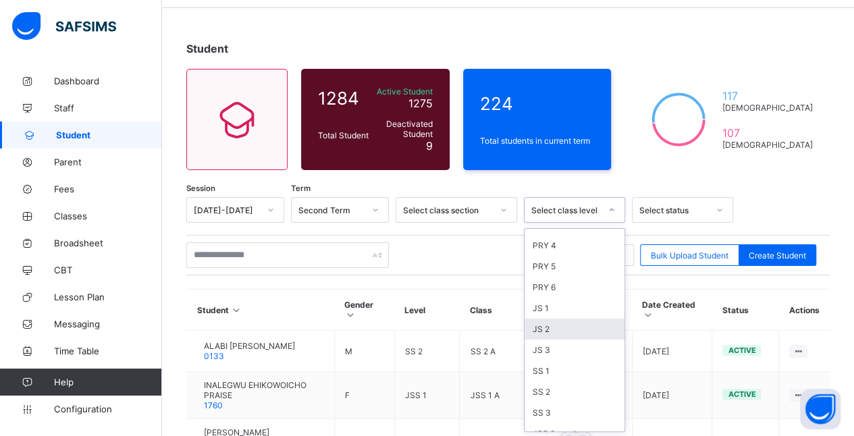
click at [579, 319] on div "JS 2" at bounding box center [574, 329] width 100 height 21
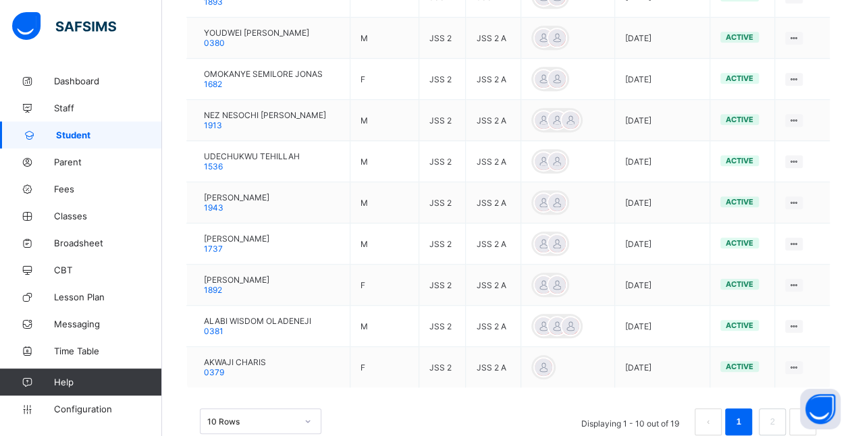
scroll to position [466, 0]
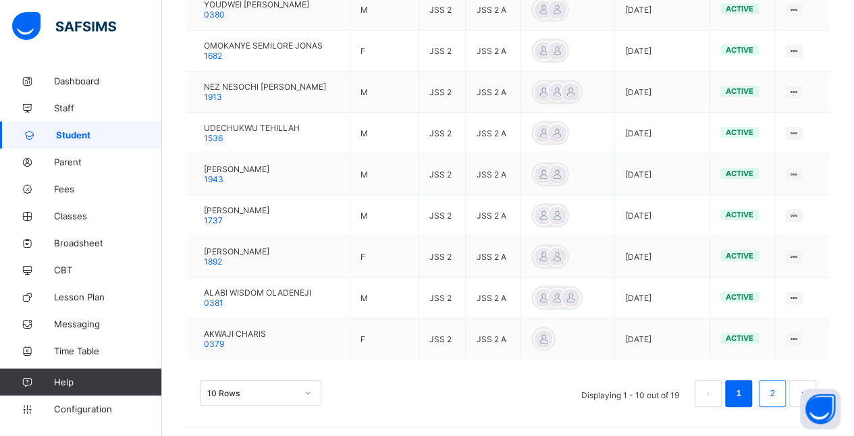
click at [778, 393] on link "2" at bounding box center [771, 394] width 13 height 18
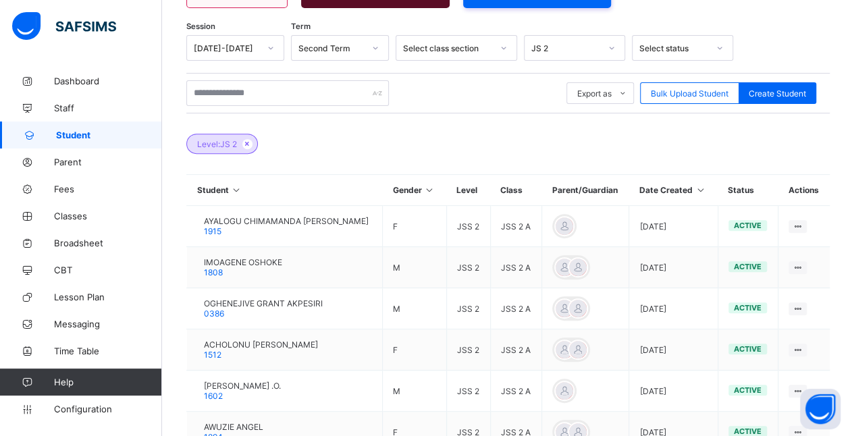
scroll to position [425, 0]
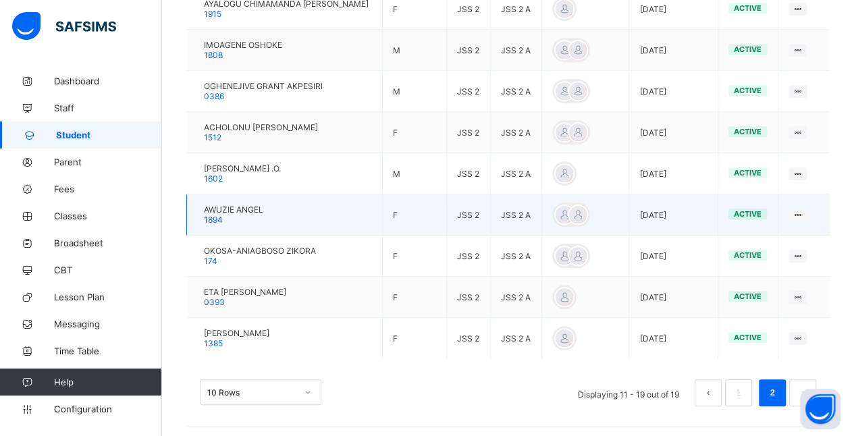
click at [263, 205] on span "AWUZIE ANGEL" at bounding box center [233, 209] width 59 height 10
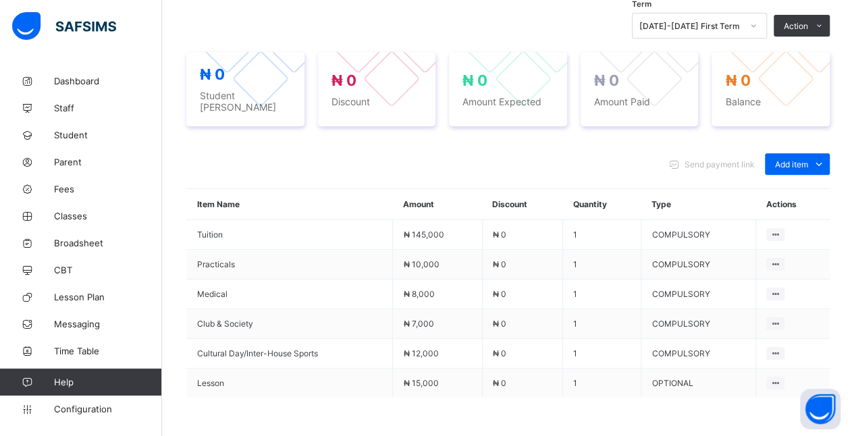
scroll to position [425, 0]
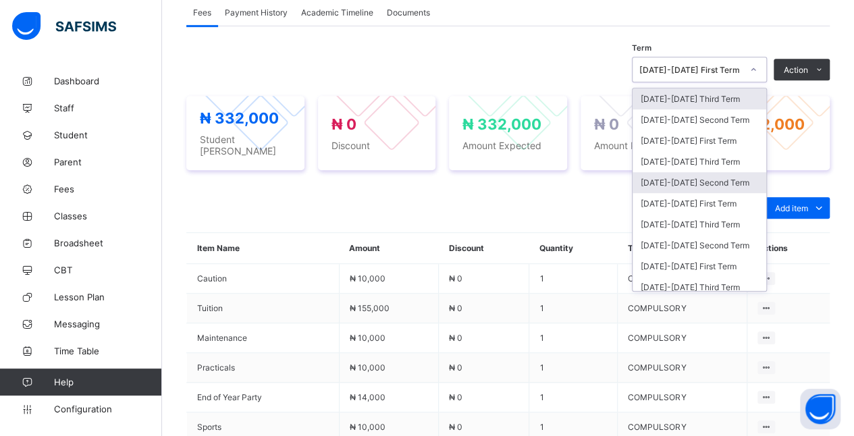
click at [748, 175] on div "[DATE]-[DATE] Second Term" at bounding box center [699, 182] width 134 height 21
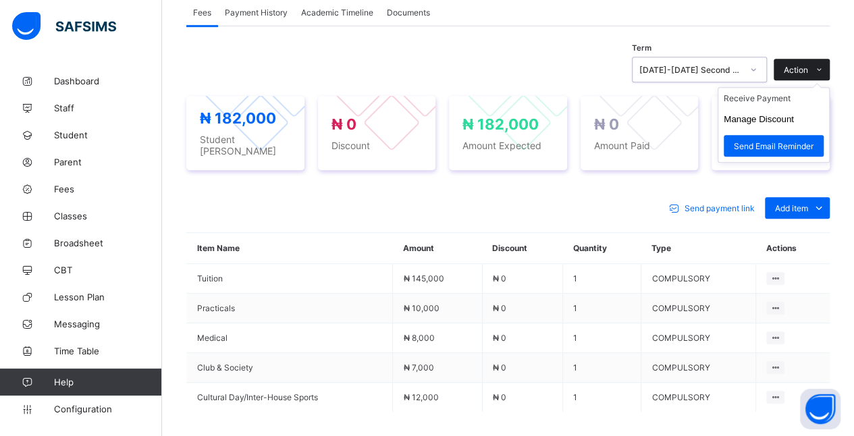
click at [819, 73] on span at bounding box center [819, 70] width 22 height 22
click at [794, 94] on ul "Receive Payment Manage Discount Send Email Reminder" at bounding box center [773, 125] width 112 height 76
click at [795, 104] on li "Receive Payment" at bounding box center [773, 98] width 111 height 21
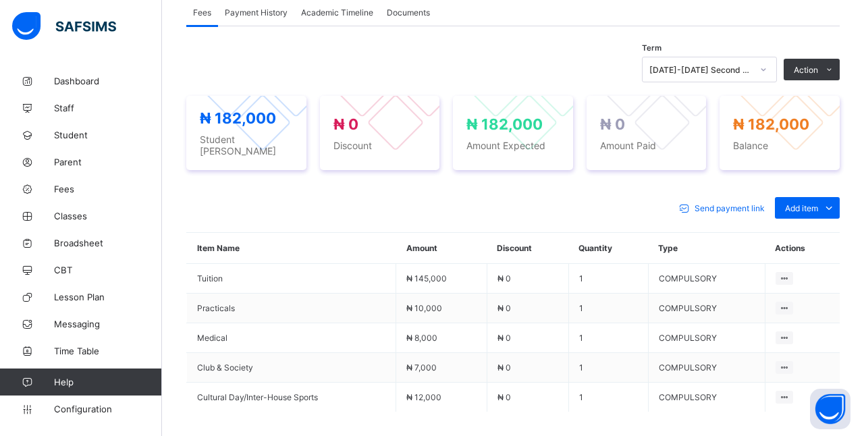
type input "******"
type input "**********"
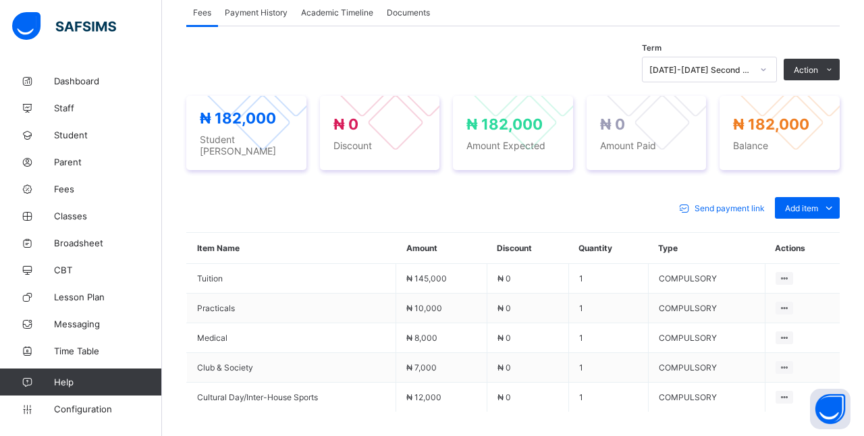
type input "**********"
type input "*********"
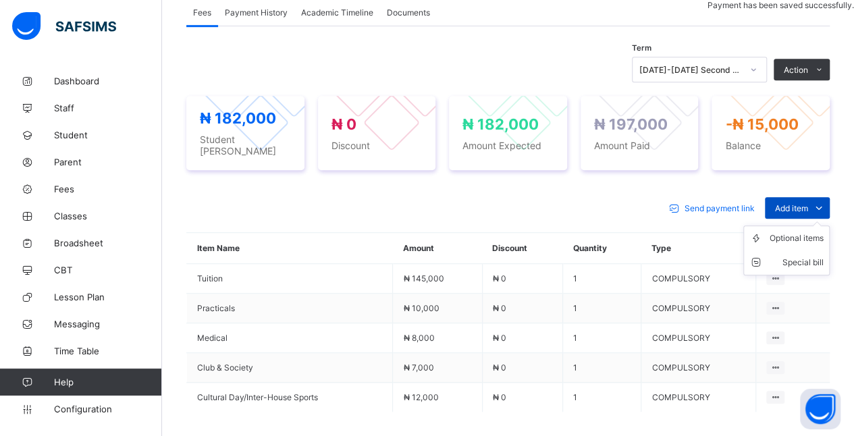
click at [826, 201] on icon at bounding box center [818, 207] width 15 height 13
click at [807, 235] on div "Optional items" at bounding box center [796, 237] width 54 height 13
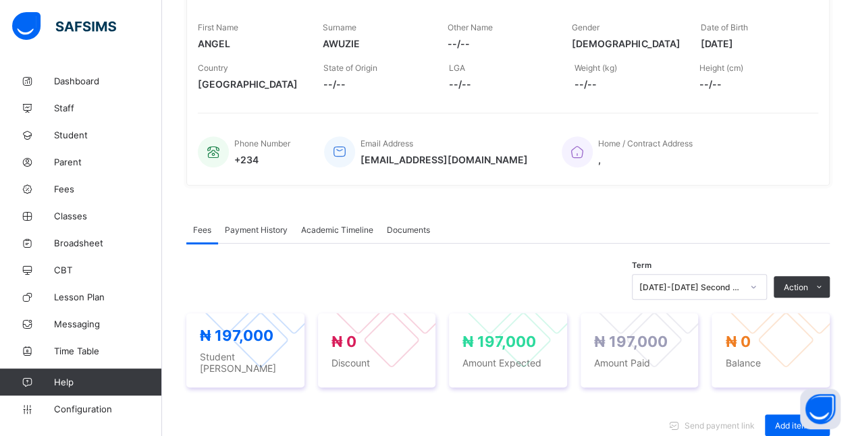
scroll to position [0, 0]
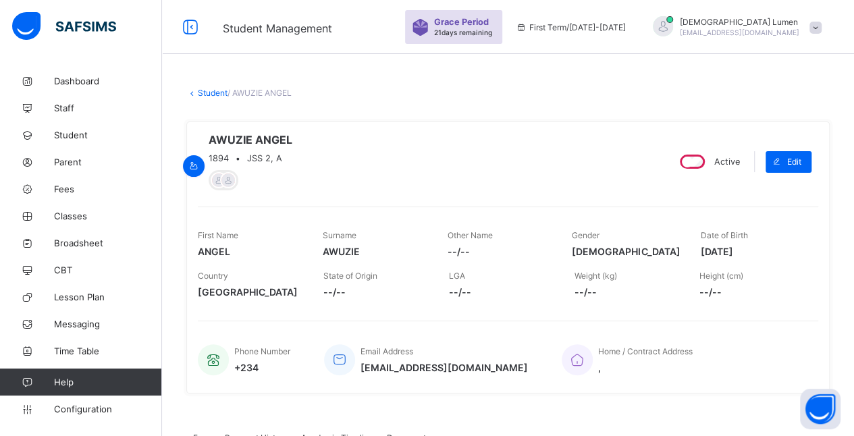
click at [213, 94] on link "Student" at bounding box center [213, 93] width 30 height 10
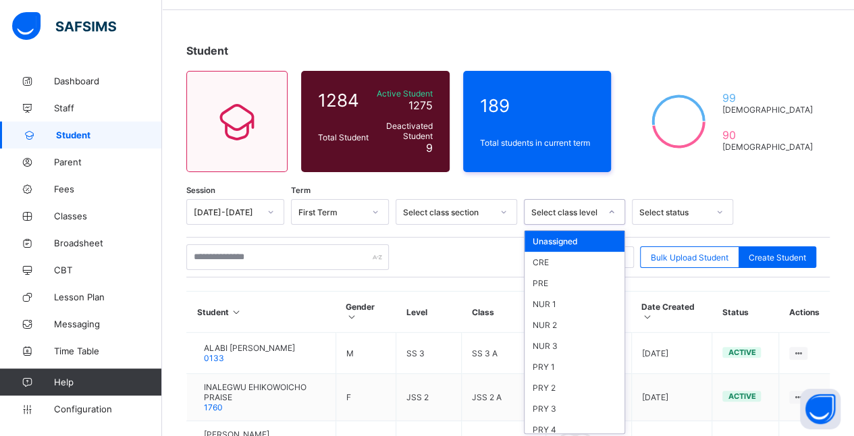
scroll to position [46, 0]
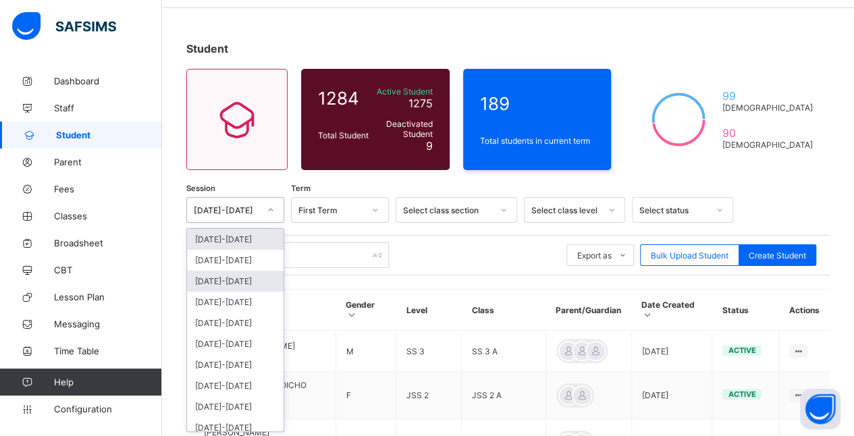
click at [254, 273] on div "[DATE]-[DATE]" at bounding box center [235, 281] width 97 height 21
click at [260, 259] on div "[DATE]-[DATE]" at bounding box center [235, 260] width 97 height 21
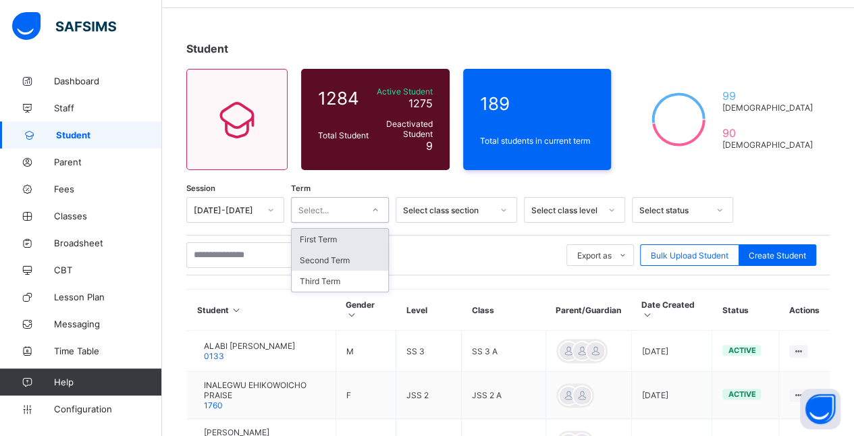
click at [354, 256] on div "Second Term" at bounding box center [340, 260] width 97 height 21
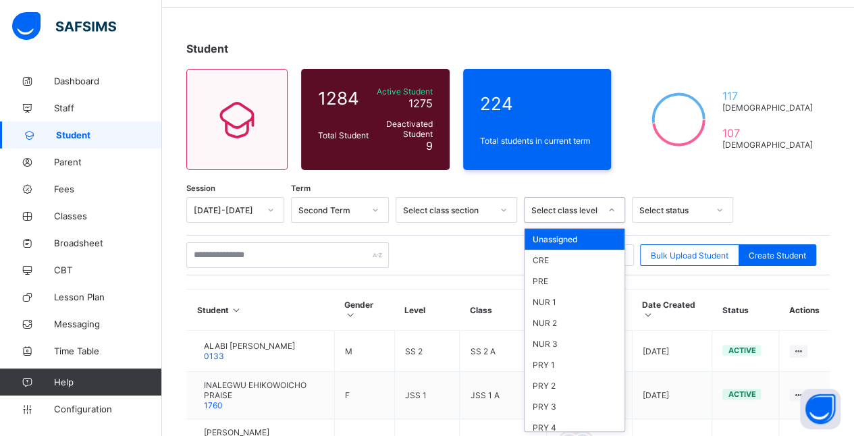
scroll to position [182, 0]
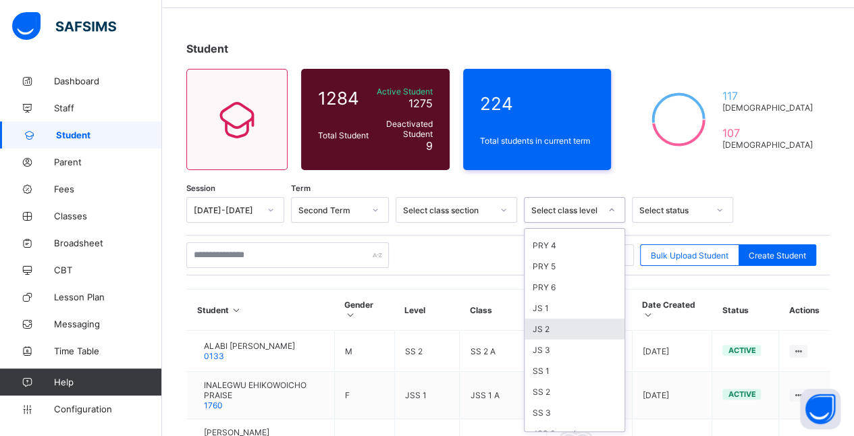
click at [568, 319] on div "JS 2" at bounding box center [574, 329] width 100 height 21
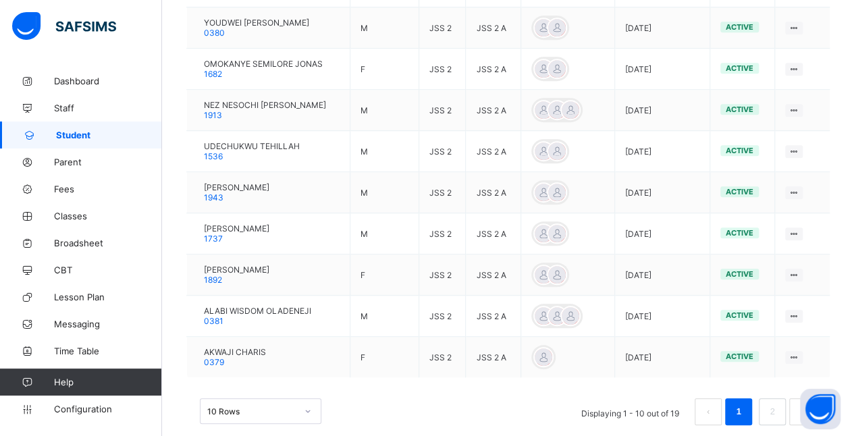
scroll to position [448, 0]
click at [778, 406] on link "2" at bounding box center [771, 411] width 13 height 18
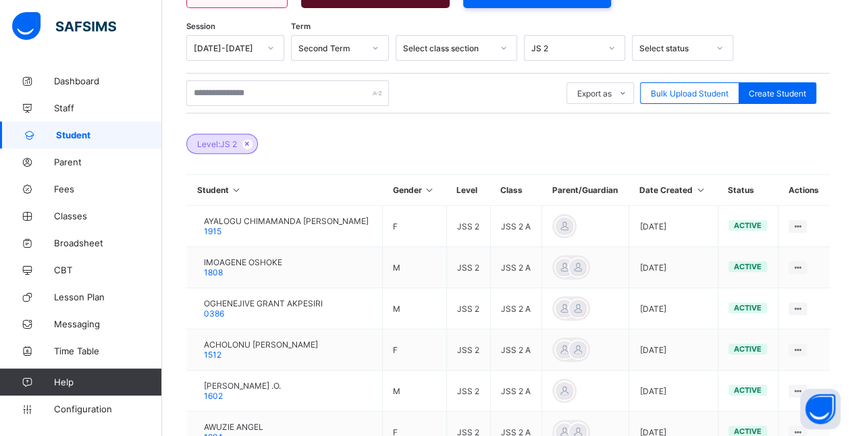
scroll to position [425, 0]
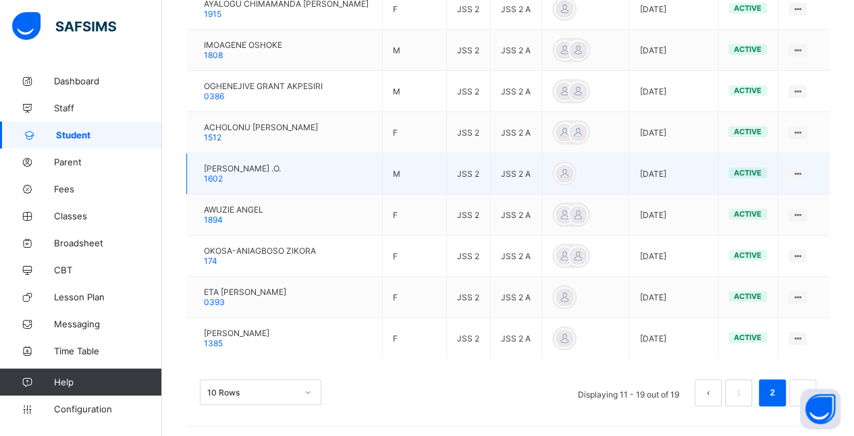
click at [261, 163] on span "[PERSON_NAME] .O." at bounding box center [242, 168] width 77 height 10
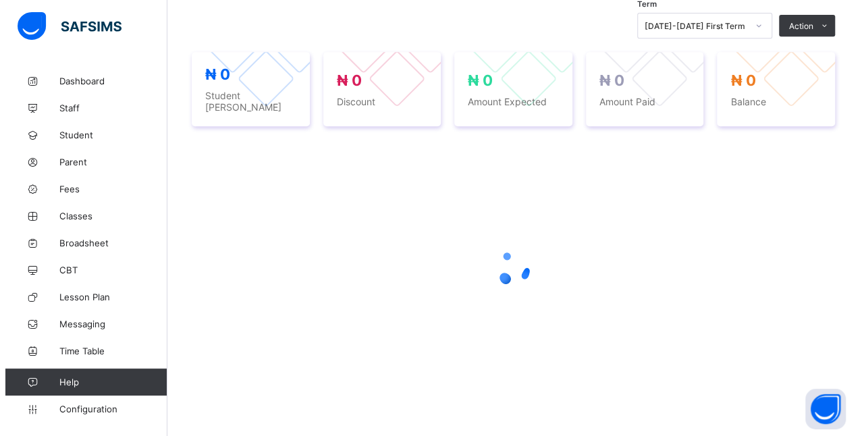
scroll to position [425, 0]
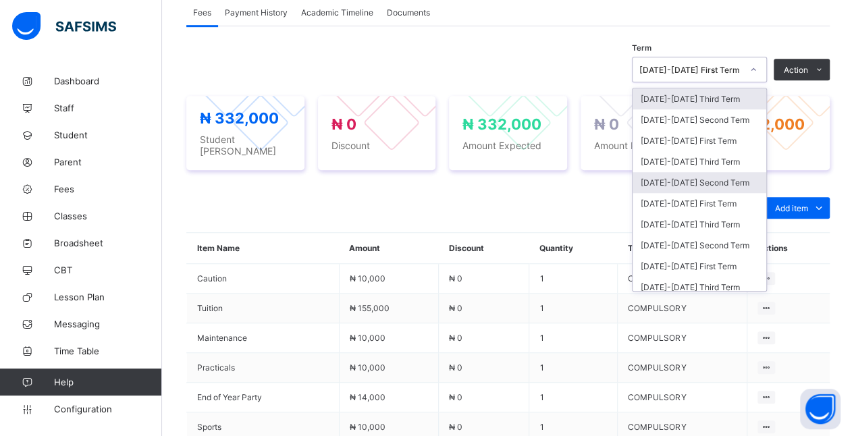
click at [734, 180] on div "[DATE]-[DATE] Second Term" at bounding box center [699, 182] width 134 height 21
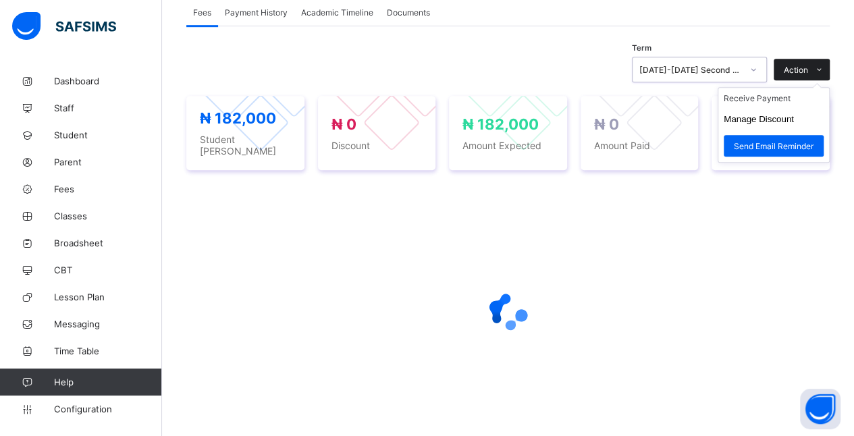
click at [824, 65] on icon at bounding box center [819, 69] width 10 height 9
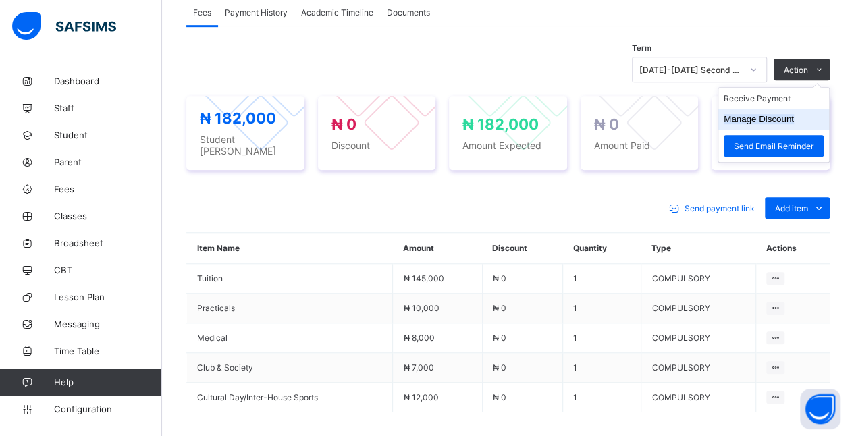
click at [794, 118] on button "Manage Discount" at bounding box center [758, 119] width 70 height 10
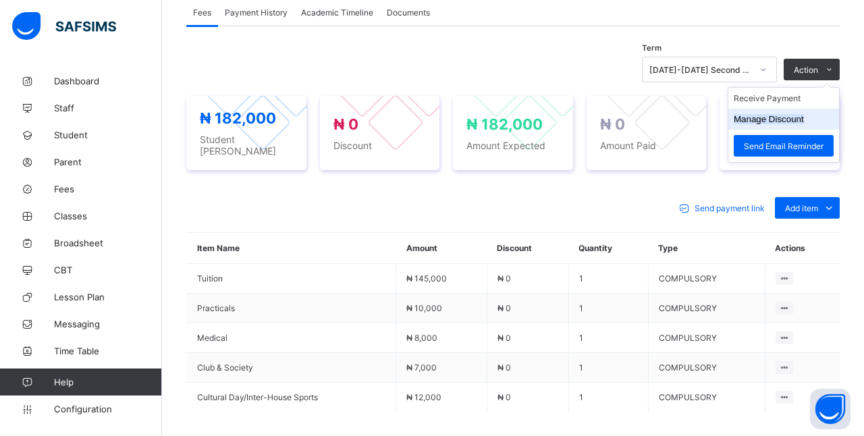
scroll to position [67, 0]
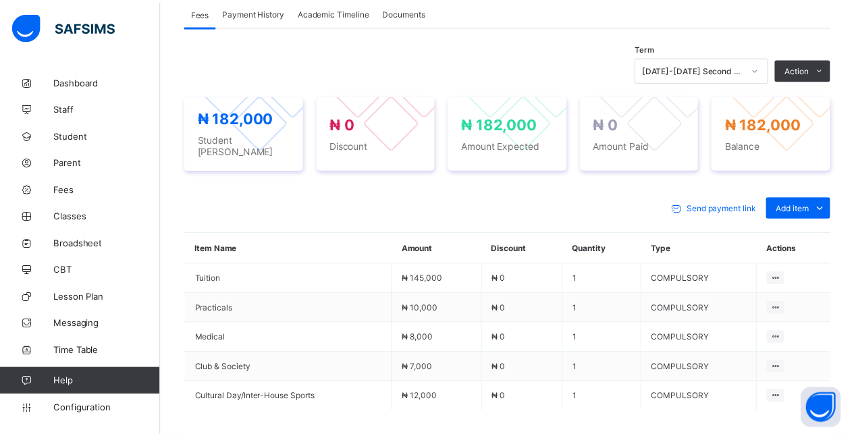
scroll to position [69, 0]
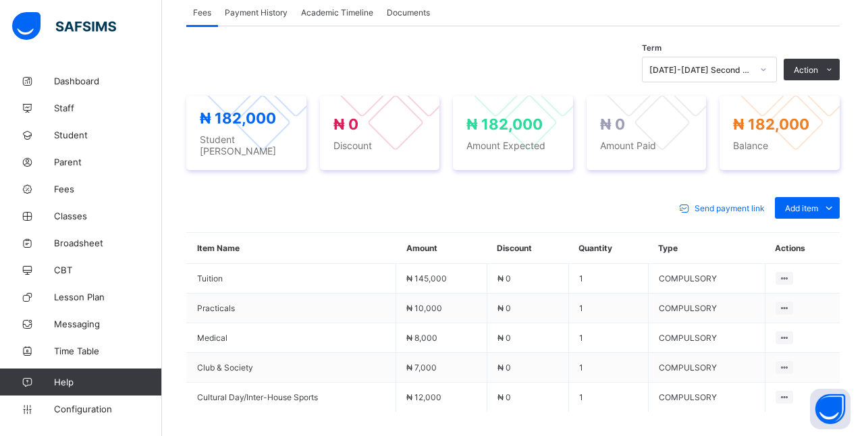
type input "***"
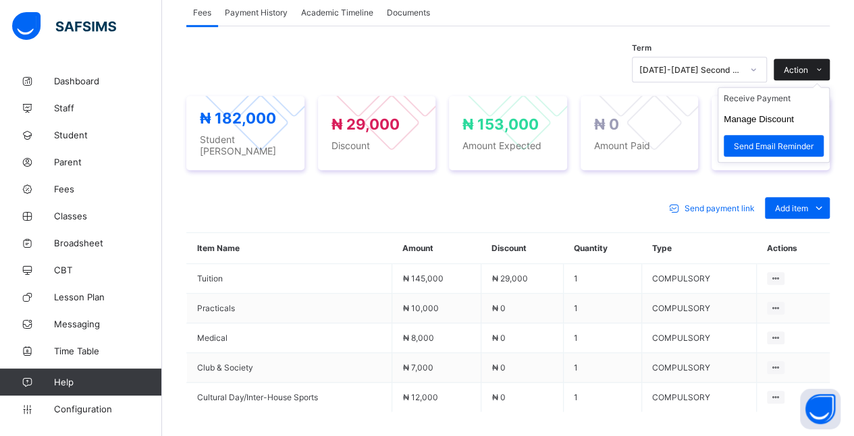
click at [819, 72] on span at bounding box center [819, 70] width 22 height 22
click at [804, 95] on li "Receive Payment" at bounding box center [773, 98] width 111 height 21
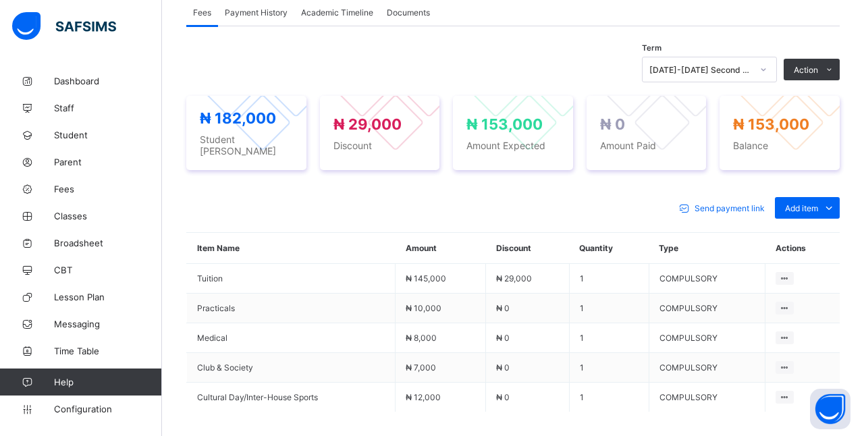
type input "******"
type input "**********"
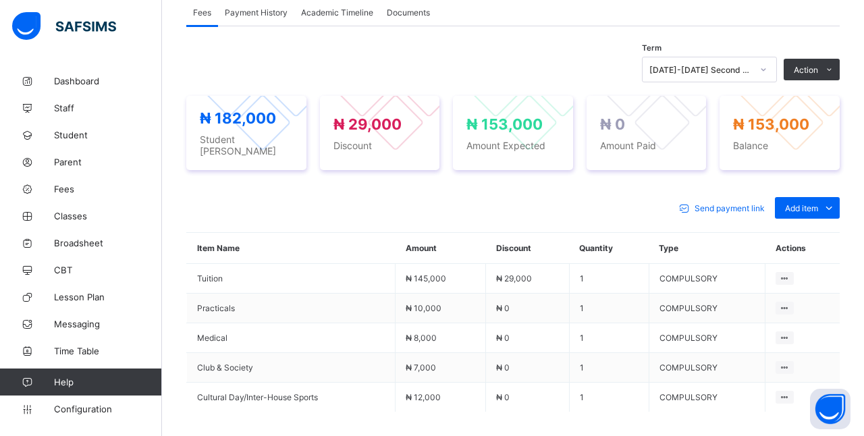
type input "*********"
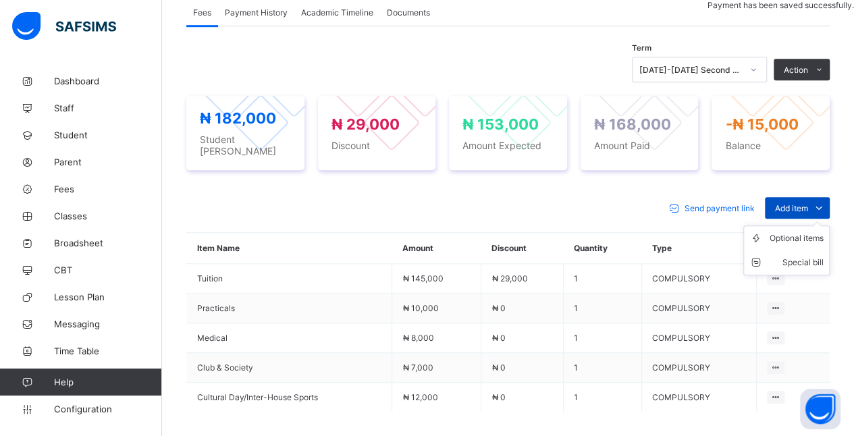
click at [808, 203] on span "Add item" at bounding box center [791, 208] width 33 height 10
click at [818, 231] on div "Optional items" at bounding box center [796, 237] width 54 height 13
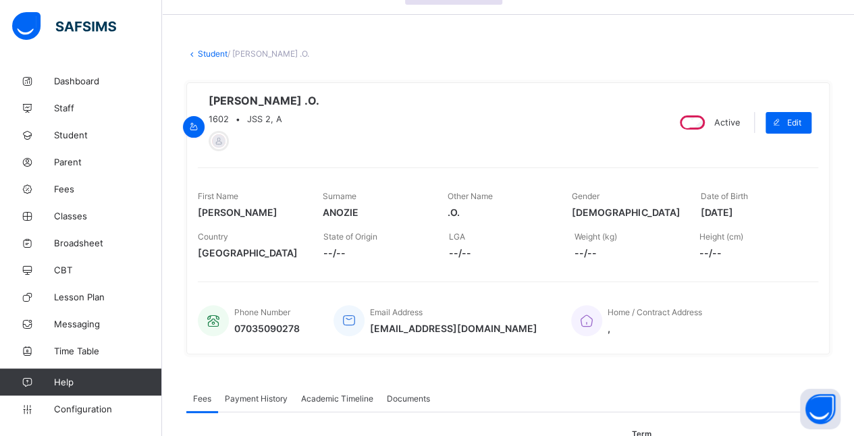
scroll to position [0, 0]
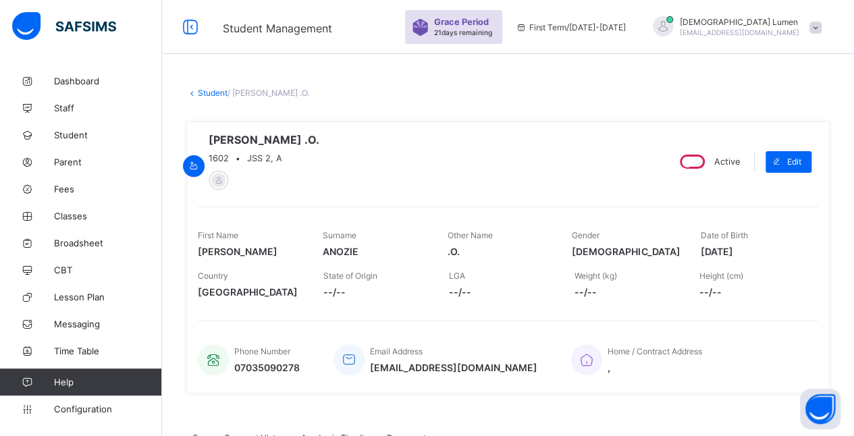
click at [205, 92] on link "Student" at bounding box center [213, 93] width 30 height 10
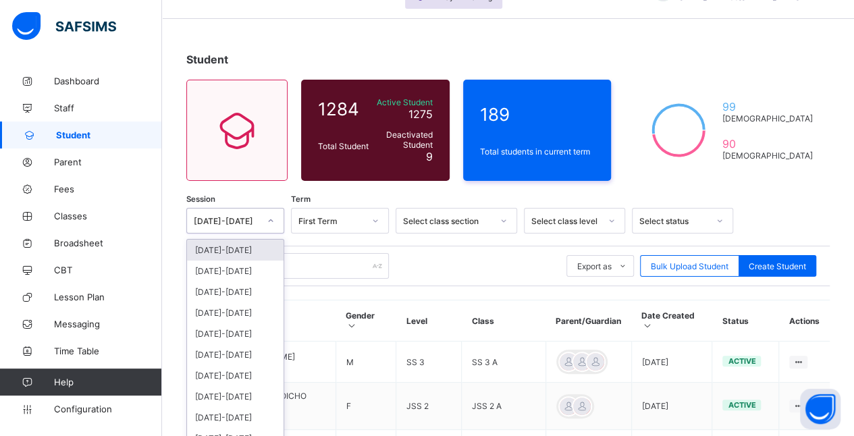
scroll to position [46, 0]
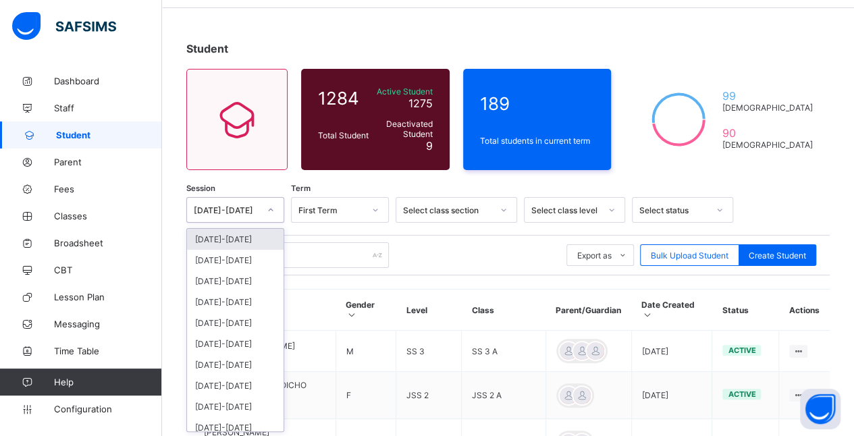
click at [264, 244] on div "[DATE]-[DATE]" at bounding box center [235, 239] width 97 height 21
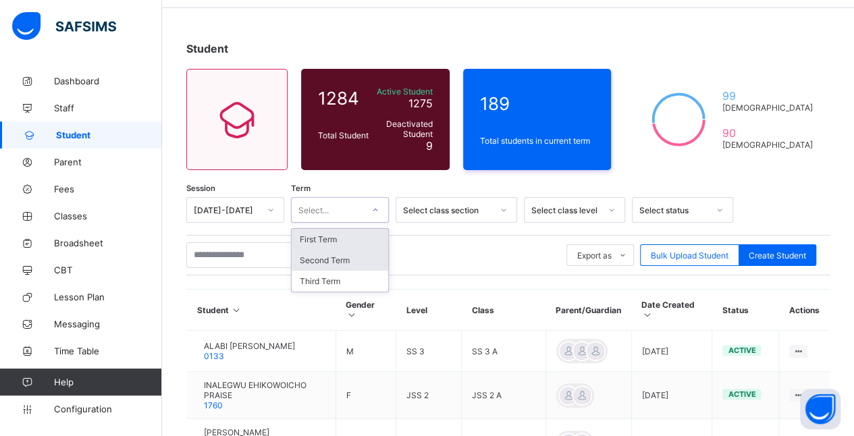
click at [364, 256] on div "Second Term" at bounding box center [340, 260] width 97 height 21
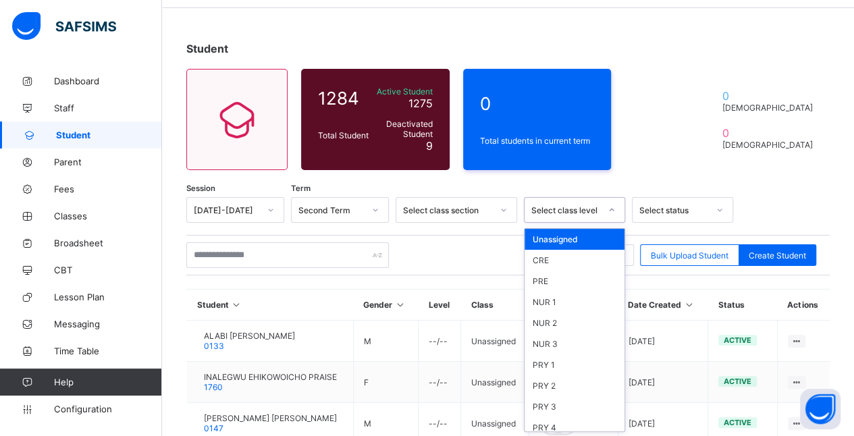
scroll to position [182, 0]
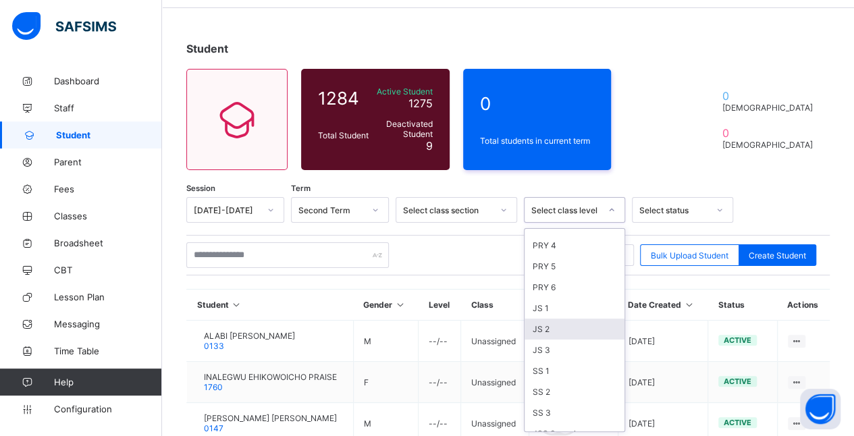
click at [574, 319] on div "JS 2" at bounding box center [574, 329] width 100 height 21
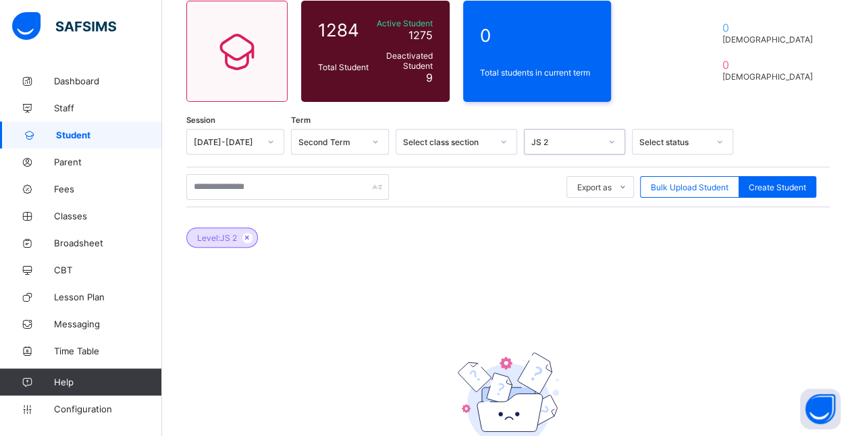
scroll to position [115, 0]
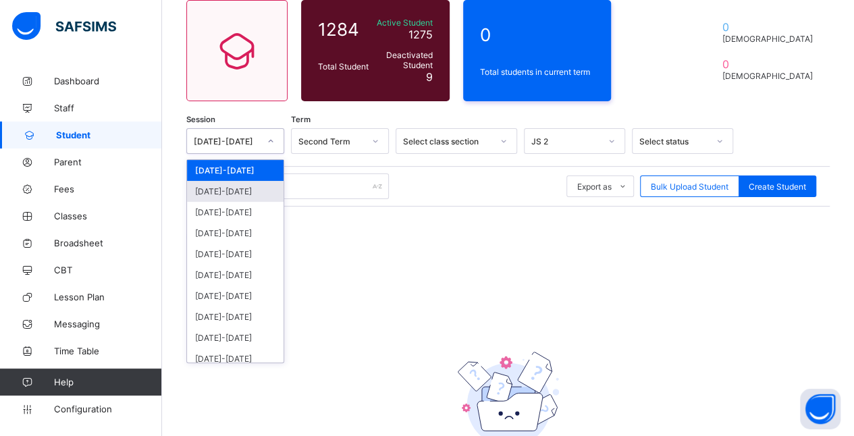
click at [256, 194] on div "[DATE]-[DATE]" at bounding box center [235, 191] width 97 height 21
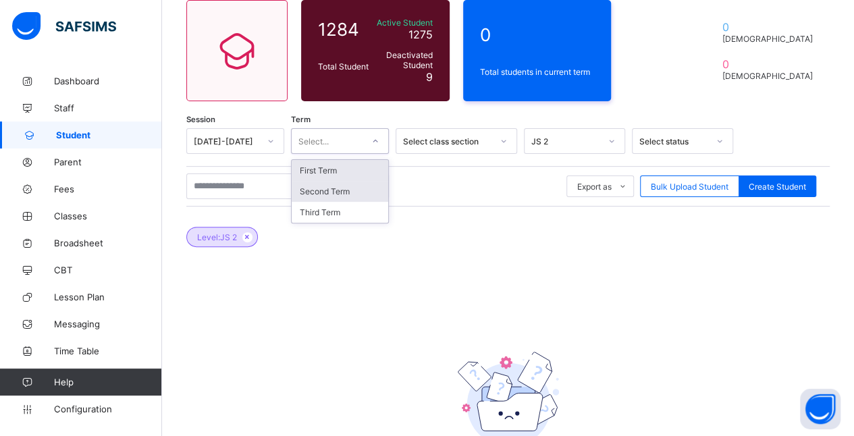
click at [366, 188] on div "Second Term" at bounding box center [340, 191] width 97 height 21
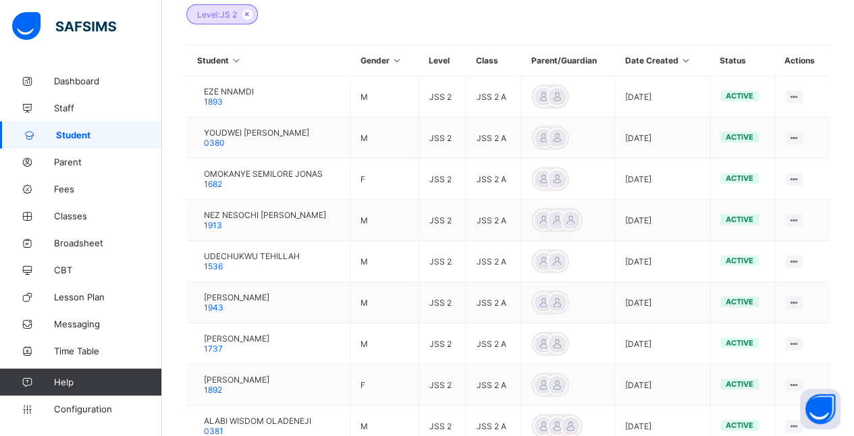
scroll to position [339, 0]
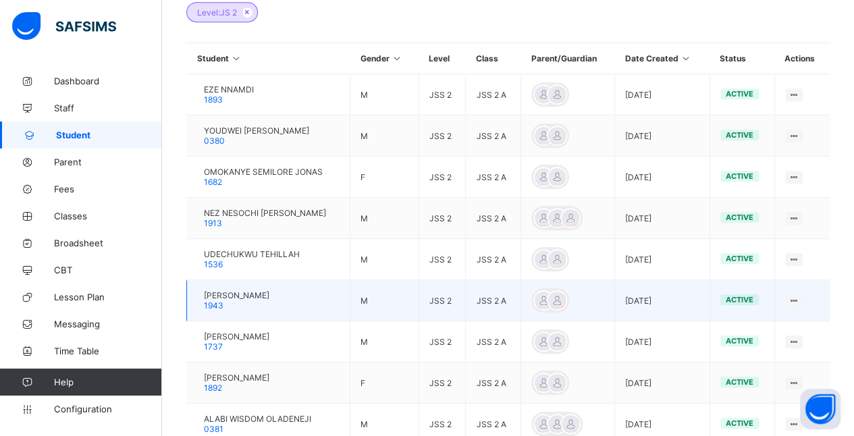
click at [269, 292] on span "[PERSON_NAME]" at bounding box center [236, 295] width 65 height 10
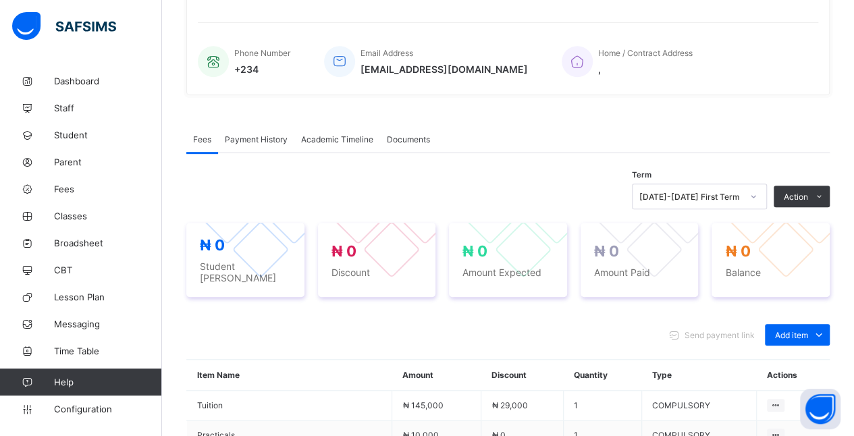
scroll to position [339, 0]
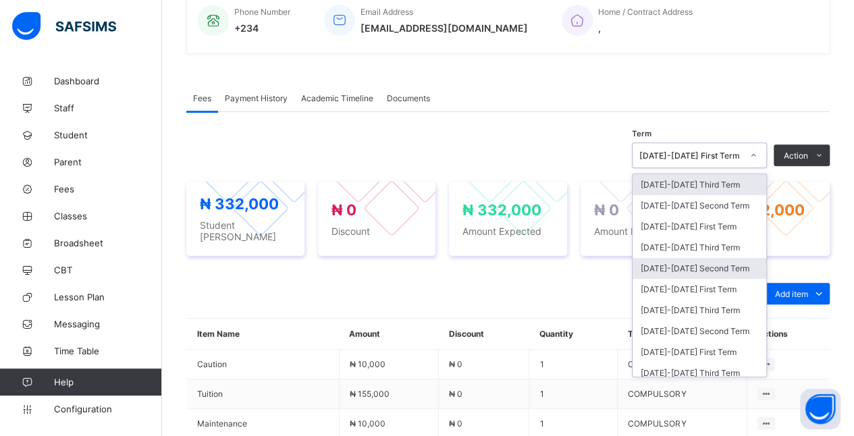
click at [727, 274] on div "[DATE]-[DATE] Second Term" at bounding box center [699, 268] width 134 height 21
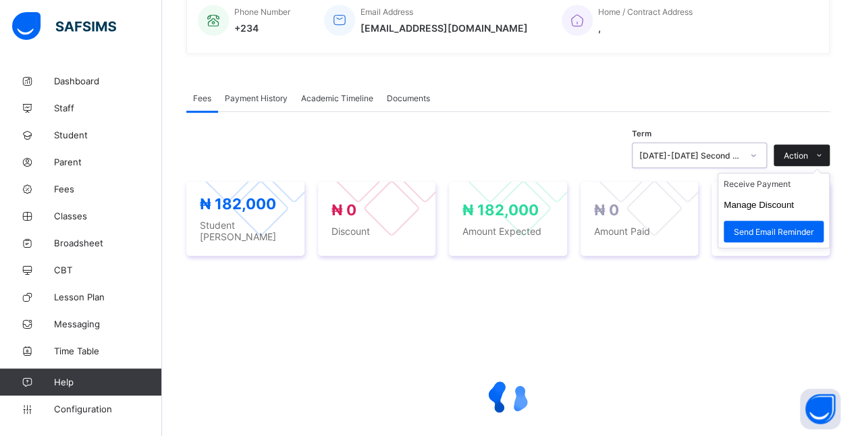
click at [824, 155] on icon at bounding box center [819, 155] width 10 height 9
click at [815, 175] on ul "Receive Payment Manage Discount Send Email Reminder" at bounding box center [773, 211] width 112 height 76
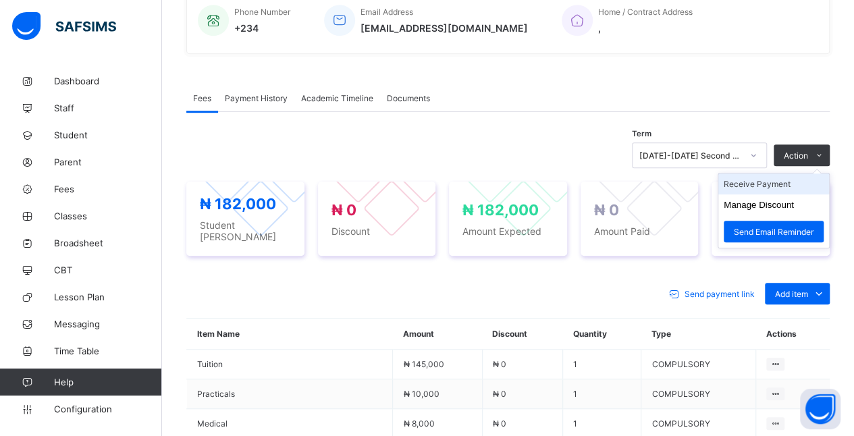
click at [804, 186] on li "Receive Payment" at bounding box center [773, 183] width 111 height 21
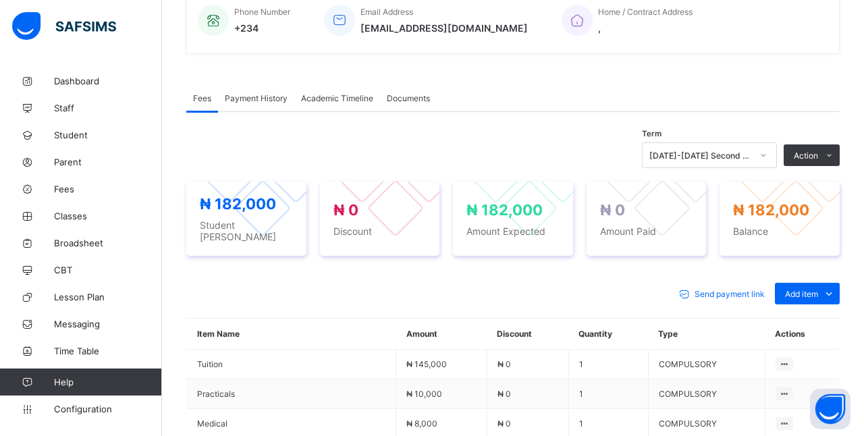
type input "*******"
type input "**********"
type input "*********"
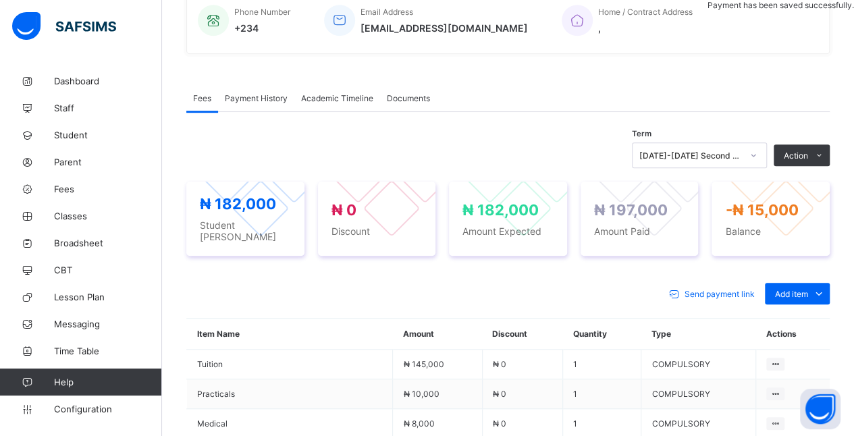
click at [273, 99] on span "Payment History" at bounding box center [256, 98] width 63 height 10
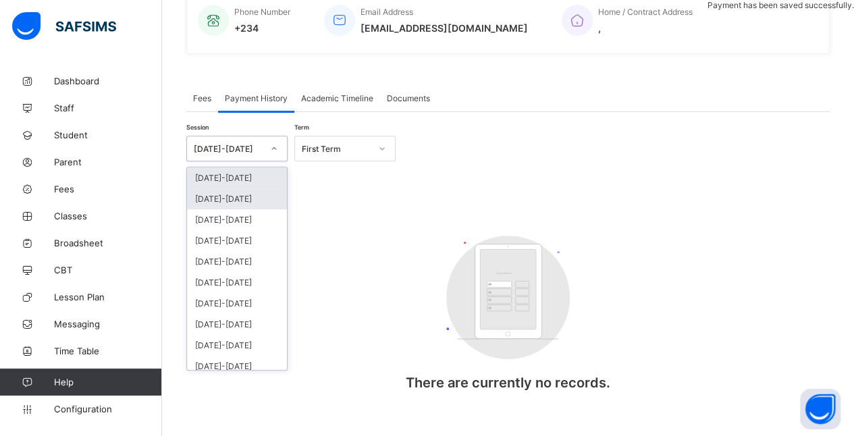
click at [258, 198] on div "[DATE]-[DATE]" at bounding box center [237, 198] width 100 height 21
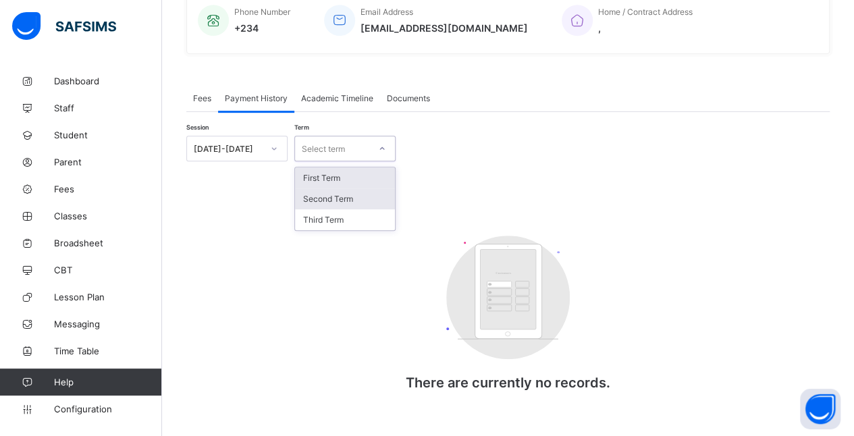
click at [365, 205] on div "Second Term" at bounding box center [345, 198] width 100 height 21
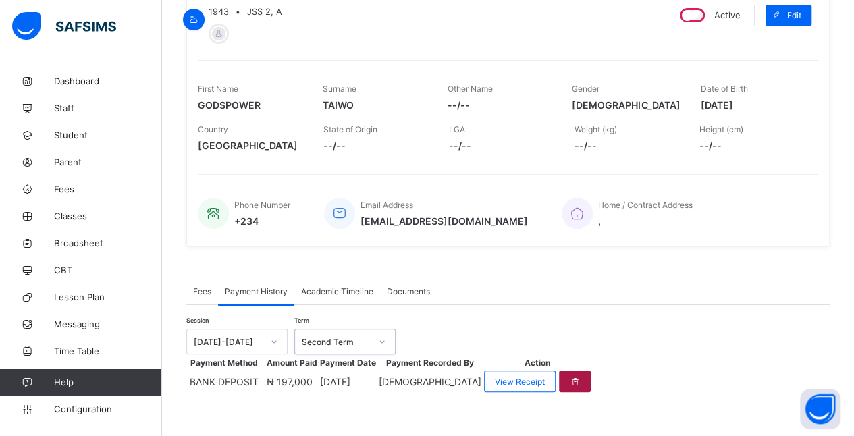
click at [591, 370] on div at bounding box center [575, 381] width 32 height 22
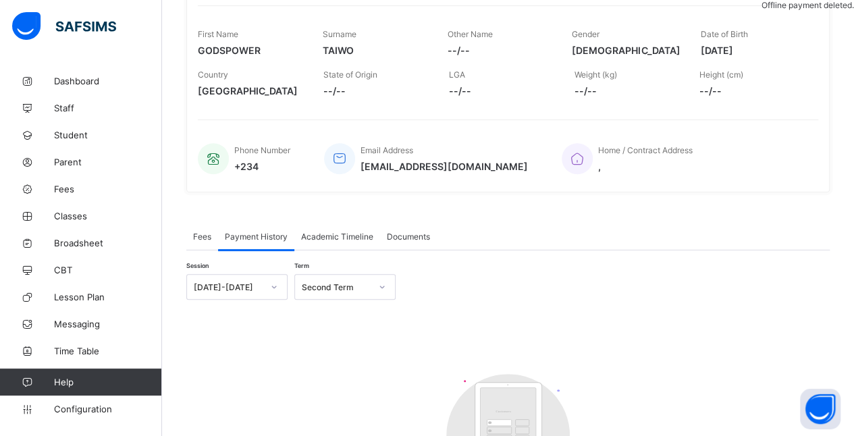
click at [204, 231] on span "Fees" at bounding box center [202, 236] width 18 height 10
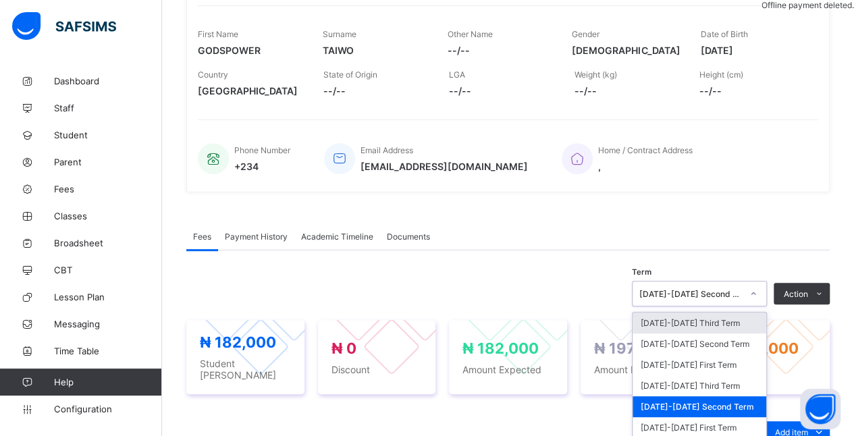
scroll to position [286, 0]
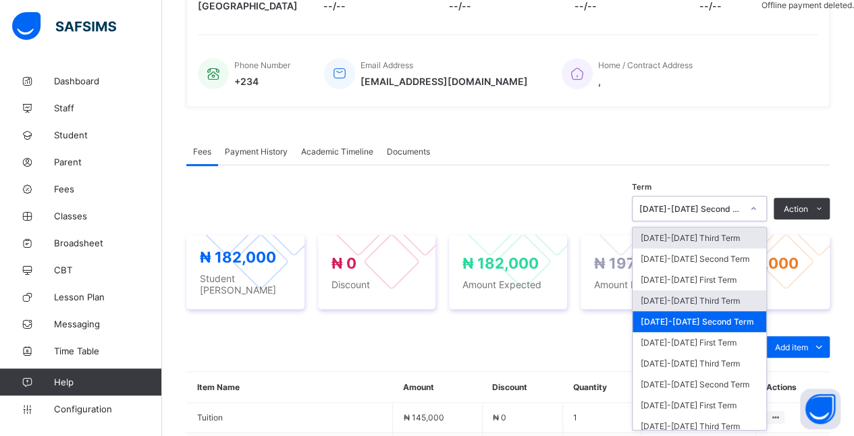
click at [721, 297] on div "[DATE]-[DATE] Third Term" at bounding box center [699, 300] width 134 height 21
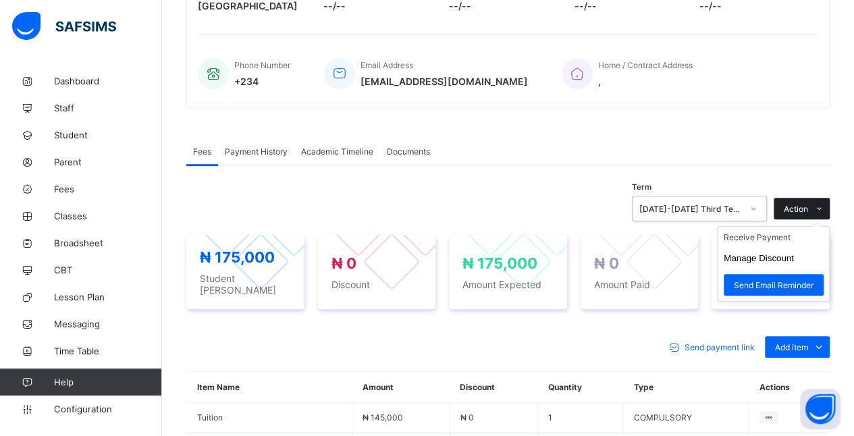
click at [824, 207] on icon at bounding box center [819, 208] width 10 height 9
click at [806, 238] on li "Receive Payment" at bounding box center [773, 237] width 111 height 21
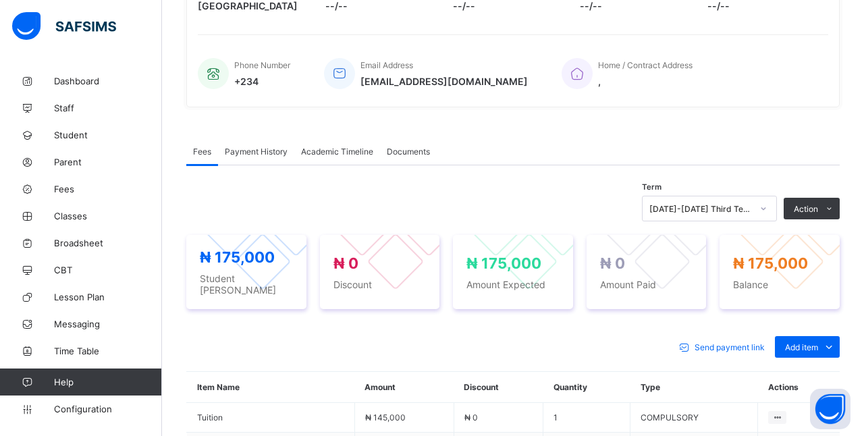
type input "********"
type input "**********"
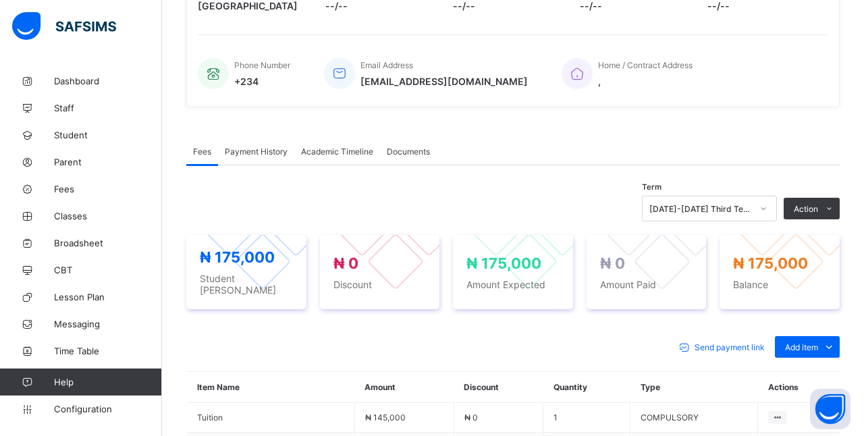
type input "*********"
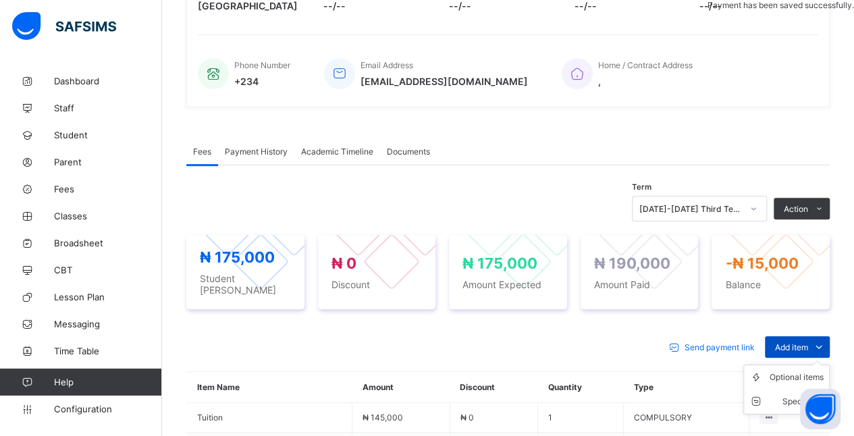
click at [819, 339] on span at bounding box center [819, 347] width 22 height 22
click at [788, 373] on div "Optional items" at bounding box center [796, 376] width 54 height 13
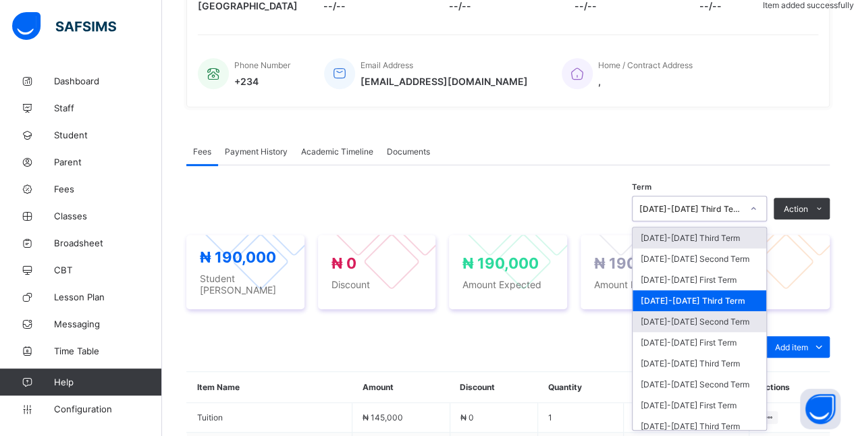
click at [736, 317] on div "[DATE]-[DATE] Second Term" at bounding box center [699, 321] width 134 height 21
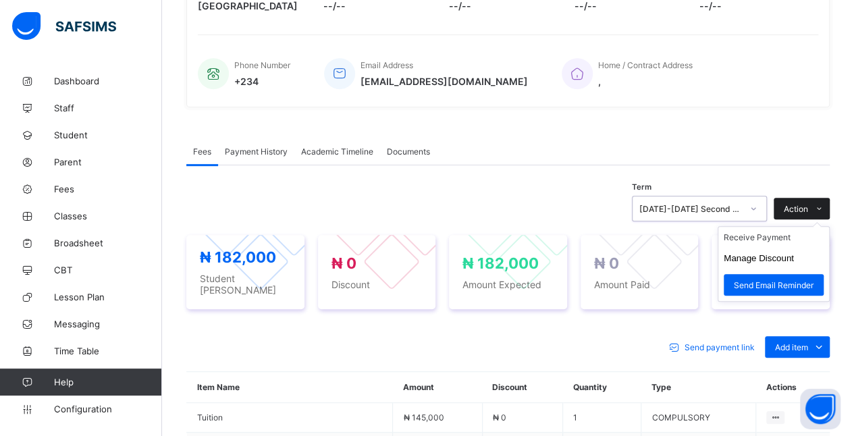
click at [824, 209] on icon at bounding box center [819, 208] width 10 height 9
click at [795, 237] on li "Receive Payment" at bounding box center [773, 237] width 111 height 21
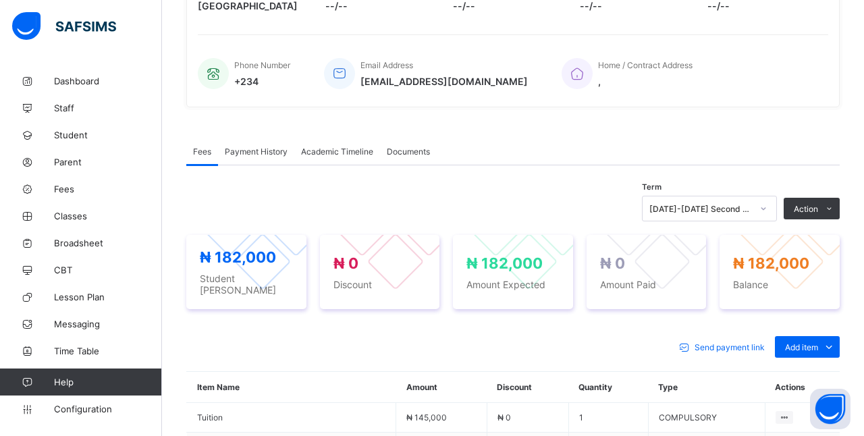
type input "******"
type input "**********"
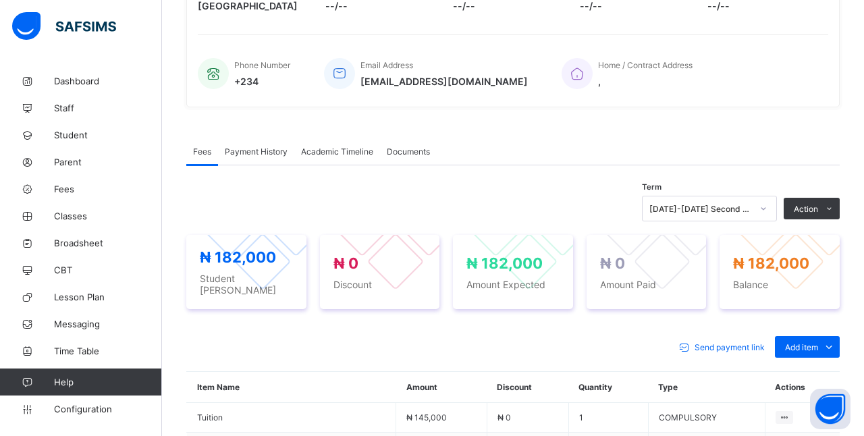
type input "*********"
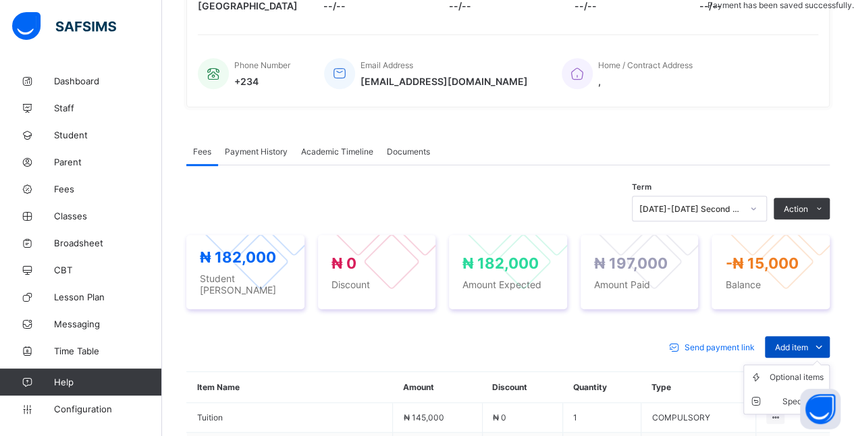
click at [804, 342] on span "Add item" at bounding box center [791, 347] width 33 height 10
click at [784, 370] on div "Optional items" at bounding box center [796, 376] width 54 height 13
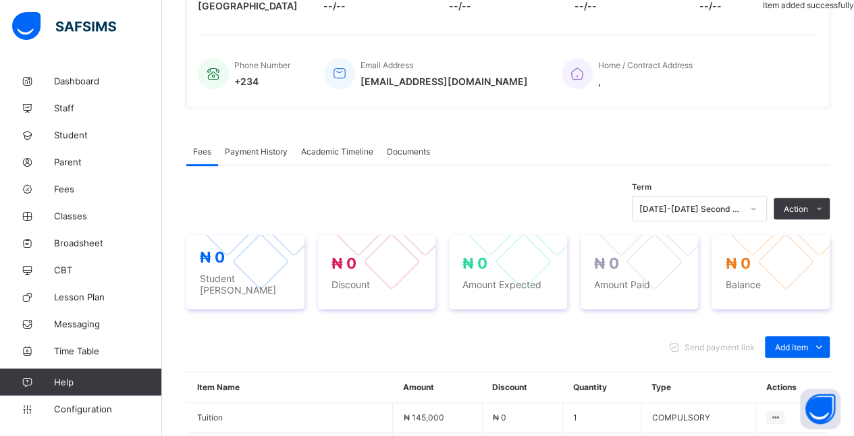
scroll to position [0, 0]
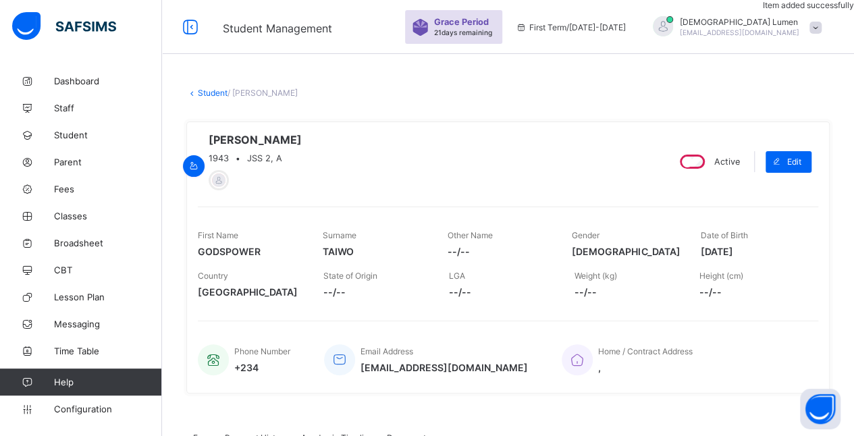
click at [216, 92] on link "Student" at bounding box center [213, 93] width 30 height 10
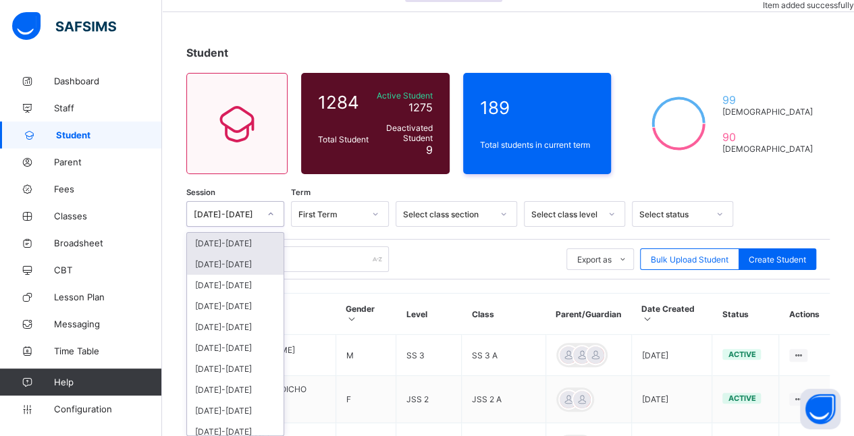
click at [261, 254] on div "[DATE]-[DATE]" at bounding box center [235, 264] width 97 height 21
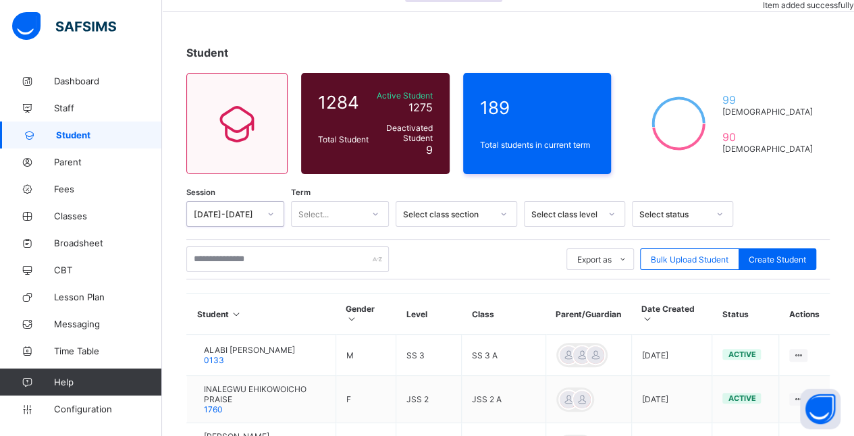
scroll to position [46, 0]
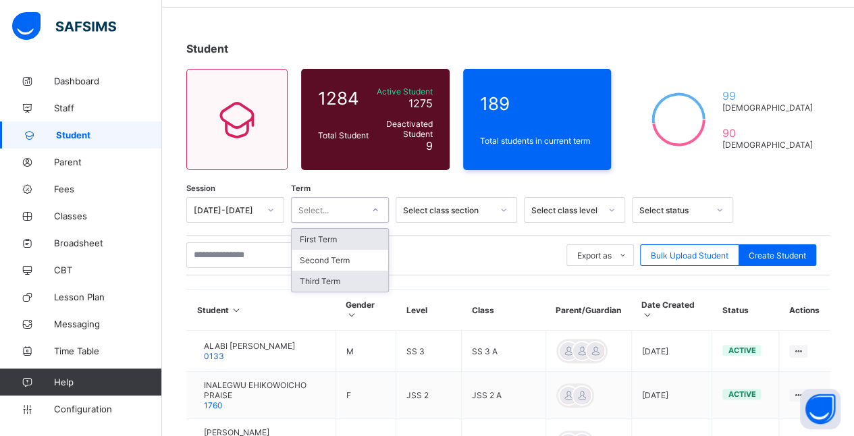
click at [364, 271] on div "Third Term" at bounding box center [340, 281] width 97 height 21
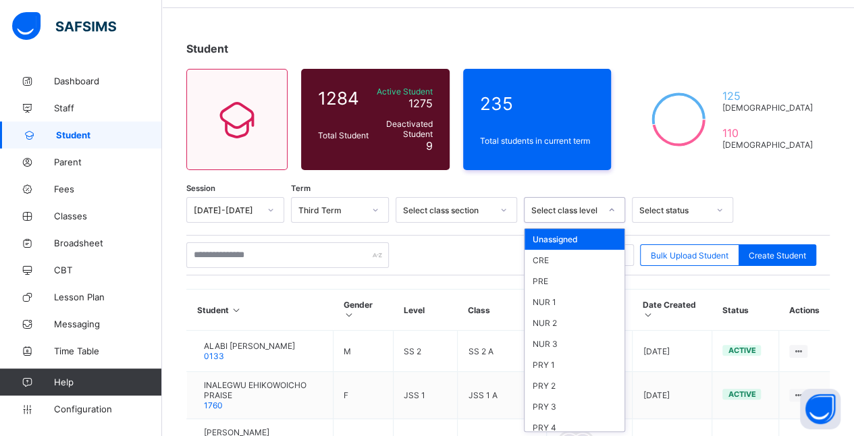
scroll to position [182, 0]
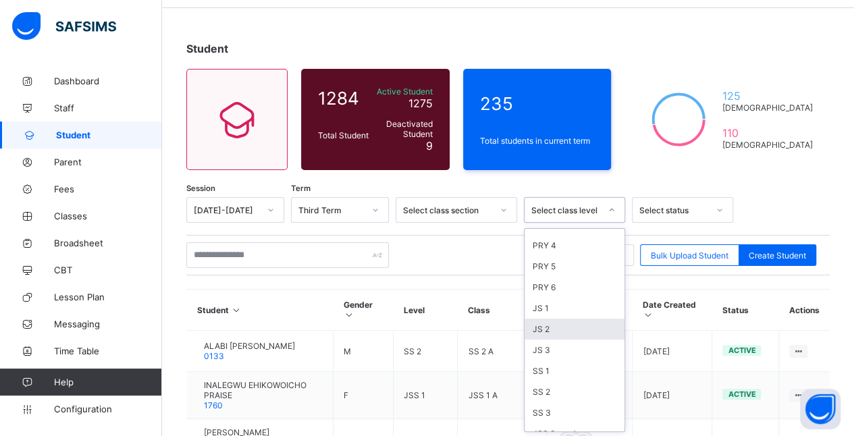
click at [577, 319] on div "JS 2" at bounding box center [574, 329] width 100 height 21
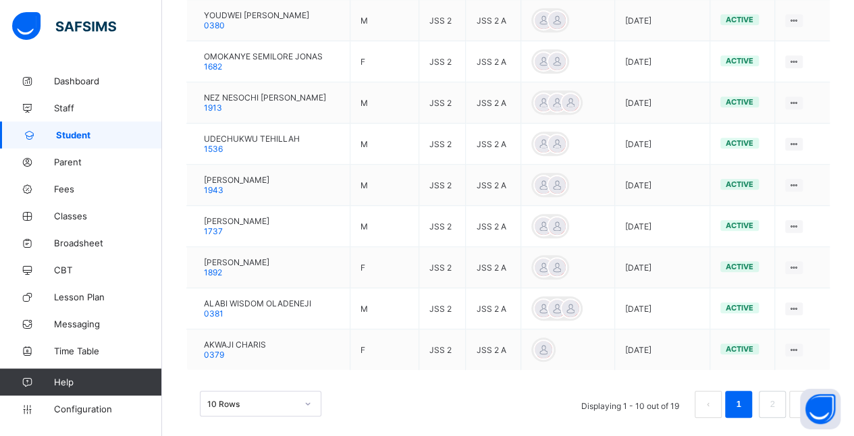
scroll to position [456, 0]
click at [752, 397] on li "1" at bounding box center [738, 402] width 27 height 27
click at [778, 397] on link "2" at bounding box center [771, 403] width 13 height 18
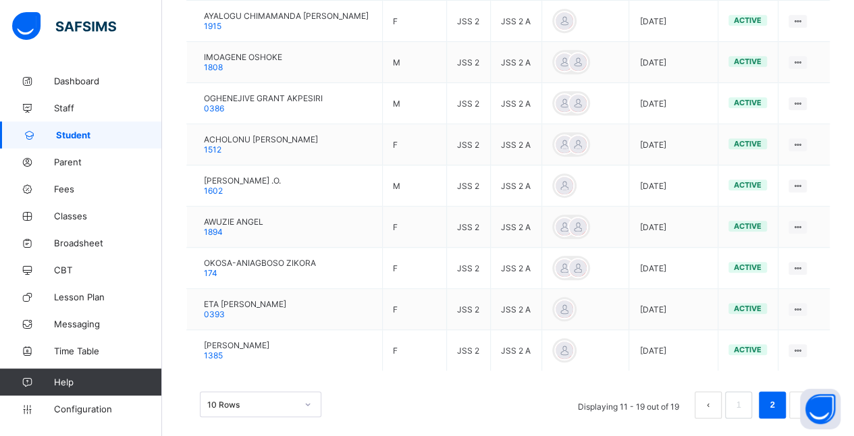
scroll to position [414, 0]
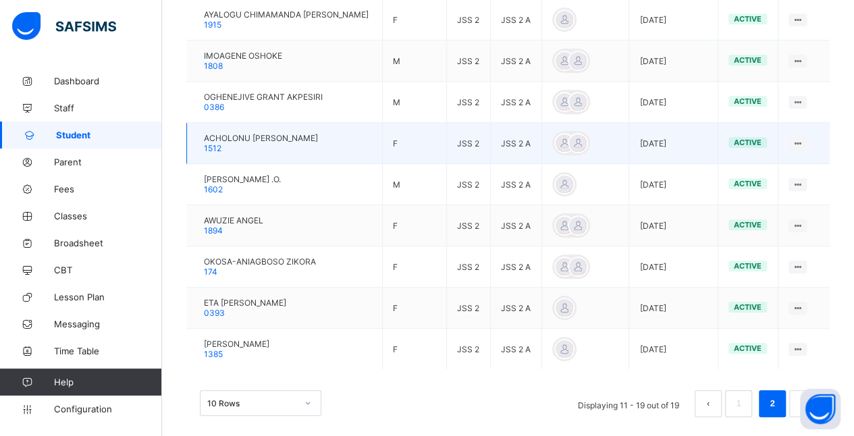
click at [278, 138] on span "ACHOLONU [PERSON_NAME]" at bounding box center [261, 138] width 114 height 10
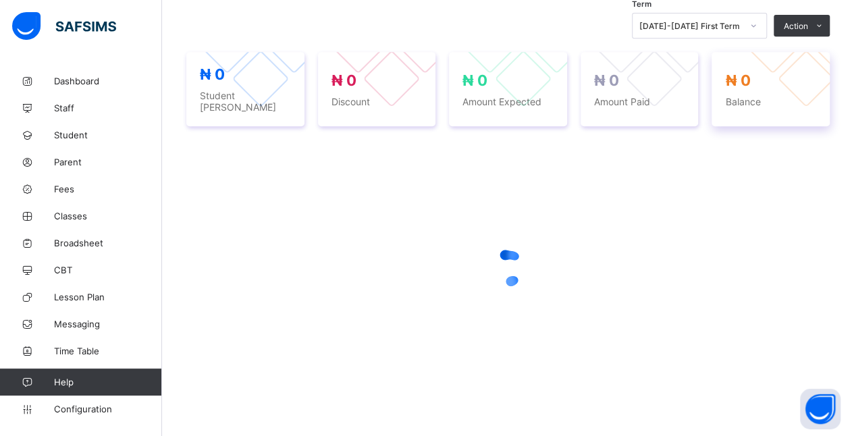
click at [760, 52] on div "₦ 0 Balance" at bounding box center [770, 89] width 118 height 74
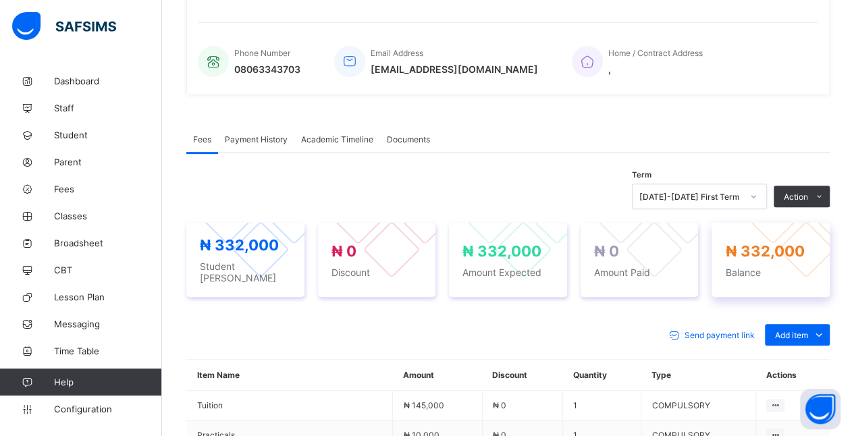
scroll to position [414, 0]
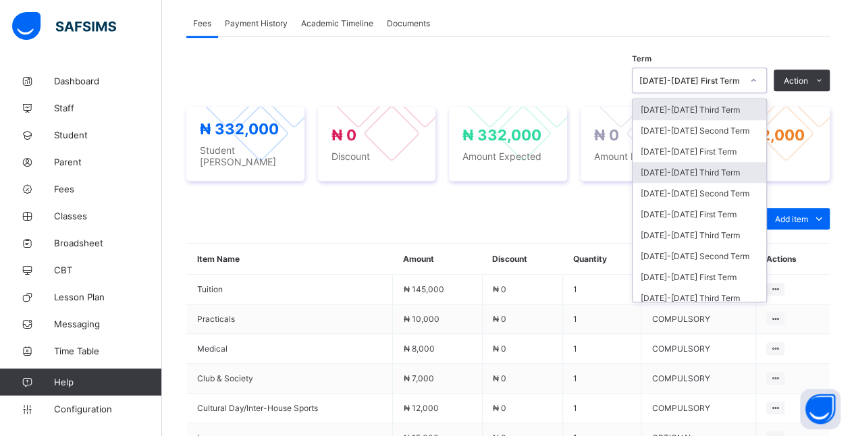
click at [745, 170] on div "[DATE]-[DATE] Third Term" at bounding box center [699, 172] width 134 height 21
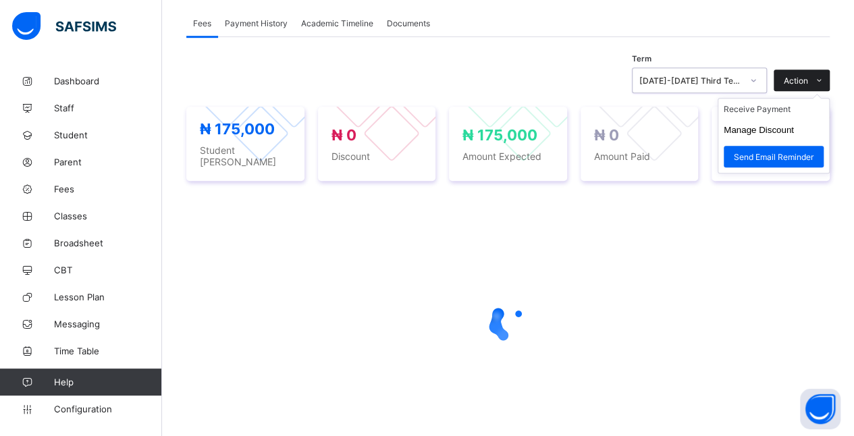
click at [824, 79] on icon at bounding box center [819, 80] width 10 height 9
click at [807, 111] on li "Receive Payment" at bounding box center [773, 109] width 111 height 21
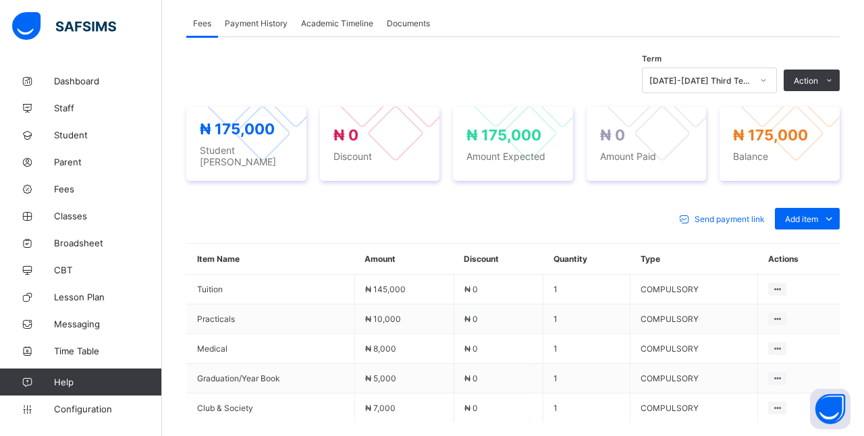
type input "**"
type input "**********"
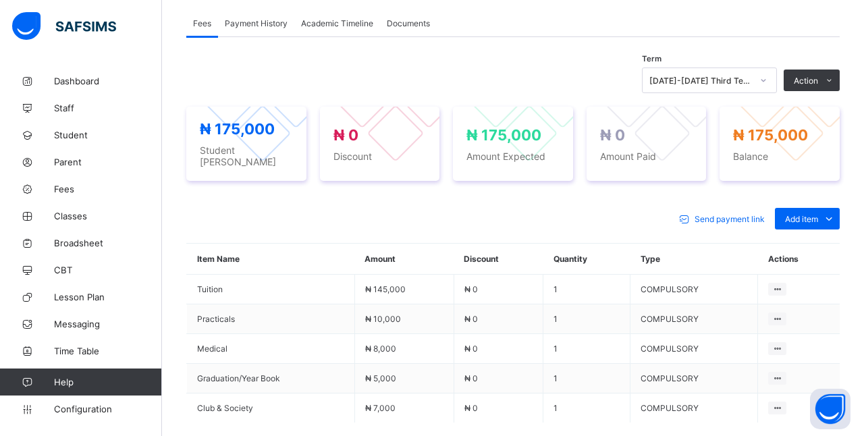
type input "********"
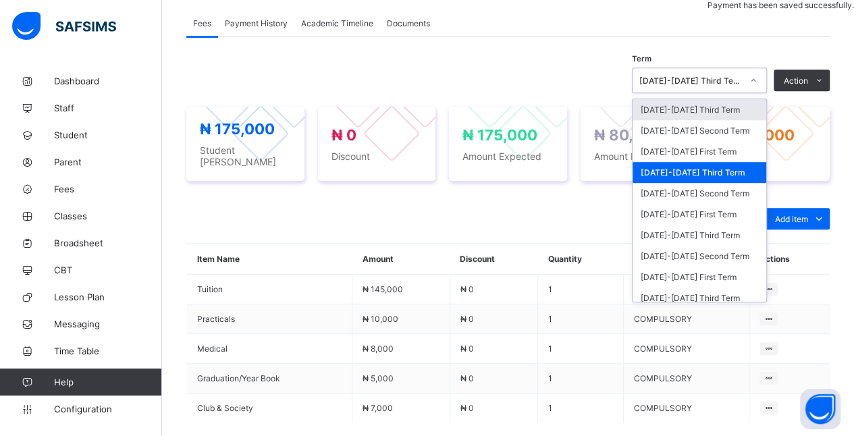
click at [742, 176] on div "[DATE]-[DATE] Third Term" at bounding box center [699, 172] width 134 height 21
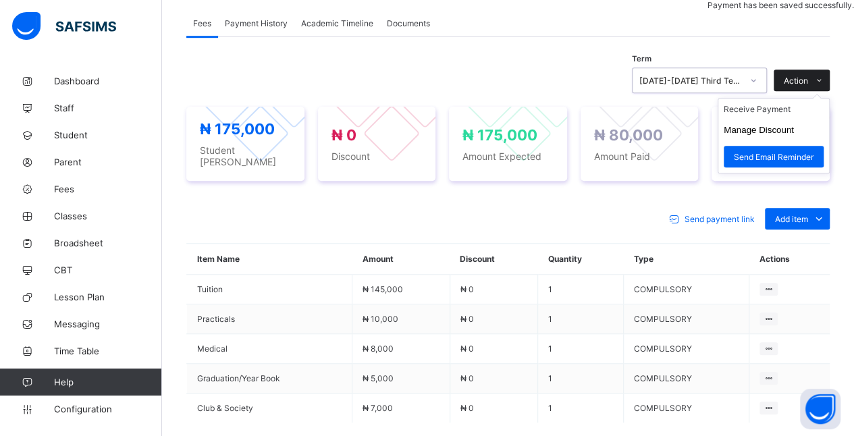
click at [824, 80] on icon at bounding box center [819, 80] width 10 height 9
click at [812, 105] on li "Receive Payment" at bounding box center [773, 109] width 111 height 21
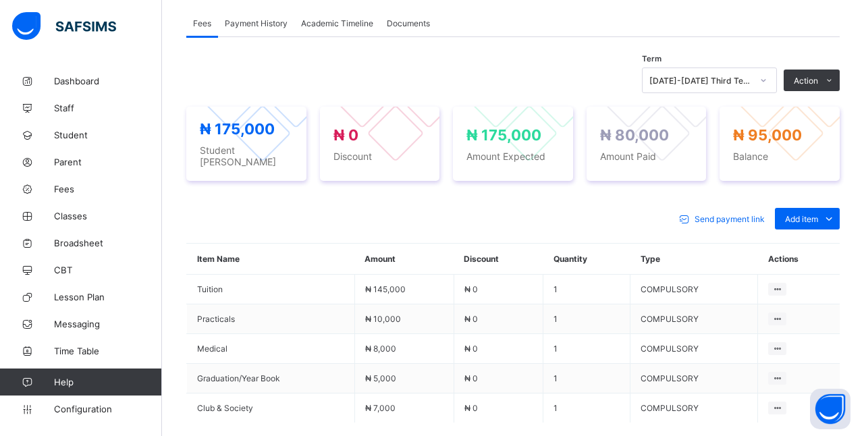
type input "*****"
type input "**********"
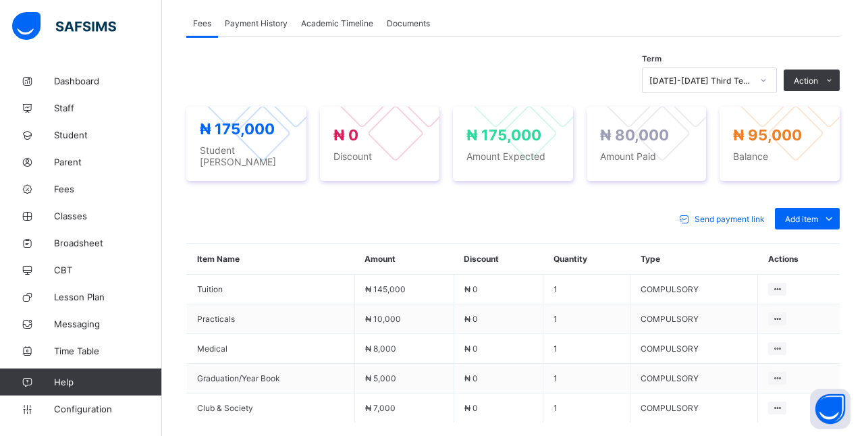
type input "********"
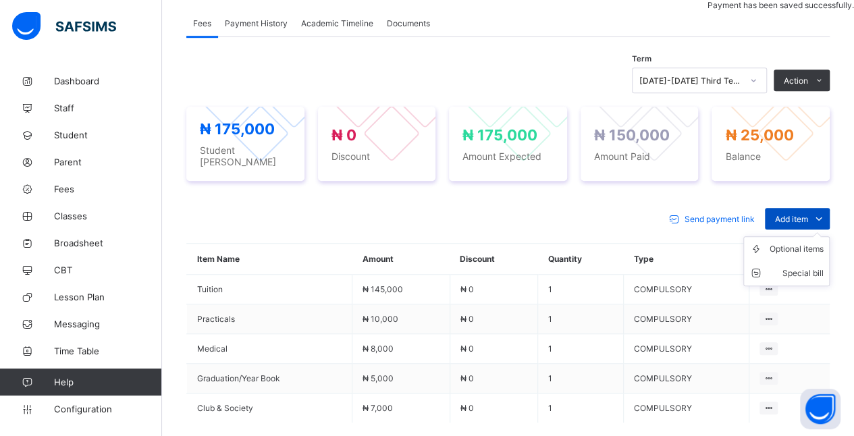
click at [826, 212] on icon at bounding box center [818, 218] width 15 height 13
click at [817, 236] on ul "Optional items Special bill" at bounding box center [786, 261] width 86 height 50
click at [808, 242] on div "Optional items" at bounding box center [796, 248] width 54 height 13
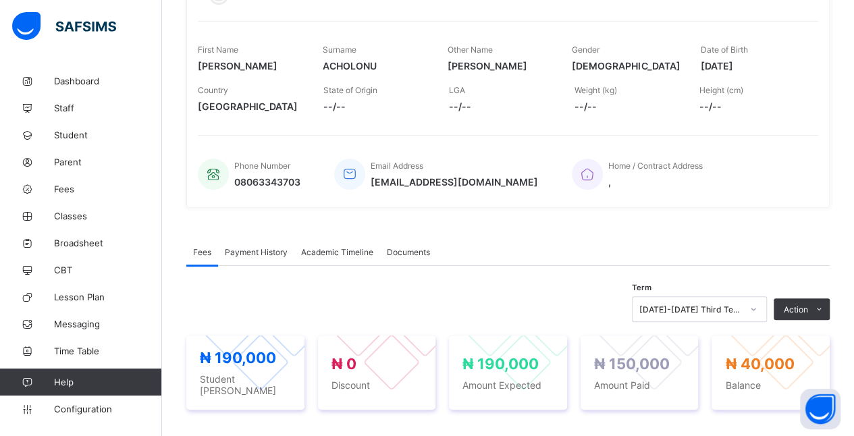
scroll to position [0, 0]
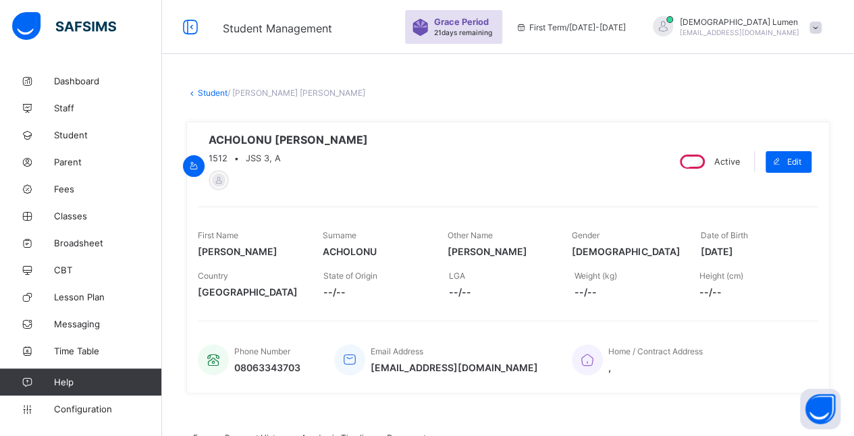
click at [215, 92] on link "Student" at bounding box center [213, 93] width 30 height 10
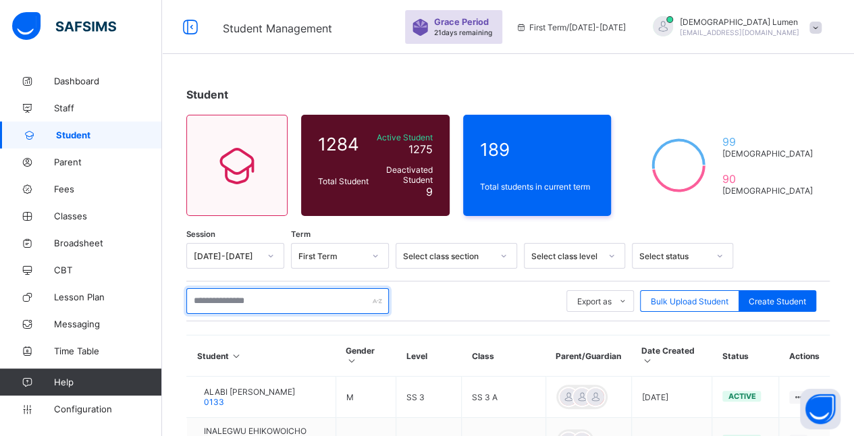
click at [304, 304] on input "text" at bounding box center [287, 301] width 202 height 26
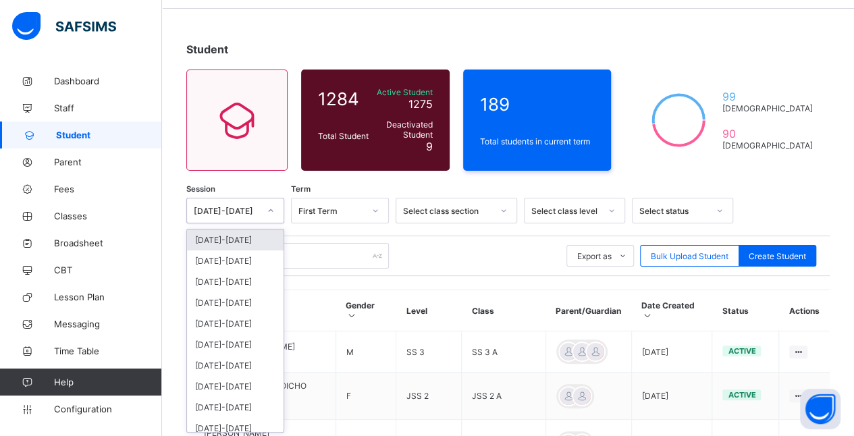
scroll to position [46, 0]
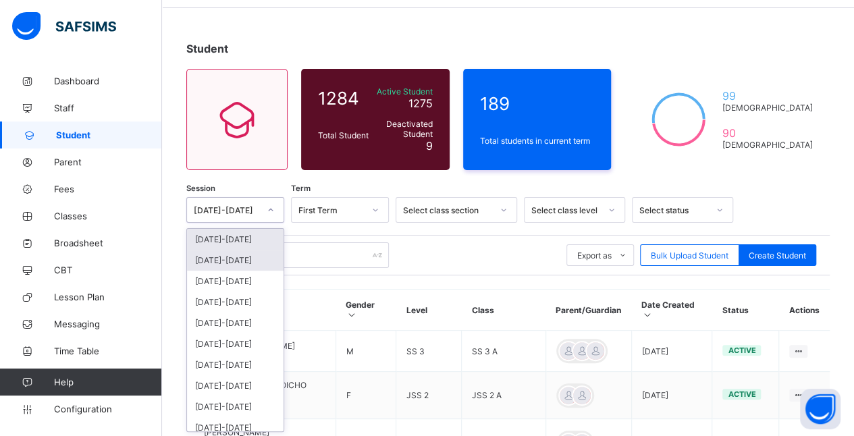
click at [252, 256] on div "[DATE]-[DATE]" at bounding box center [235, 260] width 97 height 21
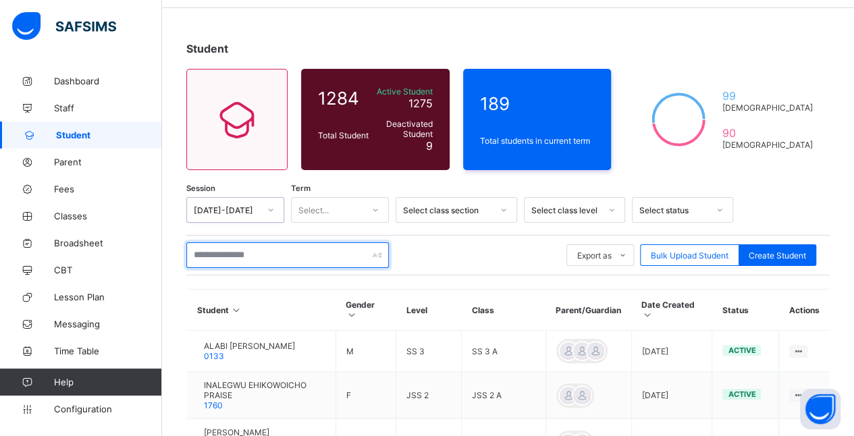
click at [268, 254] on input "text" at bounding box center [287, 255] width 202 height 26
type input "*"
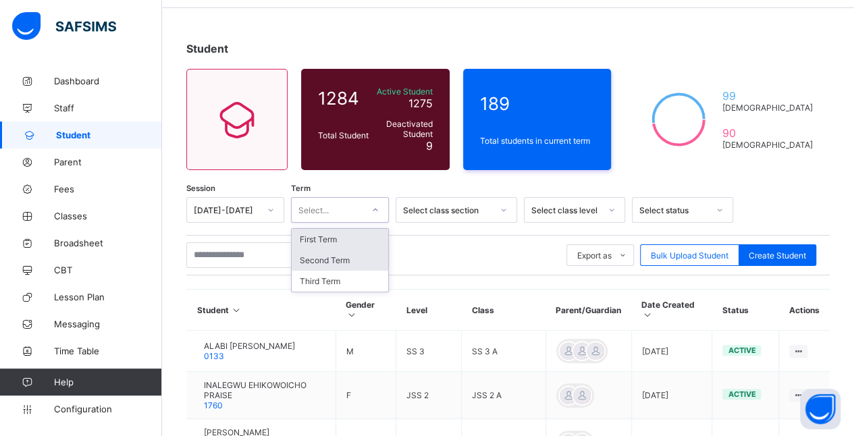
click at [354, 262] on div "Second Term" at bounding box center [340, 260] width 97 height 21
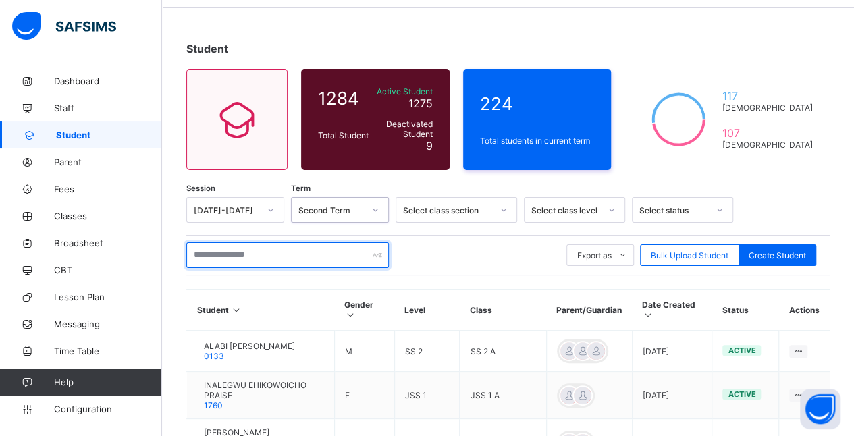
click at [325, 255] on input "text" at bounding box center [287, 255] width 202 height 26
type input "****"
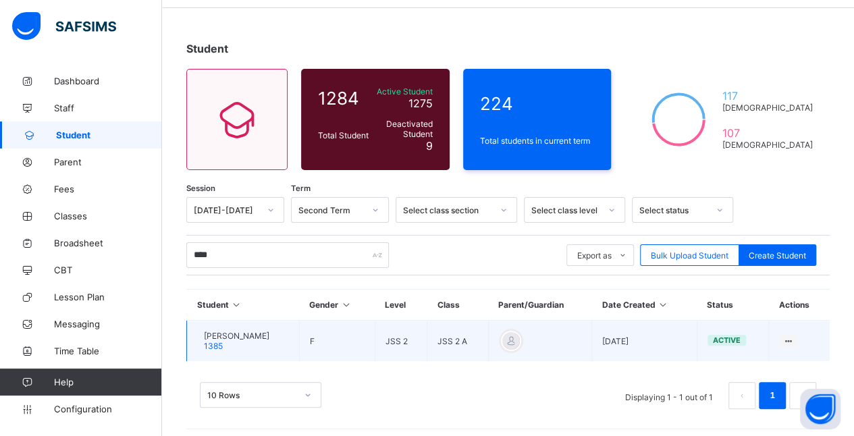
click at [269, 331] on span "[PERSON_NAME]" at bounding box center [236, 336] width 65 height 10
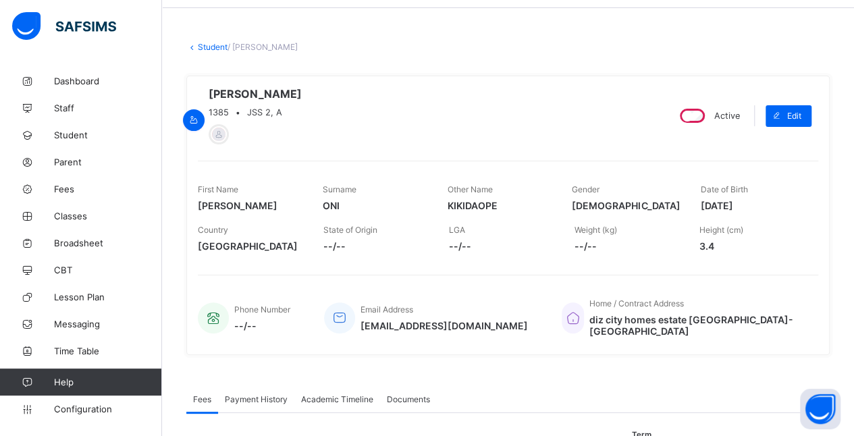
scroll to position [285, 0]
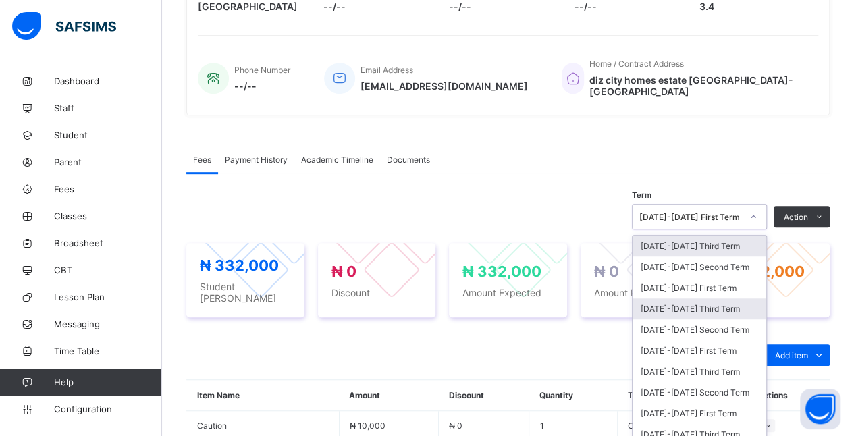
click at [748, 300] on div "[DATE]-[DATE] Third Term" at bounding box center [699, 308] width 134 height 21
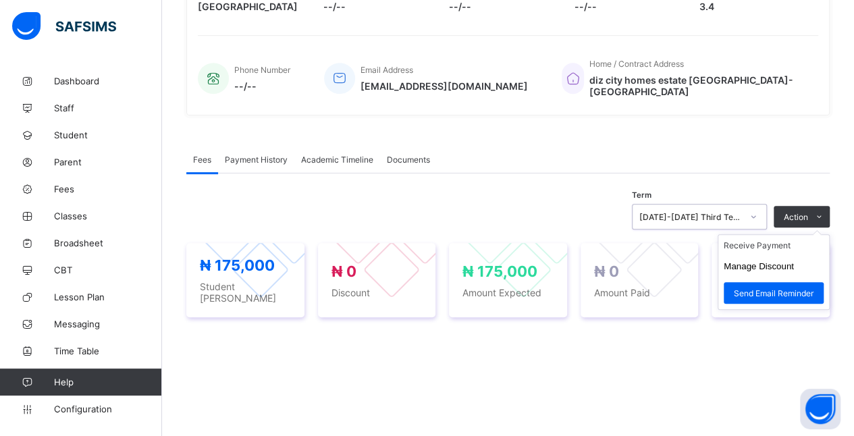
click at [812, 234] on ul "Receive Payment Manage Discount Send Email Reminder" at bounding box center [773, 272] width 112 height 76
click at [800, 236] on li "Receive Payment" at bounding box center [773, 245] width 111 height 21
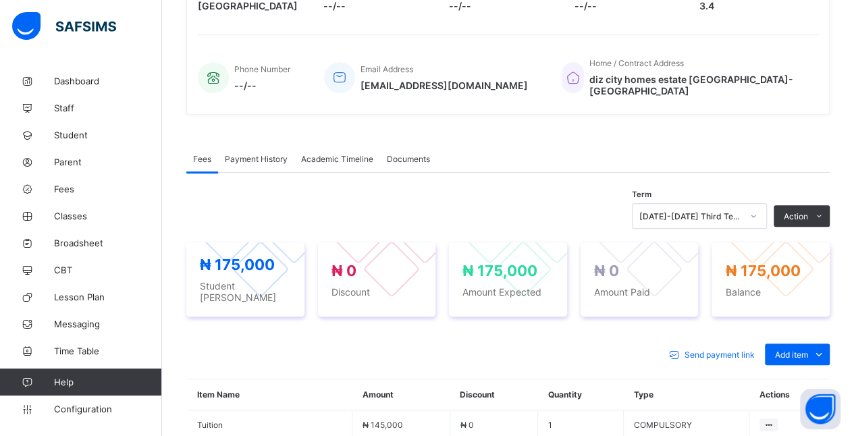
type input "***"
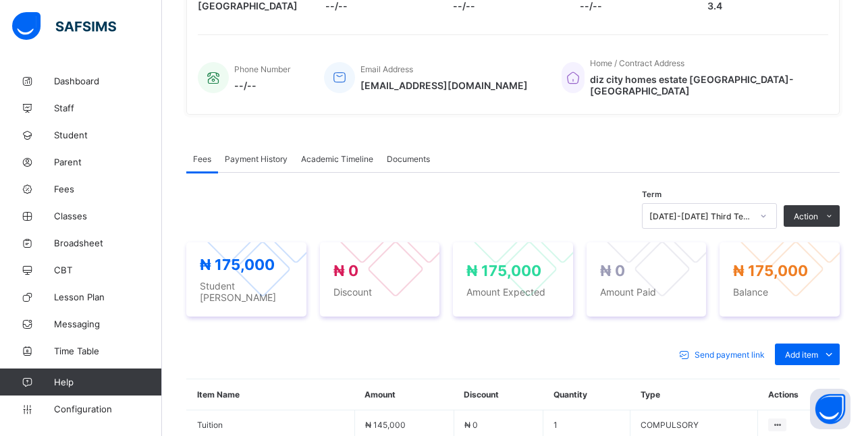
type input "**********"
type input "*********"
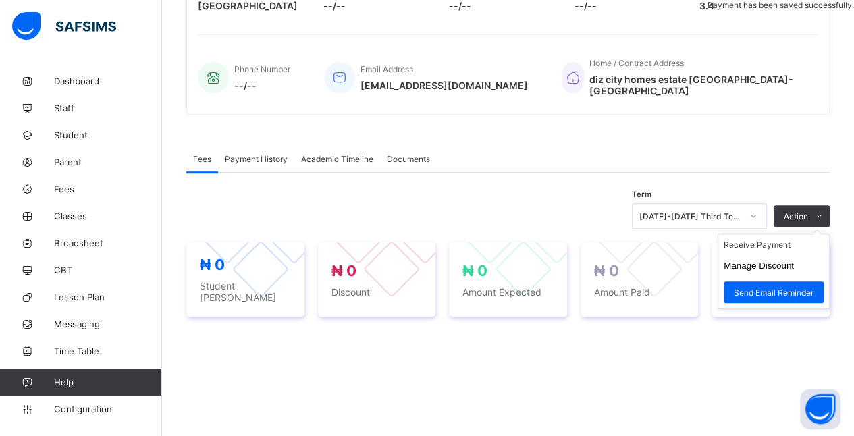
click at [820, 234] on ul "Receive Payment Manage Discount Send Email Reminder" at bounding box center [773, 272] width 112 height 76
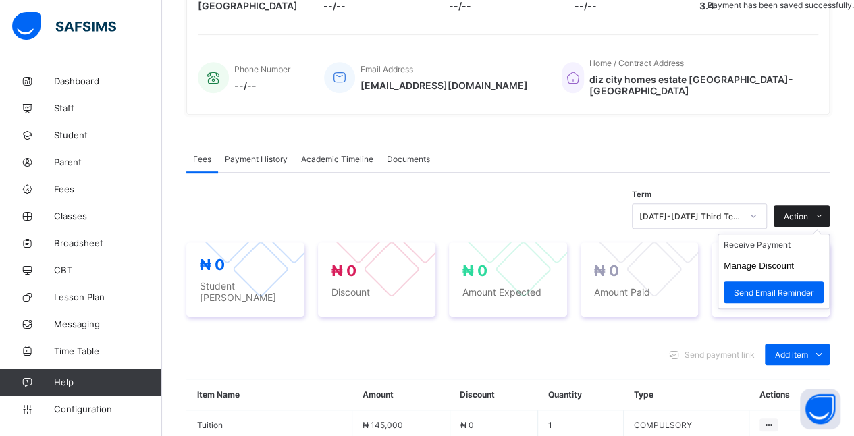
click at [824, 212] on icon at bounding box center [819, 216] width 10 height 9
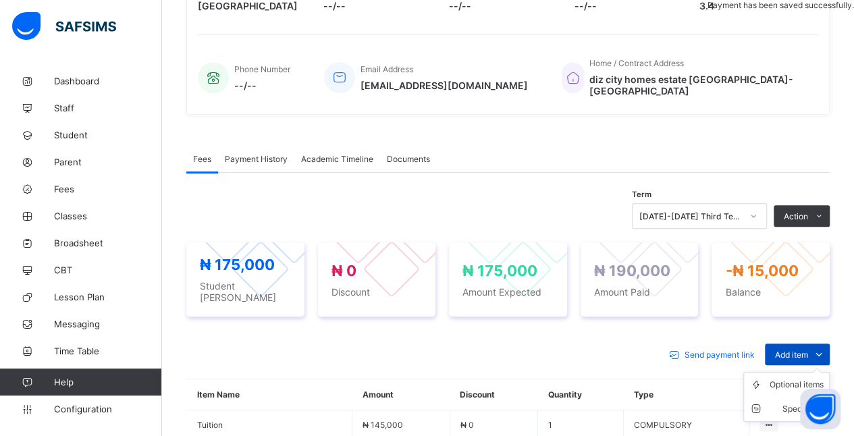
click at [808, 350] on span "Add item" at bounding box center [791, 355] width 33 height 10
click at [790, 378] on div "Optional items" at bounding box center [796, 384] width 54 height 13
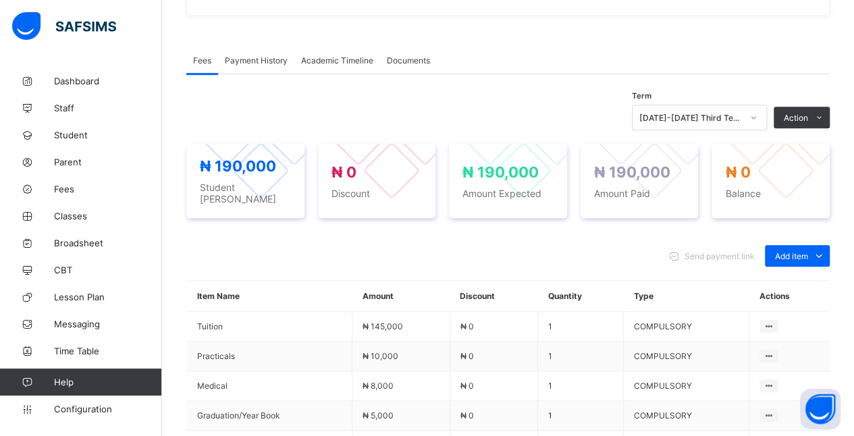
scroll to position [0, 0]
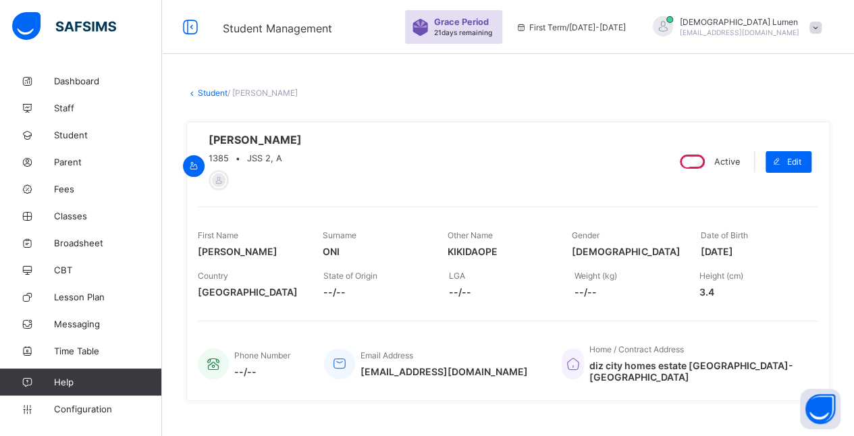
click at [205, 90] on link "Student" at bounding box center [213, 93] width 30 height 10
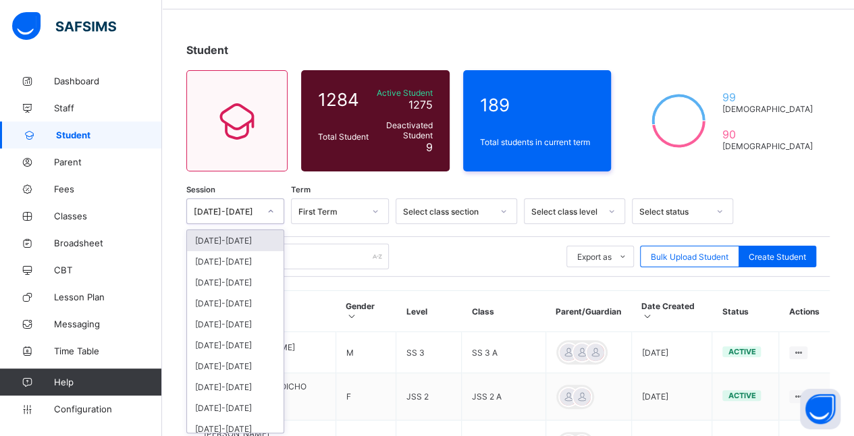
scroll to position [46, 0]
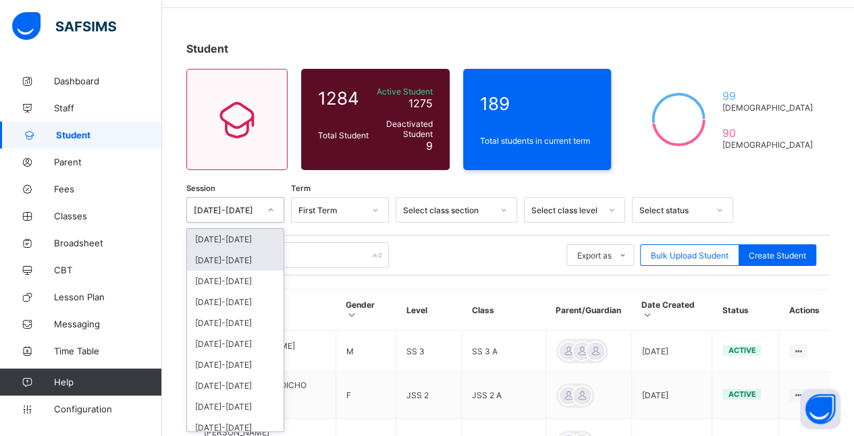
click at [253, 259] on div "[DATE]-[DATE]" at bounding box center [235, 260] width 97 height 21
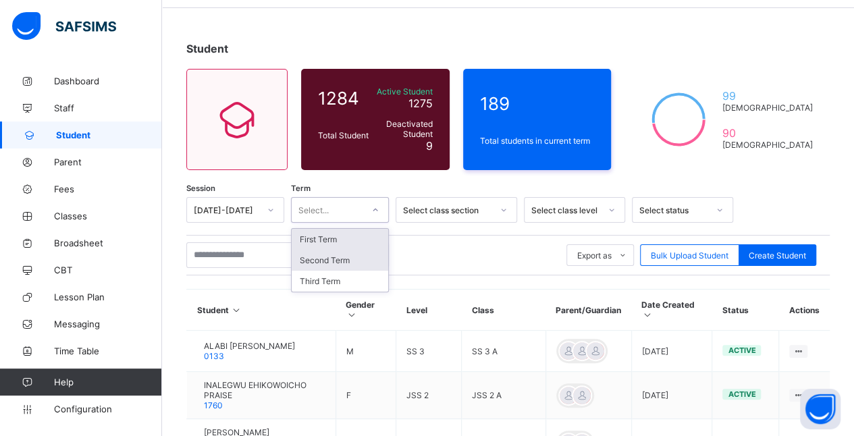
click at [360, 260] on div "Second Term" at bounding box center [340, 260] width 97 height 21
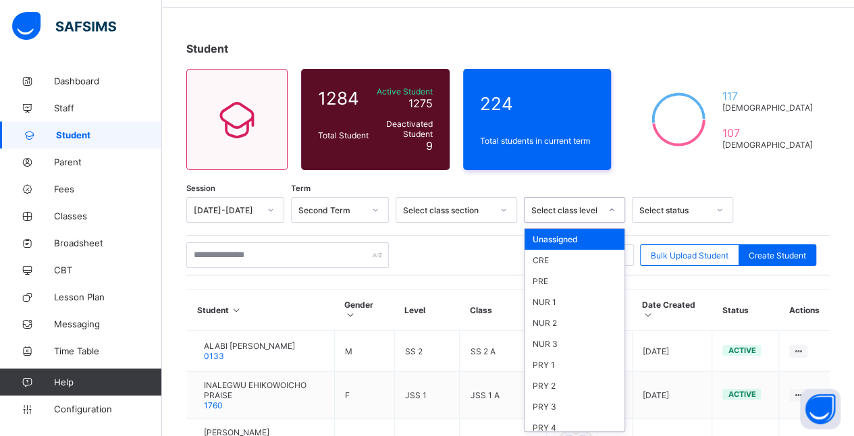
scroll to position [182, 0]
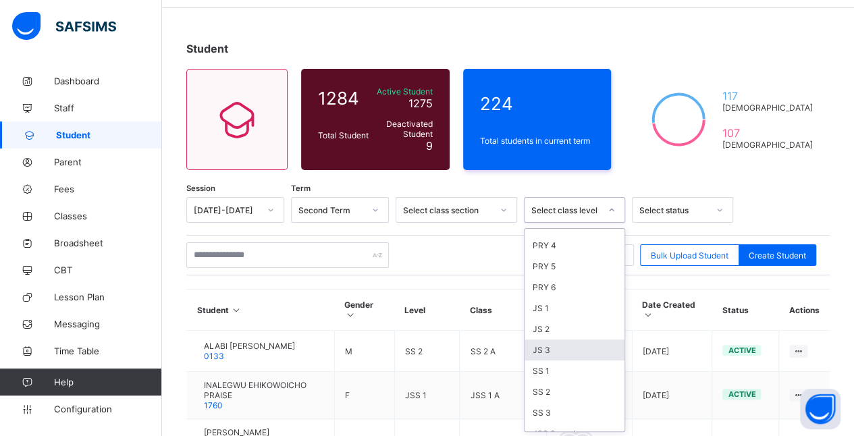
click at [570, 340] on div "JS 3" at bounding box center [574, 349] width 100 height 21
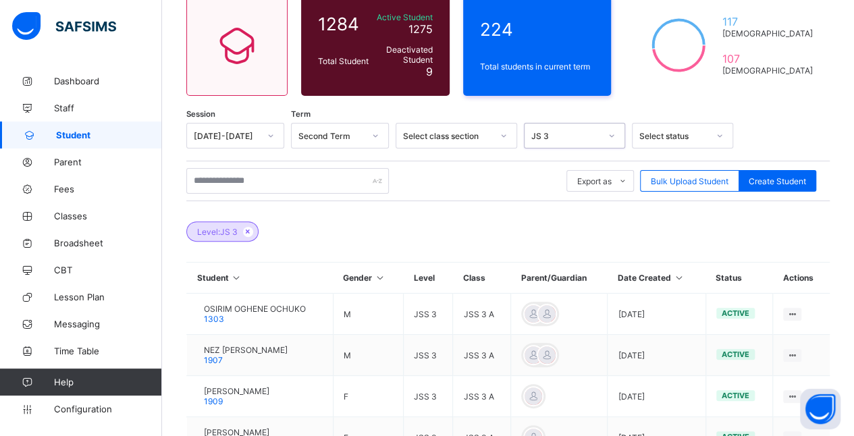
scroll to position [121, 0]
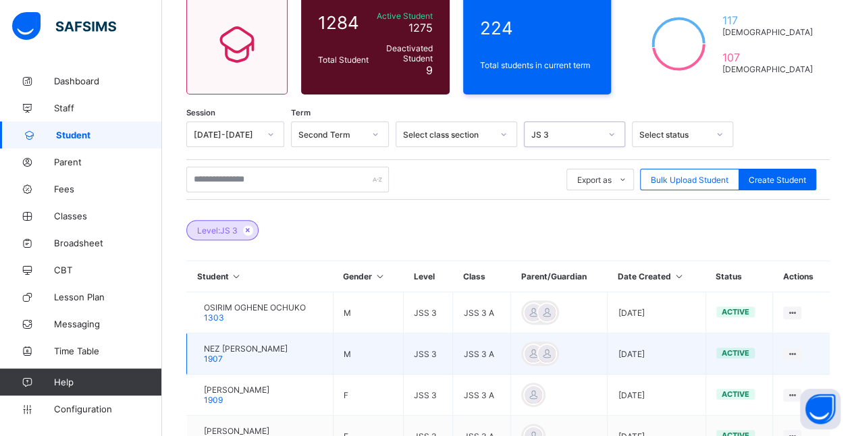
click at [273, 344] on span "NEZ [PERSON_NAME]" at bounding box center [246, 349] width 84 height 10
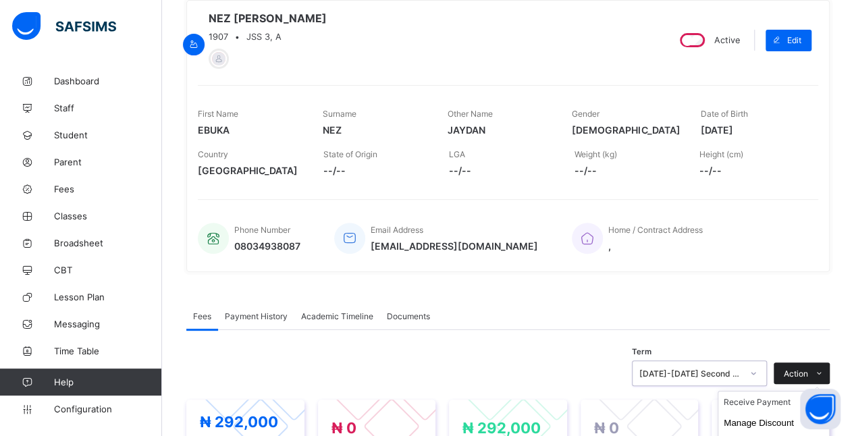
click at [824, 369] on icon at bounding box center [819, 373] width 10 height 9
click at [814, 412] on li "Manage Discount" at bounding box center [773, 422] width 111 height 21
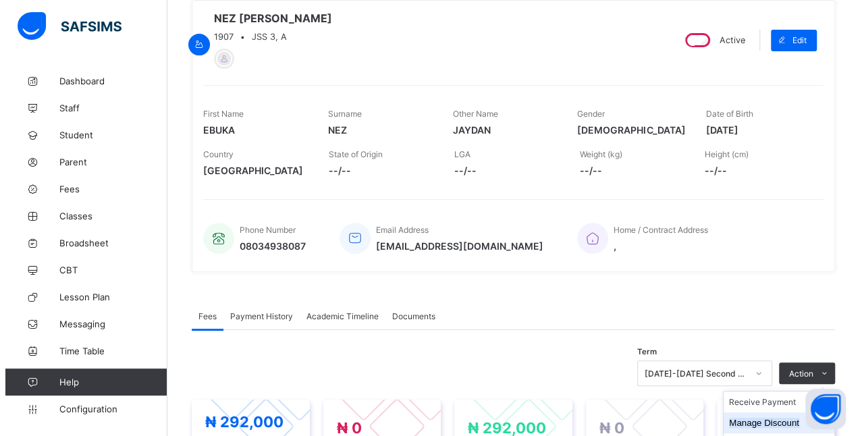
scroll to position [286, 0]
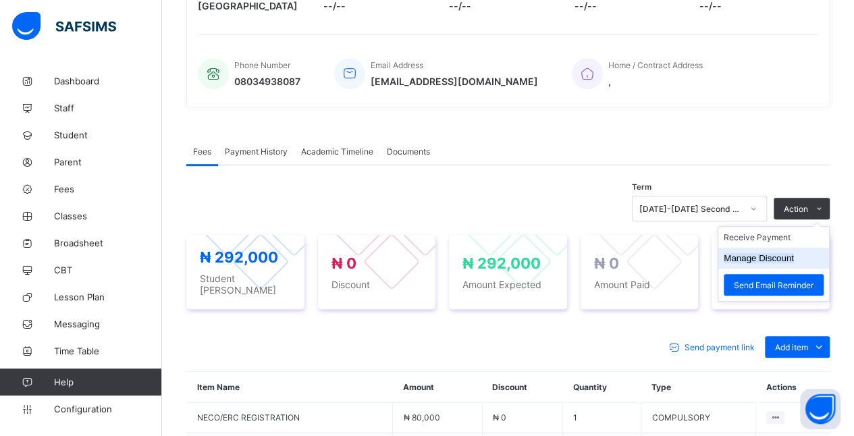
click at [771, 259] on button "Manage Discount" at bounding box center [758, 258] width 70 height 10
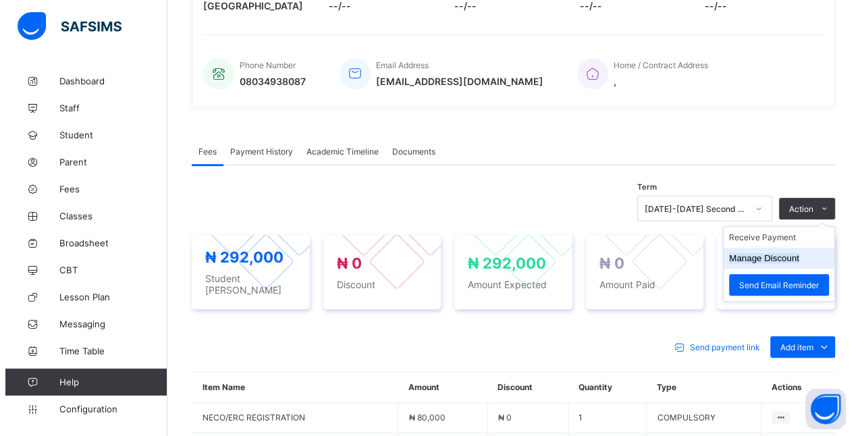
scroll to position [67, 0]
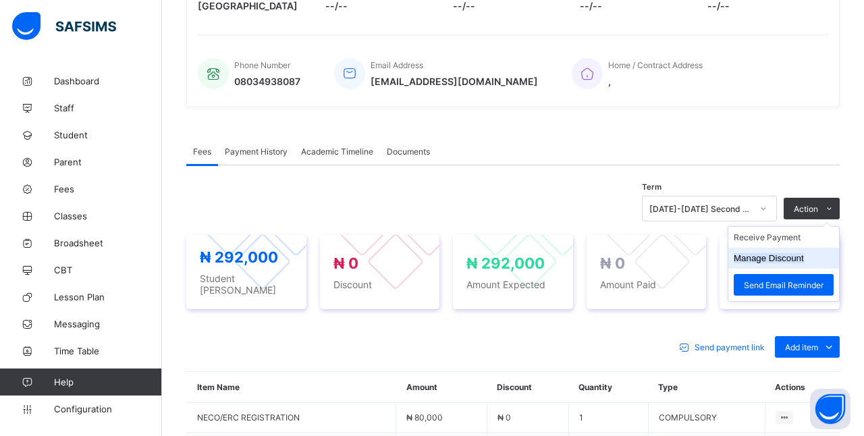
type input "*"
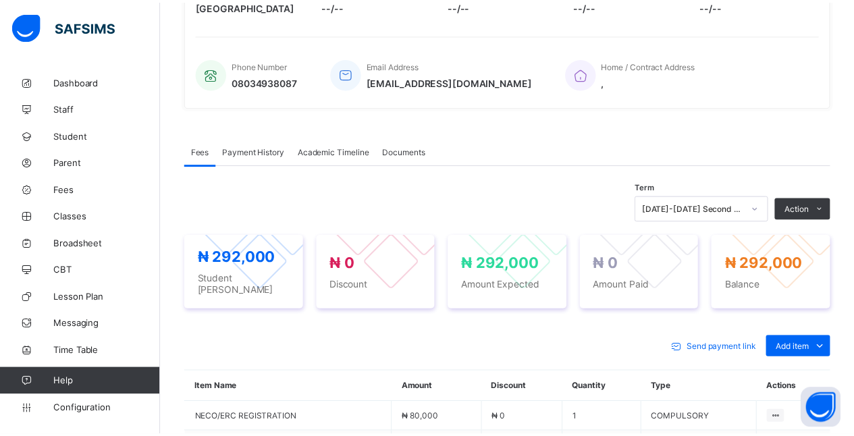
scroll to position [69, 0]
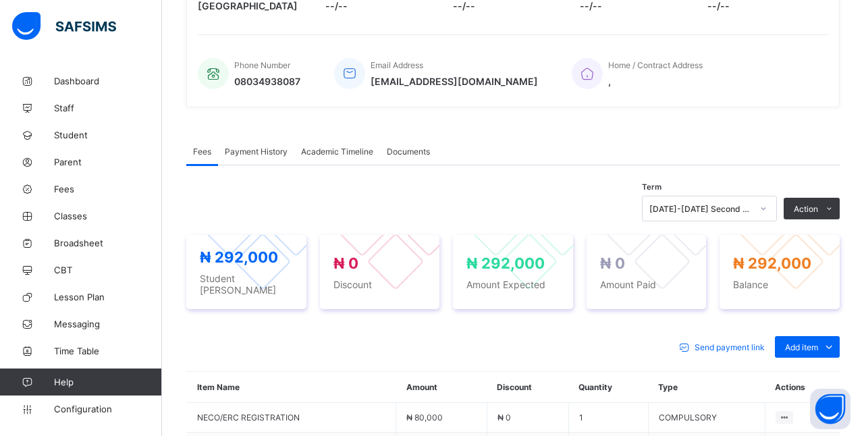
type input "***"
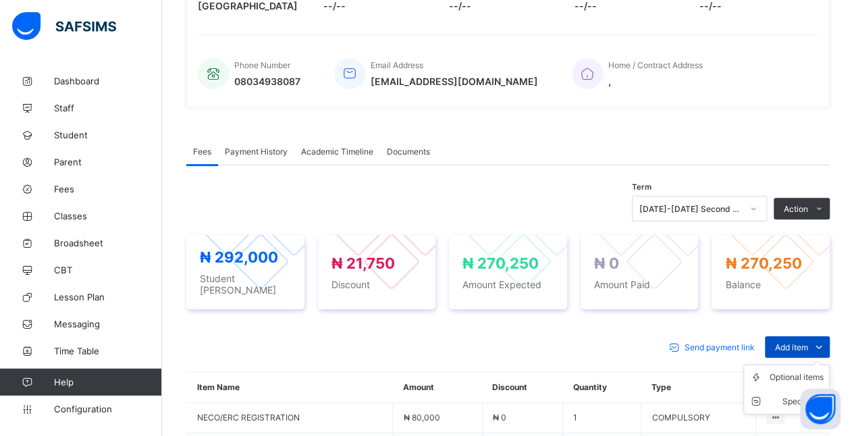
click at [808, 342] on span "Add item" at bounding box center [791, 347] width 33 height 10
click at [802, 371] on div "Optional items" at bounding box center [796, 376] width 54 height 13
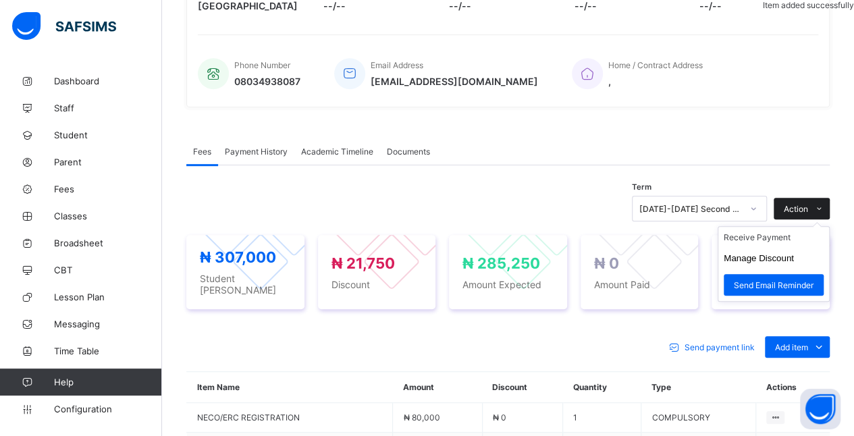
click at [824, 209] on icon at bounding box center [819, 208] width 10 height 9
click at [809, 240] on li "Receive Payment" at bounding box center [773, 237] width 111 height 21
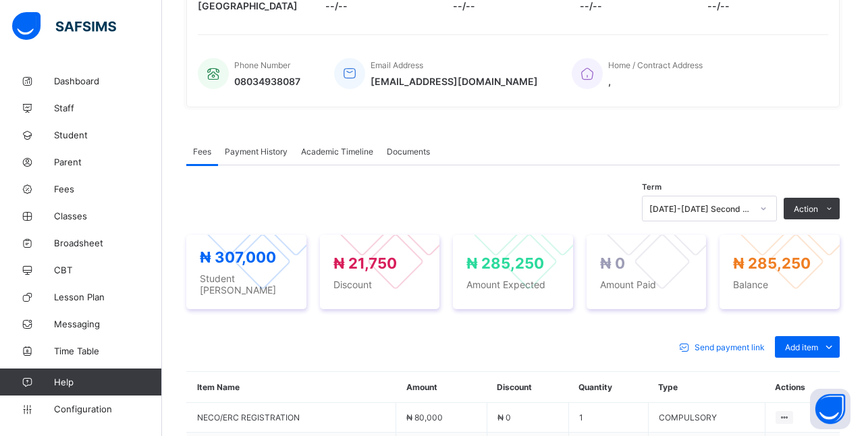
type input "****"
type input "**********"
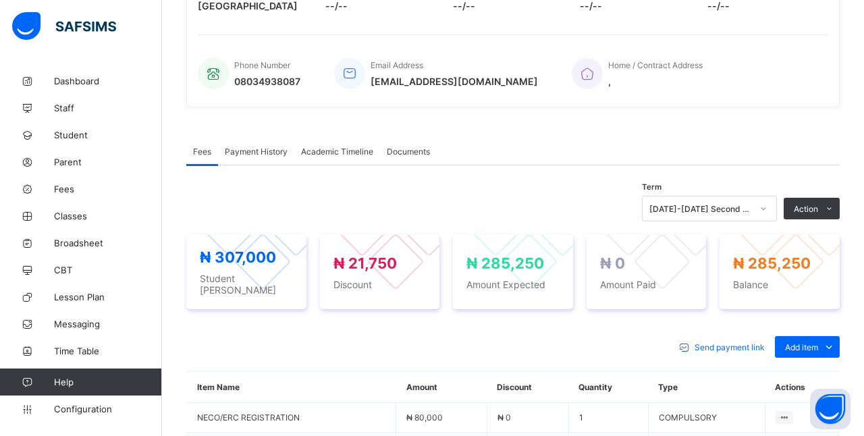
type input "*********"
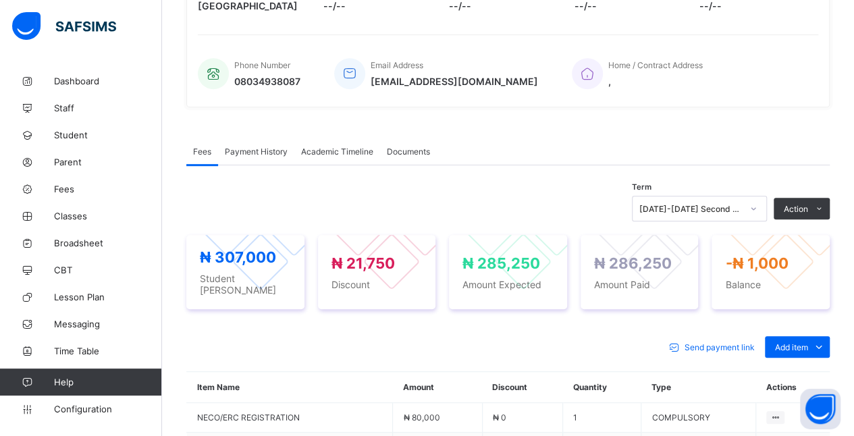
scroll to position [0, 0]
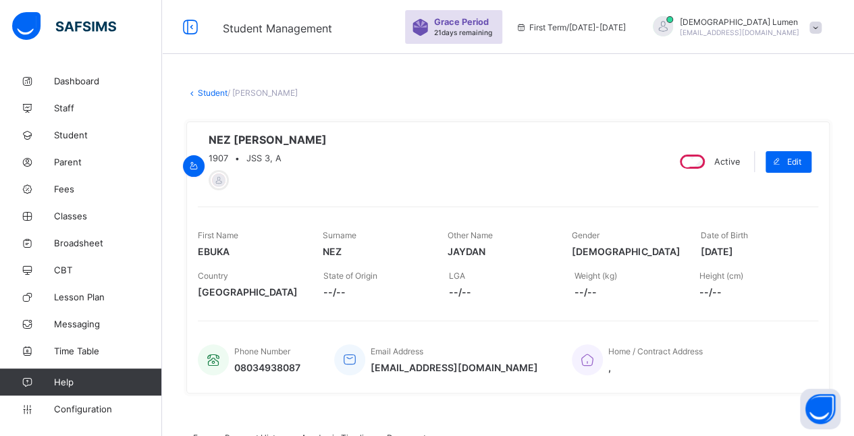
click at [218, 88] on link "Student" at bounding box center [213, 93] width 30 height 10
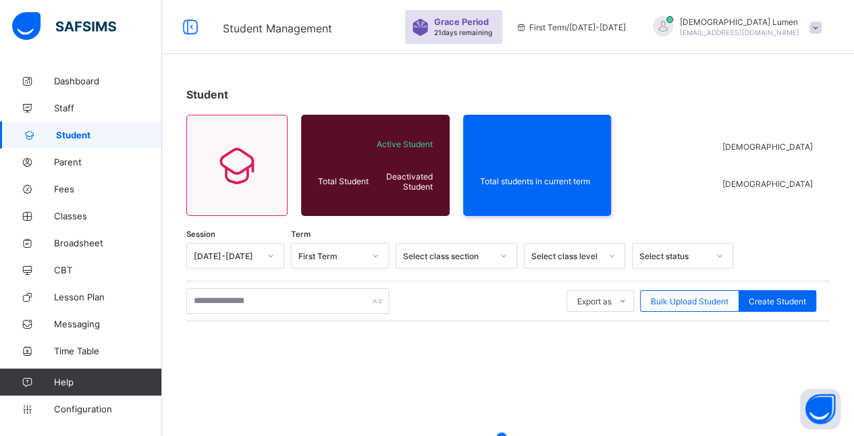
click at [226, 94] on span "Student" at bounding box center [207, 94] width 42 height 13
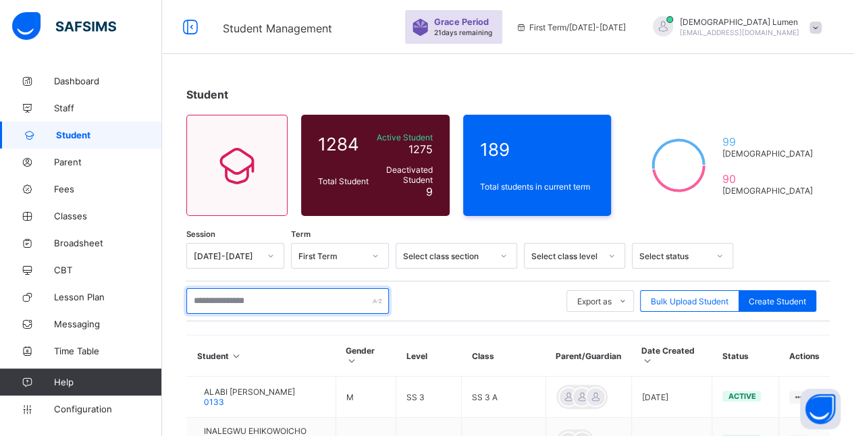
click at [373, 302] on div at bounding box center [287, 301] width 202 height 26
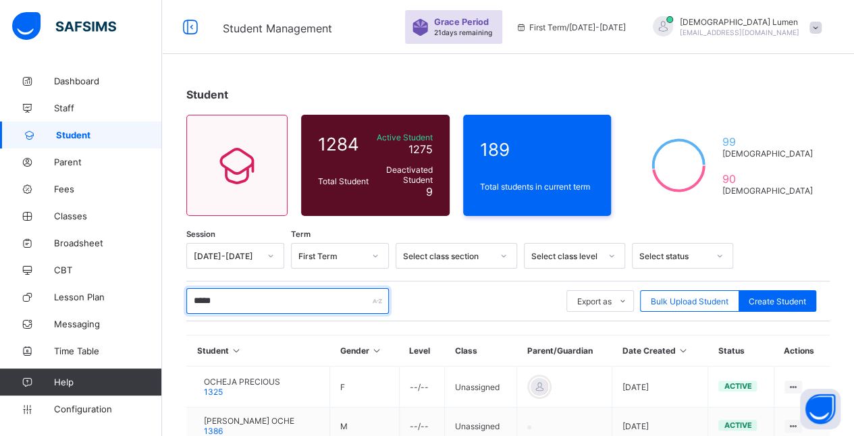
type input "******"
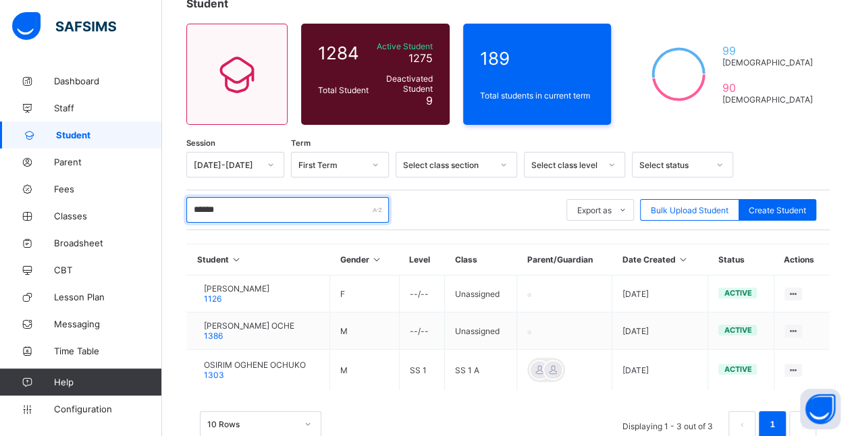
scroll to position [97, 0]
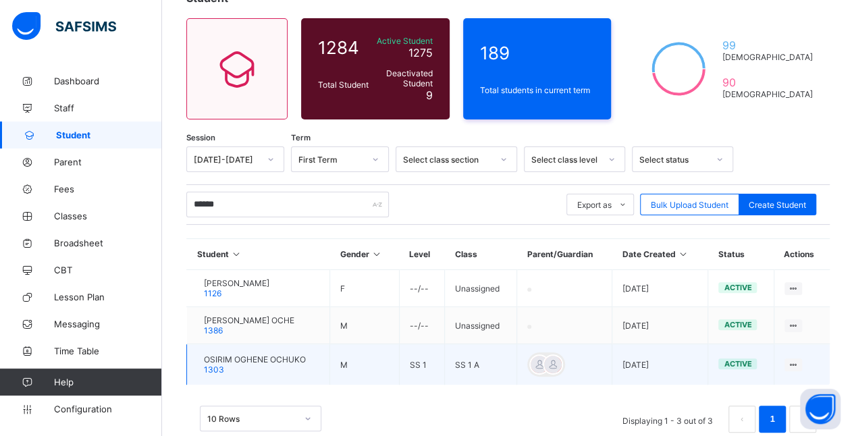
click at [306, 354] on span "OSIRIM OGHENE OCHUKO" at bounding box center [255, 359] width 102 height 10
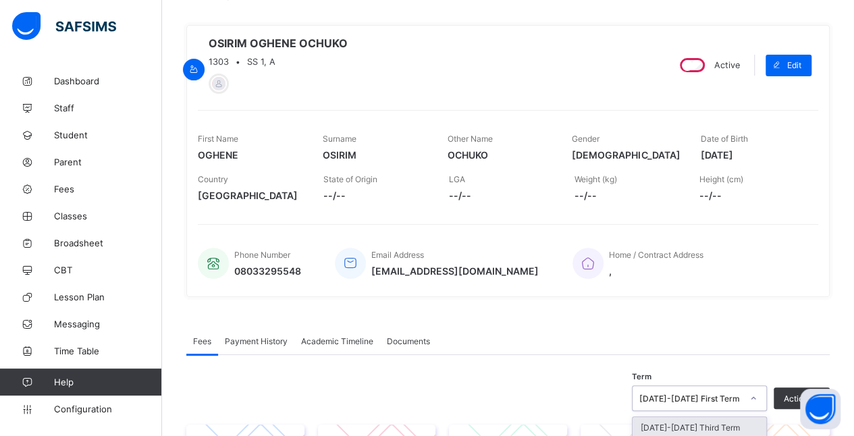
scroll to position [286, 0]
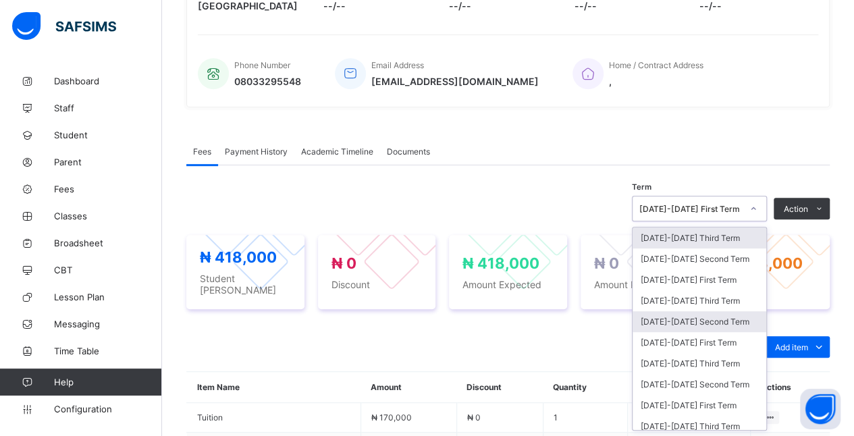
click at [748, 318] on div "[DATE]-[DATE] Second Term" at bounding box center [699, 321] width 134 height 21
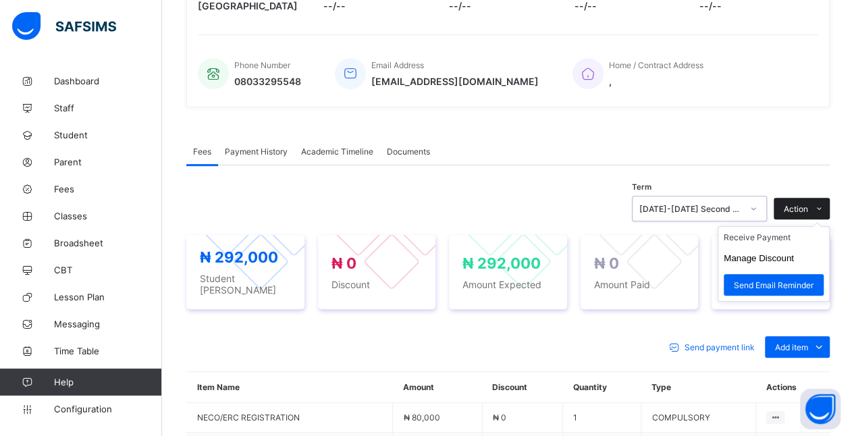
click at [808, 204] on span "Action" at bounding box center [796, 209] width 24 height 10
click at [794, 256] on button "Manage Discount" at bounding box center [758, 258] width 70 height 10
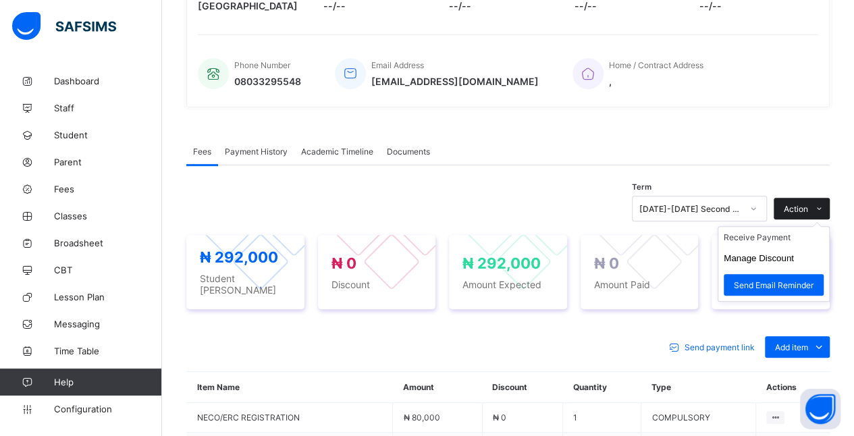
click at [808, 204] on span "Action" at bounding box center [796, 209] width 24 height 10
click at [808, 298] on li "Send Email Reminder" at bounding box center [773, 285] width 111 height 32
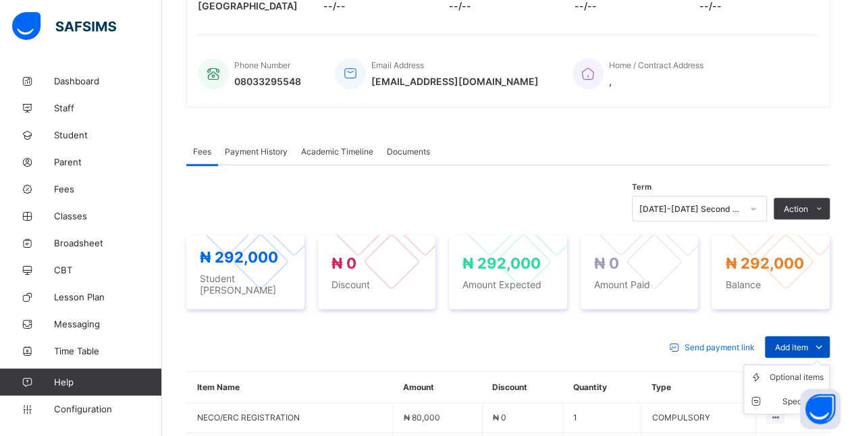
click at [808, 342] on span "Add item" at bounding box center [791, 347] width 33 height 10
click at [808, 364] on ul "Optional items Special bill" at bounding box center [786, 389] width 86 height 50
click at [799, 370] on div "Optional items" at bounding box center [796, 376] width 54 height 13
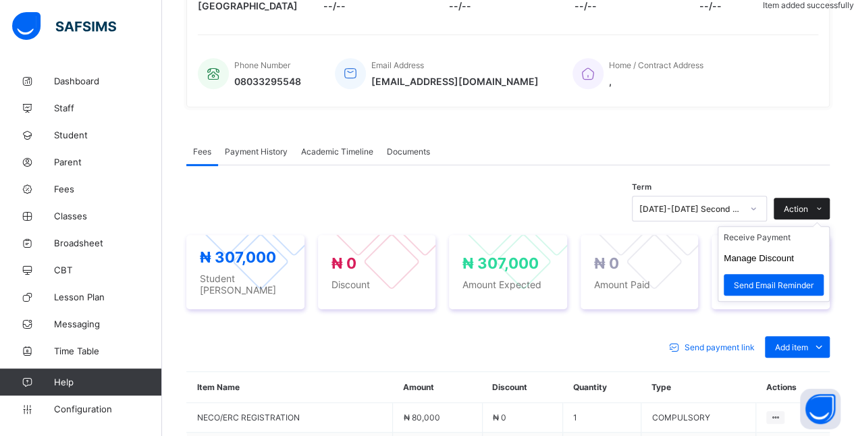
click at [824, 209] on icon at bounding box center [819, 208] width 10 height 9
click at [812, 234] on li "Receive Payment" at bounding box center [773, 237] width 111 height 21
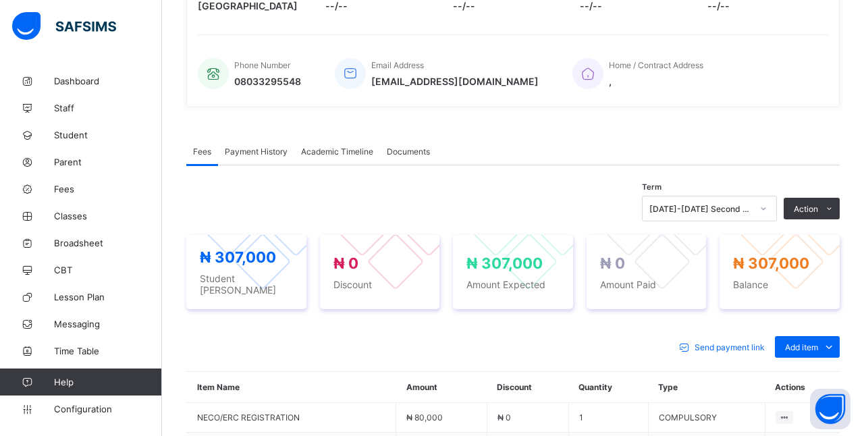
type input "*****"
type input "**********"
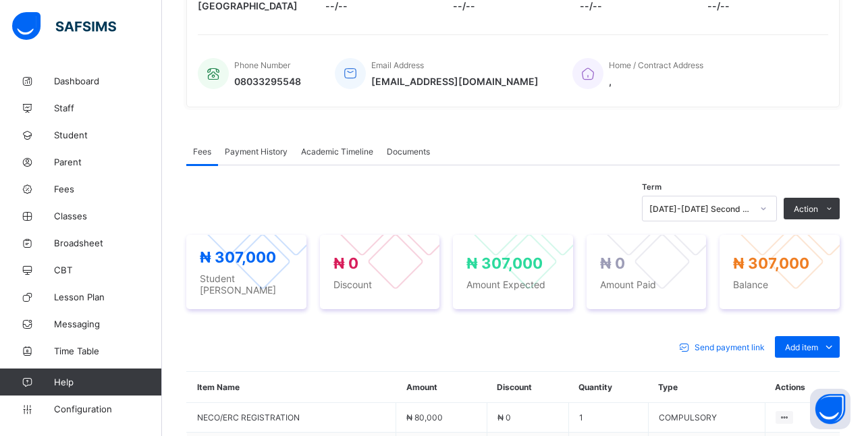
type input "**********"
type input "*********"
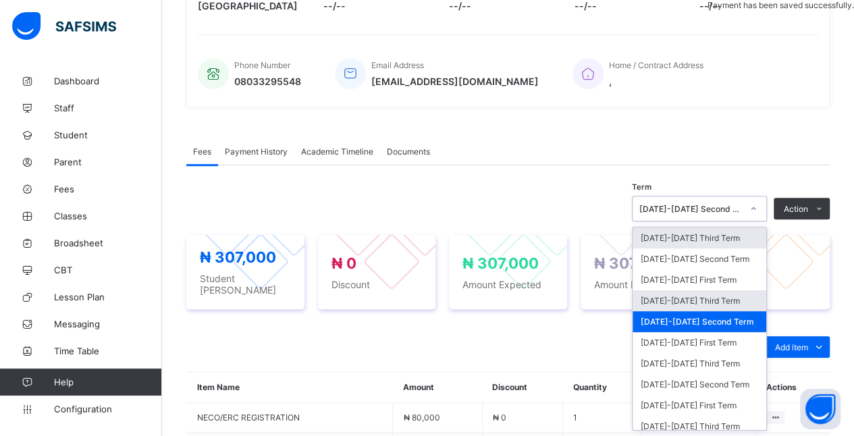
click at [737, 297] on div "[DATE]-[DATE] Third Term" at bounding box center [699, 300] width 134 height 21
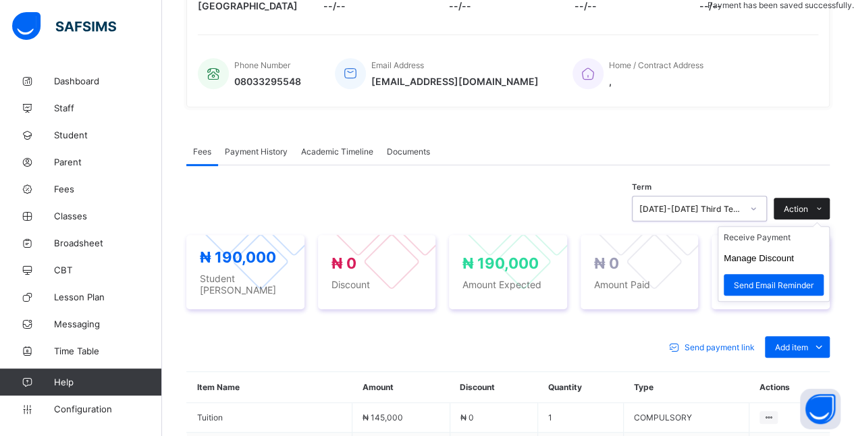
click at [819, 213] on span at bounding box center [819, 209] width 22 height 22
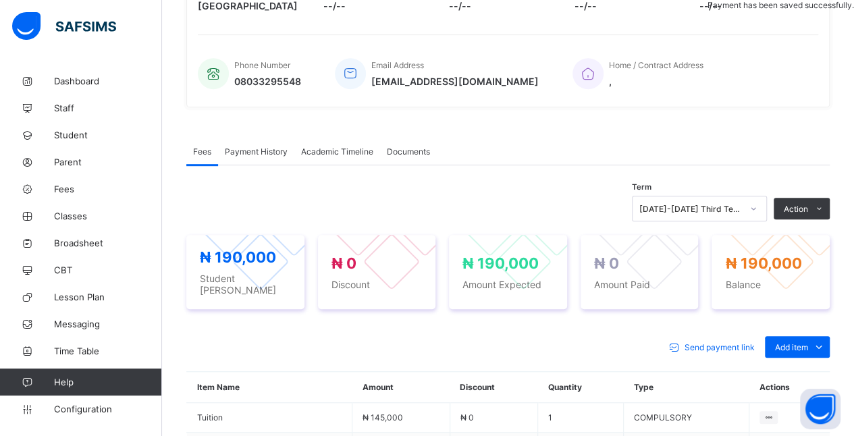
click at [738, 336] on div "Send payment link" at bounding box center [714, 347] width 102 height 22
click at [820, 340] on span at bounding box center [819, 347] width 22 height 22
click at [798, 370] on div "Optional items" at bounding box center [796, 376] width 54 height 13
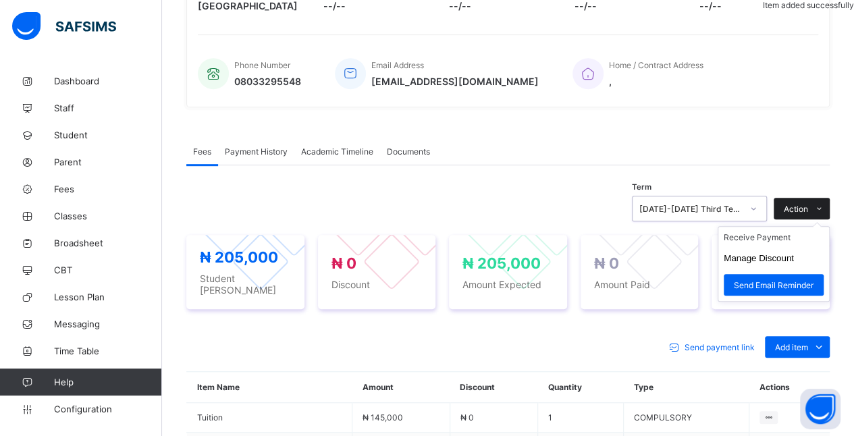
click at [824, 209] on icon at bounding box center [819, 208] width 10 height 9
click at [784, 236] on li "Receive Payment" at bounding box center [773, 237] width 111 height 21
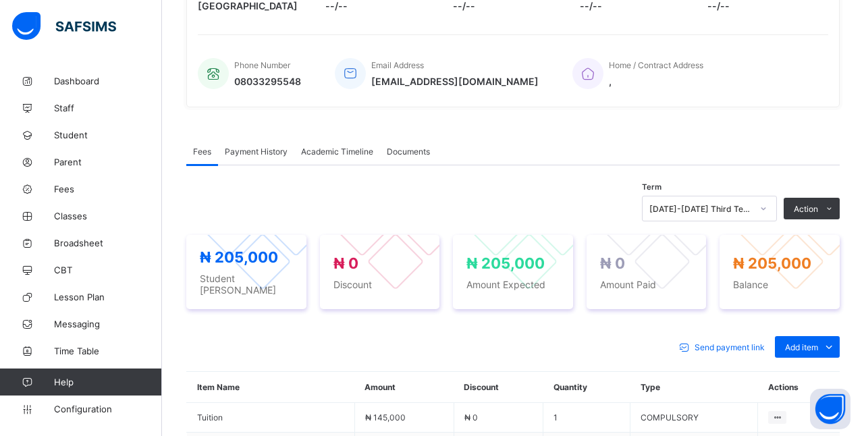
type input "****"
type input "**********"
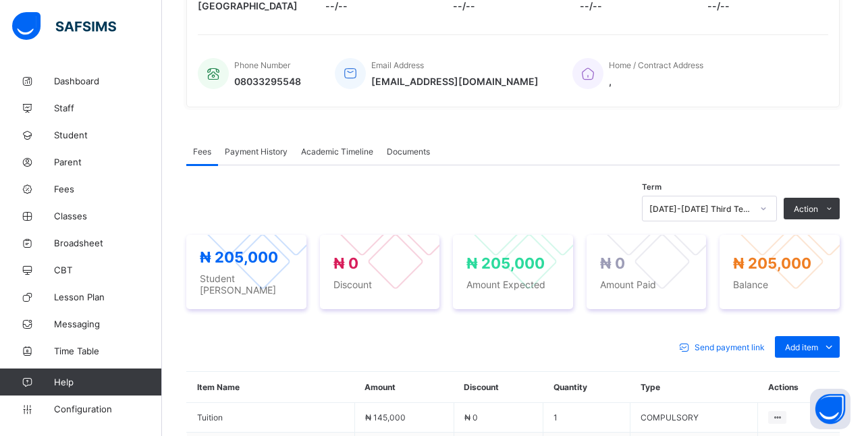
type input "*********"
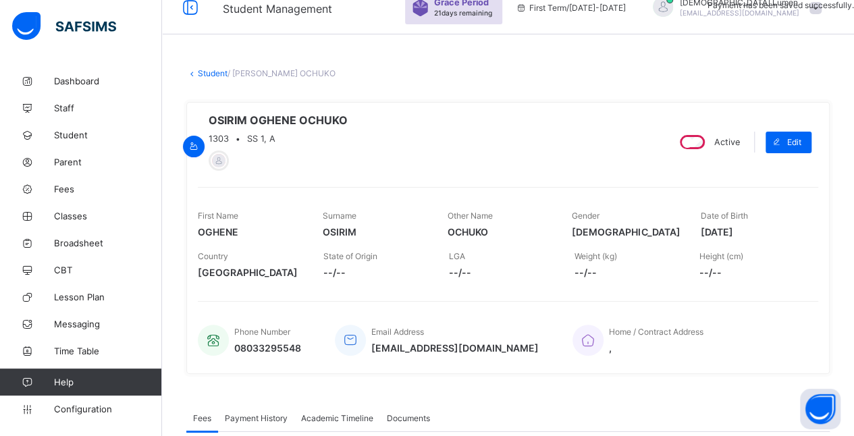
scroll to position [0, 0]
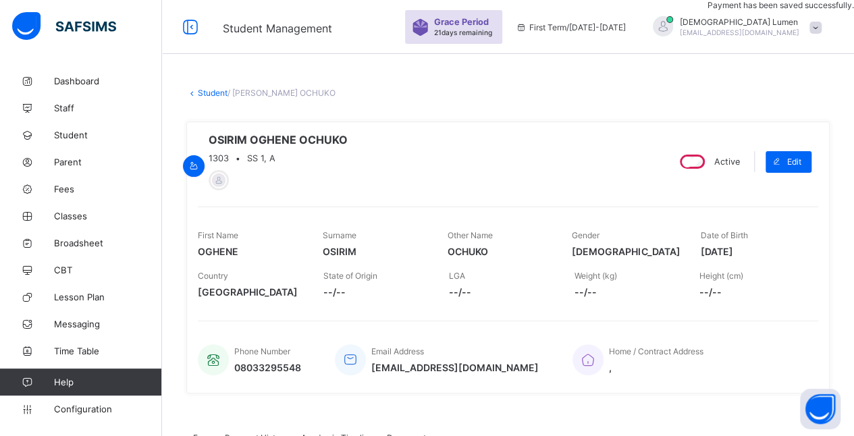
click at [201, 92] on link "Student" at bounding box center [213, 93] width 30 height 10
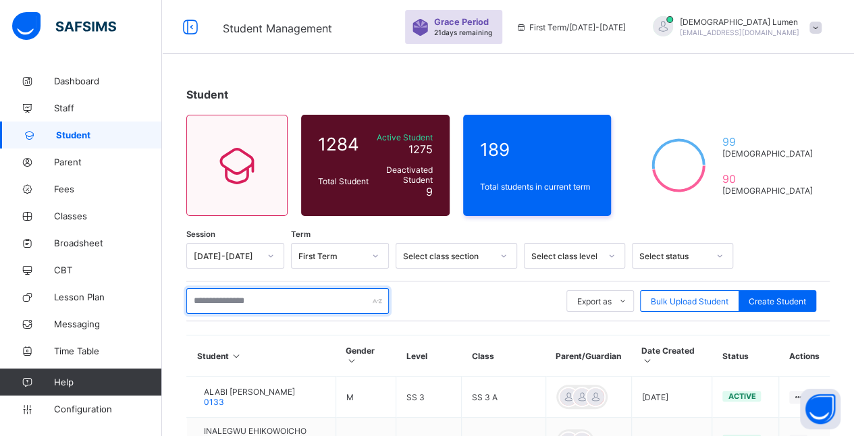
click at [333, 298] on input "text" at bounding box center [287, 301] width 202 height 26
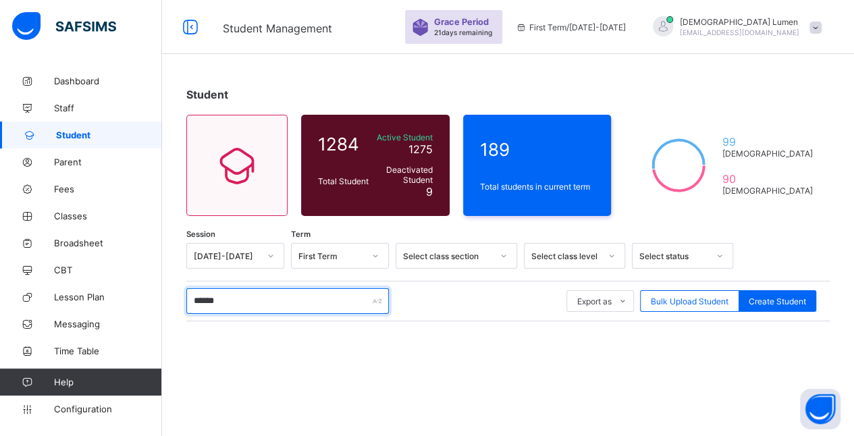
type input "*******"
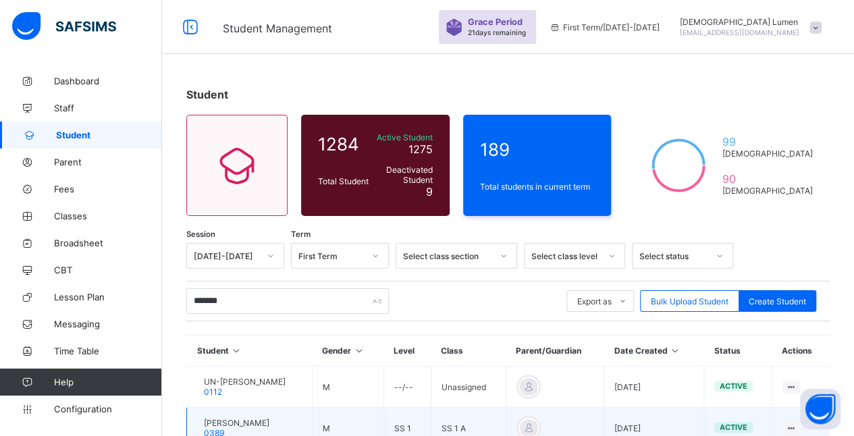
click at [269, 418] on span "[PERSON_NAME]" at bounding box center [236, 423] width 65 height 10
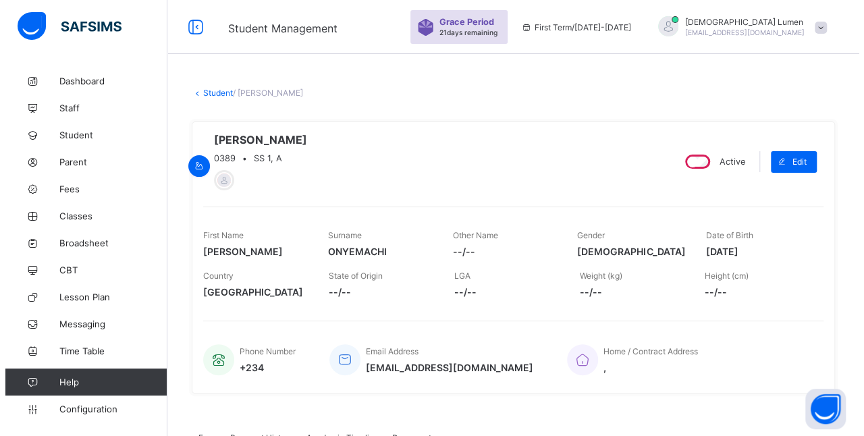
scroll to position [412, 0]
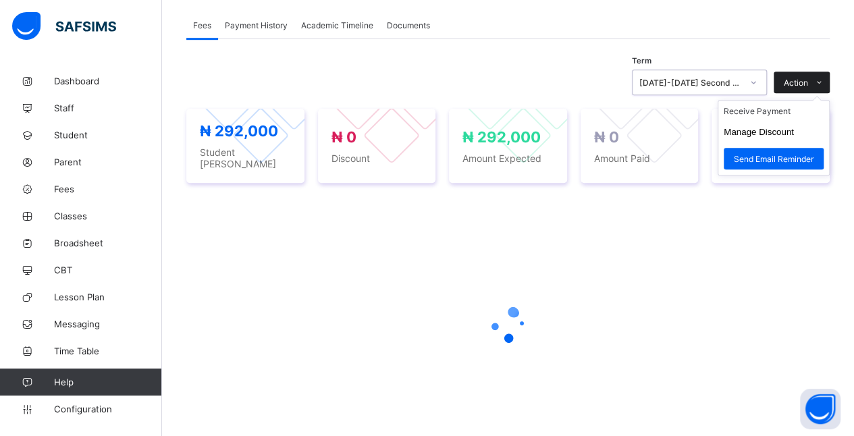
click at [824, 84] on icon at bounding box center [819, 82] width 10 height 9
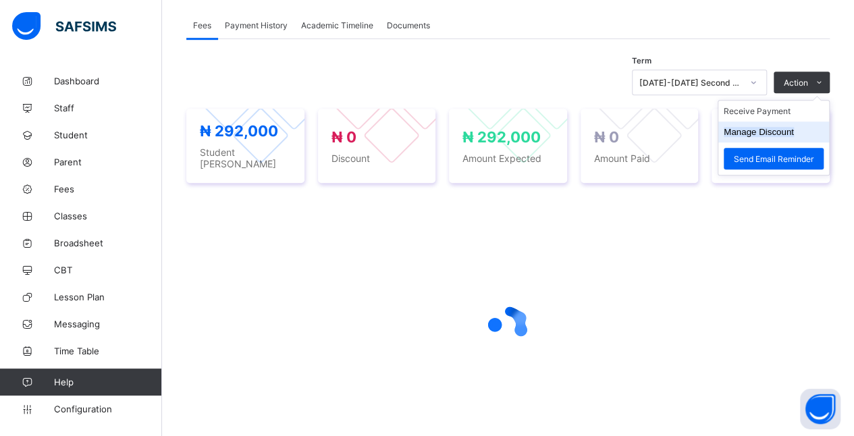
click at [794, 131] on button "Manage Discount" at bounding box center [758, 132] width 70 height 10
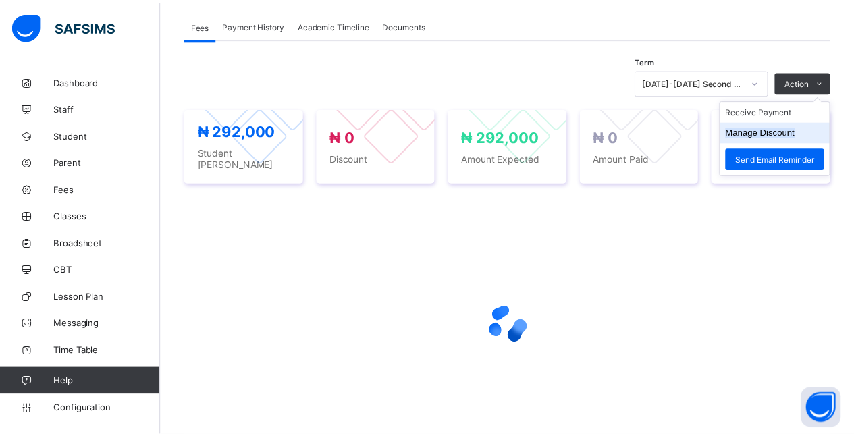
scroll to position [152, 0]
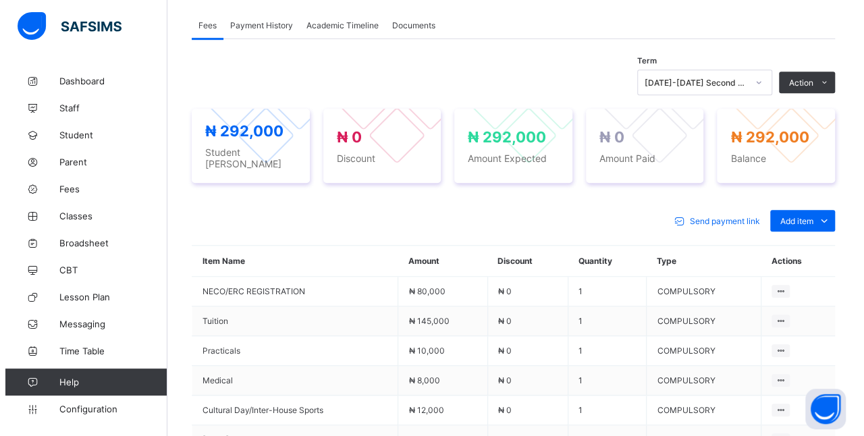
scroll to position [69, 0]
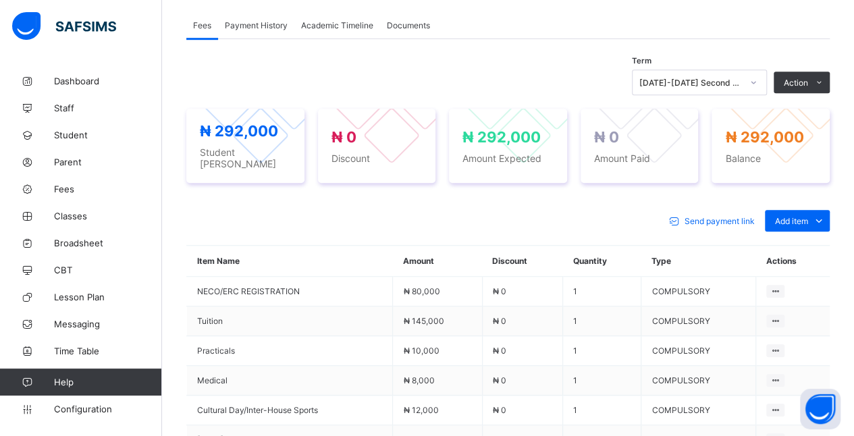
type input "***"
click at [819, 238] on ul "Optional items Special bill" at bounding box center [786, 263] width 86 height 50
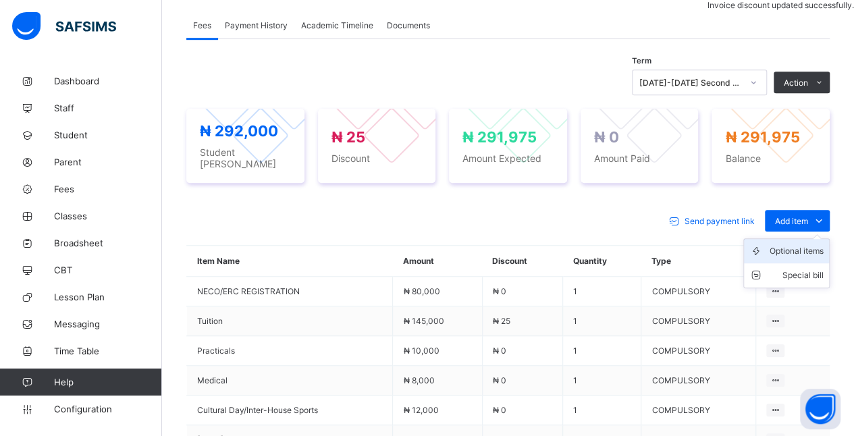
click at [815, 244] on div "Optional items" at bounding box center [796, 250] width 54 height 13
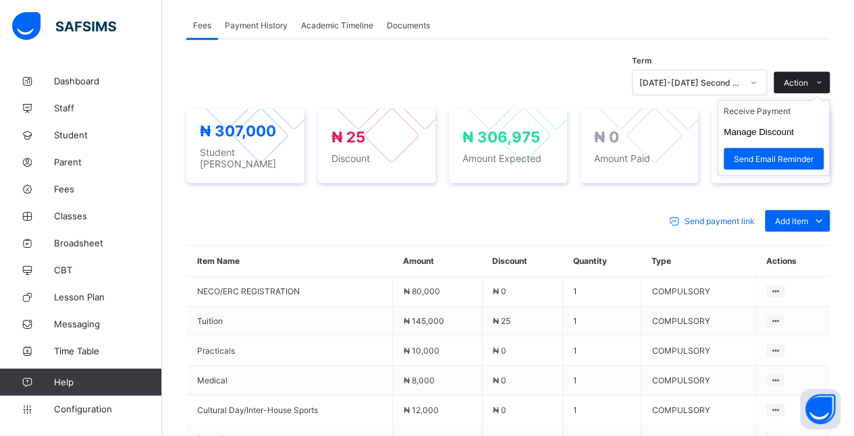
click at [818, 82] on span at bounding box center [819, 83] width 22 height 22
click at [791, 113] on li "Receive Payment" at bounding box center [773, 111] width 111 height 21
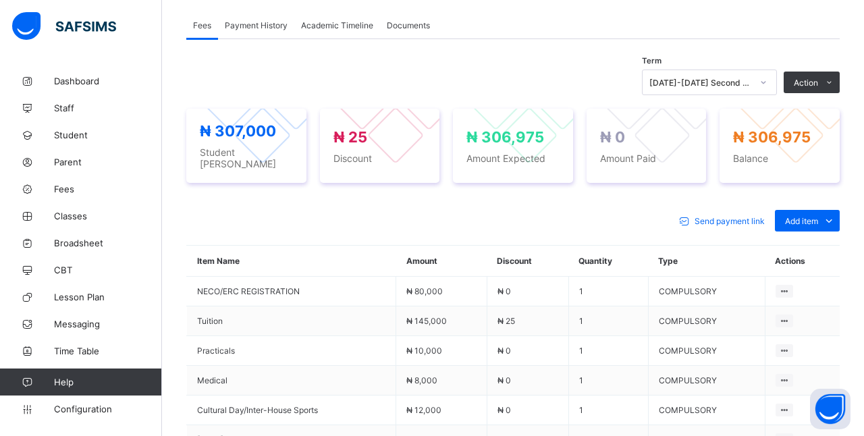
type input "****"
type input "**********"
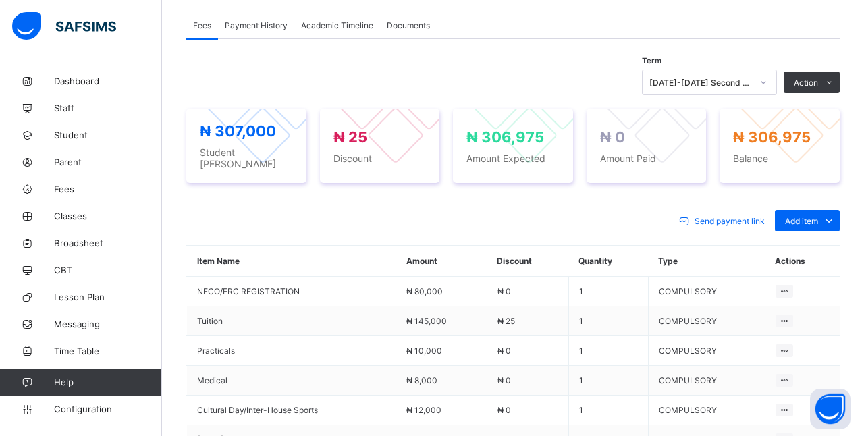
type input "*********"
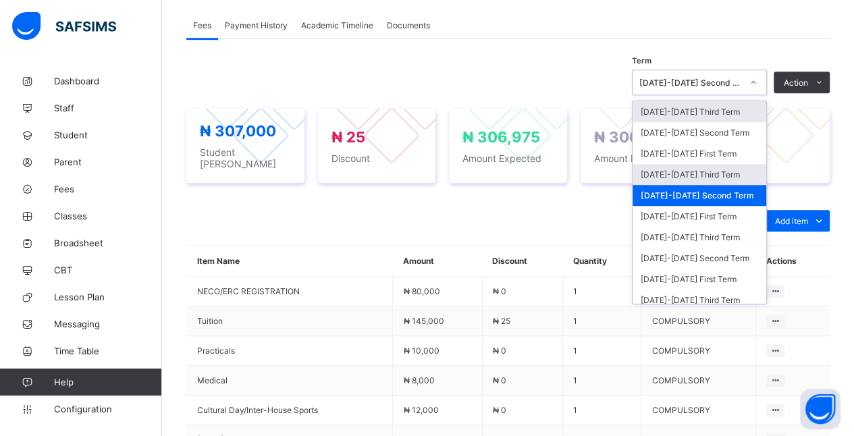
click at [736, 166] on div "[DATE]-[DATE] Third Term" at bounding box center [699, 174] width 134 height 21
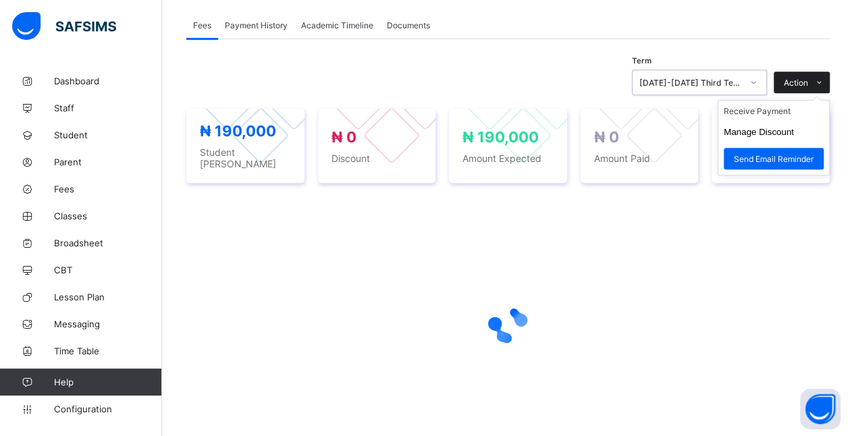
click at [824, 82] on icon at bounding box center [819, 82] width 10 height 9
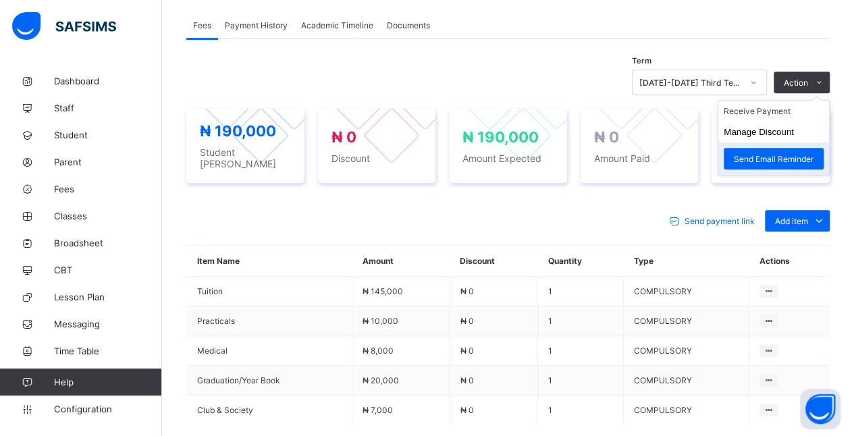
click at [811, 143] on li "Send Email Reminder" at bounding box center [773, 158] width 111 height 32
click at [792, 131] on button "Manage Discount" at bounding box center [758, 132] width 70 height 10
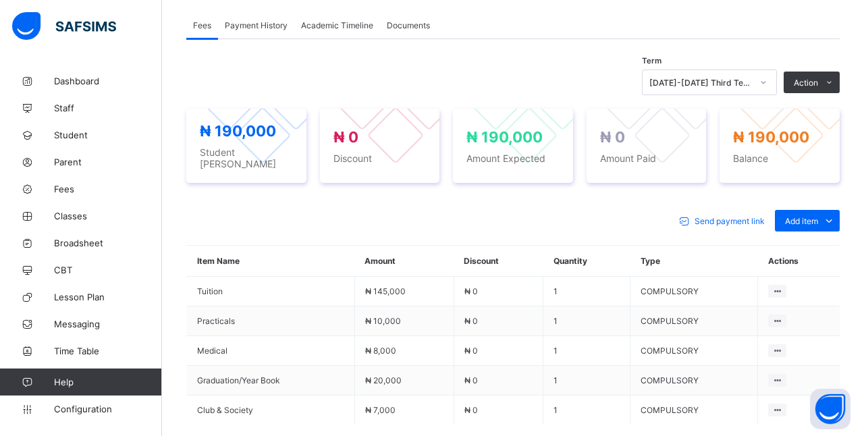
type input "***"
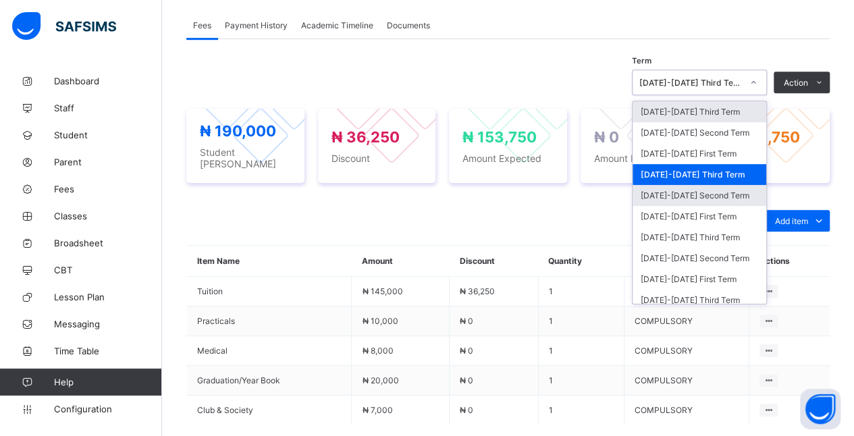
click at [744, 191] on div "[DATE]-[DATE] Second Term" at bounding box center [699, 195] width 134 height 21
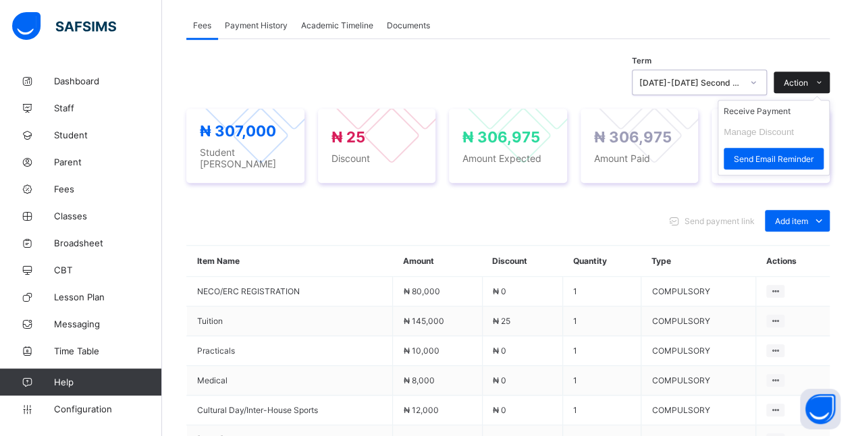
click at [808, 84] on span "Action" at bounding box center [796, 83] width 24 height 10
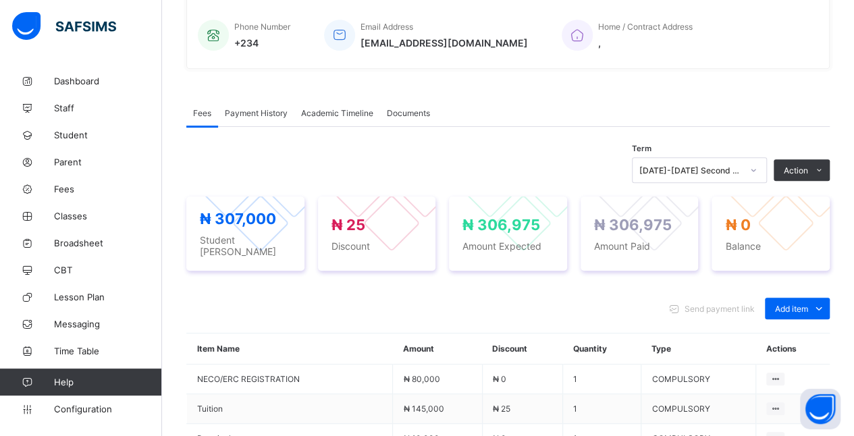
click at [257, 113] on span "Payment History" at bounding box center [256, 113] width 63 height 10
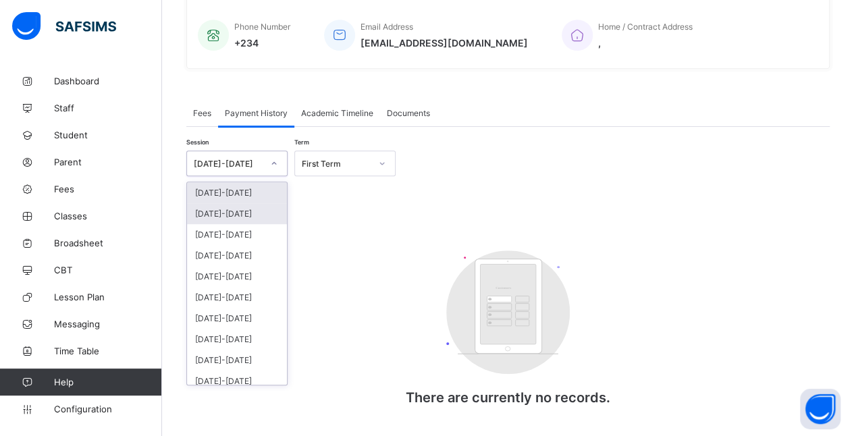
click at [266, 215] on div "[DATE]-[DATE]" at bounding box center [237, 213] width 100 height 21
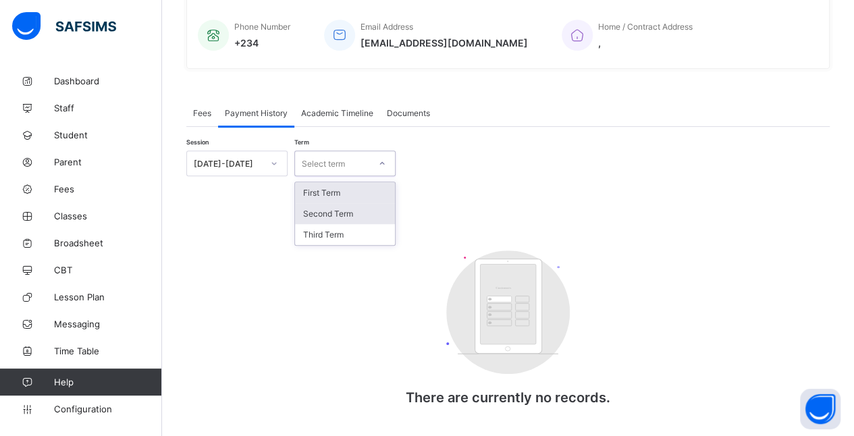
click at [375, 208] on div "Second Term" at bounding box center [345, 213] width 100 height 21
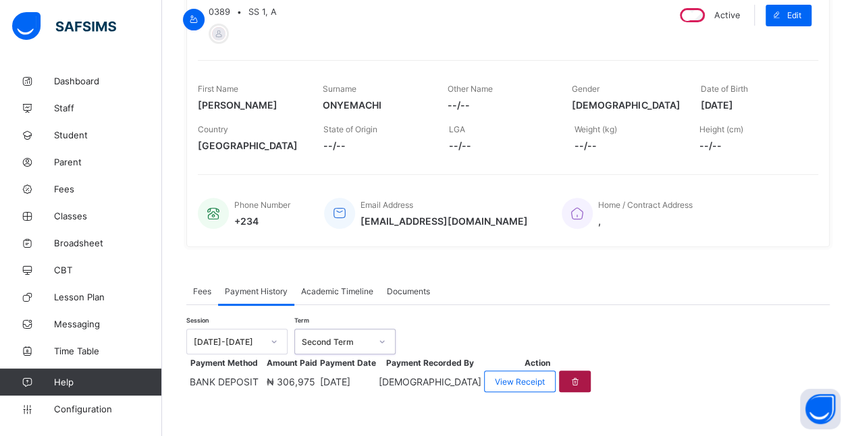
click at [591, 370] on div at bounding box center [575, 381] width 32 height 22
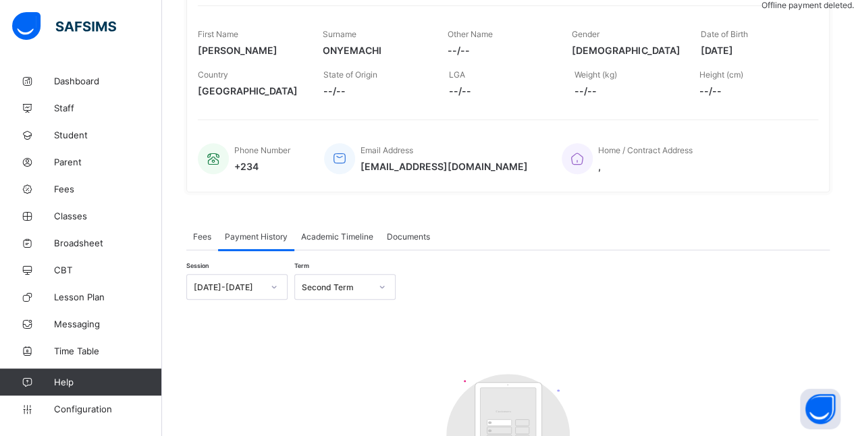
click at [196, 240] on span "Fees" at bounding box center [202, 236] width 18 height 10
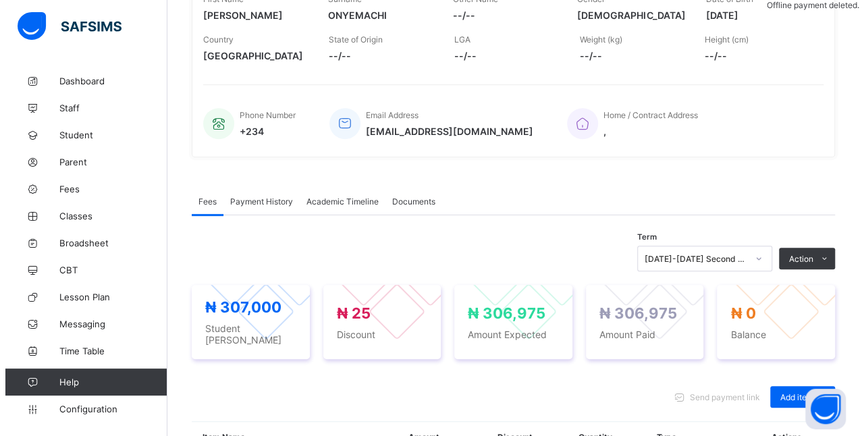
scroll to position [331, 0]
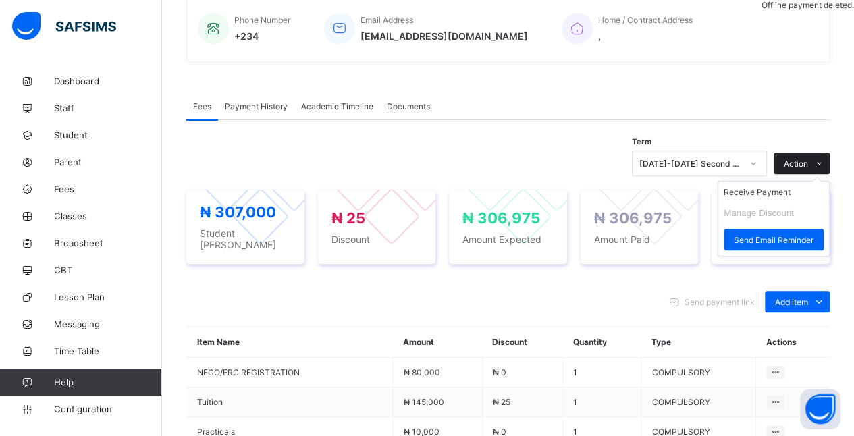
click at [824, 161] on icon at bounding box center [819, 163] width 10 height 9
click at [808, 159] on span "Action" at bounding box center [796, 164] width 24 height 10
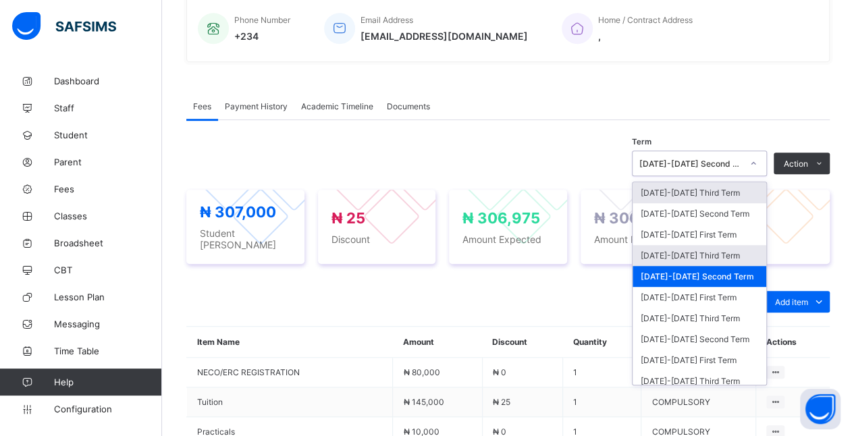
click at [715, 252] on div "[DATE]-[DATE] Third Term" at bounding box center [699, 255] width 134 height 21
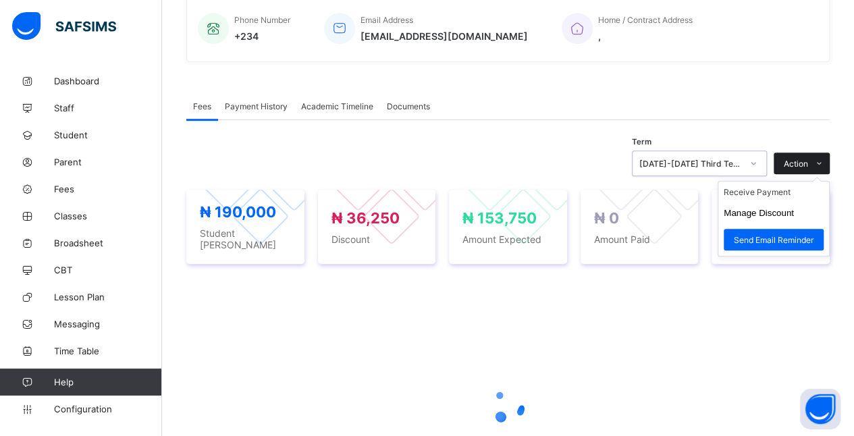
click at [824, 167] on icon at bounding box center [819, 163] width 10 height 9
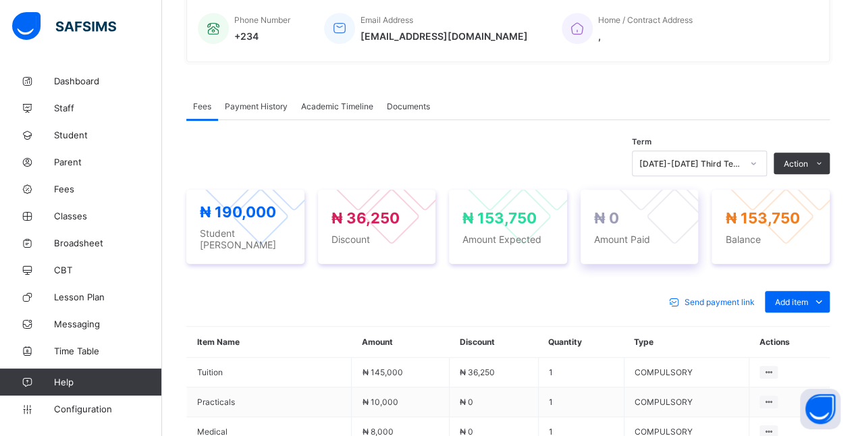
click at [674, 242] on div "₦ 0 Amount Paid" at bounding box center [639, 227] width 118 height 74
click at [800, 297] on span "Add item" at bounding box center [791, 302] width 33 height 10
click at [798, 325] on div "Optional items" at bounding box center [796, 331] width 54 height 13
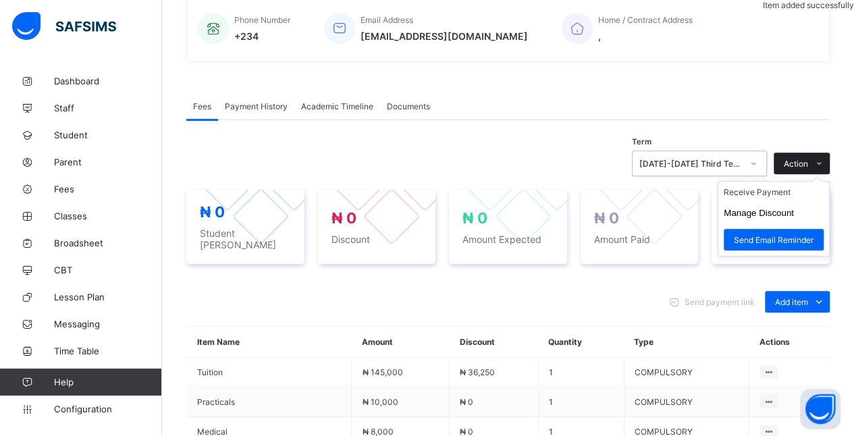
click at [824, 166] on icon at bounding box center [819, 163] width 10 height 9
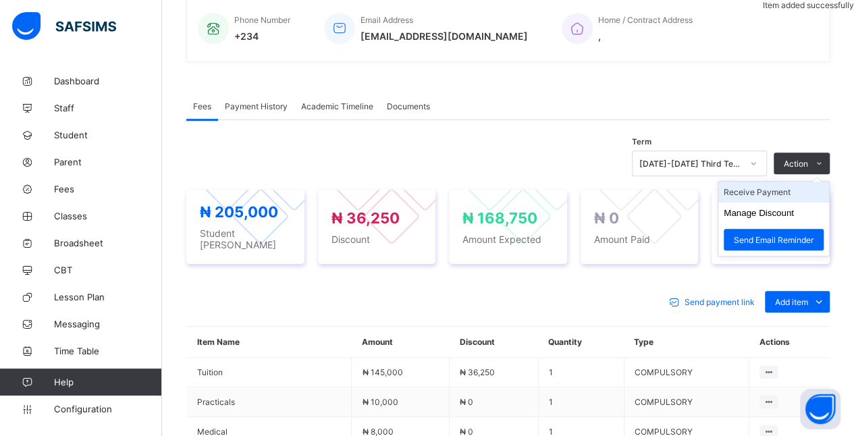
click at [777, 192] on li "Receive Payment" at bounding box center [773, 192] width 111 height 21
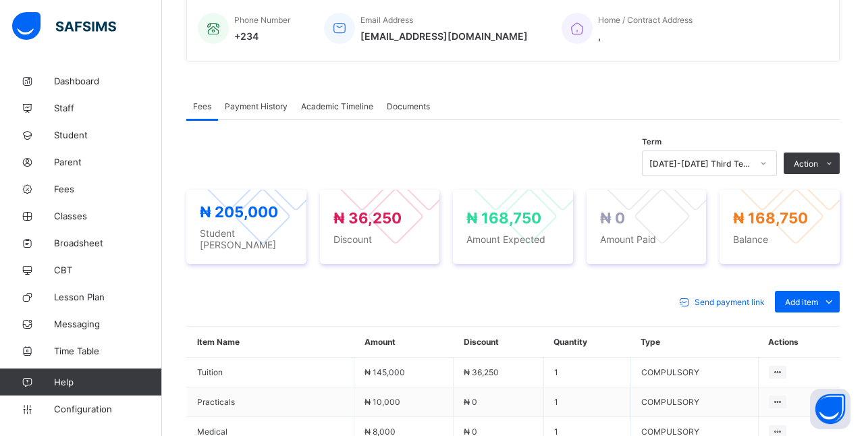
type input "******"
type input "**********"
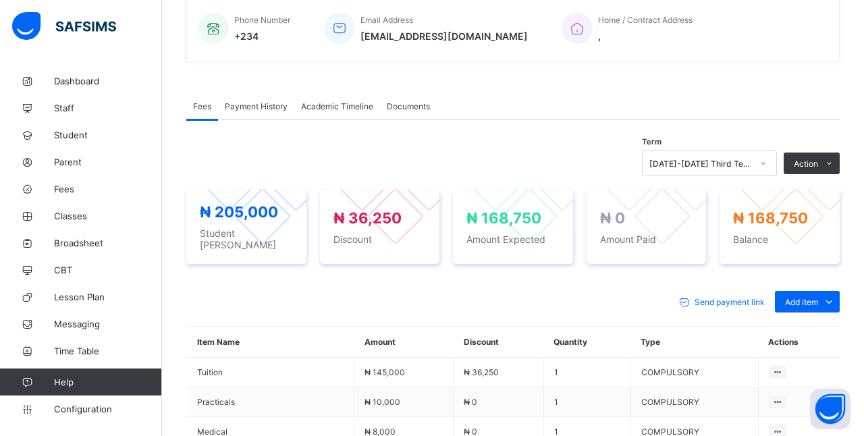
type input "*********"
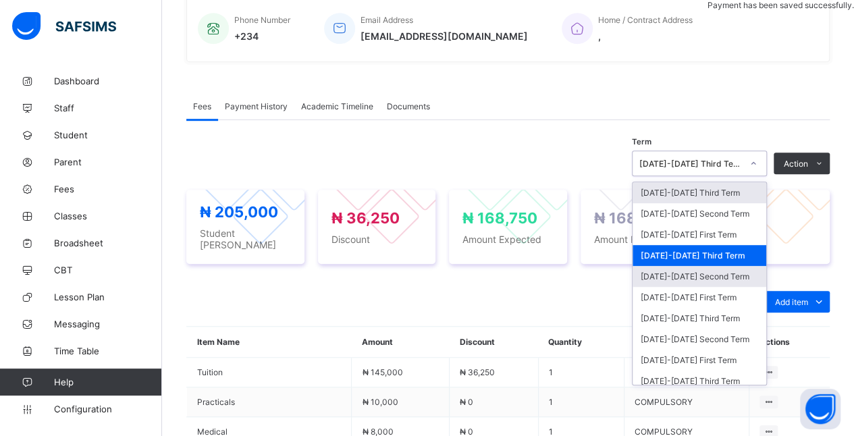
click at [744, 266] on div "[DATE]-[DATE] Second Term" at bounding box center [699, 276] width 134 height 21
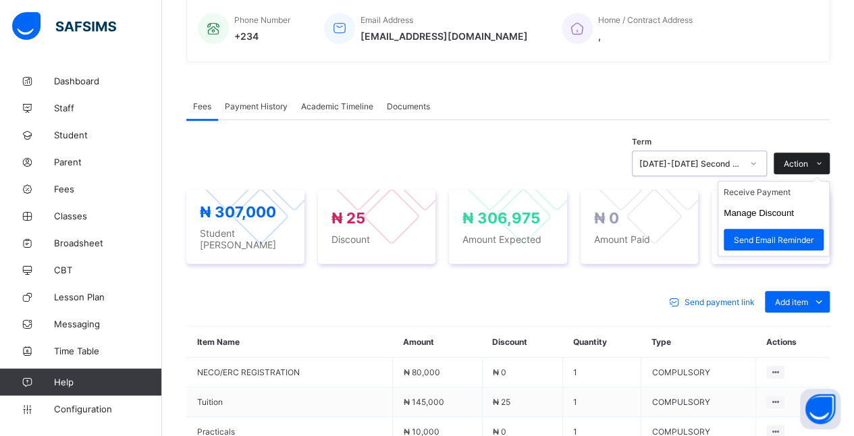
click at [824, 165] on icon at bounding box center [819, 163] width 10 height 9
click at [794, 212] on button "Manage Discount" at bounding box center [758, 213] width 70 height 10
type input "*"
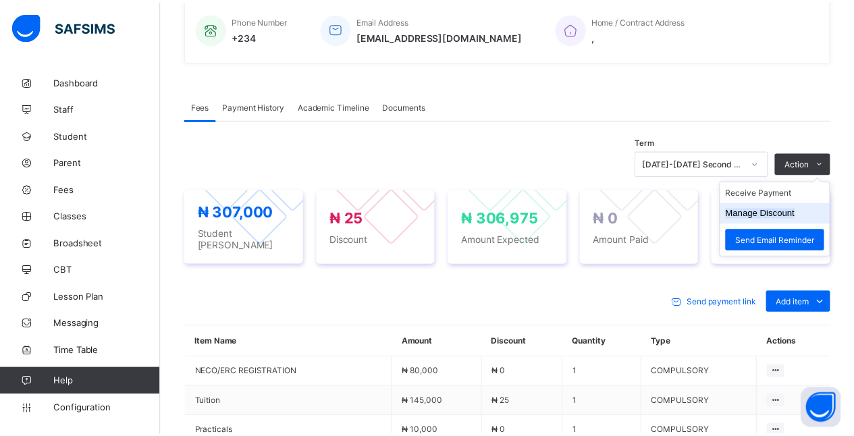
scroll to position [194, 0]
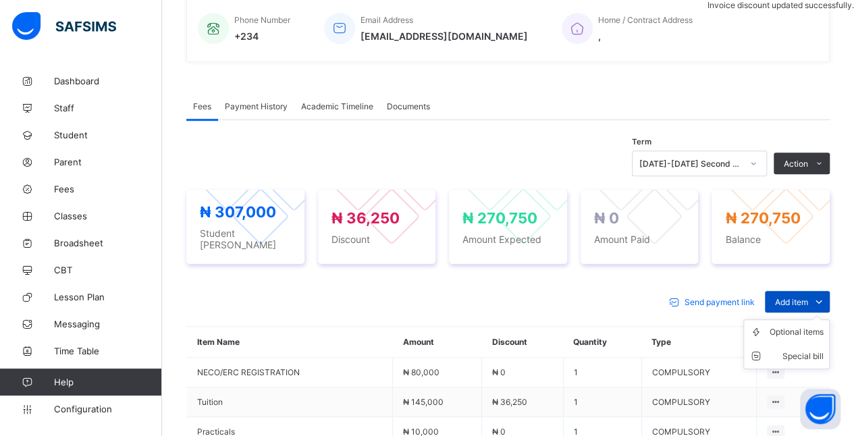
click at [808, 297] on span "Add item" at bounding box center [791, 302] width 33 height 10
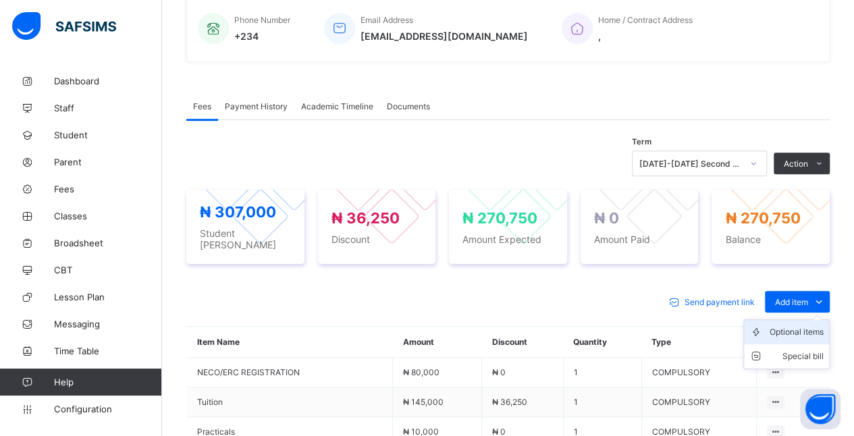
click at [810, 325] on div "Optional items" at bounding box center [796, 331] width 54 height 13
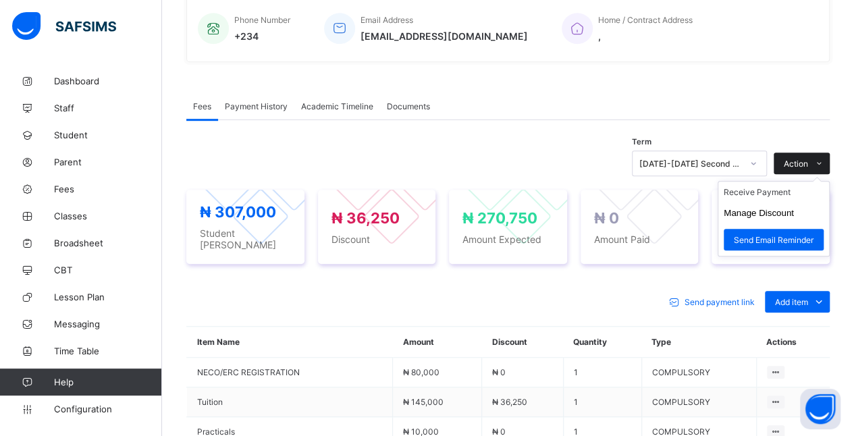
click at [819, 159] on span at bounding box center [819, 164] width 22 height 22
click at [800, 189] on li "Receive Payment" at bounding box center [773, 192] width 111 height 21
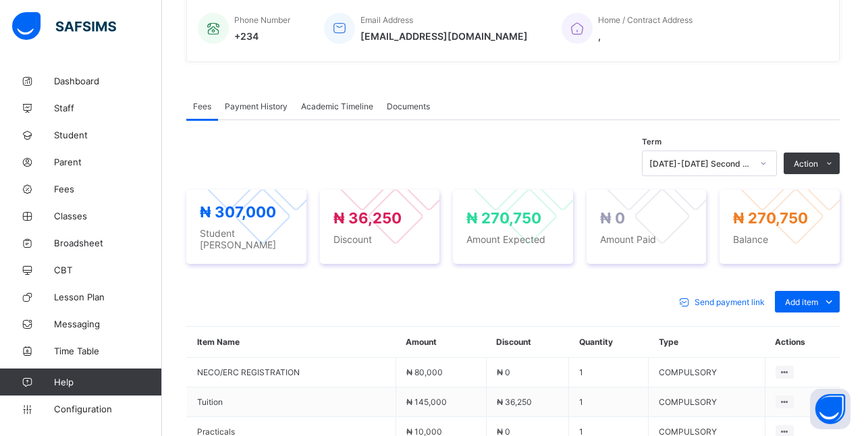
type input "*****"
type input "**********"
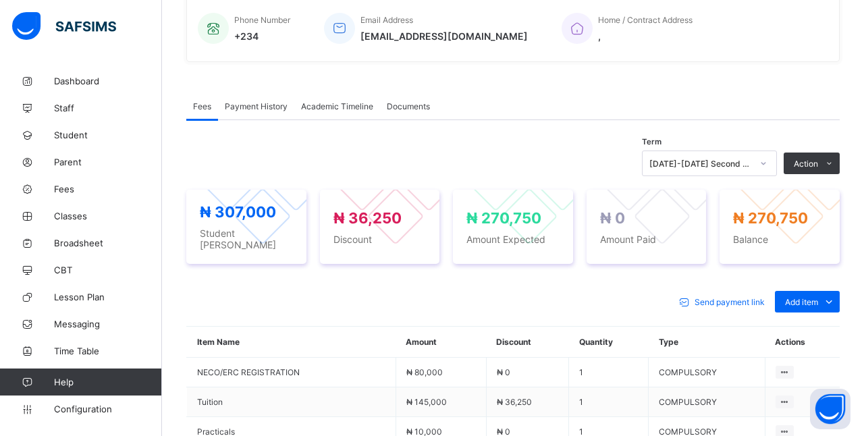
type input "*********"
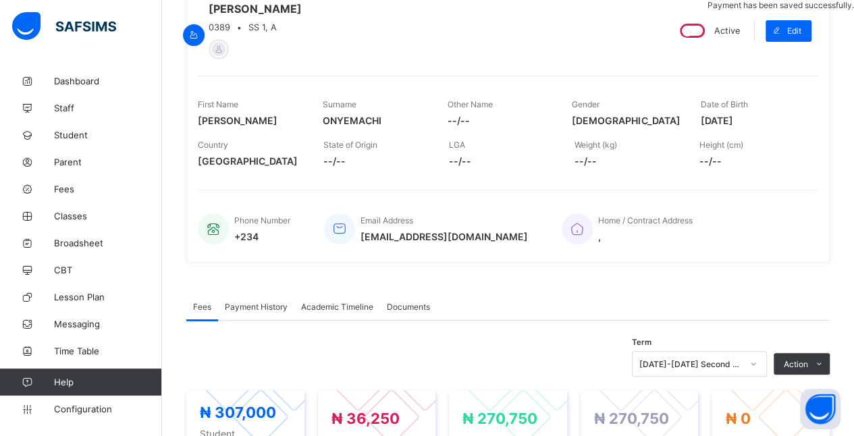
scroll to position [0, 0]
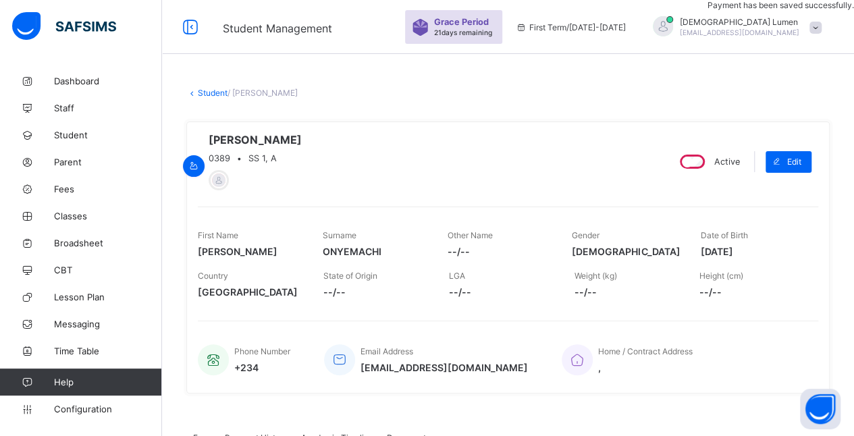
click at [202, 92] on link "Student" at bounding box center [213, 93] width 30 height 10
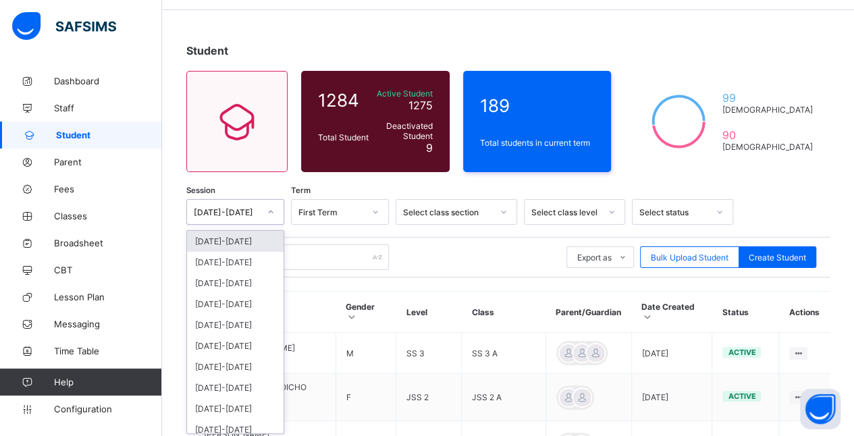
scroll to position [46, 0]
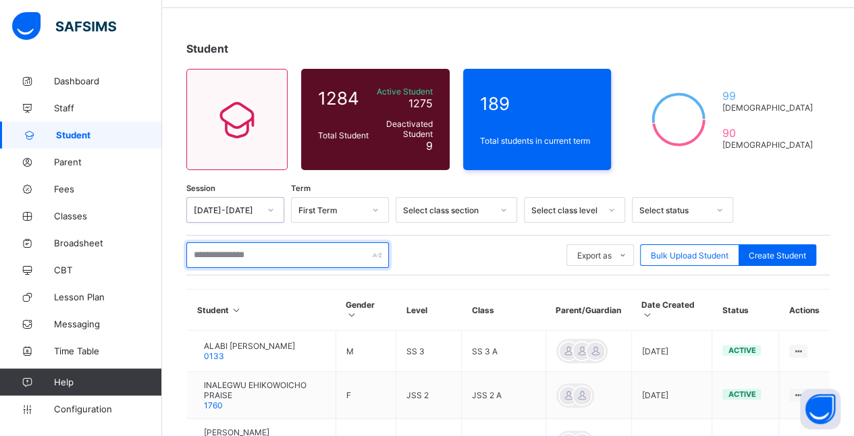
click at [207, 254] on input "text" at bounding box center [287, 255] width 202 height 26
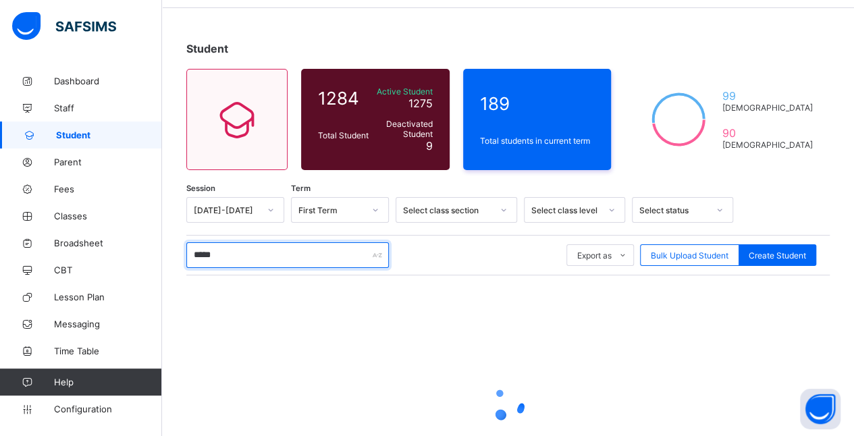
type input "******"
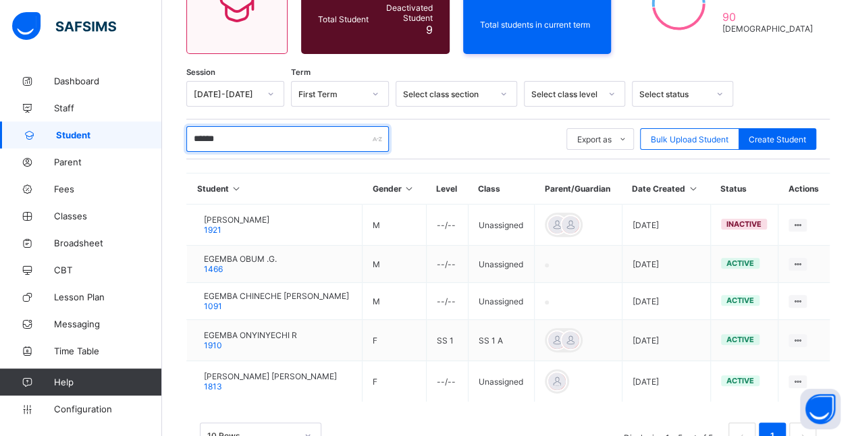
scroll to position [181, 0]
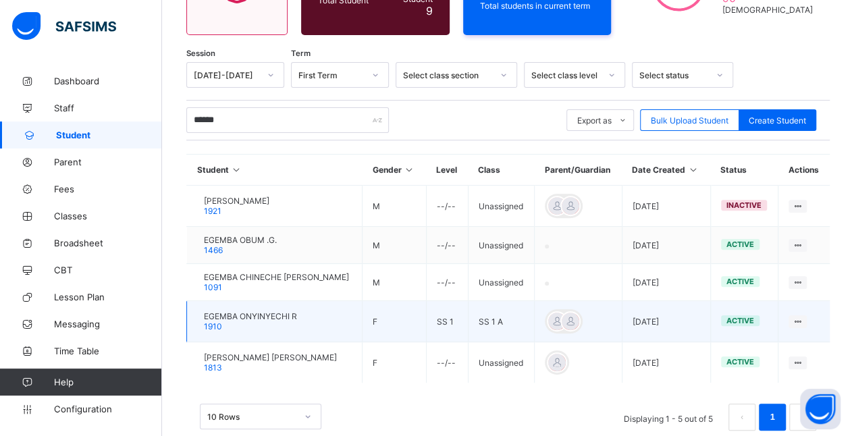
click at [297, 311] on span "EGEMBA ONYINYECHI R" at bounding box center [250, 316] width 93 height 10
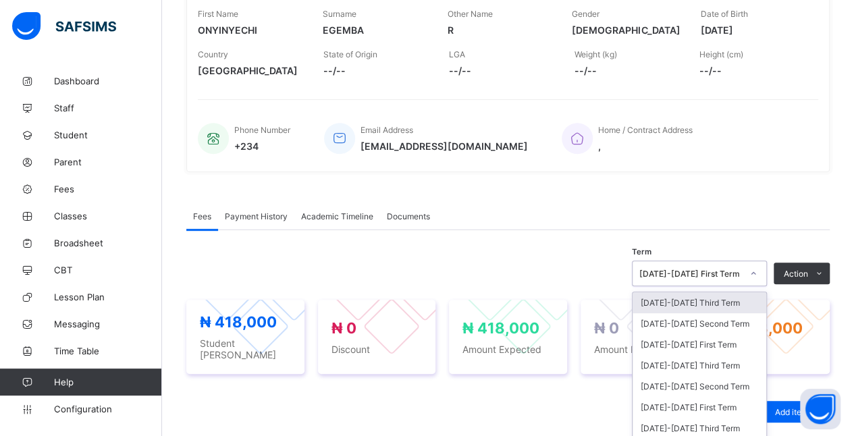
scroll to position [285, 0]
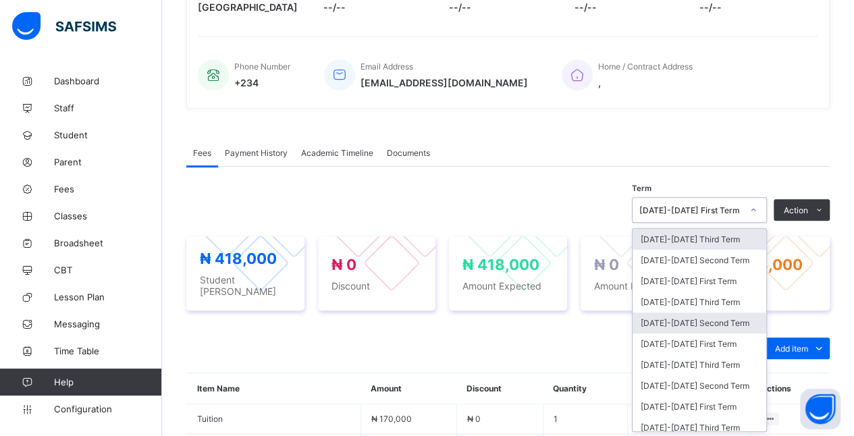
click at [742, 316] on div "[DATE]-[DATE] Second Term" at bounding box center [699, 322] width 134 height 21
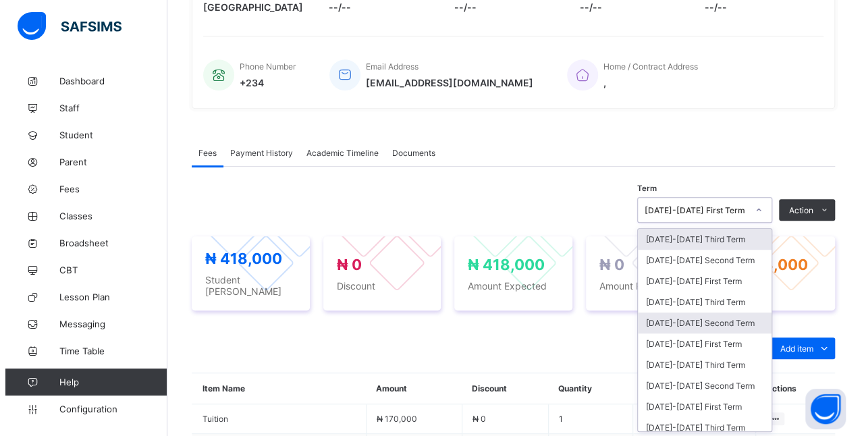
scroll to position [286, 0]
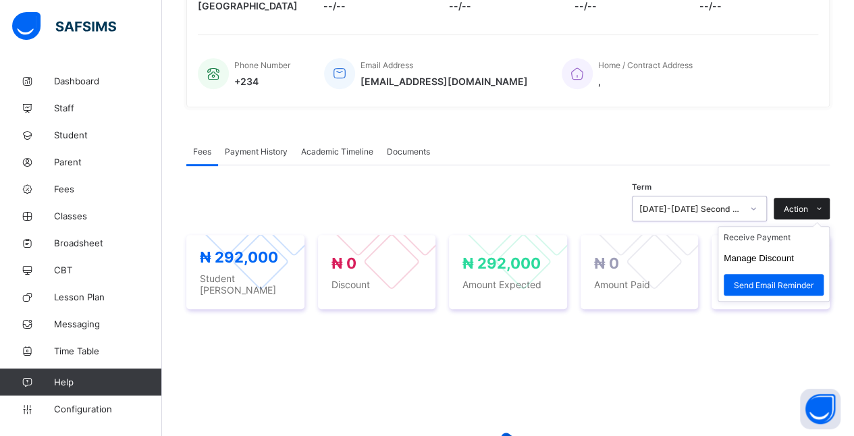
click at [821, 208] on span at bounding box center [819, 209] width 22 height 22
click at [800, 237] on li "Receive Payment" at bounding box center [773, 237] width 111 height 21
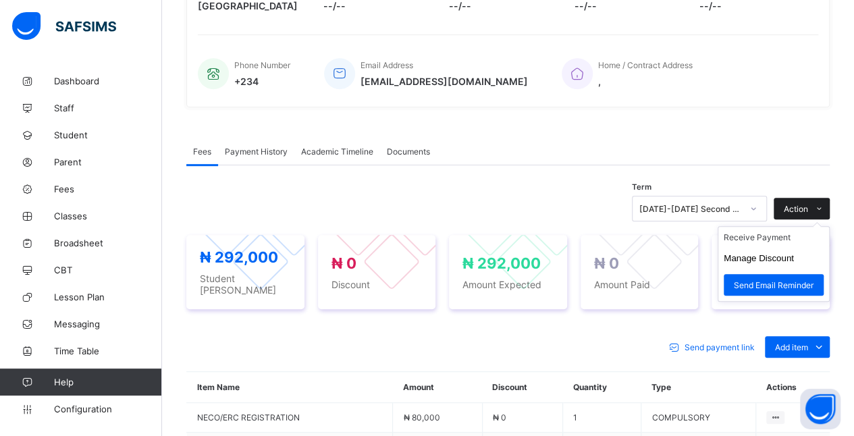
click at [818, 199] on span at bounding box center [819, 209] width 22 height 22
click at [794, 257] on button "Manage Discount" at bounding box center [758, 258] width 70 height 10
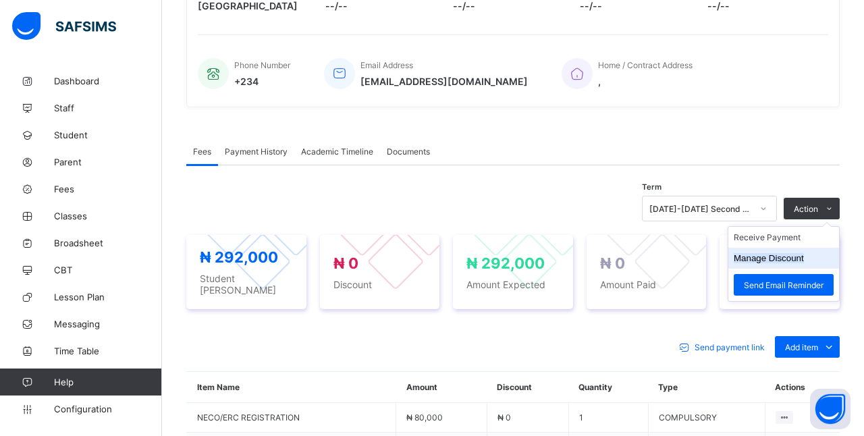
scroll to position [152, 0]
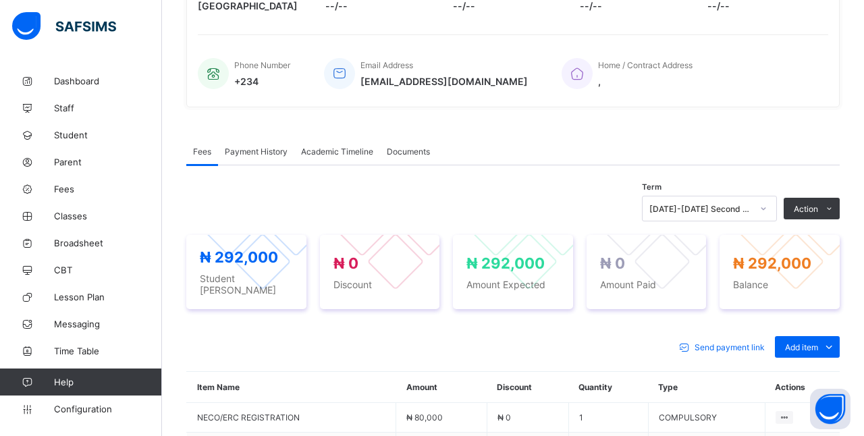
type input "***"
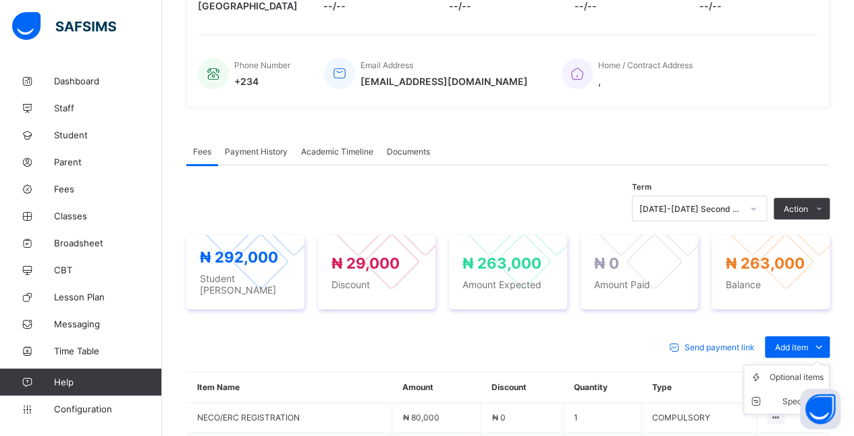
click at [815, 364] on ul "Optional items Special bill" at bounding box center [786, 389] width 86 height 50
click at [804, 370] on div "Optional items" at bounding box center [796, 376] width 54 height 13
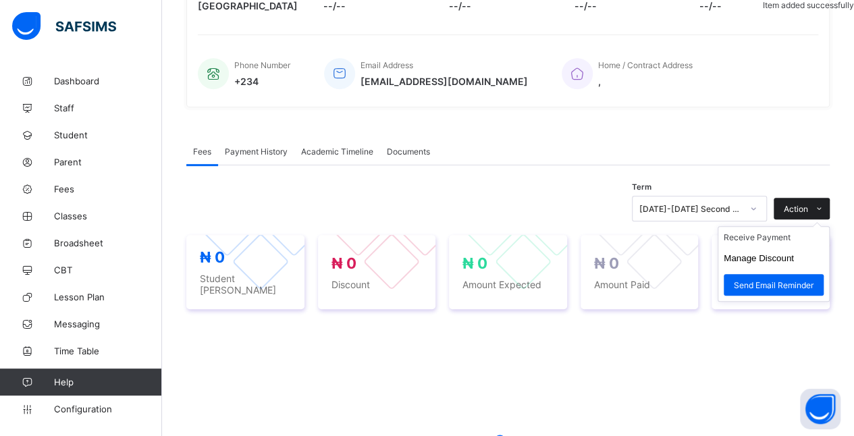
click at [824, 207] on icon at bounding box center [819, 208] width 10 height 9
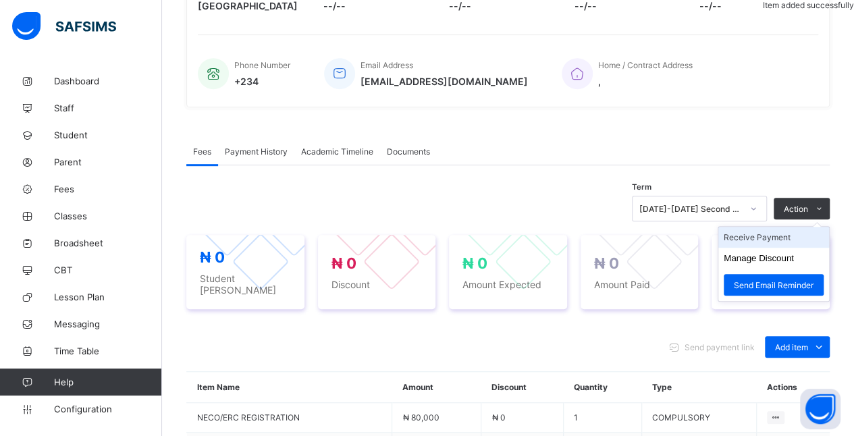
click at [800, 239] on li "Receive Payment" at bounding box center [773, 237] width 111 height 21
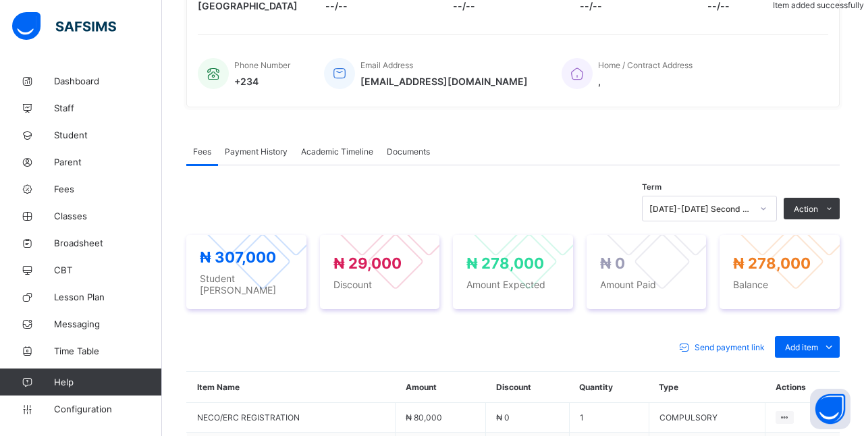
type input "****"
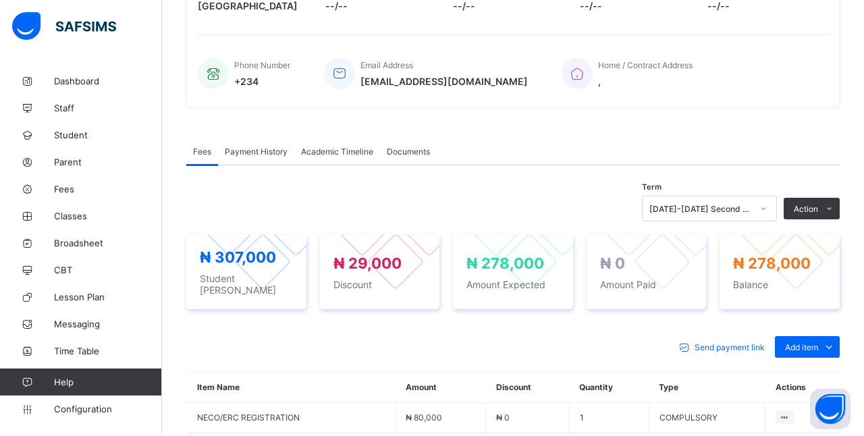
type input "**********"
type input "*********"
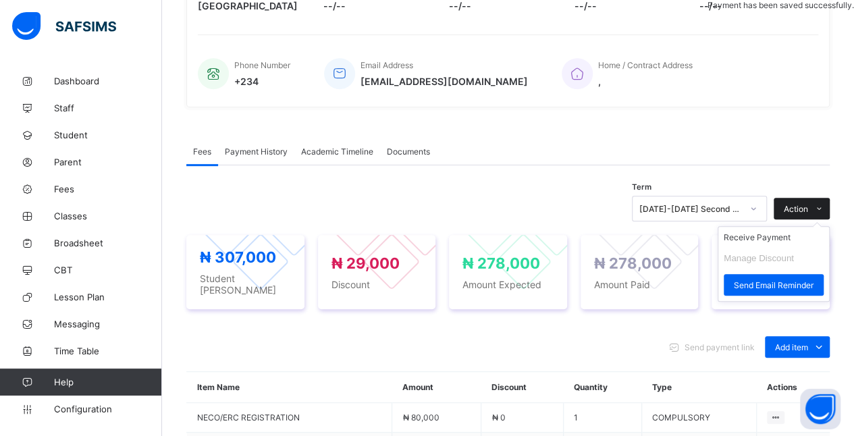
click at [824, 209] on icon at bounding box center [819, 208] width 10 height 9
click at [808, 208] on span "Action" at bounding box center [796, 209] width 24 height 10
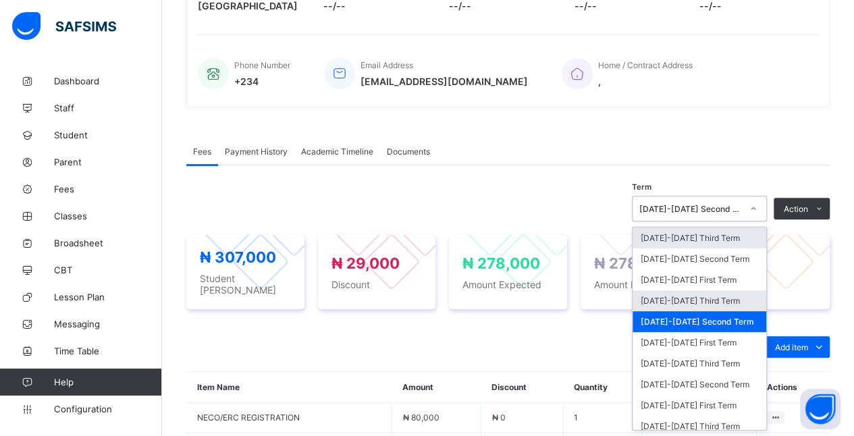
click at [699, 301] on div "[DATE]-[DATE] Third Term" at bounding box center [699, 300] width 134 height 21
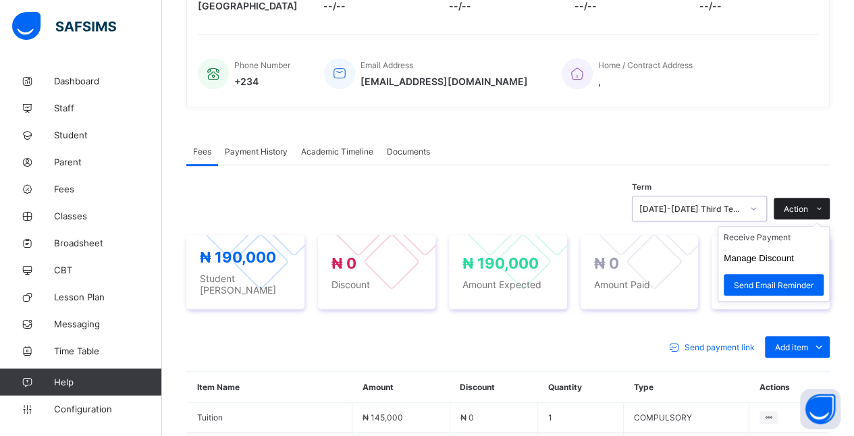
click at [808, 209] on span "Action" at bounding box center [796, 209] width 24 height 10
click at [794, 260] on button "Manage Discount" at bounding box center [758, 258] width 70 height 10
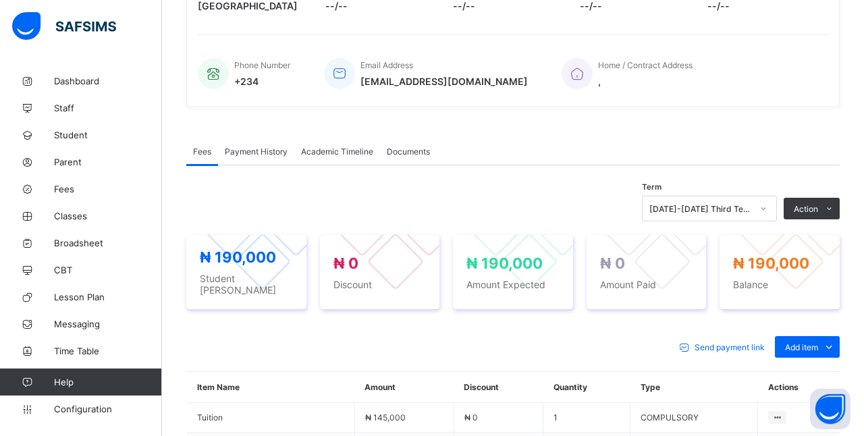
type input "***"
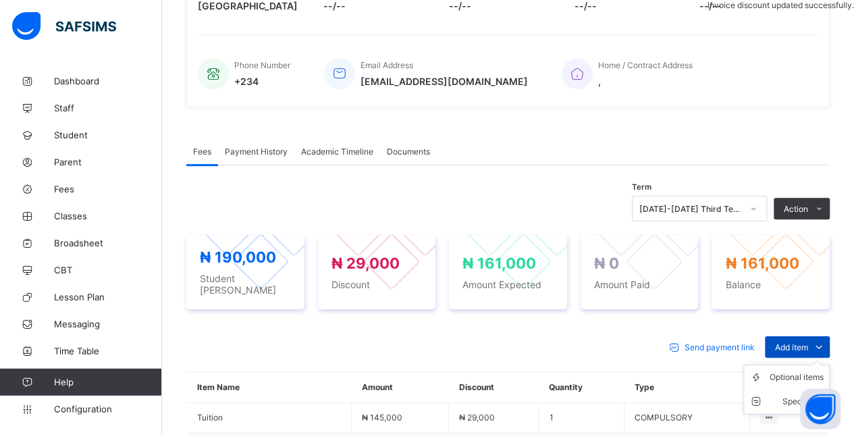
click at [807, 342] on span "Add item" at bounding box center [791, 347] width 33 height 10
click at [806, 364] on ul "Optional items Special bill" at bounding box center [786, 389] width 86 height 50
click at [802, 370] on div "Optional items" at bounding box center [796, 376] width 54 height 13
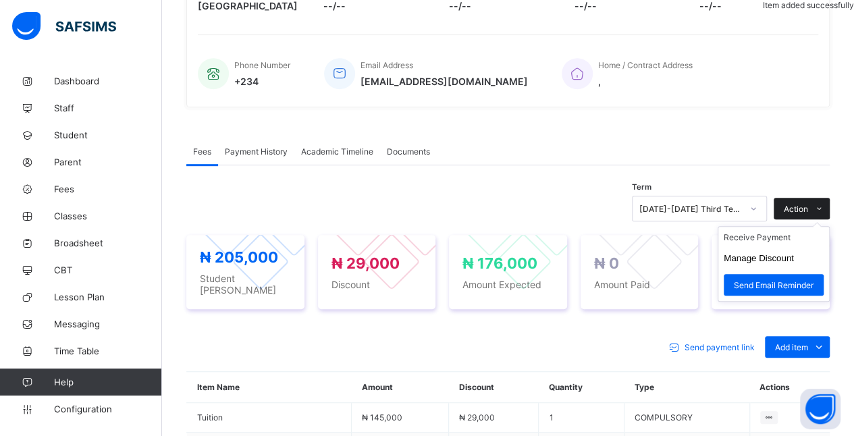
click at [818, 211] on span at bounding box center [819, 209] width 22 height 22
click at [786, 241] on li "Receive Payment" at bounding box center [773, 237] width 111 height 21
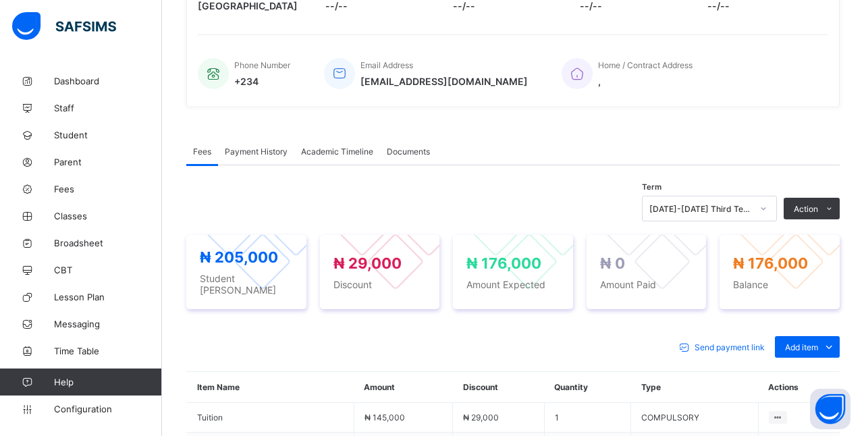
type input "*****"
type input "**********"
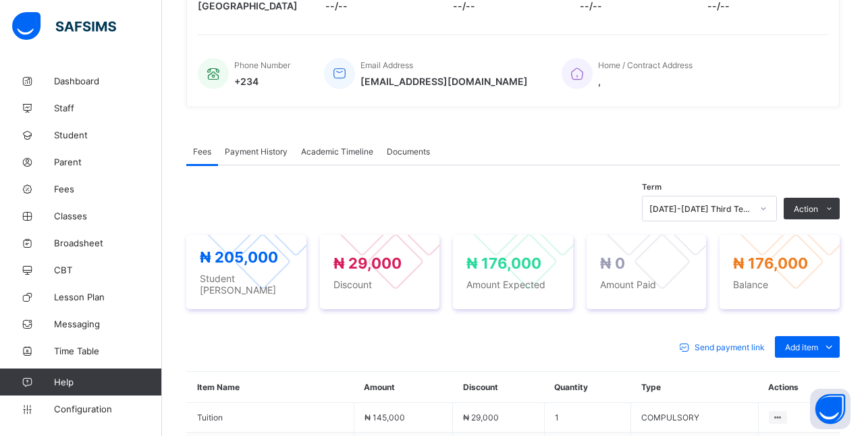
type input "*********"
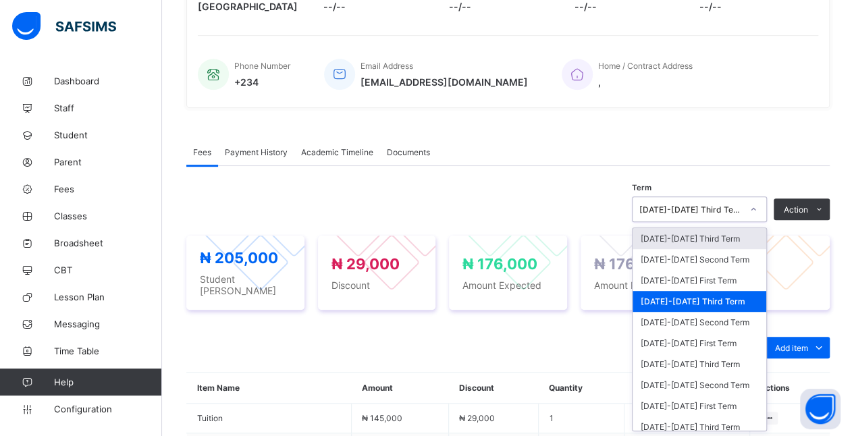
scroll to position [286, 0]
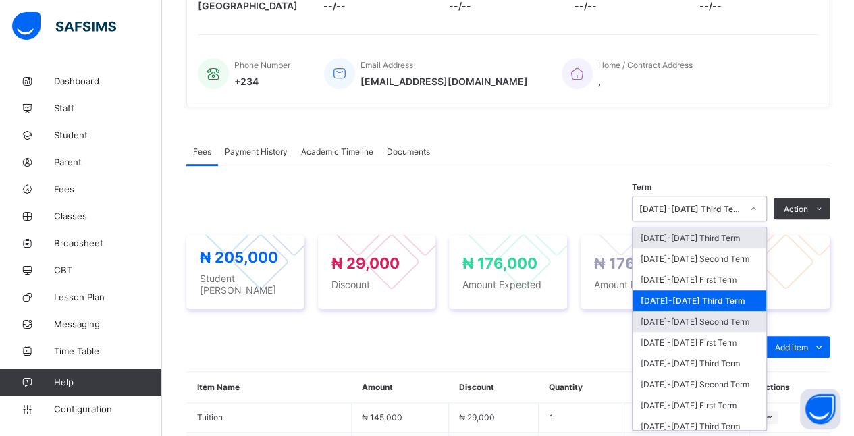
click at [735, 319] on div "[DATE]-[DATE] Second Term" at bounding box center [699, 321] width 134 height 21
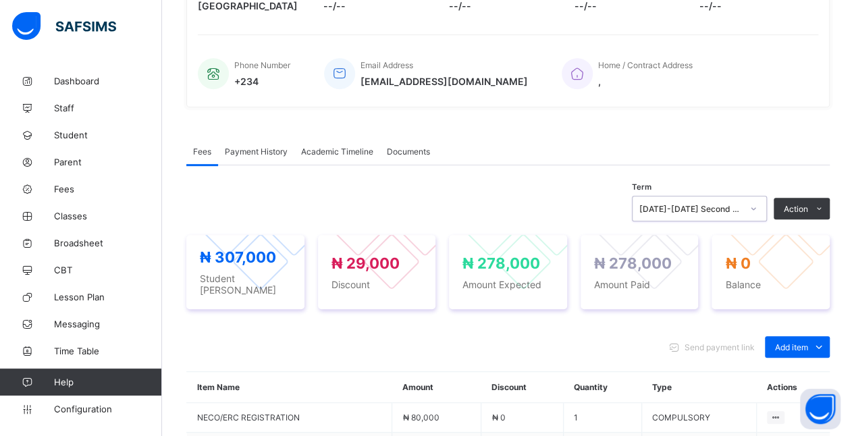
scroll to position [0, 0]
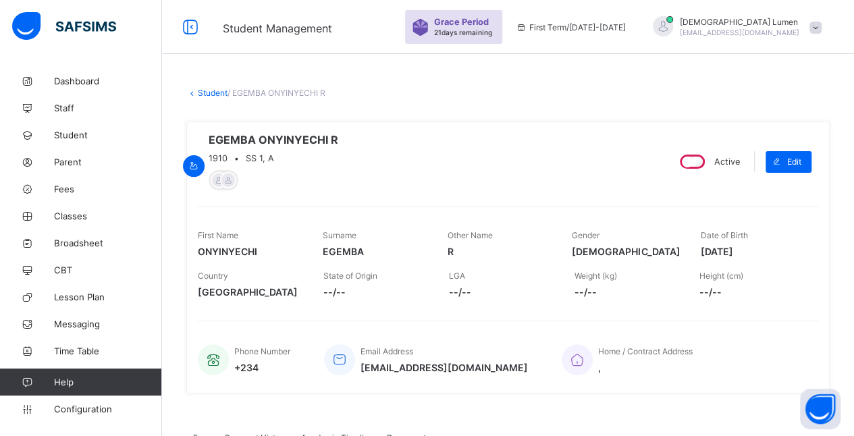
click at [215, 93] on link "Student" at bounding box center [213, 93] width 30 height 10
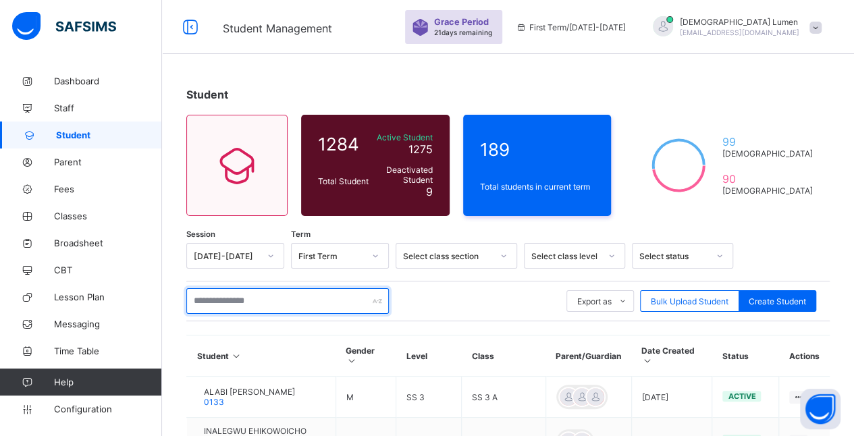
click at [298, 300] on input "text" at bounding box center [287, 301] width 202 height 26
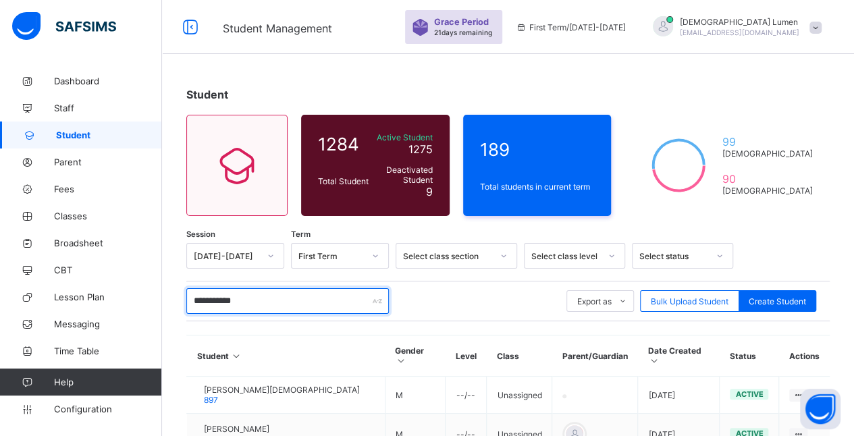
type input "**********"
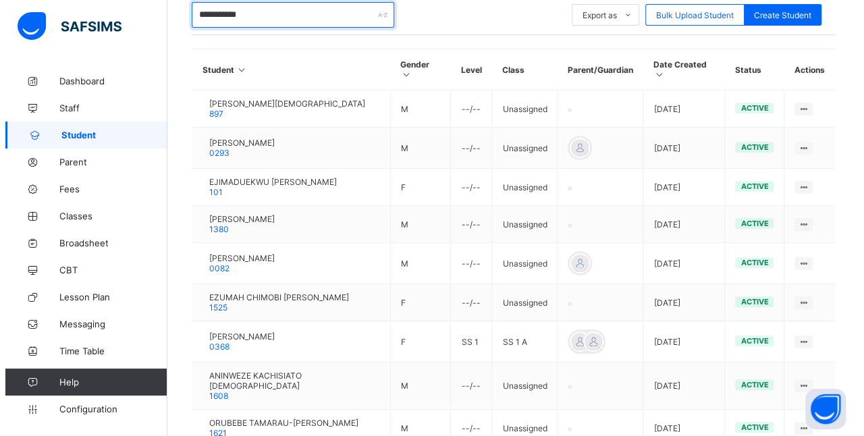
scroll to position [289, 0]
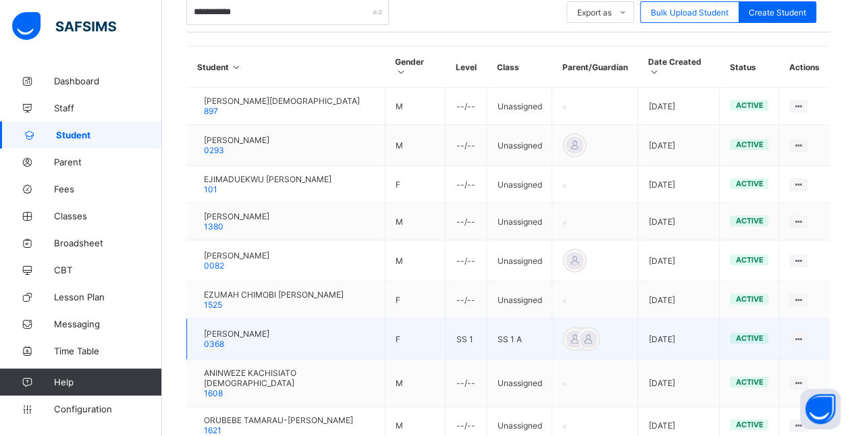
click at [262, 329] on span "[PERSON_NAME]" at bounding box center [236, 334] width 65 height 10
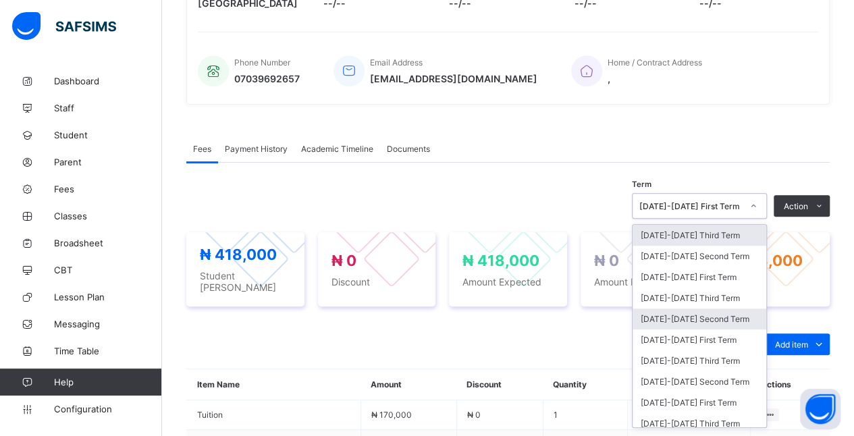
click at [736, 314] on div "[DATE]-[DATE] Second Term" at bounding box center [699, 318] width 134 height 21
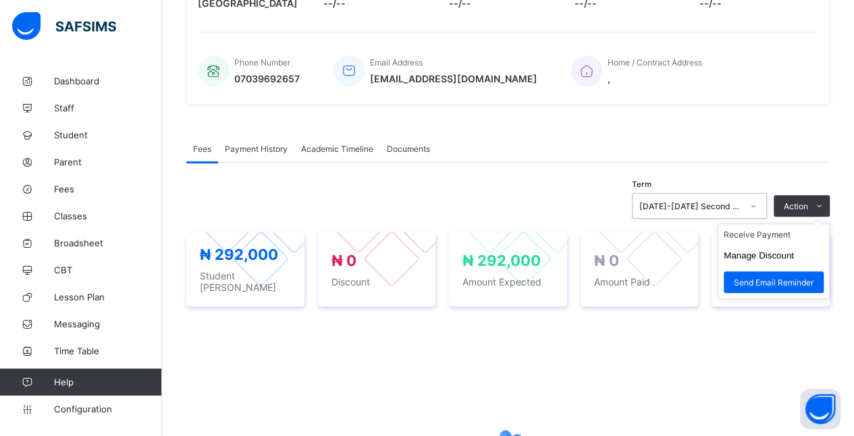
click at [818, 223] on ul "Receive Payment Manage Discount Send Email Reminder" at bounding box center [773, 261] width 112 height 76
click at [794, 254] on button "Manage Discount" at bounding box center [758, 255] width 70 height 10
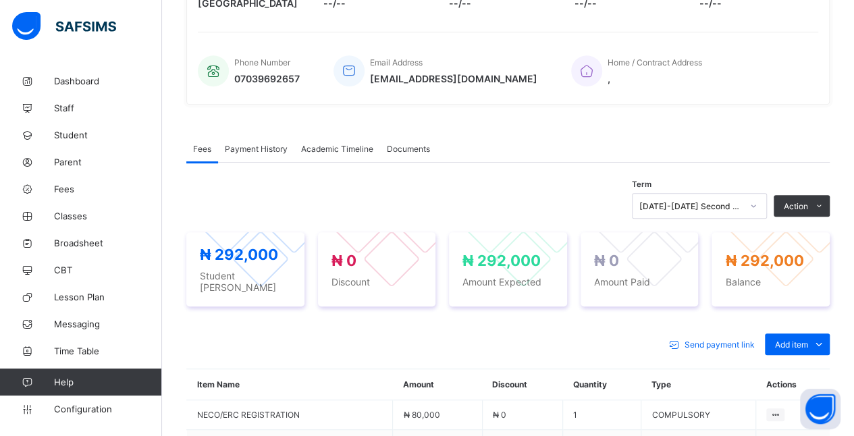
type input "*"
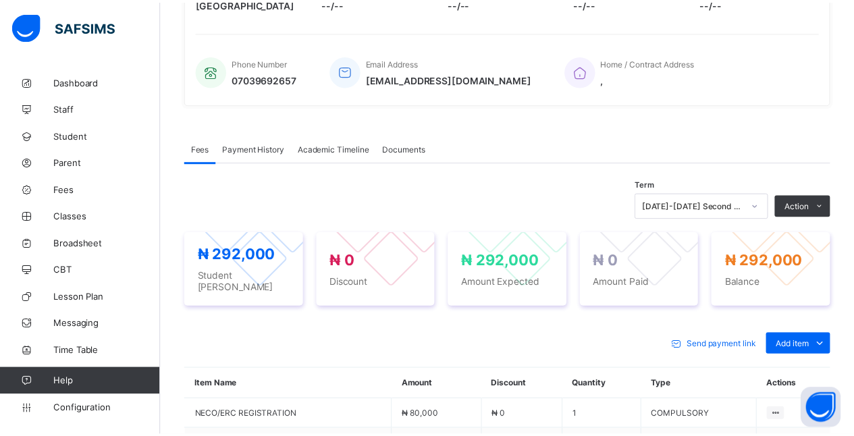
scroll to position [152, 0]
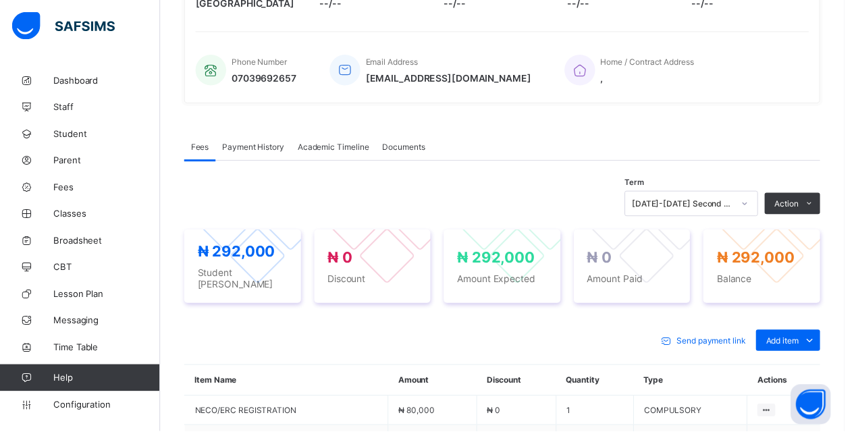
scroll to position [69, 0]
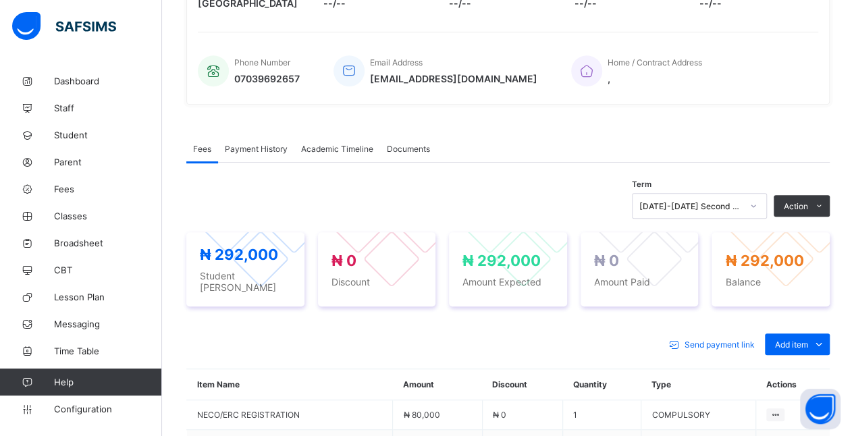
type input "**"
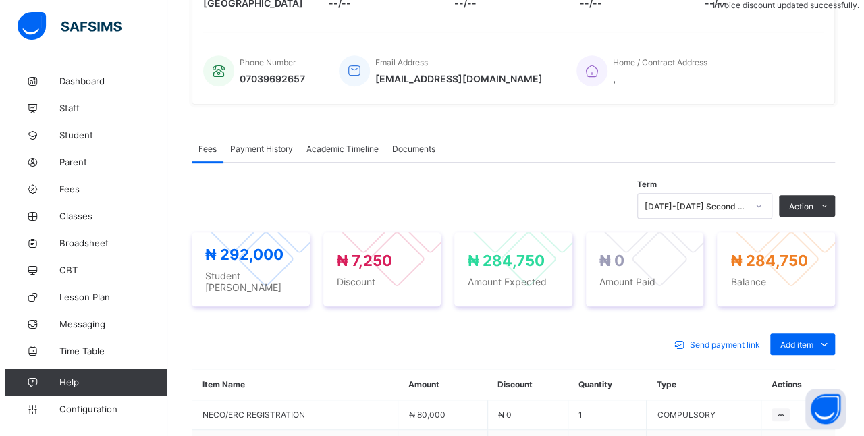
scroll to position [379, 0]
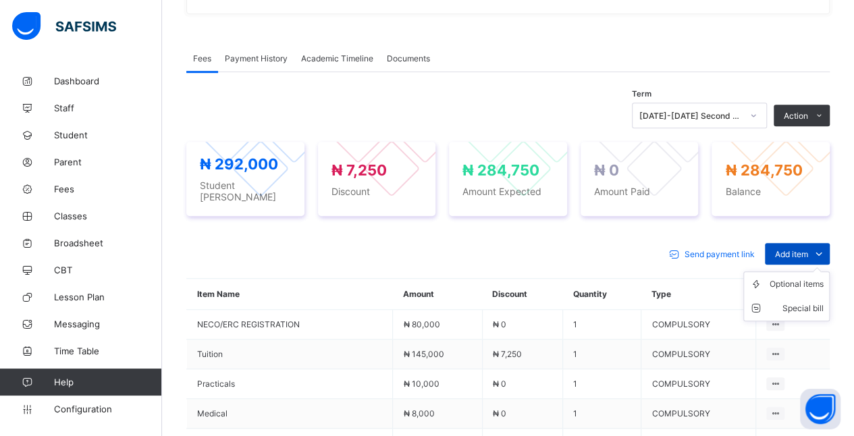
click at [807, 250] on span "Add item" at bounding box center [791, 254] width 33 height 10
click at [802, 277] on div "Optional items" at bounding box center [796, 283] width 54 height 13
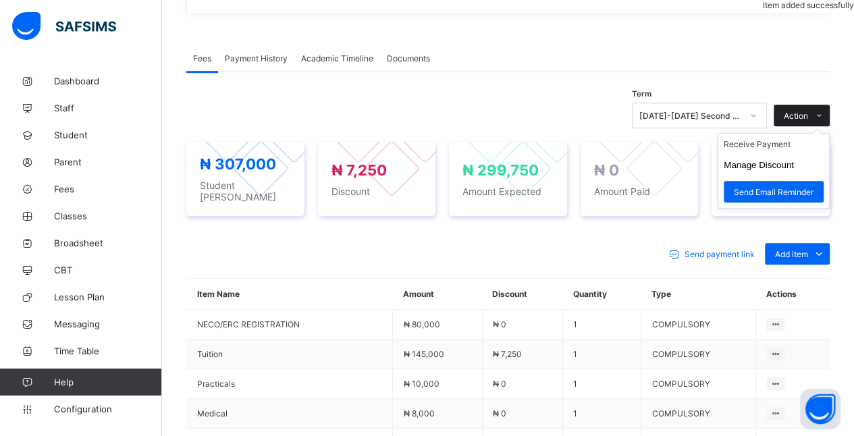
click at [808, 112] on span "Action" at bounding box center [796, 116] width 24 height 10
click at [805, 143] on li "Receive Payment" at bounding box center [773, 144] width 111 height 21
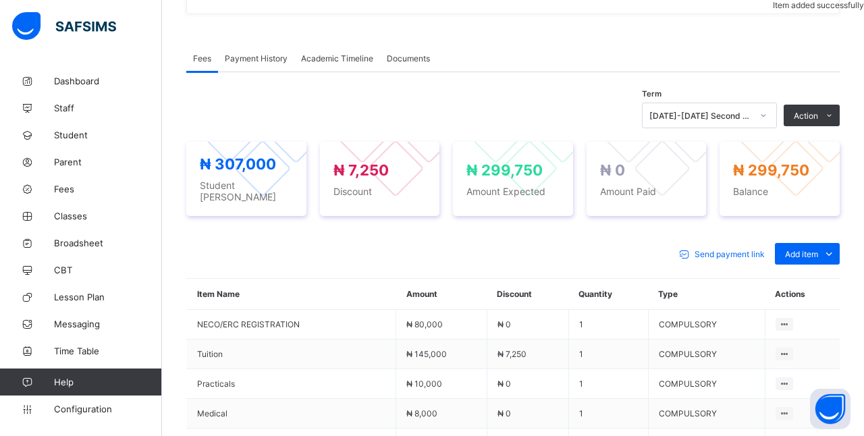
type input "****"
type input "**********"
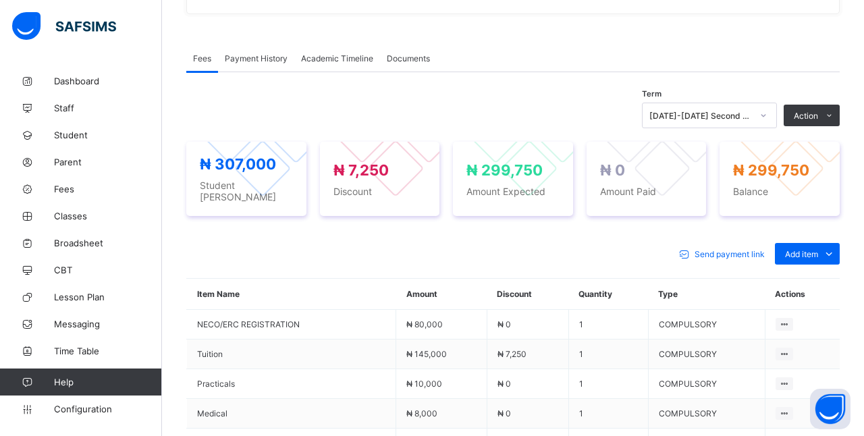
type input "*********"
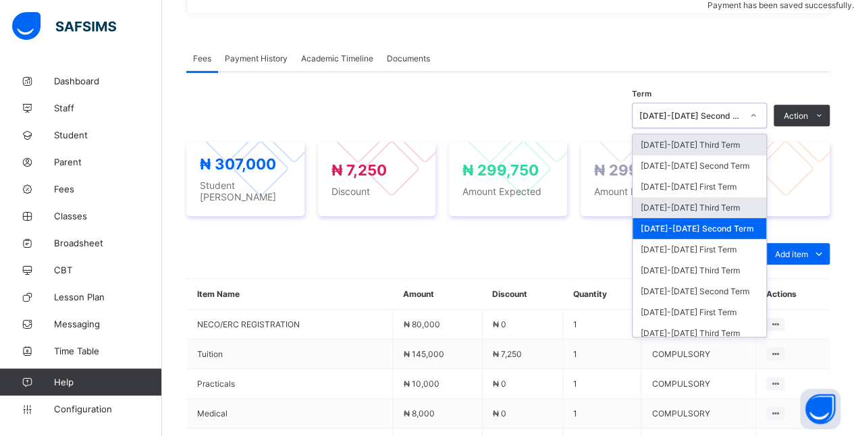
click at [743, 204] on div "[DATE]-[DATE] Third Term" at bounding box center [699, 207] width 134 height 21
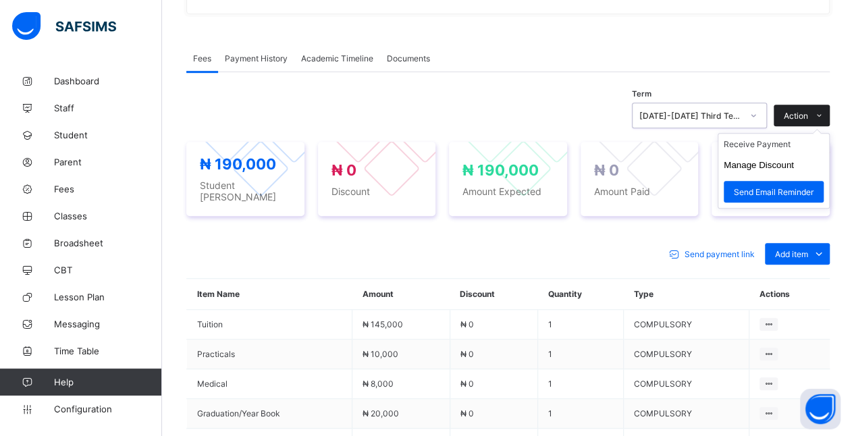
click at [821, 115] on span at bounding box center [819, 116] width 22 height 22
click at [817, 162] on li "Manage Discount" at bounding box center [773, 165] width 111 height 21
click at [784, 167] on button "Manage Discount" at bounding box center [758, 165] width 70 height 10
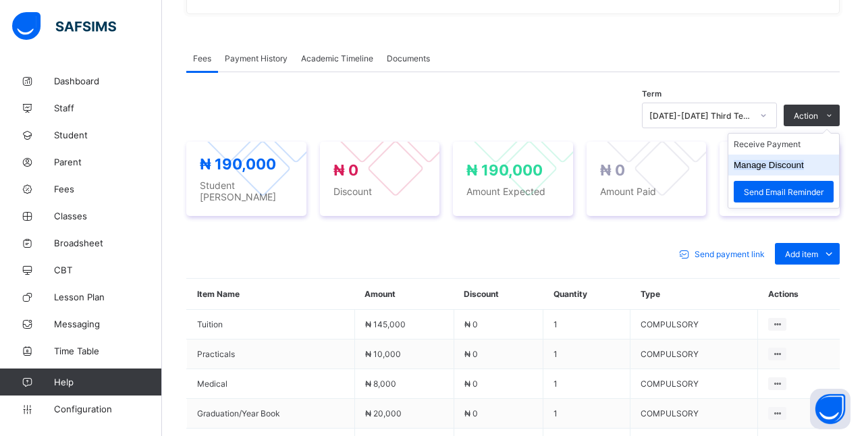
scroll to position [67, 0]
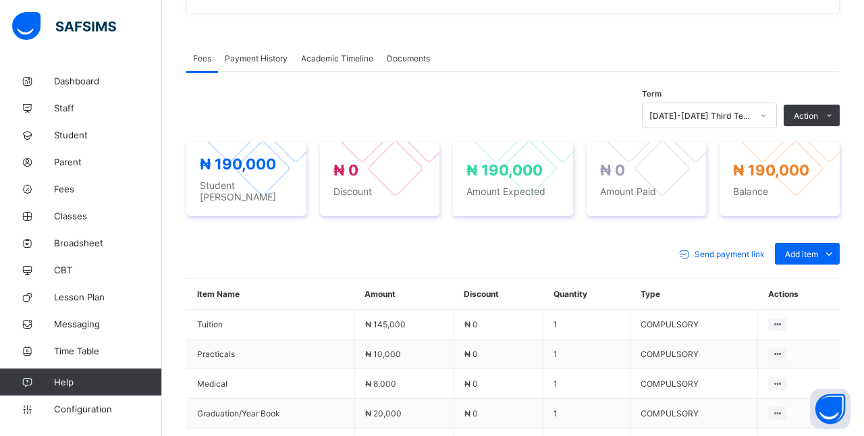
type input "**"
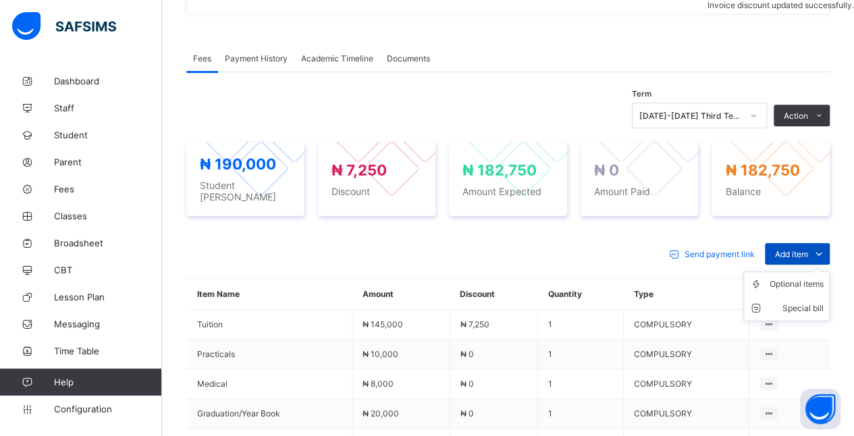
click at [828, 243] on span at bounding box center [819, 254] width 22 height 22
click at [813, 277] on div "Optional items" at bounding box center [796, 283] width 54 height 13
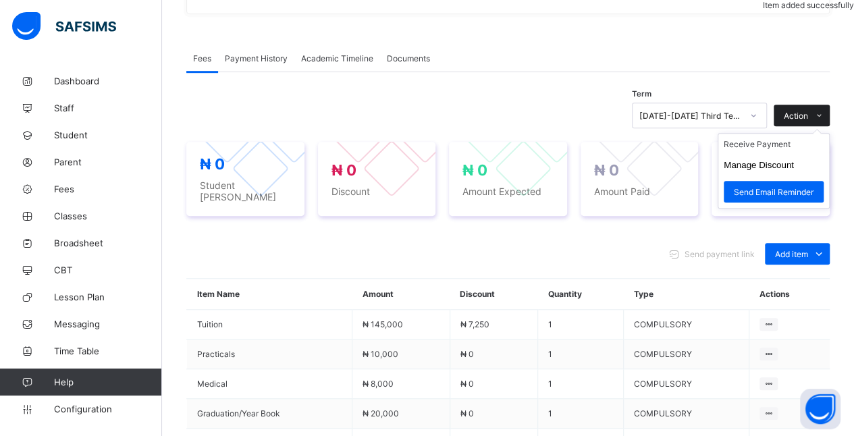
click at [824, 115] on icon at bounding box center [819, 115] width 10 height 9
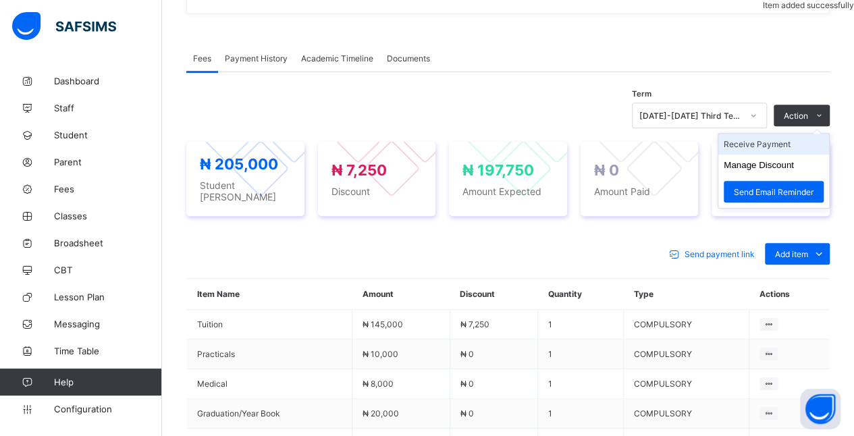
click at [794, 148] on li "Receive Payment" at bounding box center [773, 144] width 111 height 21
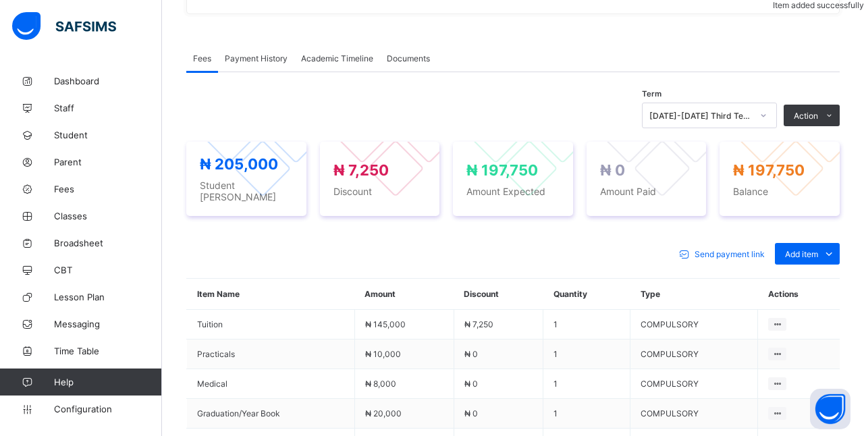
type input "*****"
